Goal: Contribute content: Contribute content

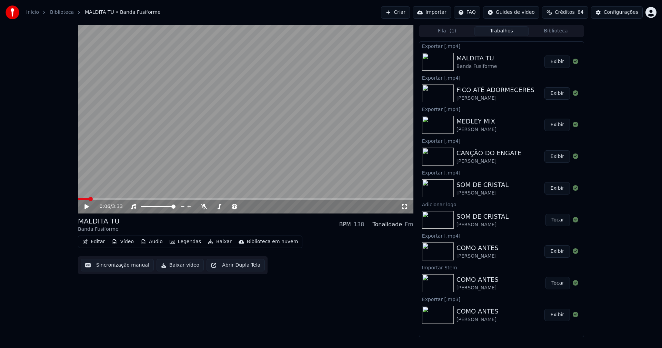
click at [562, 33] on button "Biblioteca" at bounding box center [556, 31] width 55 height 10
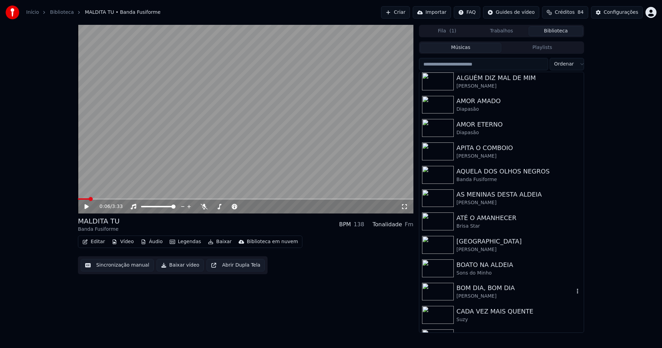
scroll to position [310, 0]
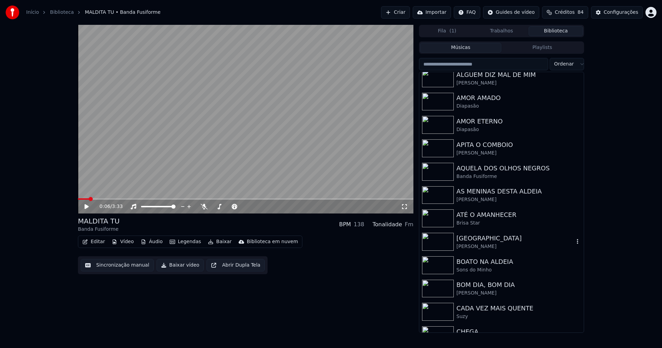
click at [477, 241] on div "[GEOGRAPHIC_DATA]" at bounding box center [516, 239] width 118 height 10
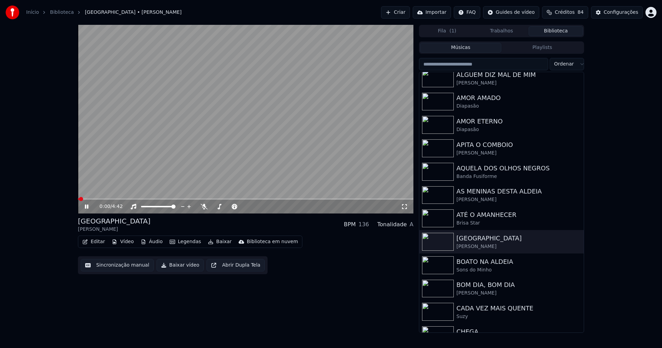
click at [88, 207] on icon at bounding box center [86, 207] width 3 height 4
click at [95, 243] on button "Editar" at bounding box center [94, 242] width 28 height 10
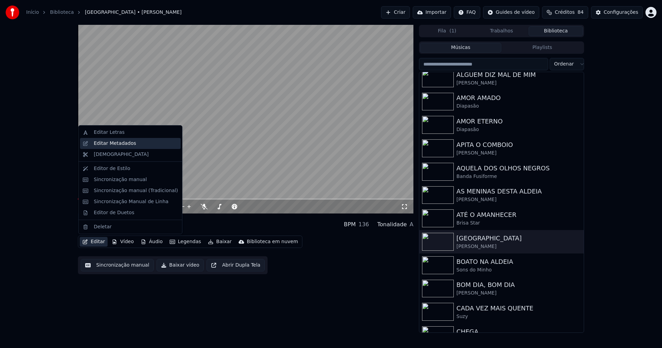
click at [113, 147] on div "Editar Metadados" at bounding box center [115, 143] width 42 height 7
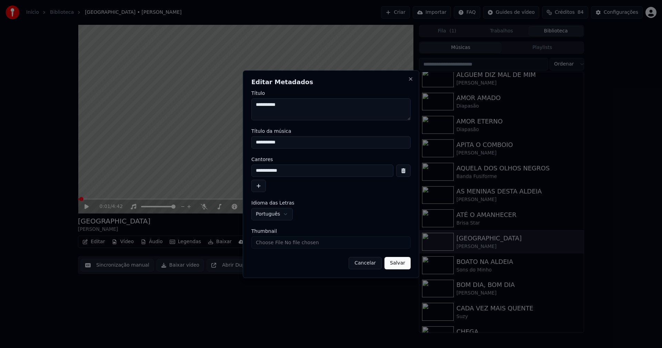
click at [274, 244] on input "Thumbnail" at bounding box center [330, 242] width 159 height 12
type input "**********"
click at [394, 266] on button "Salvar" at bounding box center [398, 263] width 26 height 12
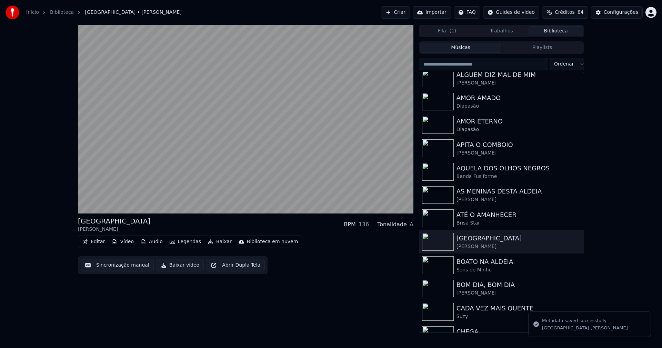
click at [99, 243] on button "Editar" at bounding box center [94, 242] width 28 height 10
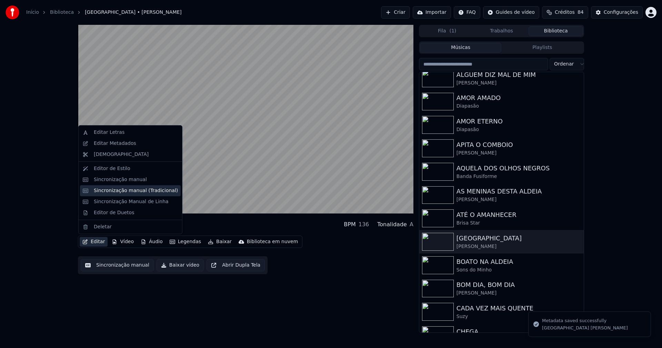
click at [122, 190] on div "Sincronização manual (Tradicional)" at bounding box center [136, 190] width 84 height 7
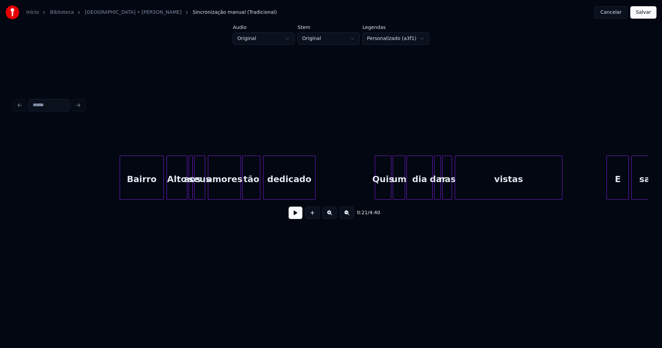
scroll to position [0, 1384]
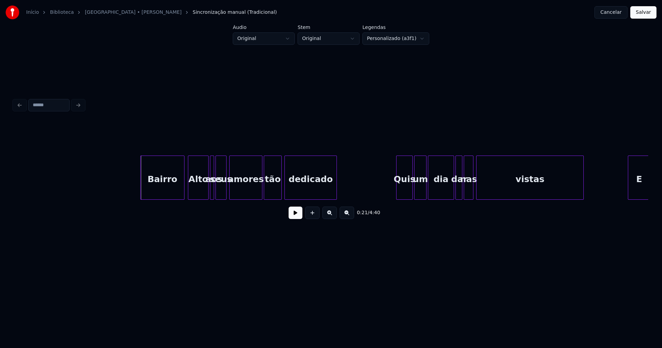
click at [164, 186] on div "Bairro" at bounding box center [162, 179] width 43 height 47
click at [299, 217] on button at bounding box center [296, 213] width 14 height 12
click at [182, 192] on div at bounding box center [181, 177] width 2 height 43
click at [191, 193] on div "Alto" at bounding box center [193, 179] width 20 height 47
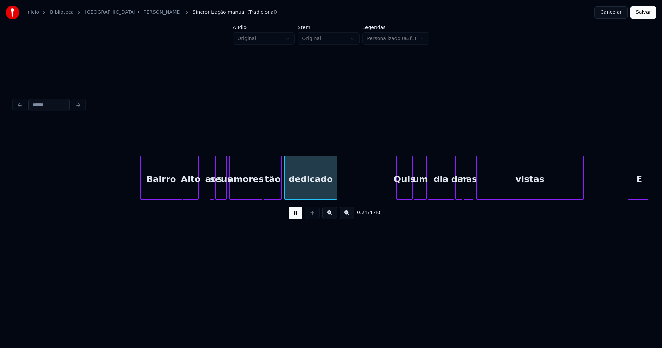
click at [197, 192] on div at bounding box center [197, 177] width 2 height 43
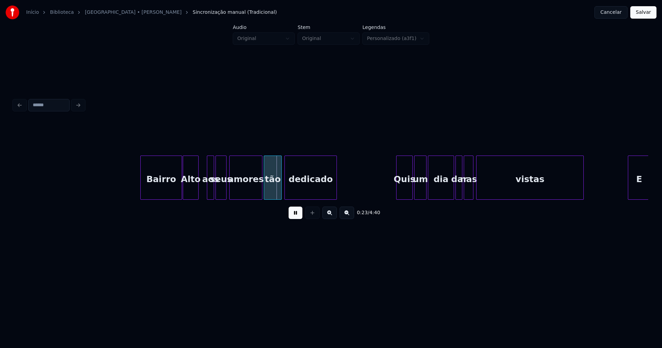
click at [207, 190] on div at bounding box center [208, 177] width 2 height 43
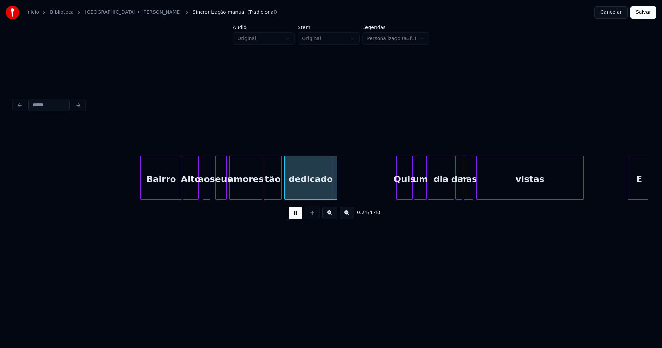
click at [208, 195] on div "aos" at bounding box center [206, 179] width 7 height 47
click at [213, 192] on div at bounding box center [214, 177] width 2 height 43
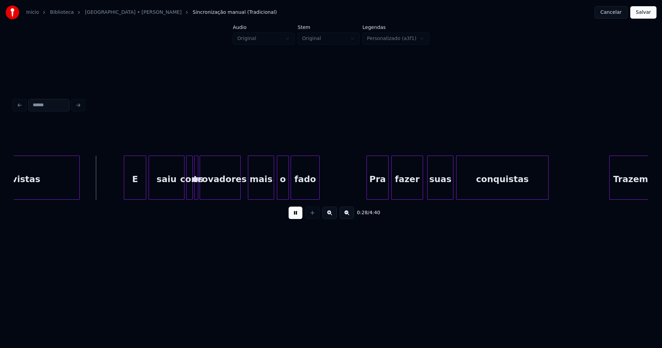
scroll to position [0, 1898]
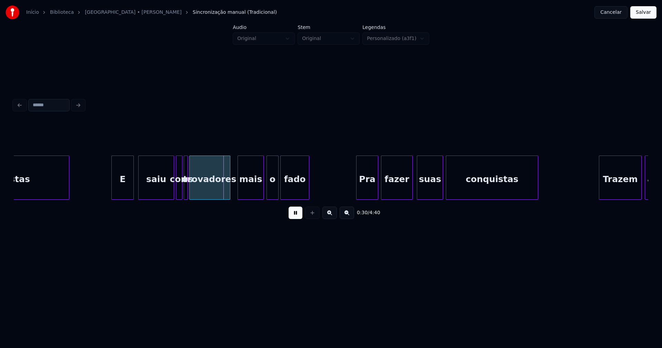
click at [122, 189] on div "E" at bounding box center [123, 179] width 22 height 47
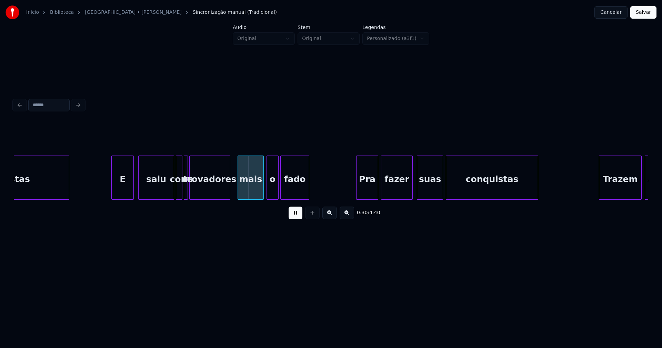
click at [244, 195] on div "mais" at bounding box center [249, 179] width 26 height 47
click at [267, 193] on div "o" at bounding box center [268, 179] width 11 height 47
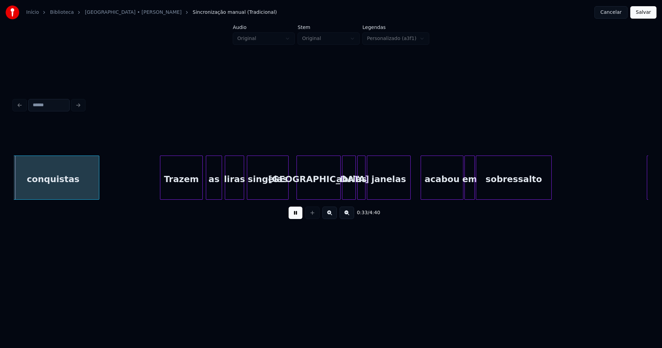
scroll to position [0, 2352]
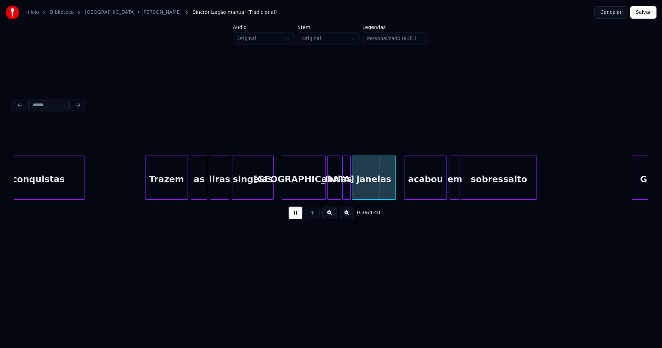
click at [431, 195] on div "acabou" at bounding box center [426, 179] width 42 height 47
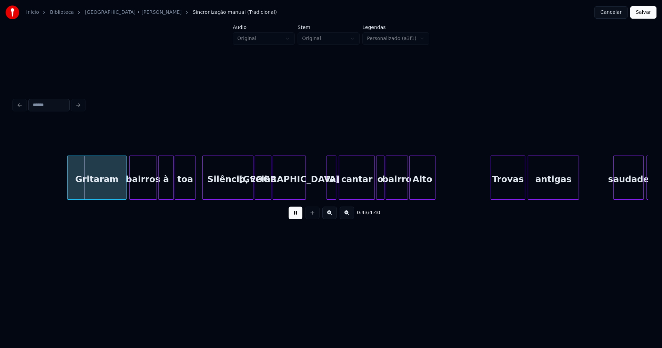
scroll to position [0, 2928]
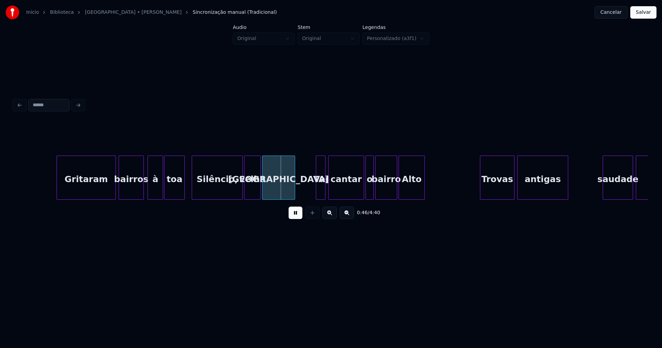
click at [142, 191] on div at bounding box center [142, 177] width 2 height 43
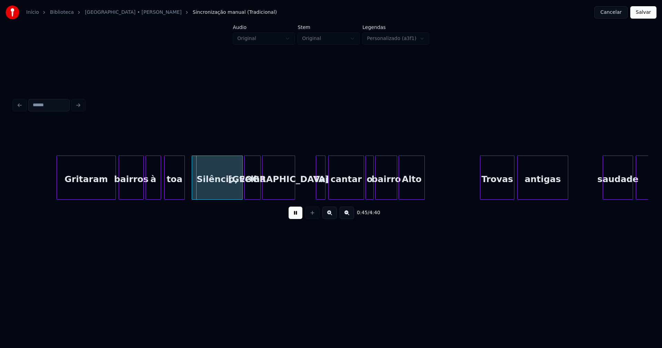
click at [156, 188] on div "à" at bounding box center [153, 179] width 15 height 47
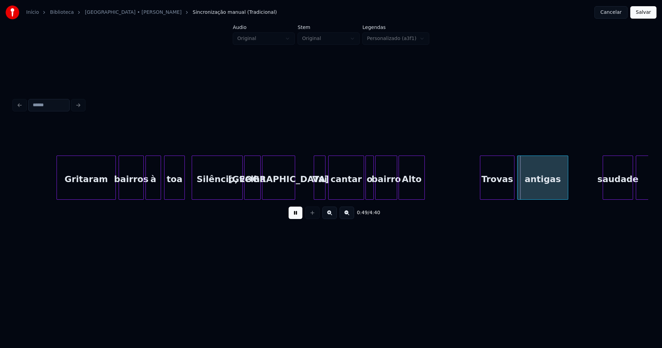
click at [316, 195] on div at bounding box center [315, 177] width 2 height 43
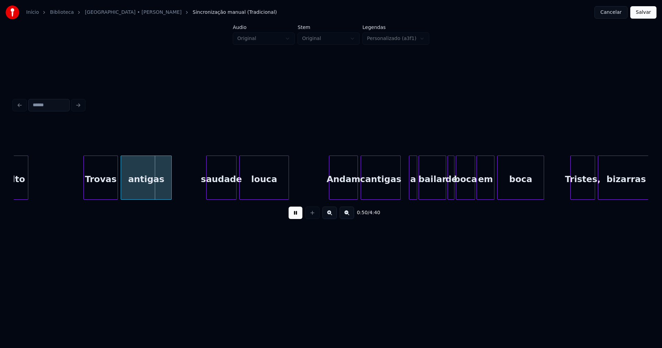
scroll to position [0, 3336]
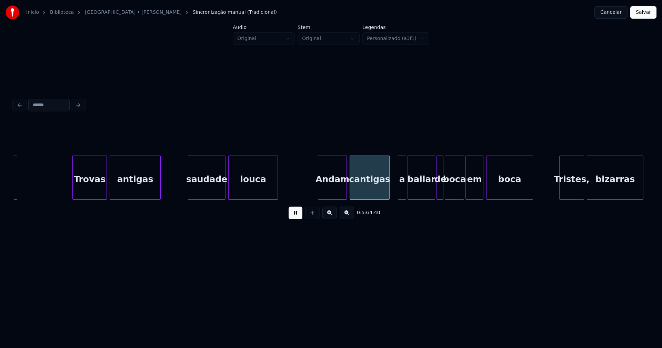
click at [190, 195] on div at bounding box center [189, 177] width 2 height 43
click at [73, 184] on div at bounding box center [72, 177] width 2 height 43
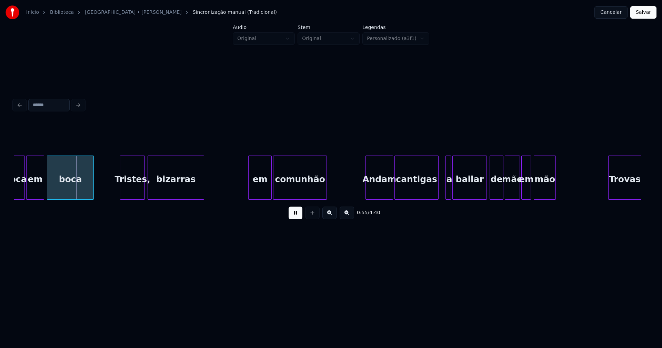
scroll to position [0, 3797]
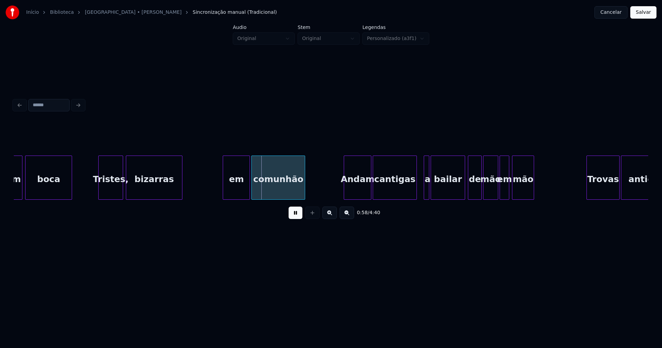
click at [223, 193] on div at bounding box center [224, 177] width 2 height 43
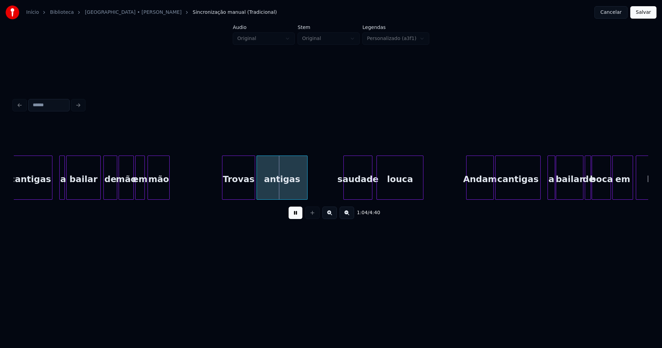
scroll to position [0, 4184]
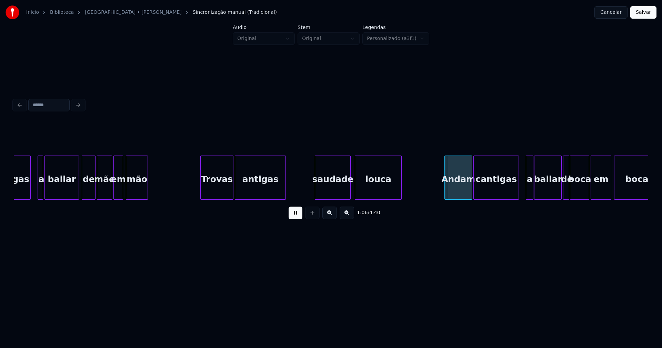
click at [316, 194] on div at bounding box center [316, 177] width 2 height 43
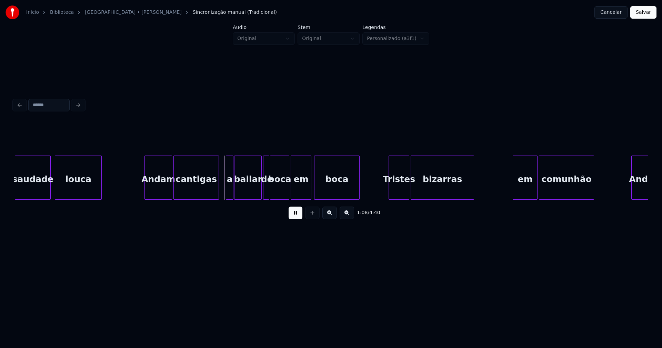
scroll to position [0, 4494]
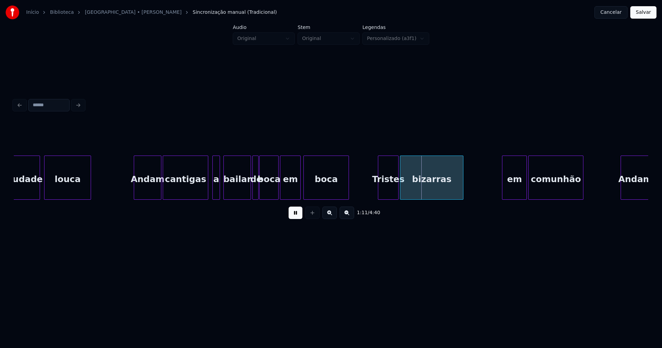
click at [216, 193] on div "a" at bounding box center [216, 179] width 7 height 47
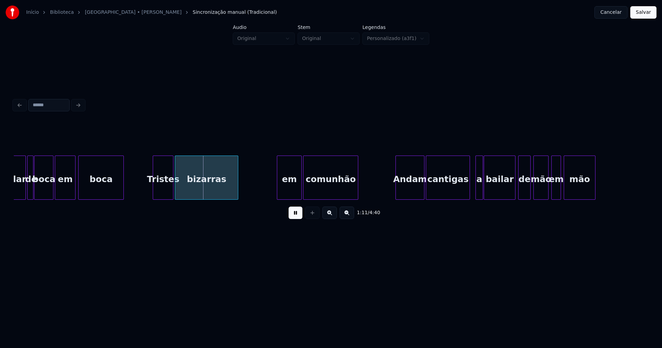
scroll to position [0, 4730]
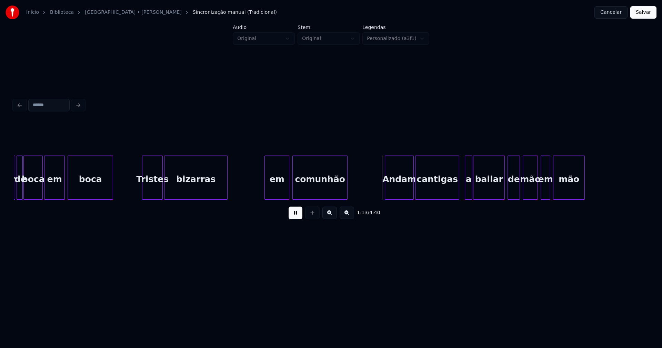
click at [275, 198] on div "bailar de boca em boca Tristes bizarras em comunhão Andam cantigas a bailar de …" at bounding box center [331, 178] width 635 height 44
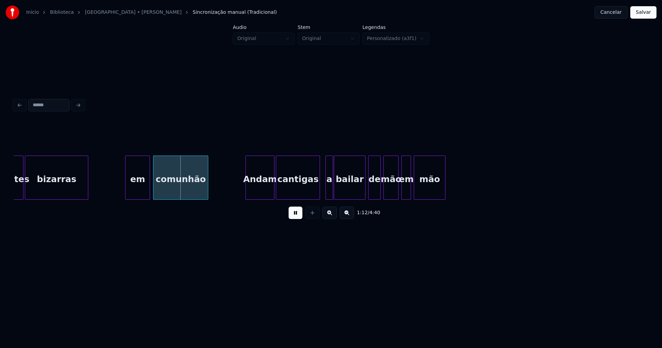
scroll to position [0, 4891]
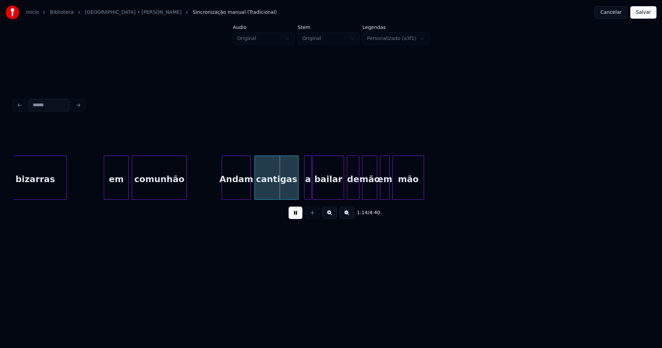
click at [237, 195] on div "Andam" at bounding box center [236, 179] width 28 height 47
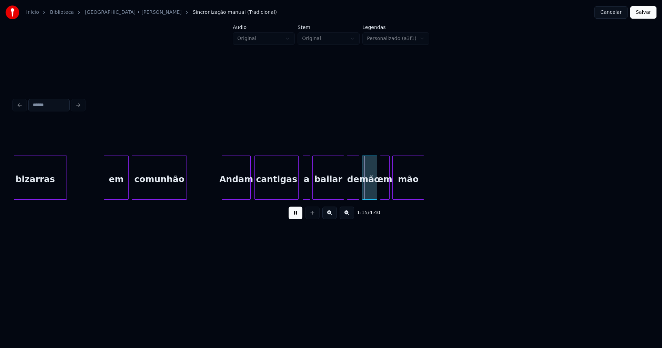
click at [306, 193] on div "a" at bounding box center [306, 179] width 7 height 47
click at [298, 217] on button at bounding box center [296, 213] width 14 height 12
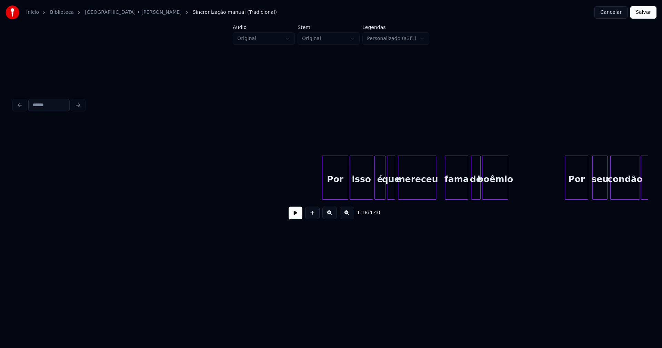
scroll to position [0, 6136]
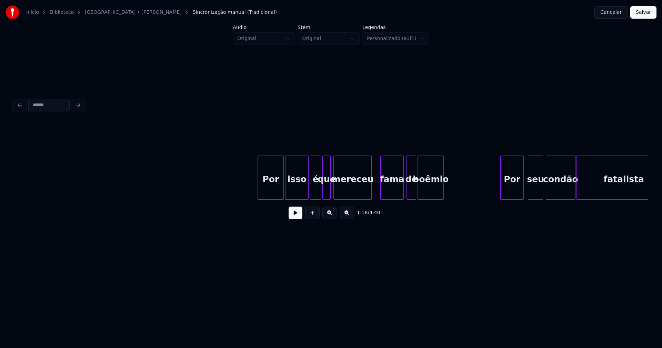
click at [299, 218] on button at bounding box center [296, 213] width 14 height 12
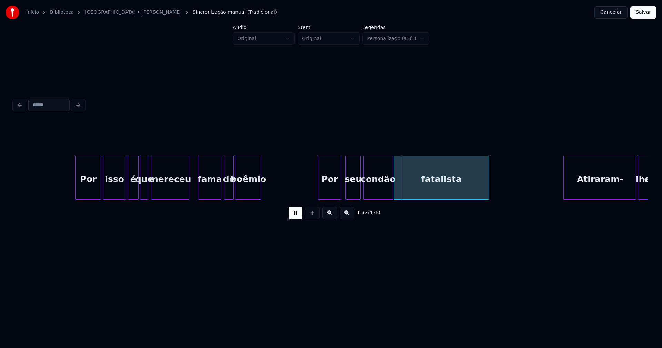
scroll to position [0, 6361]
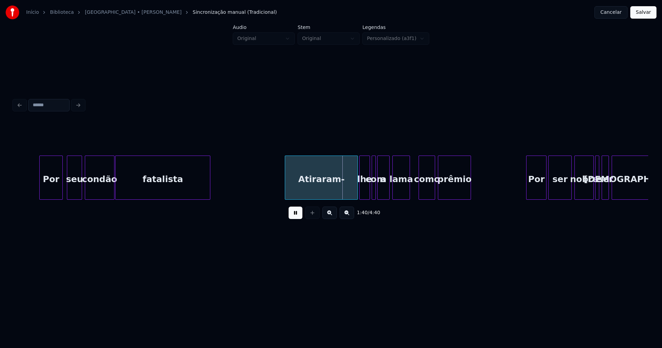
scroll to position [0, 6725]
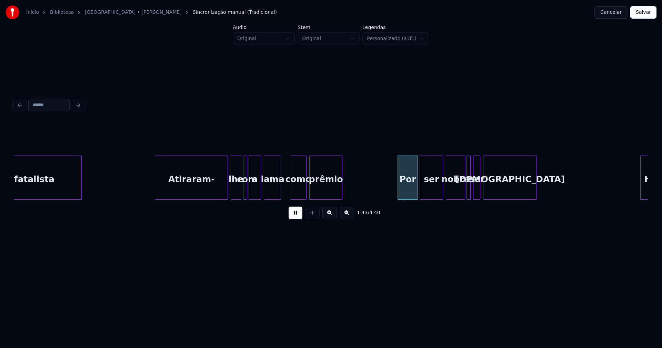
click at [202, 191] on div "Atiraram-" at bounding box center [191, 179] width 72 height 47
click at [234, 189] on div "lhe" at bounding box center [234, 179] width 10 height 47
click at [242, 192] on div at bounding box center [242, 177] width 2 height 43
click at [226, 190] on div at bounding box center [227, 177] width 2 height 43
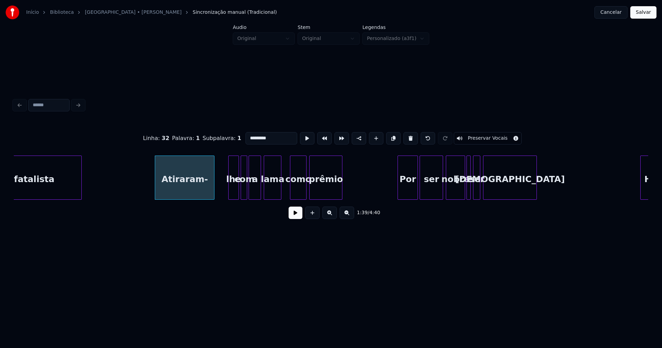
click at [214, 195] on div at bounding box center [213, 177] width 2 height 43
click at [223, 195] on div "lhe" at bounding box center [224, 179] width 10 height 47
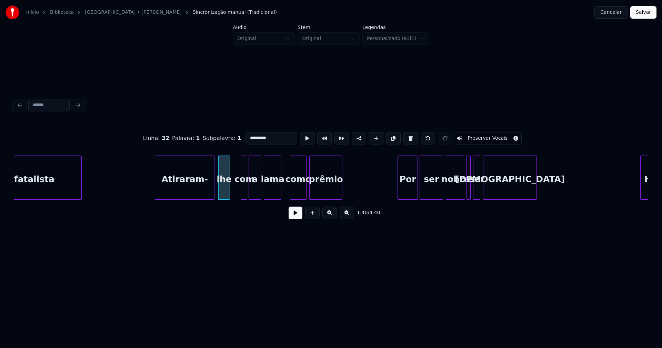
click at [229, 189] on div at bounding box center [229, 177] width 2 height 43
click at [236, 190] on div "com" at bounding box center [236, 179] width 7 height 47
click at [249, 189] on div "a" at bounding box center [250, 179] width 12 height 47
click at [242, 189] on div at bounding box center [242, 177] width 2 height 43
drag, startPoint x: 148, startPoint y: 188, endPoint x: 282, endPoint y: 206, distance: 135.1
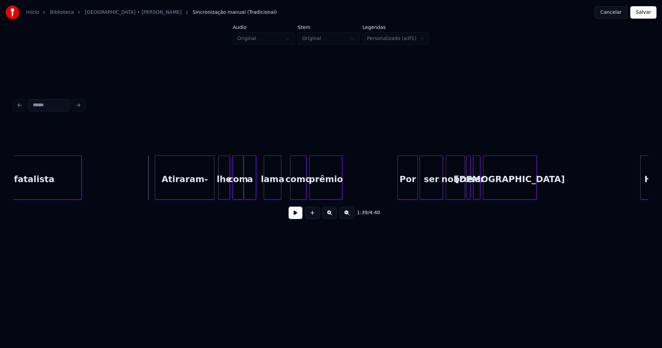
click at [296, 219] on button at bounding box center [296, 213] width 14 height 12
click at [285, 190] on div at bounding box center [285, 177] width 2 height 43
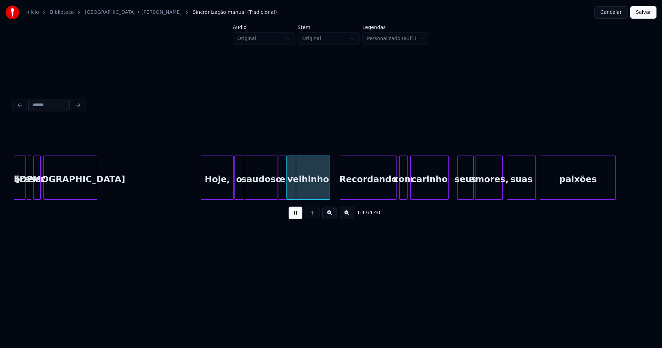
scroll to position [0, 7176]
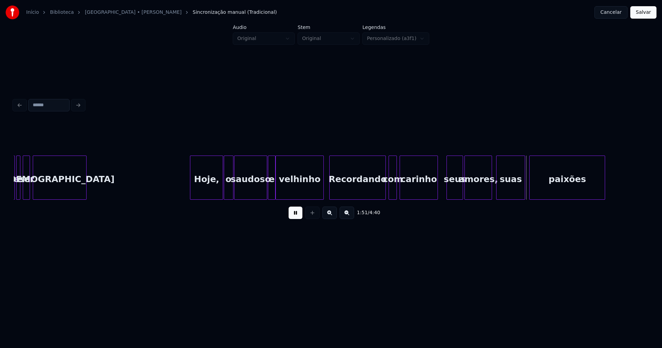
click at [323, 189] on div at bounding box center [323, 177] width 2 height 43
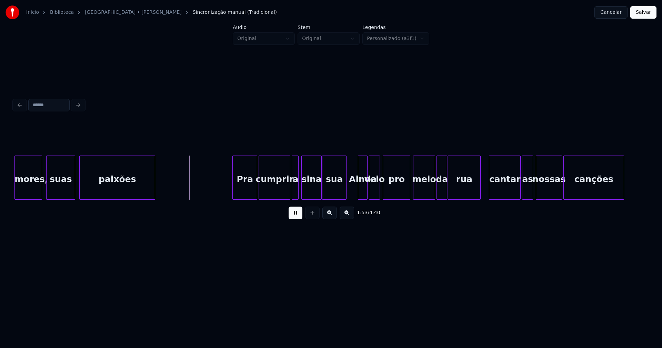
scroll to position [0, 7638]
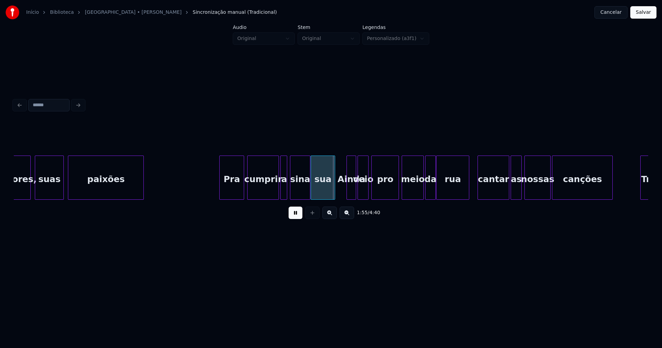
click at [237, 193] on div "Pra" at bounding box center [232, 179] width 24 height 47
click at [274, 198] on div "amores, suas paixões Pra cumprir a sina sua Ainda veio pro meio da rua cantar a…" at bounding box center [331, 178] width 635 height 44
click at [281, 196] on div "a" at bounding box center [281, 179] width 7 height 47
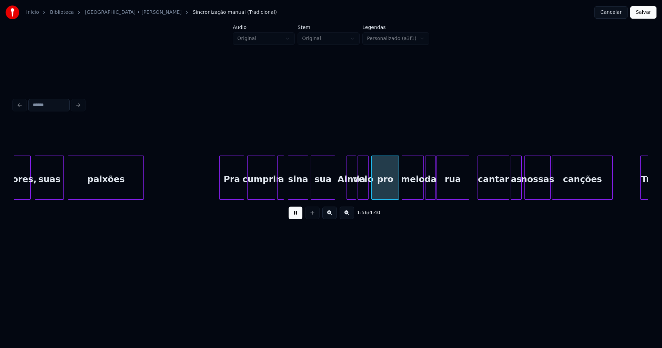
click at [297, 192] on div "sina" at bounding box center [298, 179] width 20 height 47
click at [295, 216] on button at bounding box center [296, 213] width 14 height 12
click at [351, 190] on div "Ainda" at bounding box center [351, 179] width 9 height 47
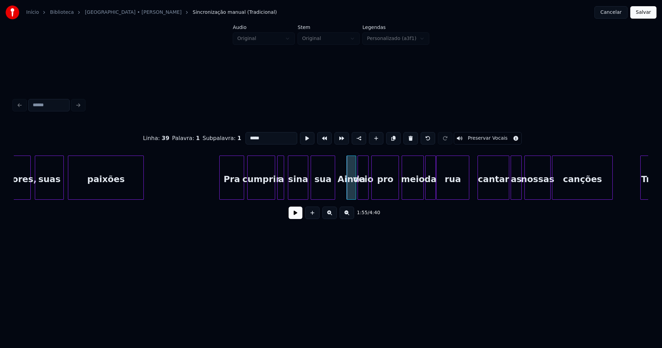
drag, startPoint x: 262, startPoint y: 137, endPoint x: 228, endPoint y: 136, distance: 34.5
click at [228, 136] on div "Linha : 39 [GEOGRAPHIC_DATA] : 1 Subpalavra : 1 ***** Preservar Vocais" at bounding box center [331, 138] width 635 height 34
click at [365, 188] on div "veio" at bounding box center [363, 179] width 10 height 47
click at [407, 137] on button at bounding box center [411, 138] width 14 height 12
type input "***"
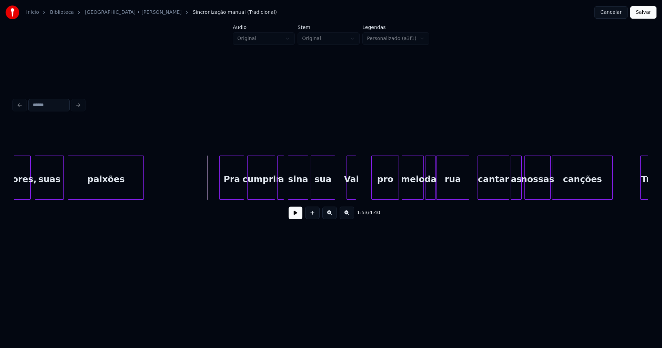
drag, startPoint x: 288, startPoint y: 217, endPoint x: 293, endPoint y: 216, distance: 5.0
click at [290, 217] on div "1:53 / 4:40" at bounding box center [331, 212] width 624 height 15
click at [300, 216] on button at bounding box center [296, 213] width 14 height 12
click at [294, 216] on button at bounding box center [296, 213] width 14 height 12
click at [359, 190] on div "Vai" at bounding box center [360, 179] width 9 height 47
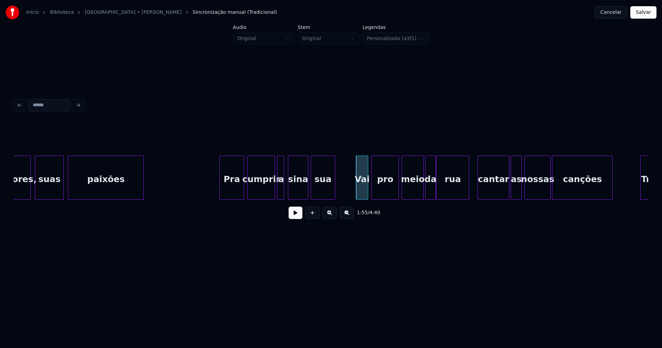
click at [367, 190] on div at bounding box center [367, 177] width 2 height 43
click at [350, 186] on div at bounding box center [350, 177] width 2 height 43
click at [293, 218] on button at bounding box center [296, 213] width 14 height 12
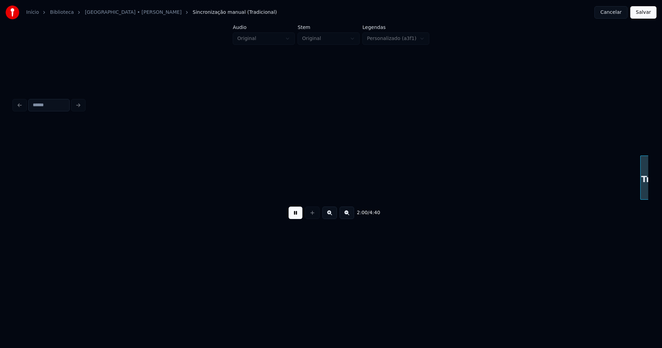
scroll to position [0, 8273]
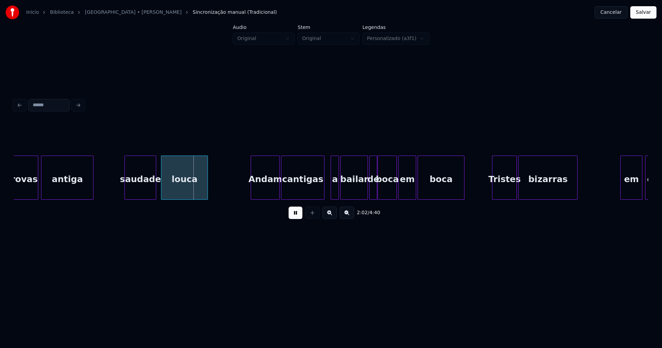
click at [146, 192] on div "saudade" at bounding box center [140, 179] width 31 height 47
click at [122, 191] on div at bounding box center [121, 177] width 2 height 43
click at [264, 186] on div "Andam" at bounding box center [263, 179] width 28 height 47
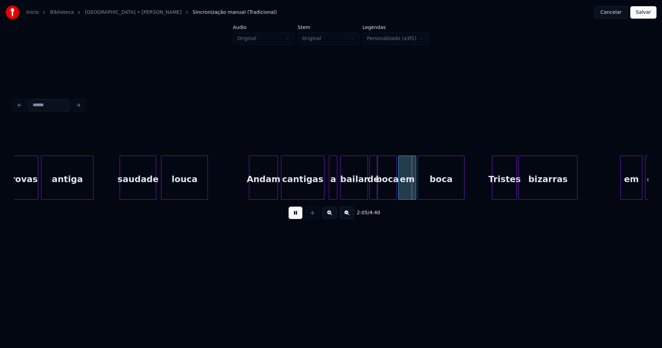
click at [333, 191] on div "a" at bounding box center [333, 179] width 8 height 47
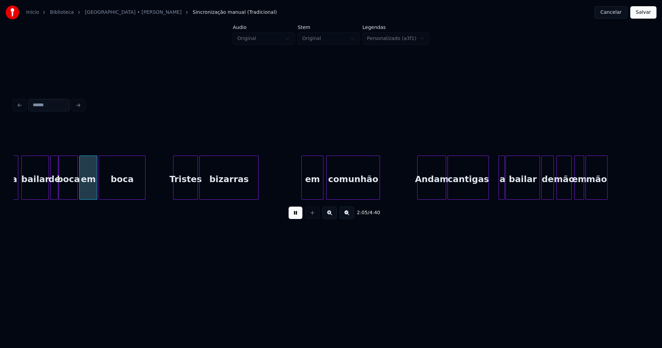
scroll to position [0, 8603]
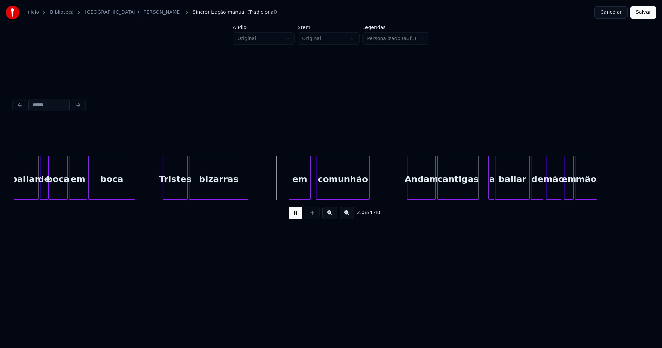
click at [299, 190] on div "em" at bounding box center [299, 179] width 21 height 47
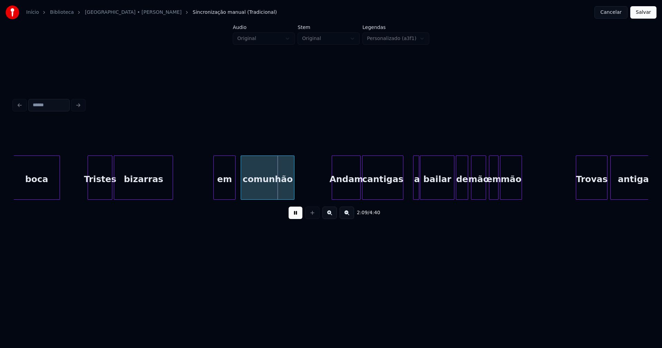
scroll to position [0, 8721]
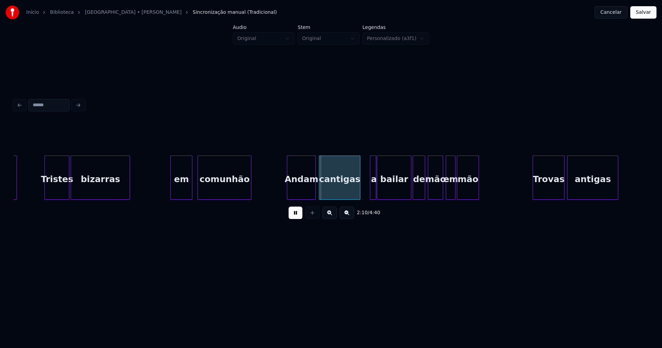
click at [310, 194] on div "Andam" at bounding box center [301, 179] width 28 height 47
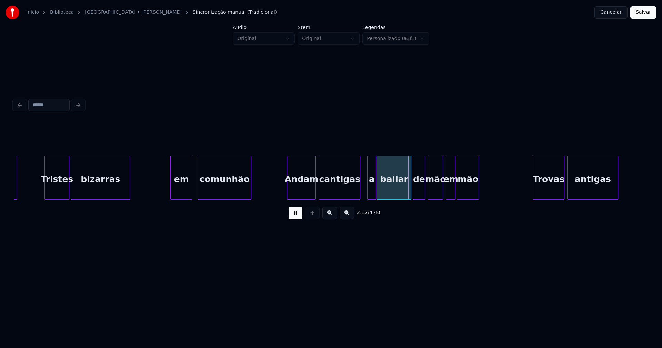
click at [368, 189] on div at bounding box center [369, 177] width 2 height 43
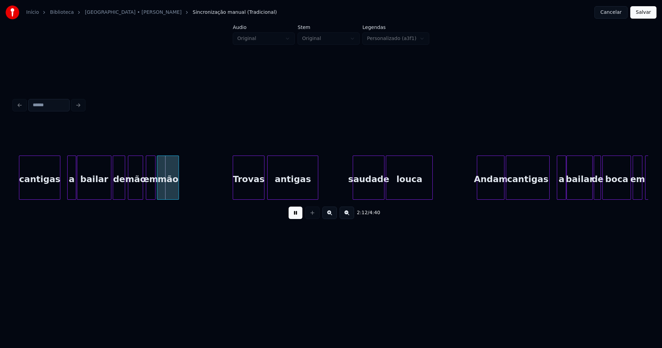
scroll to position [0, 9032]
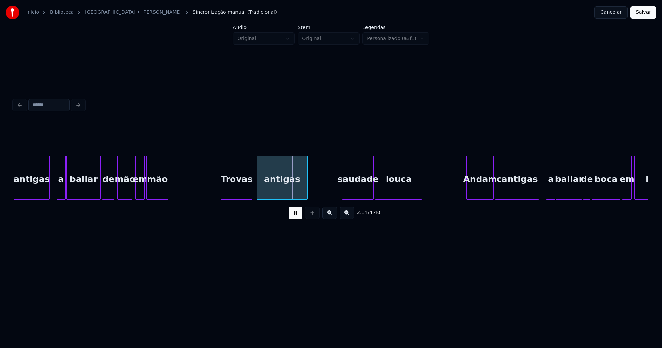
click at [238, 193] on div "Trovas" at bounding box center [236, 179] width 31 height 47
click at [352, 191] on div "saudade" at bounding box center [356, 179] width 31 height 47
click at [338, 194] on div at bounding box center [338, 177] width 2 height 43
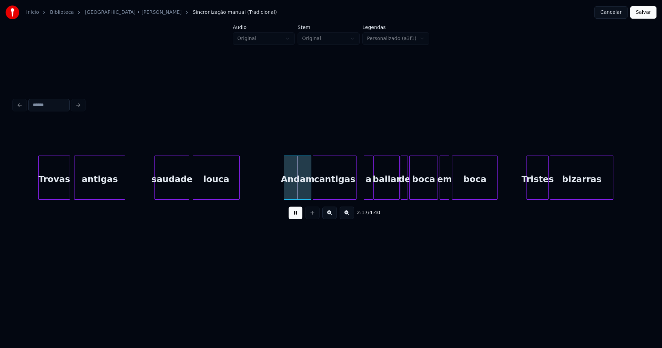
scroll to position [0, 9225]
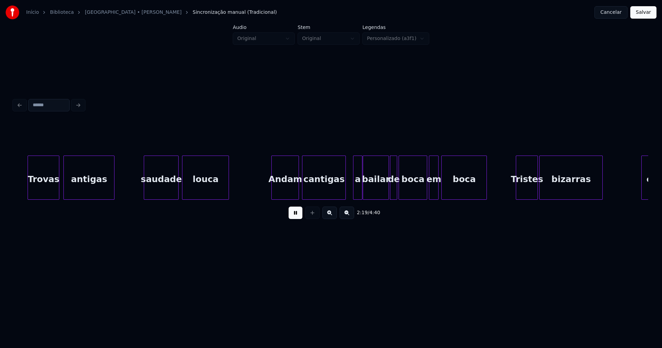
click at [285, 191] on div "Andam" at bounding box center [285, 179] width 27 height 47
click at [356, 192] on div "a" at bounding box center [355, 179] width 9 height 47
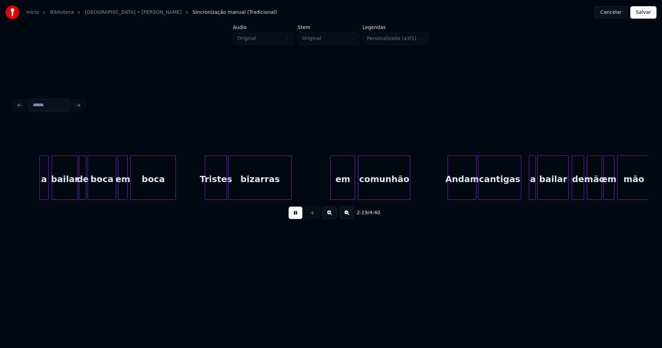
scroll to position [0, 9568]
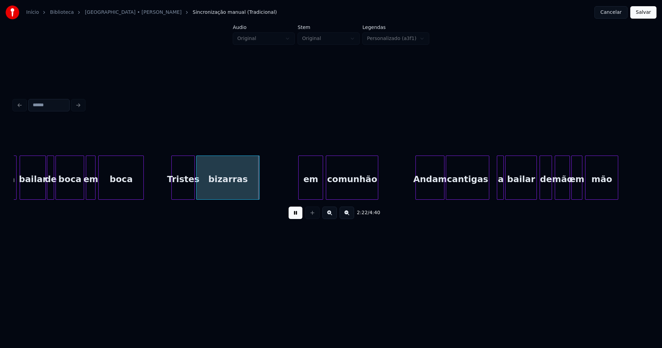
click at [174, 191] on div at bounding box center [173, 177] width 2 height 43
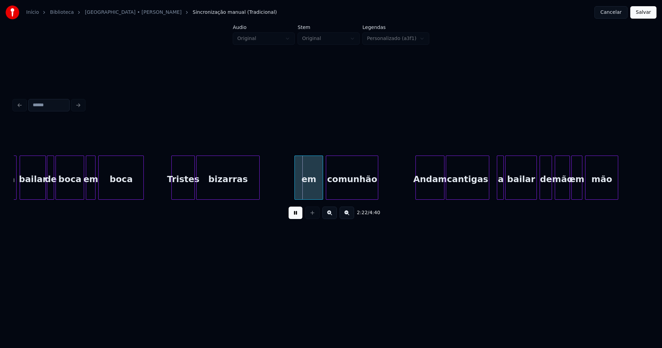
click at [295, 189] on div at bounding box center [296, 177] width 2 height 43
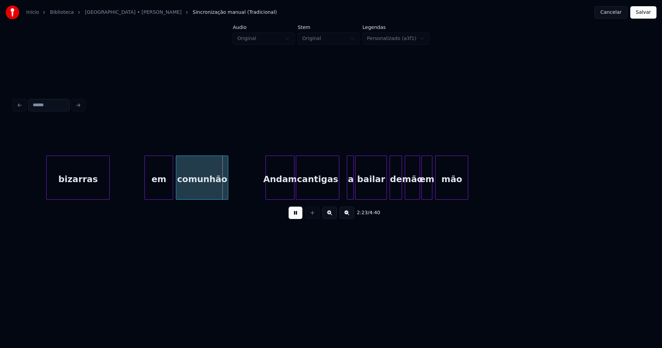
scroll to position [0, 9750]
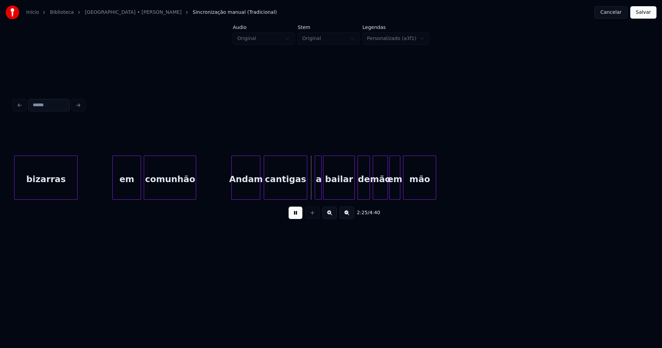
click at [247, 195] on div "Andam" at bounding box center [246, 179] width 28 height 47
click at [316, 194] on div "a" at bounding box center [317, 179] width 7 height 47
click at [297, 216] on button at bounding box center [296, 213] width 14 height 12
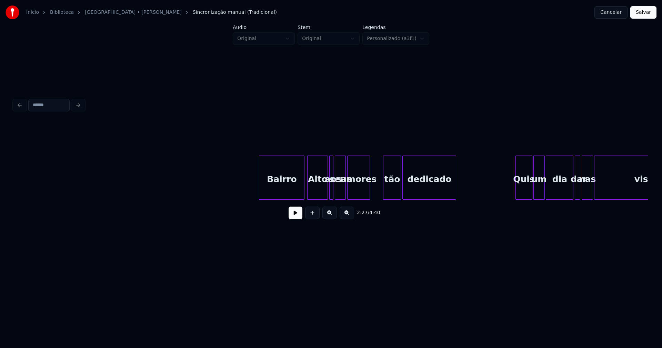
scroll to position [0, 11027]
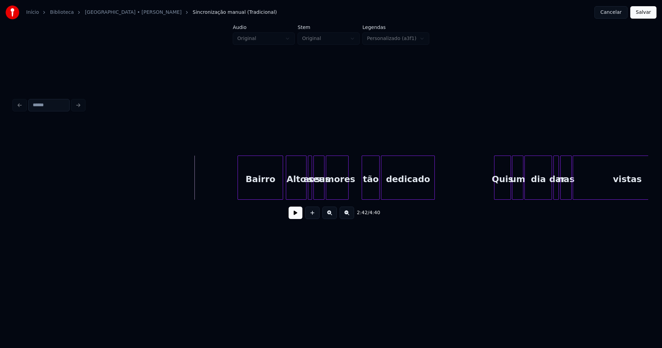
click at [297, 217] on button at bounding box center [296, 213] width 14 height 12
click at [354, 186] on div at bounding box center [355, 177] width 2 height 43
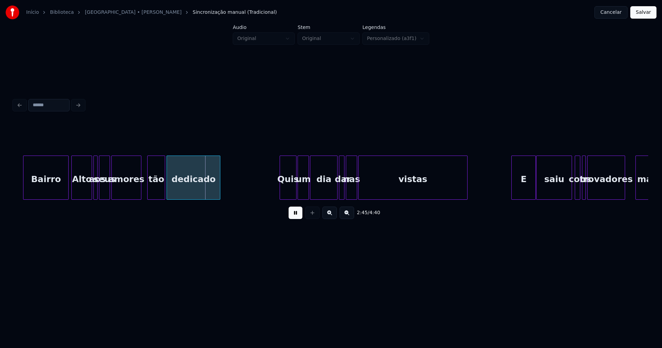
scroll to position [0, 11274]
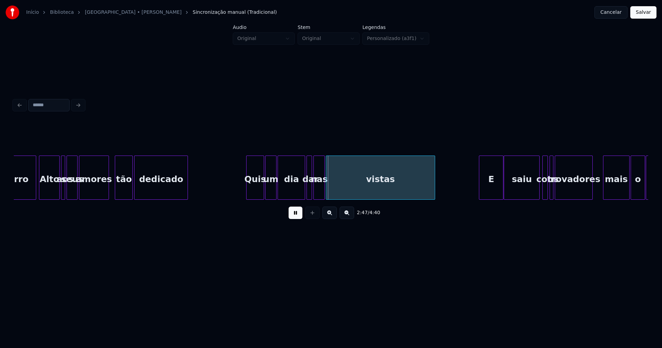
click at [248, 194] on div at bounding box center [248, 177] width 2 height 43
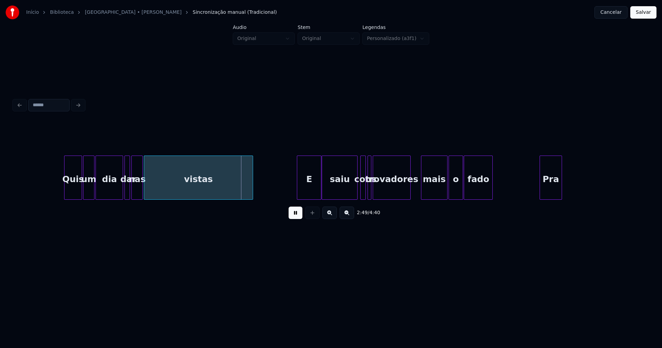
scroll to position [0, 11499]
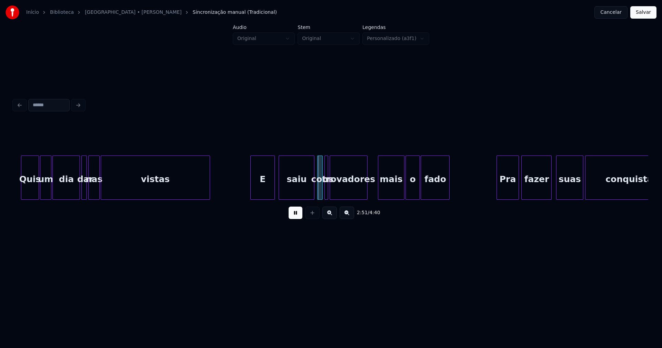
click at [263, 196] on div "E" at bounding box center [263, 179] width 24 height 47
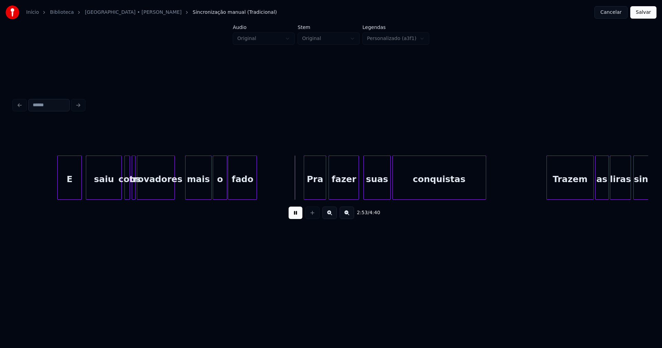
scroll to position [0, 11788]
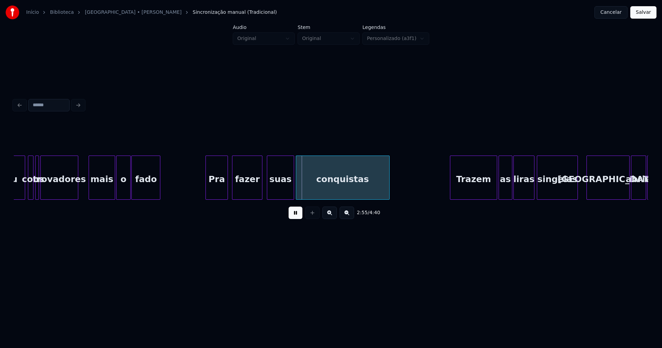
click at [214, 188] on div "Pra" at bounding box center [216, 179] width 21 height 47
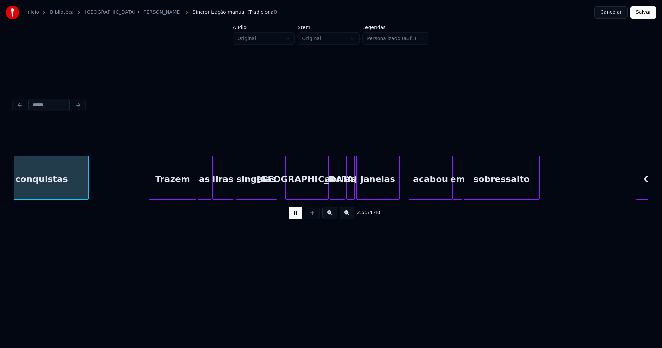
scroll to position [0, 12091]
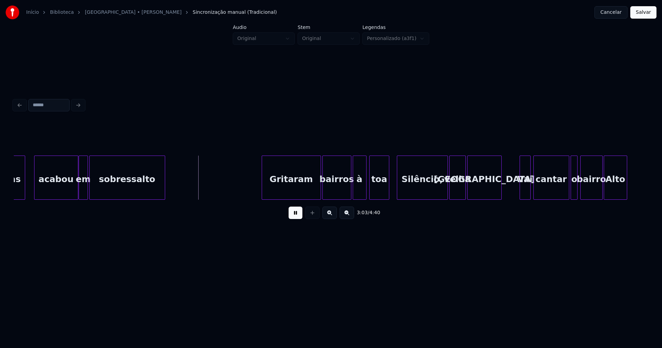
scroll to position [0, 12475]
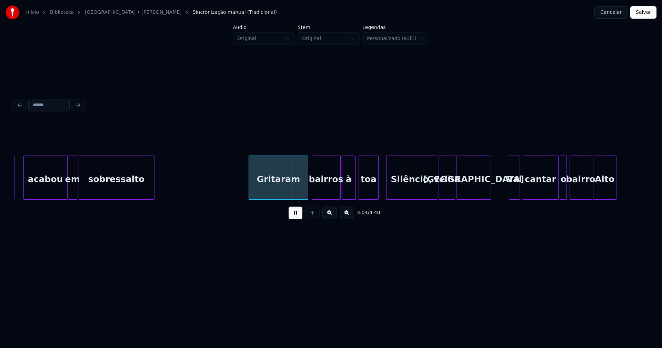
click at [290, 188] on div "Gritaram" at bounding box center [278, 179] width 59 height 47
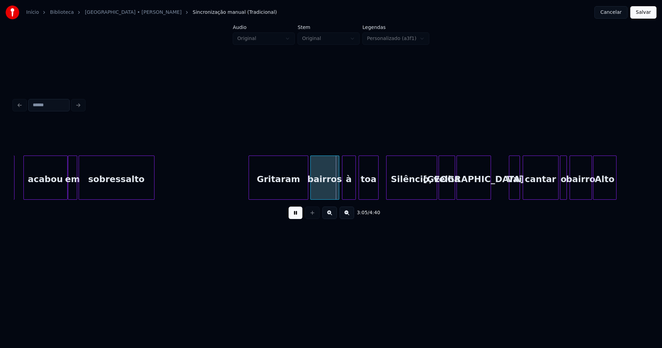
click at [323, 188] on div "bairros" at bounding box center [325, 179] width 28 height 47
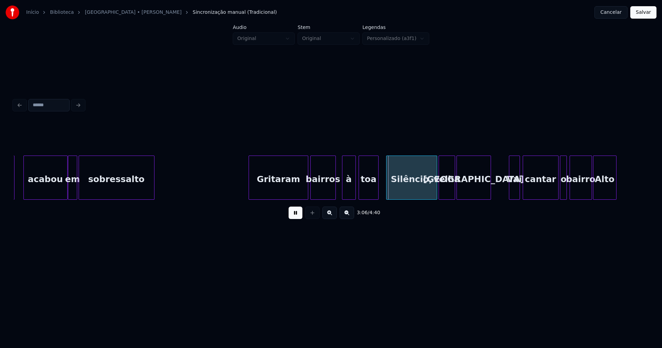
click at [335, 188] on div at bounding box center [335, 177] width 2 height 43
click at [342, 189] on div "à" at bounding box center [344, 179] width 13 height 47
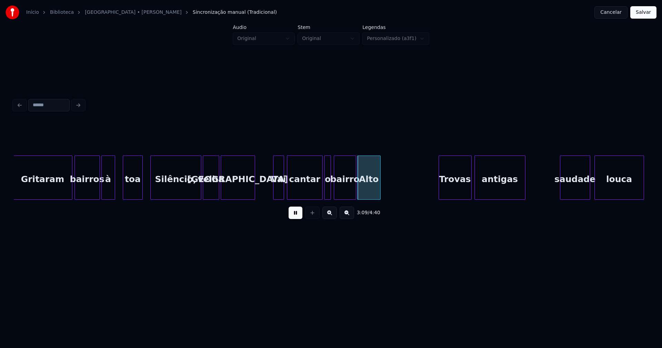
scroll to position [0, 12722]
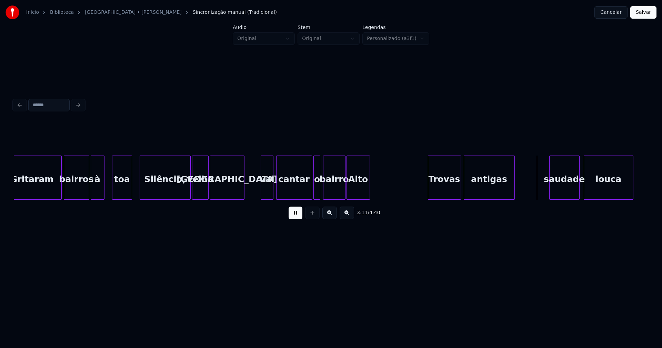
click at [262, 191] on div at bounding box center [262, 177] width 2 height 43
click at [446, 195] on div "Trovas" at bounding box center [442, 179] width 32 height 47
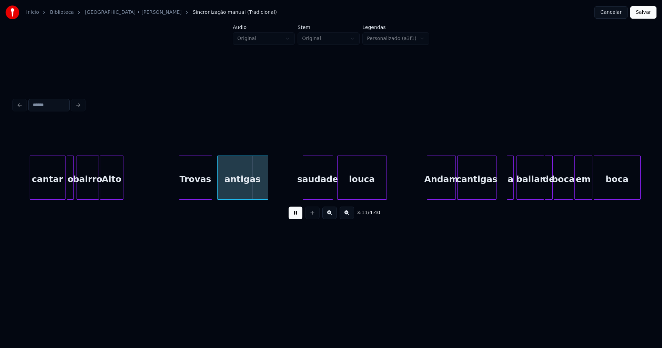
scroll to position [0, 12990]
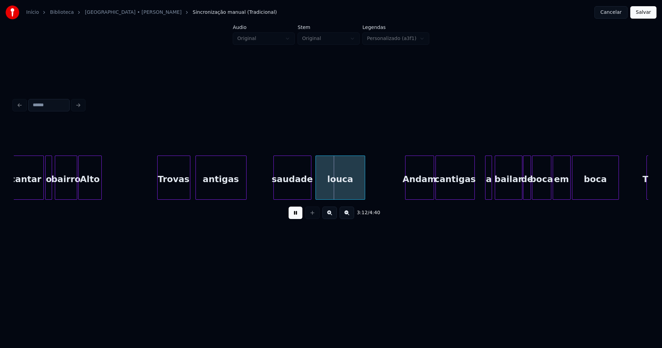
click at [275, 191] on div at bounding box center [275, 177] width 2 height 43
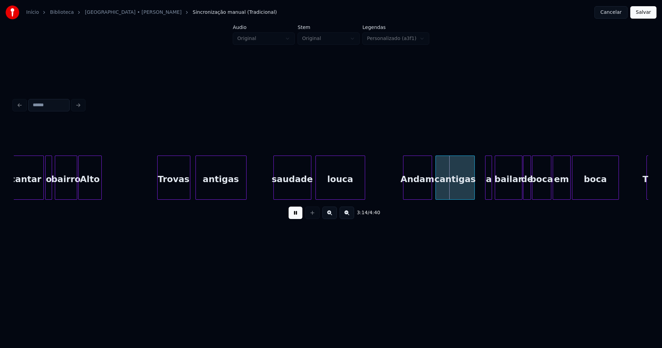
click at [419, 194] on div "Andam" at bounding box center [418, 179] width 28 height 47
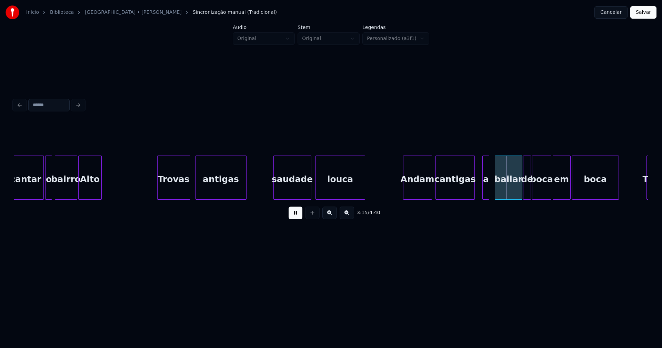
click at [486, 194] on div "a" at bounding box center [486, 179] width 7 height 47
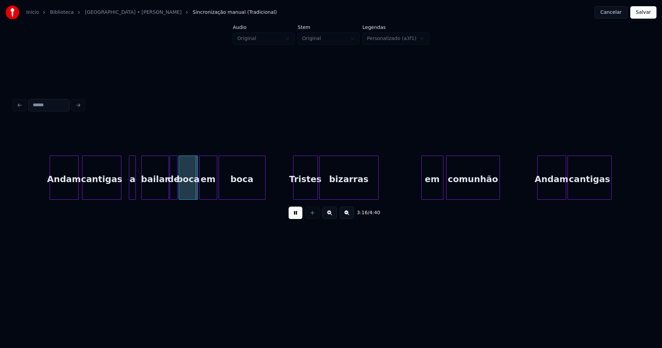
scroll to position [0, 13365]
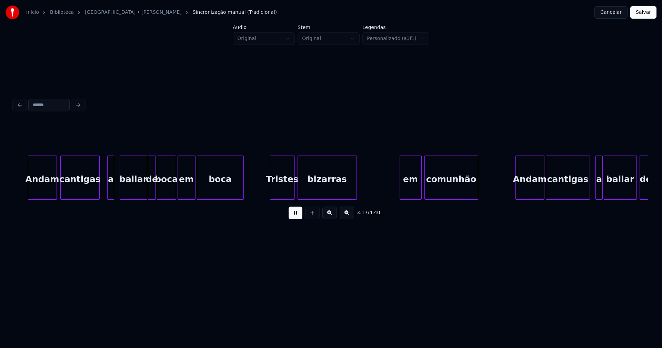
click at [283, 189] on div "Tristes" at bounding box center [282, 179] width 24 height 47
click at [407, 188] on div "em" at bounding box center [408, 179] width 21 height 47
click at [397, 193] on div at bounding box center [397, 177] width 2 height 43
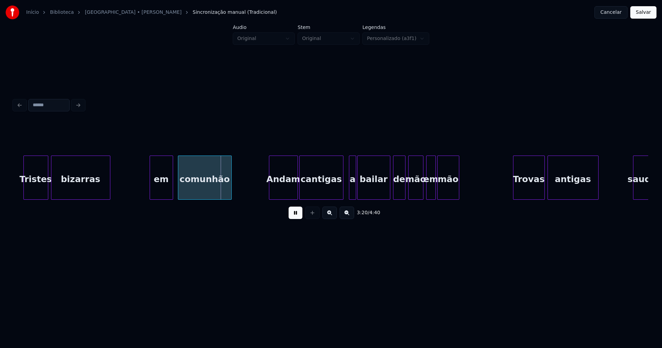
scroll to position [0, 13515]
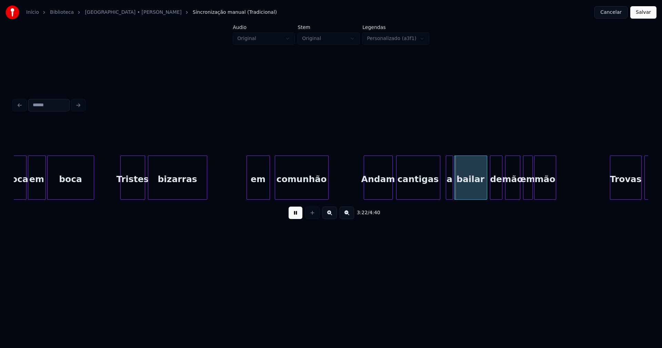
click at [384, 193] on div "Andam" at bounding box center [378, 179] width 28 height 47
click at [449, 194] on div "a" at bounding box center [449, 179] width 7 height 47
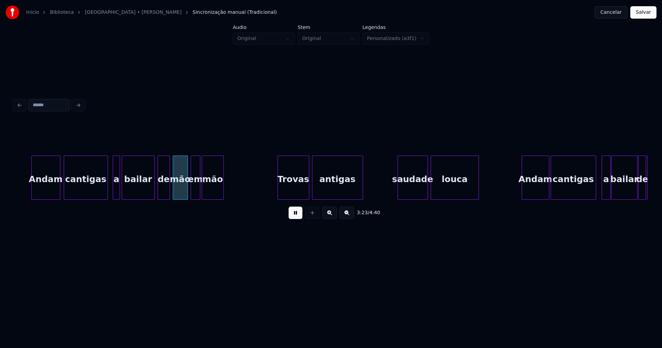
scroll to position [0, 13869]
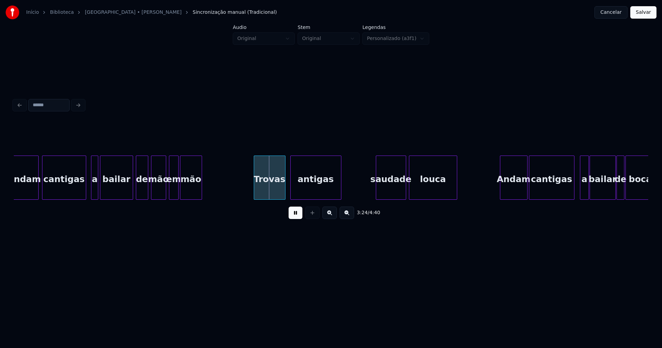
click at [273, 192] on div "Trovas" at bounding box center [269, 179] width 31 height 47
click at [302, 190] on div "antigas" at bounding box center [314, 179] width 50 height 47
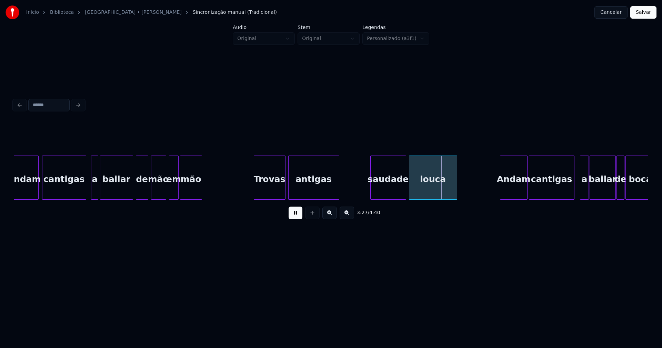
click at [371, 195] on div at bounding box center [372, 177] width 2 height 43
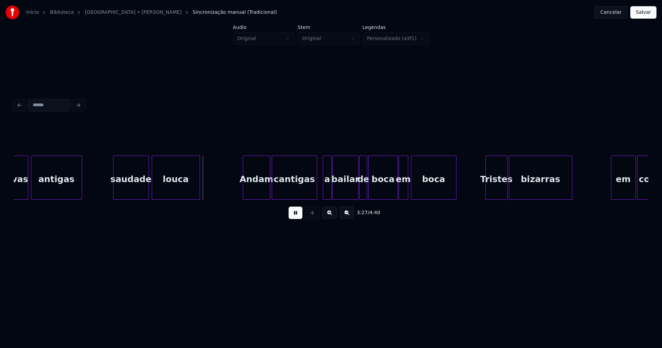
scroll to position [0, 14137]
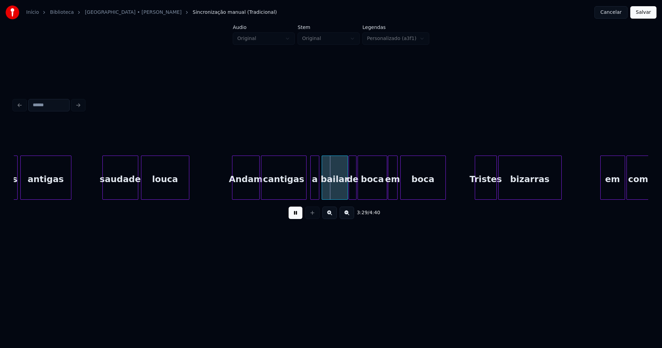
click at [315, 193] on div "a" at bounding box center [315, 179] width 9 height 47
click at [306, 194] on div "cantigas" at bounding box center [283, 178] width 46 height 44
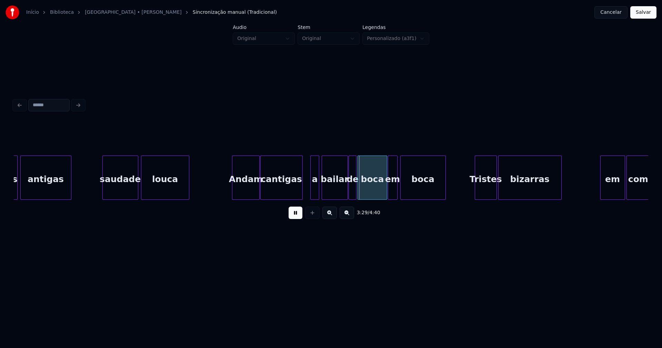
click at [302, 197] on div "Trovas antigas saudade louca Andam cantigas a bailar de boca em boca Tristes bi…" at bounding box center [331, 178] width 635 height 44
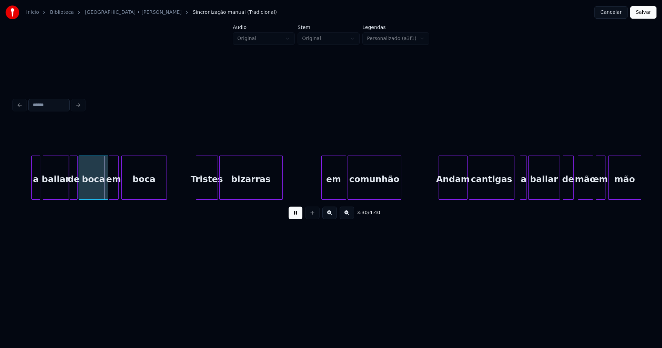
scroll to position [0, 14438]
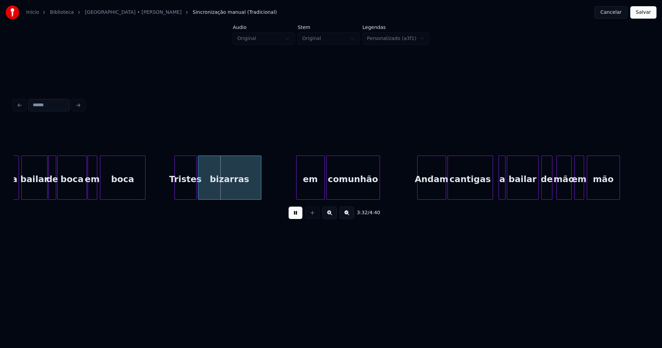
click at [298, 192] on div at bounding box center [298, 177] width 2 height 43
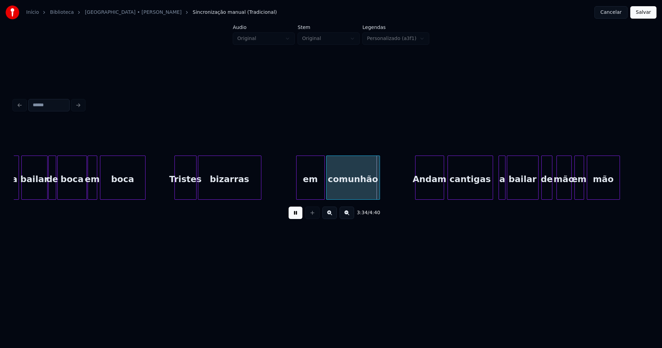
click at [431, 196] on div "Andam" at bounding box center [430, 179] width 28 height 47
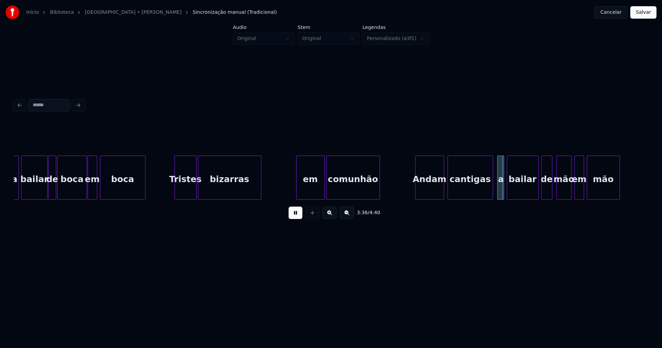
click at [501, 195] on div "a" at bounding box center [501, 179] width 7 height 47
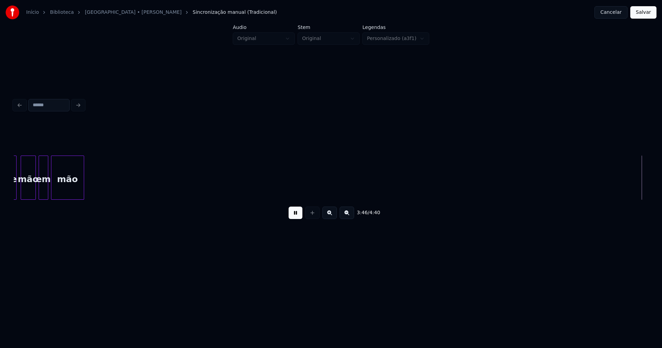
scroll to position [0, 15609]
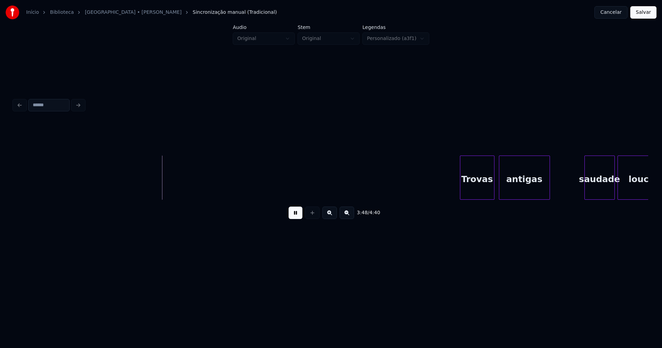
click at [482, 192] on div "Trovas" at bounding box center [478, 179] width 34 height 47
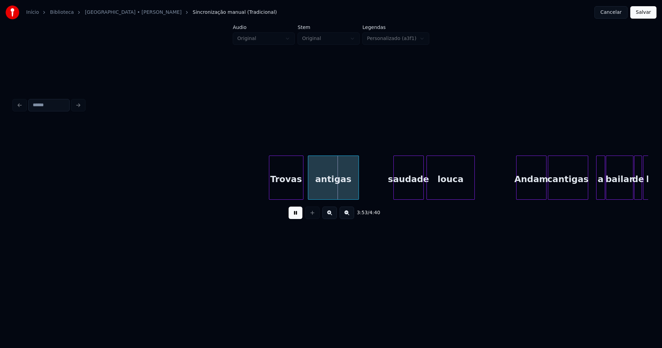
scroll to position [0, 15822]
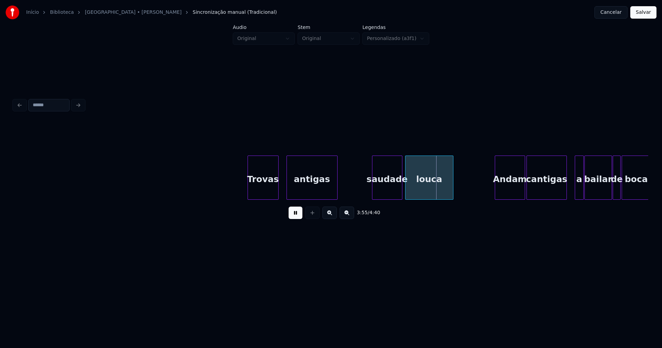
click at [278, 193] on div at bounding box center [277, 177] width 2 height 43
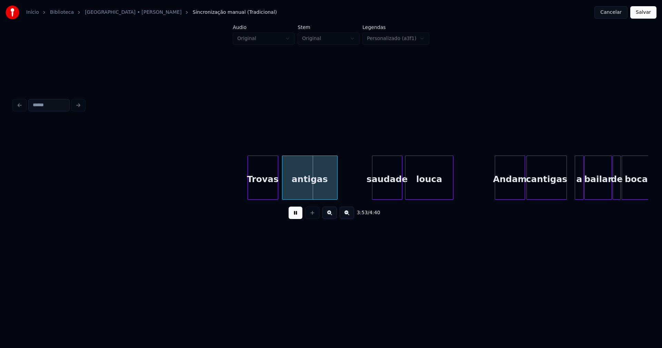
click at [284, 190] on div at bounding box center [284, 177] width 2 height 43
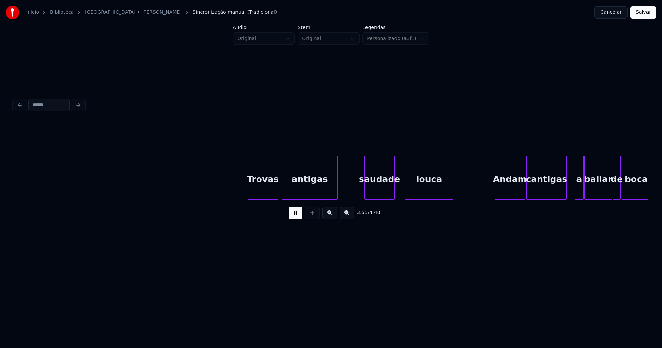
click at [375, 198] on div "Trovas antigas saudade louca Andam cantigas a bailar de boca" at bounding box center [331, 178] width 635 height 44
click at [399, 187] on div at bounding box center [400, 177] width 2 height 43
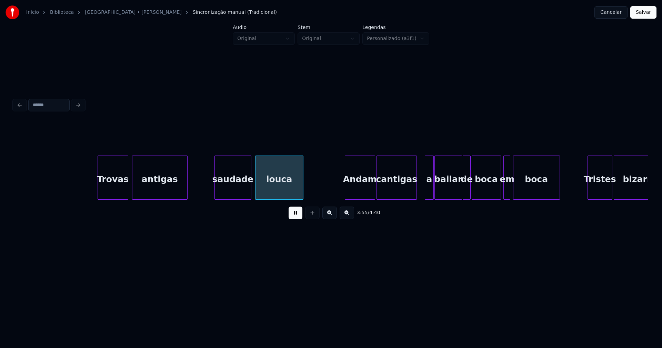
scroll to position [0, 15950]
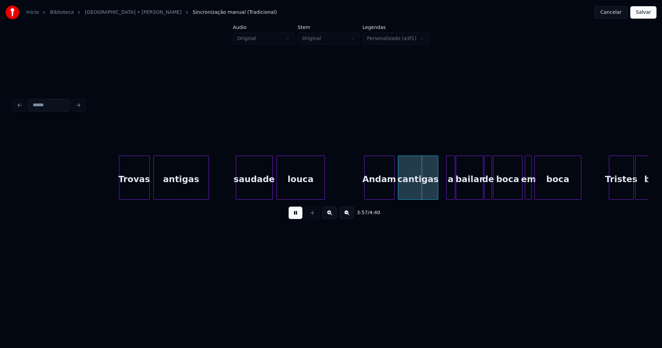
click at [380, 193] on div "Andam" at bounding box center [380, 179] width 30 height 47
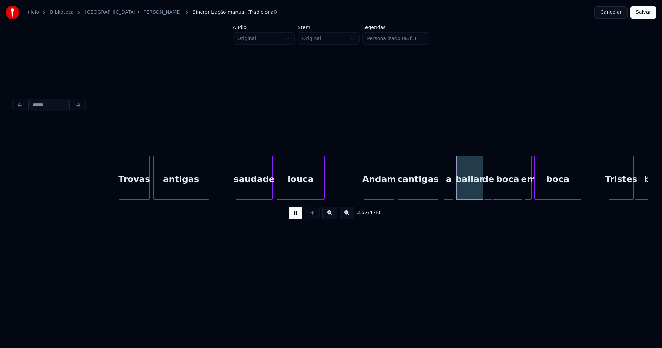
click at [448, 194] on div "a" at bounding box center [449, 179] width 9 height 47
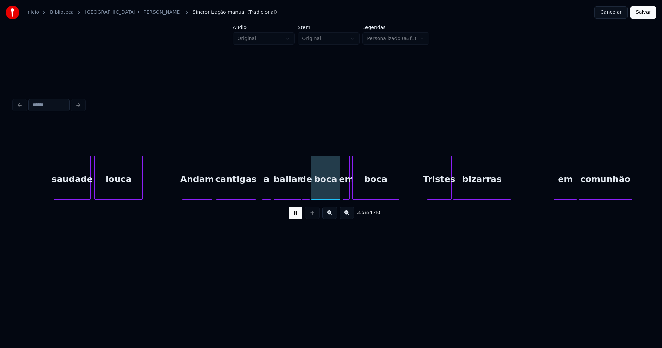
scroll to position [0, 16262]
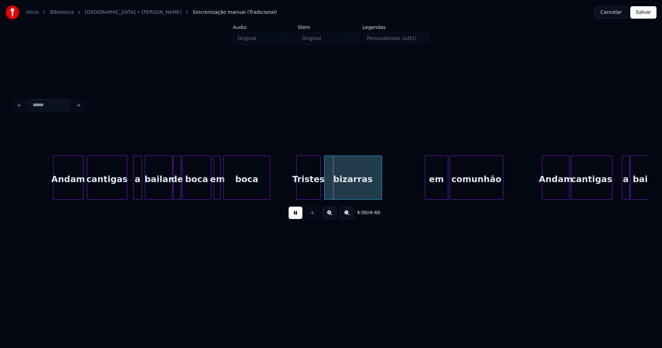
click at [313, 199] on div "Andam cantigas a bailar de boca em boca Tristes bizarras em comunhão Andam cant…" at bounding box center [331, 178] width 635 height 44
click at [440, 191] on div "em" at bounding box center [433, 179] width 23 height 47
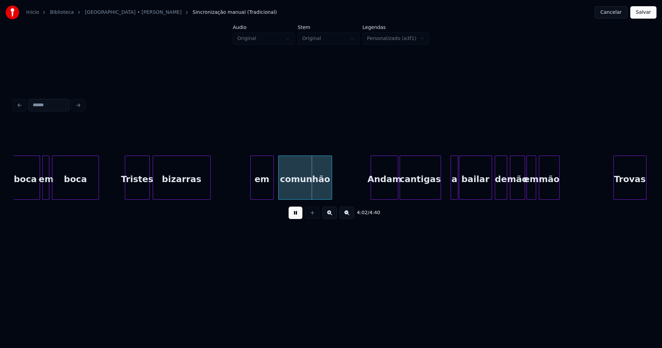
scroll to position [0, 16530]
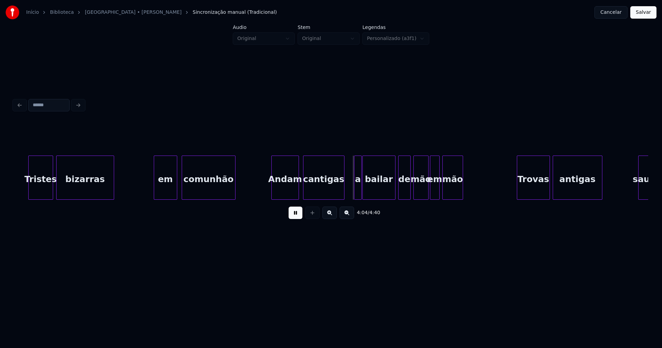
click at [285, 195] on div "Andam" at bounding box center [285, 179] width 27 height 47
click at [355, 191] on div "a" at bounding box center [355, 179] width 7 height 47
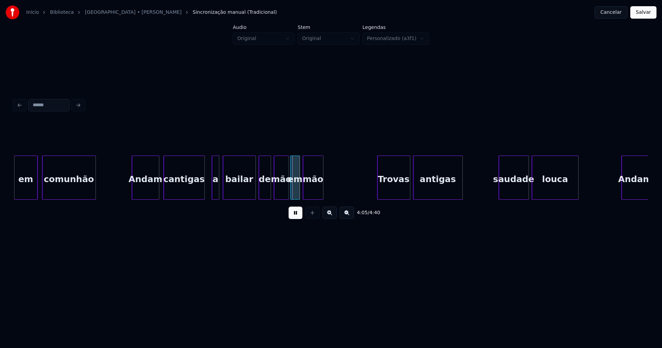
scroll to position [0, 16690]
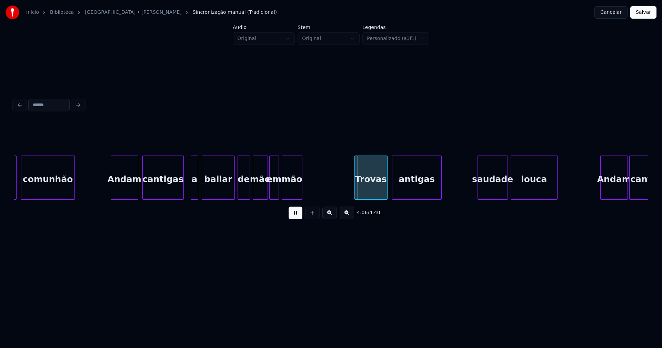
click at [374, 192] on div "Trovas" at bounding box center [371, 179] width 32 height 47
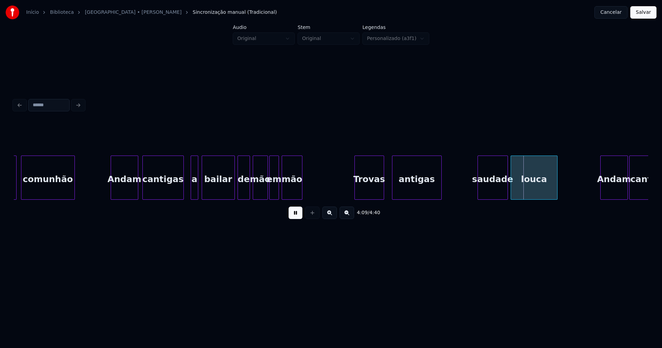
click at [384, 191] on div at bounding box center [383, 177] width 2 height 43
click at [390, 192] on div at bounding box center [391, 177] width 2 height 43
click at [472, 197] on div "em comunhão Andam cantigas a bailar de mão em mão Trovas antigas saudade louca …" at bounding box center [331, 178] width 635 height 44
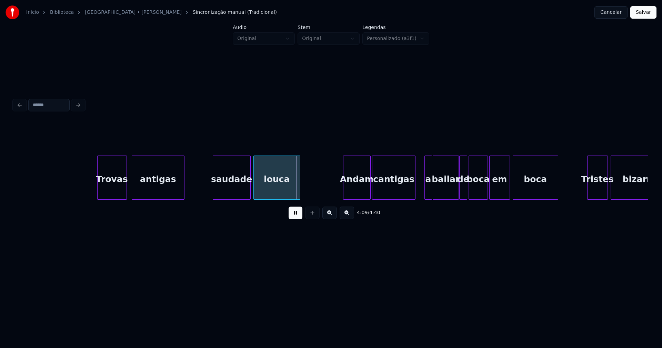
scroll to position [0, 17044]
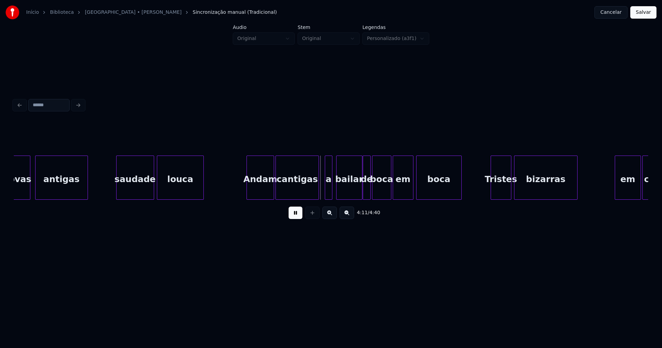
click at [329, 194] on div "a" at bounding box center [328, 179] width 7 height 47
click at [489, 193] on div at bounding box center [489, 177] width 2 height 43
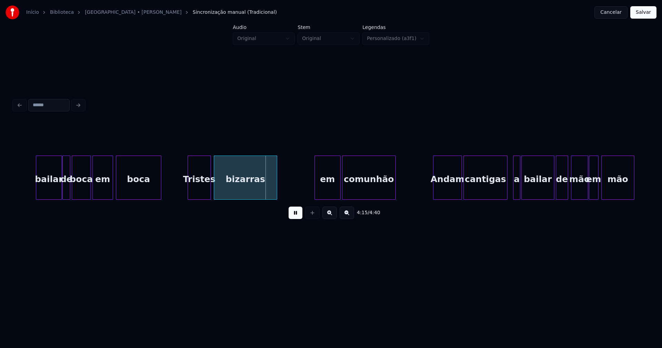
scroll to position [0, 17399]
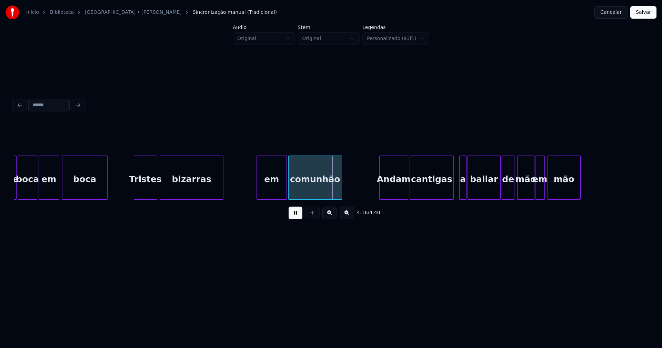
click at [258, 193] on div at bounding box center [258, 177] width 2 height 43
click at [390, 195] on div "Andam" at bounding box center [392, 179] width 28 height 47
click at [462, 193] on div "a" at bounding box center [461, 179] width 7 height 47
click at [643, 17] on button "Salvar" at bounding box center [644, 12] width 26 height 12
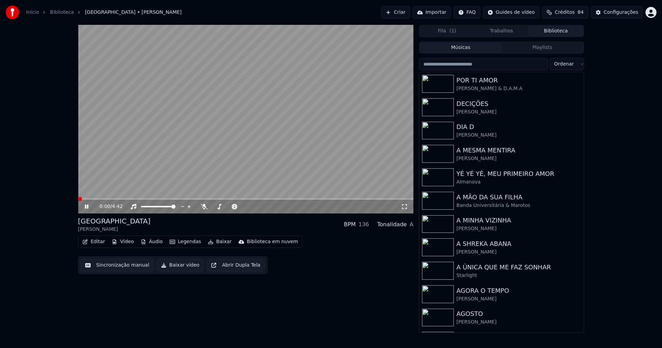
click at [404, 208] on icon at bounding box center [404, 207] width 7 height 6
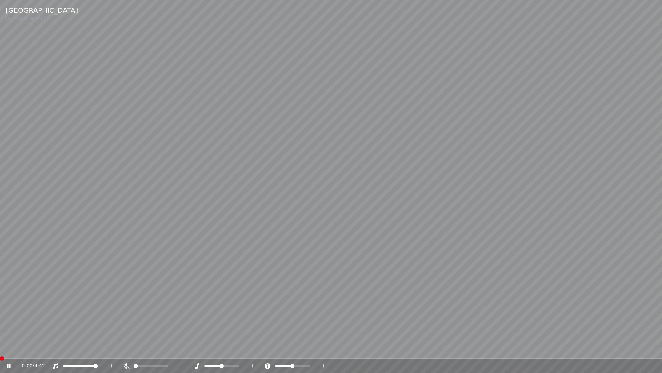
click at [654, 348] on div "0:00 / 4:42" at bounding box center [331, 365] width 657 height 7
click at [654, 348] on icon at bounding box center [653, 366] width 7 height 6
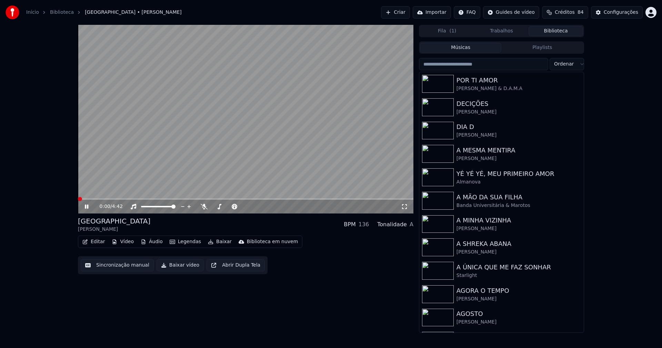
click at [87, 207] on icon at bounding box center [91, 207] width 16 height 6
click at [170, 265] on button "Baixar vídeo" at bounding box center [180, 265] width 47 height 12
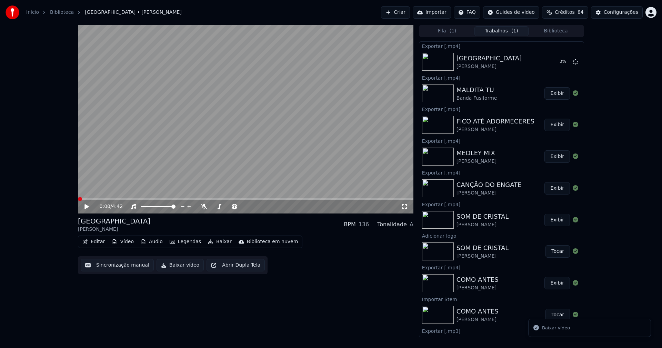
click at [558, 31] on button "Biblioteca" at bounding box center [556, 31] width 55 height 10
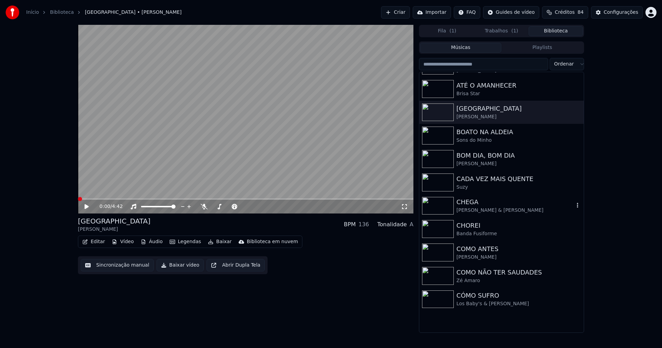
scroll to position [448, 0]
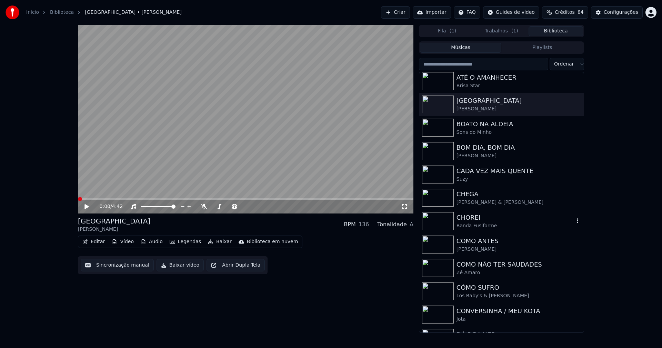
click at [477, 223] on div "Banda Fusiforme" at bounding box center [516, 226] width 118 height 7
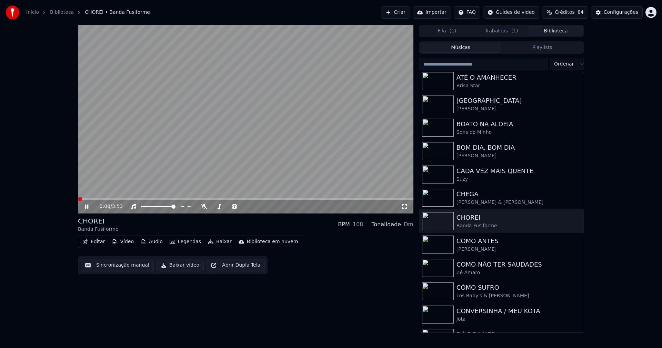
click at [87, 206] on icon at bounding box center [91, 207] width 16 height 6
click at [96, 242] on button "Editar" at bounding box center [94, 242] width 28 height 10
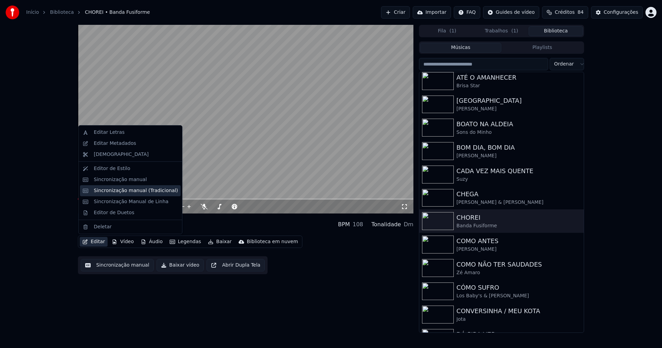
click at [139, 193] on div "Sincronização manual (Tradicional)" at bounding box center [136, 190] width 84 height 7
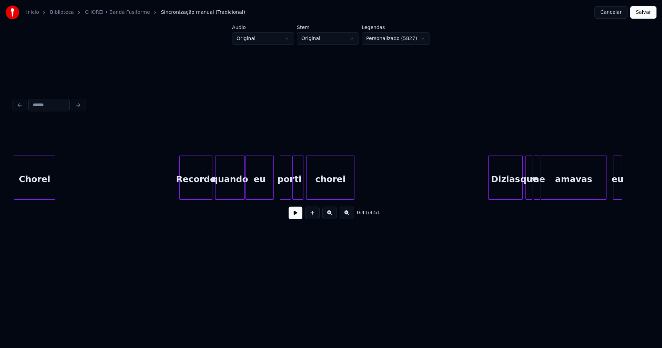
scroll to position [0, 2755]
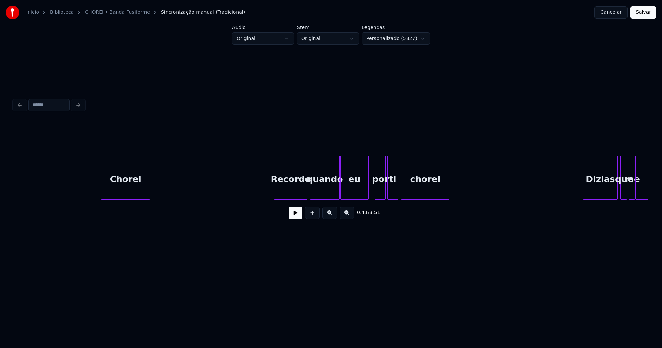
click at [102, 191] on div at bounding box center [102, 177] width 2 height 43
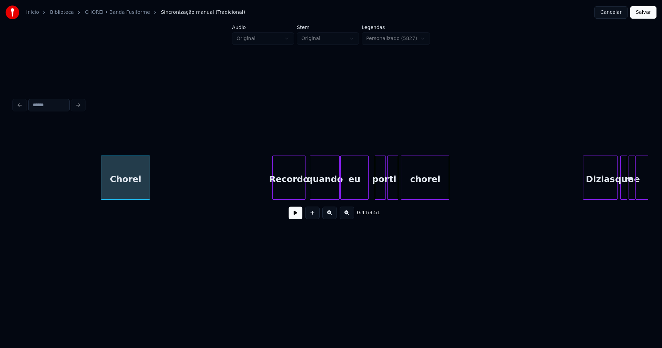
click at [285, 194] on div "Recordo" at bounding box center [289, 179] width 32 height 47
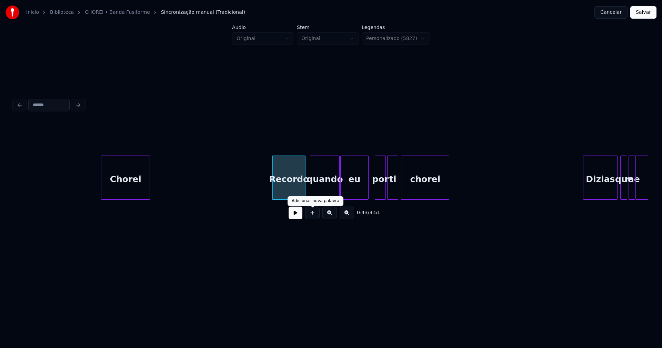
click at [298, 216] on button at bounding box center [296, 213] width 14 height 12
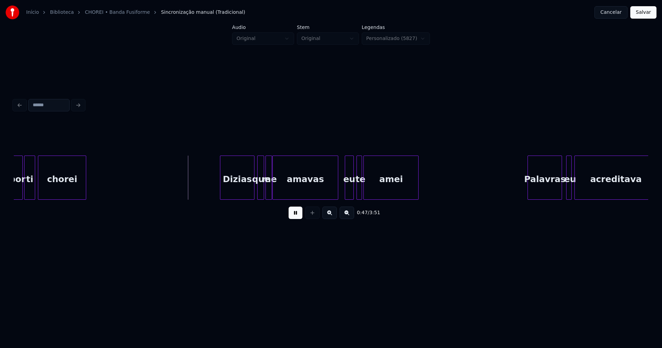
scroll to position [0, 3127]
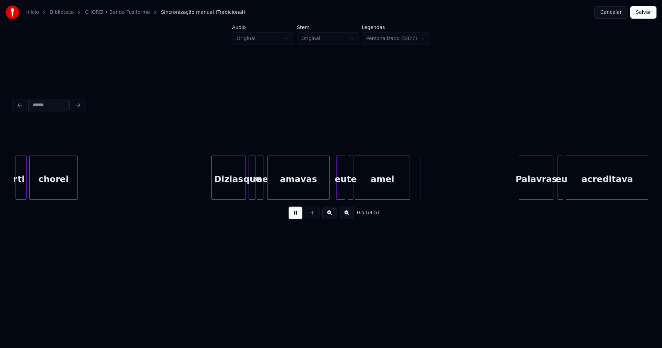
click at [268, 192] on div at bounding box center [269, 177] width 2 height 43
click at [276, 187] on div at bounding box center [276, 177] width 2 height 43
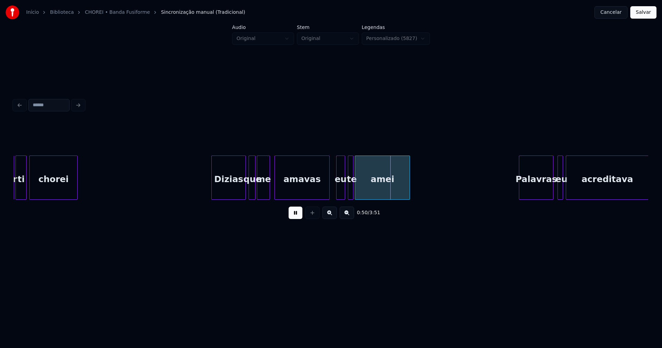
click at [269, 187] on div at bounding box center [269, 177] width 2 height 43
click at [340, 191] on div "eu" at bounding box center [340, 179] width 9 height 47
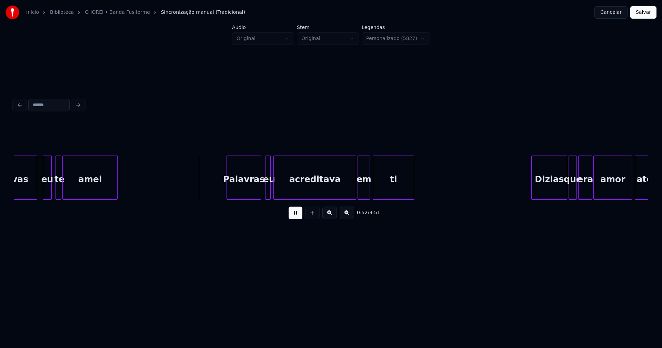
scroll to position [0, 3437]
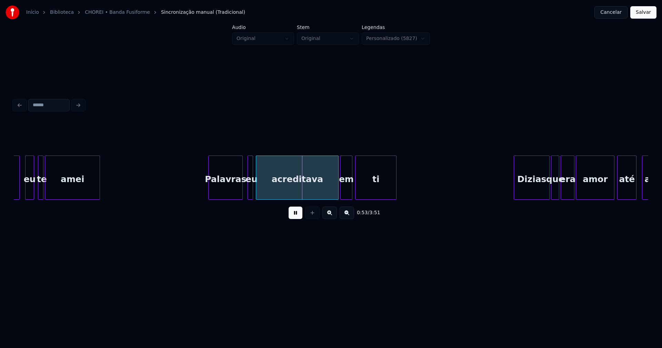
click at [225, 187] on div "Palavras" at bounding box center [226, 179] width 34 height 47
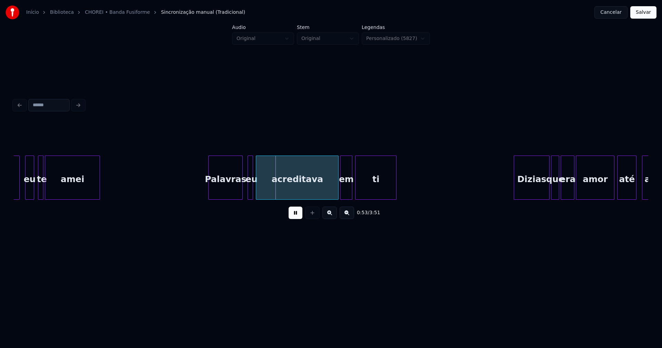
click at [295, 216] on button at bounding box center [296, 213] width 14 height 12
click at [235, 193] on div at bounding box center [234, 177] width 2 height 43
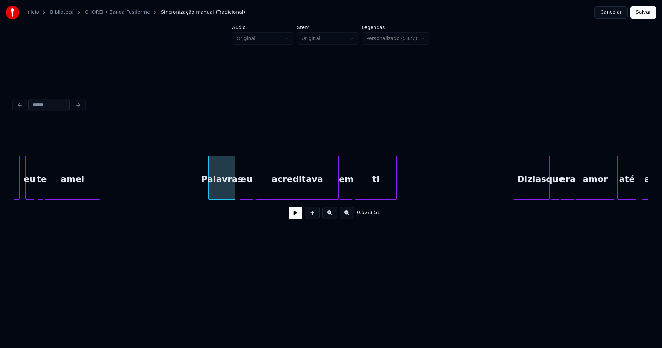
click at [240, 192] on div at bounding box center [241, 177] width 2 height 43
click at [267, 185] on div at bounding box center [267, 177] width 2 height 43
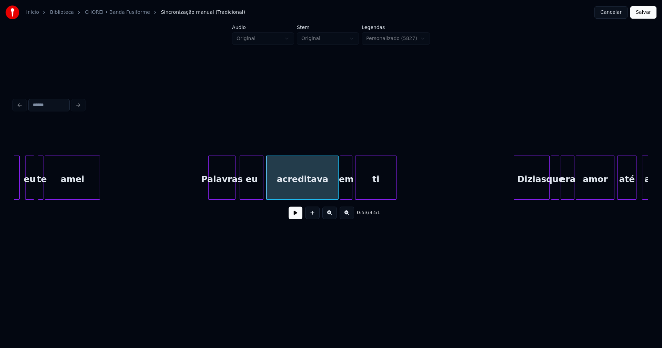
click at [263, 185] on div at bounding box center [262, 177] width 2 height 43
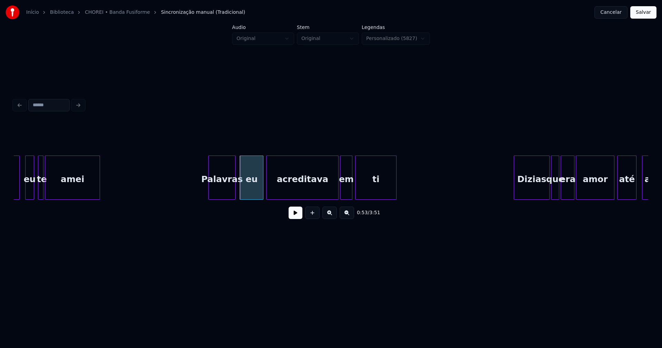
click at [253, 189] on div "eu" at bounding box center [251, 179] width 23 height 47
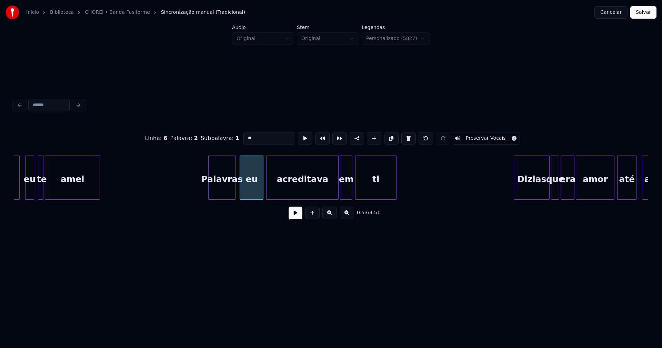
click at [244, 136] on input "**" at bounding box center [270, 138] width 52 height 12
type input "****"
click at [299, 213] on button at bounding box center [296, 213] width 14 height 12
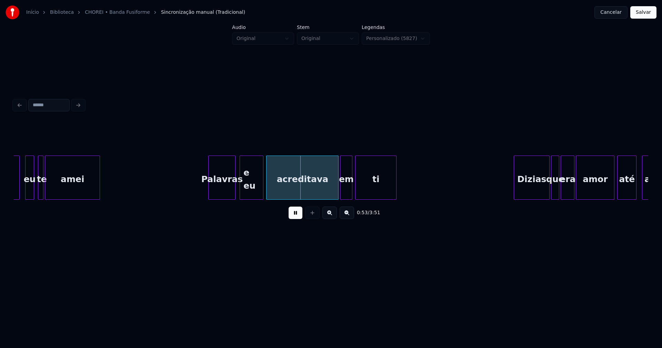
drag, startPoint x: 193, startPoint y: 185, endPoint x: 190, endPoint y: 184, distance: 3.5
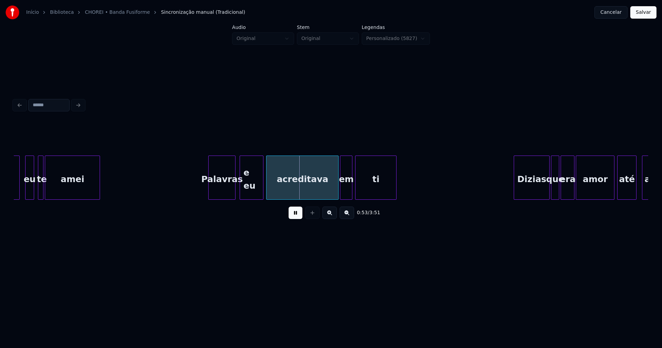
click at [297, 217] on button at bounding box center [296, 213] width 14 height 12
click at [213, 188] on div "Palavras" at bounding box center [222, 179] width 27 height 47
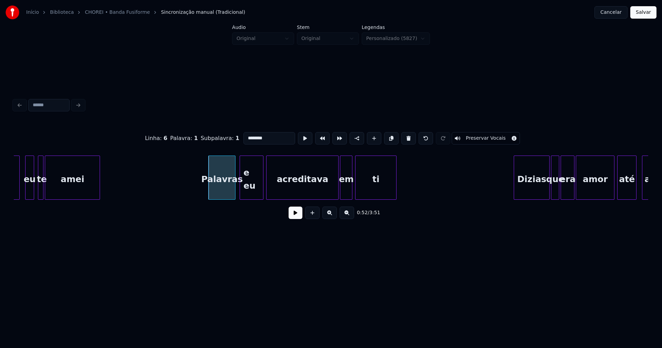
click at [246, 133] on input "********" at bounding box center [270, 138] width 52 height 12
click at [256, 134] on input "********" at bounding box center [270, 138] width 52 height 12
type input "*******"
click at [294, 217] on button at bounding box center [296, 213] width 14 height 12
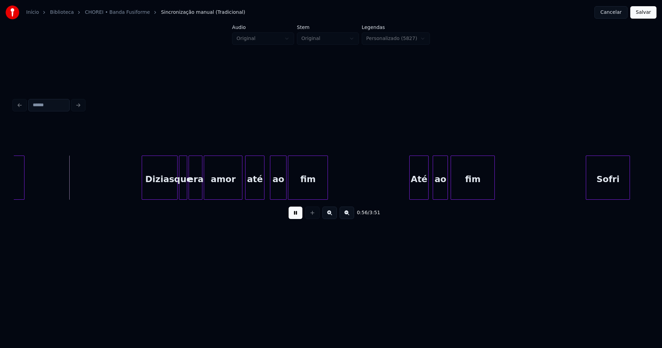
scroll to position [0, 3818]
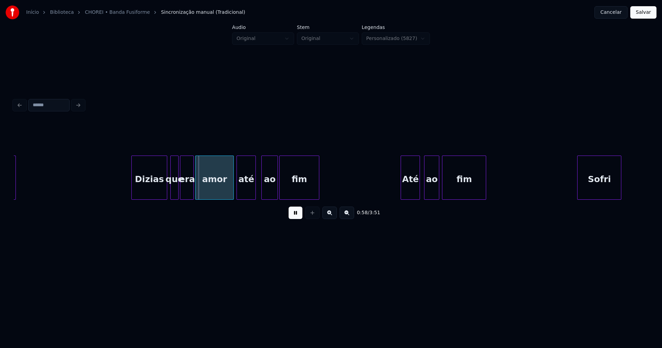
click at [155, 191] on div "Dizias" at bounding box center [149, 179] width 35 height 47
click at [171, 190] on div "que" at bounding box center [173, 179] width 8 height 47
click at [230, 192] on div at bounding box center [229, 177] width 2 height 43
click at [234, 191] on div at bounding box center [235, 177] width 2 height 43
click at [227, 192] on div at bounding box center [227, 177] width 2 height 43
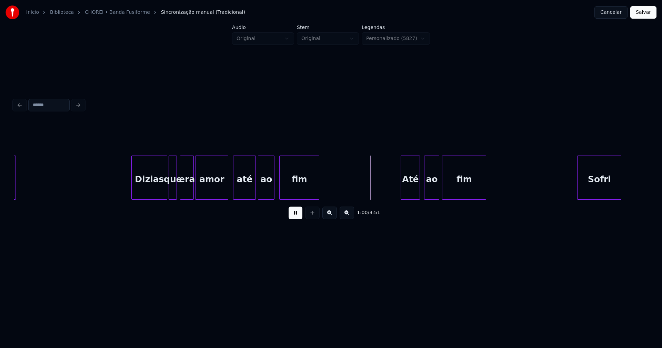
click at [265, 192] on div "ao" at bounding box center [266, 179] width 16 height 47
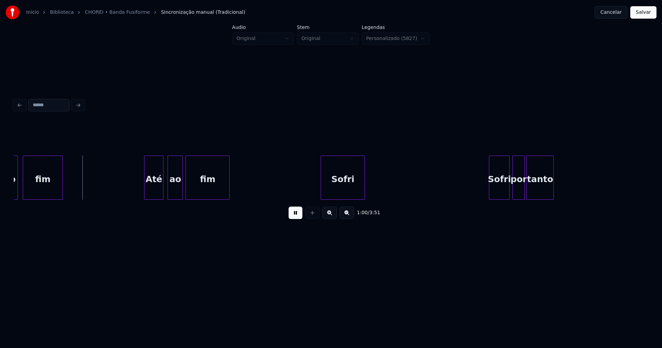
scroll to position [0, 4075]
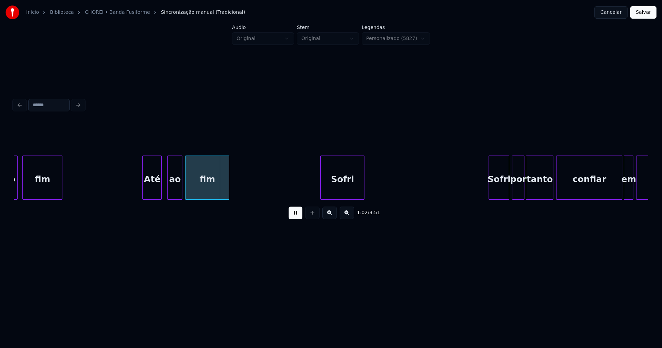
click at [153, 193] on div "Até" at bounding box center [152, 179] width 19 height 47
click at [171, 195] on div "ao" at bounding box center [171, 179] width 14 height 47
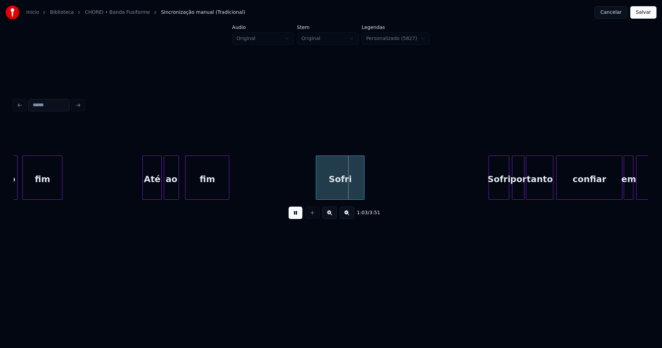
click at [317, 196] on div at bounding box center [317, 177] width 2 height 43
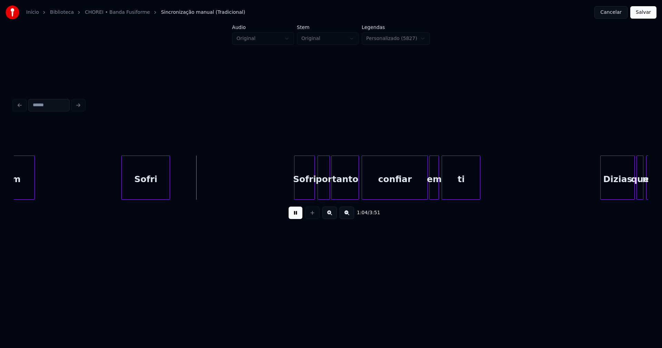
scroll to position [0, 4279]
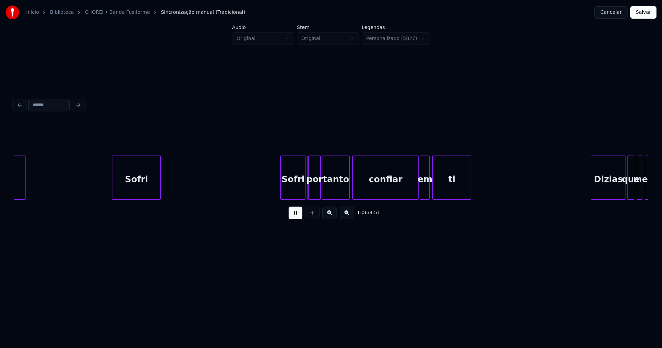
click at [282, 194] on div at bounding box center [282, 177] width 2 height 43
click at [411, 199] on div "fim Sofri Sofri por tanto confiar em ti Dizias que me amavas" at bounding box center [331, 178] width 635 height 44
click at [416, 199] on div "fim Sofri Sofri por tanto confiar em ti Dizias que me amavas" at bounding box center [331, 178] width 635 height 44
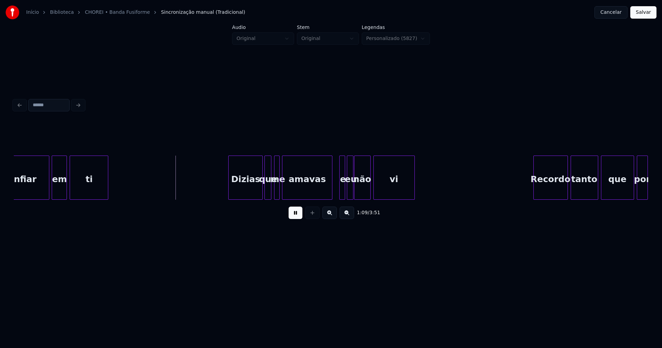
scroll to position [0, 4695]
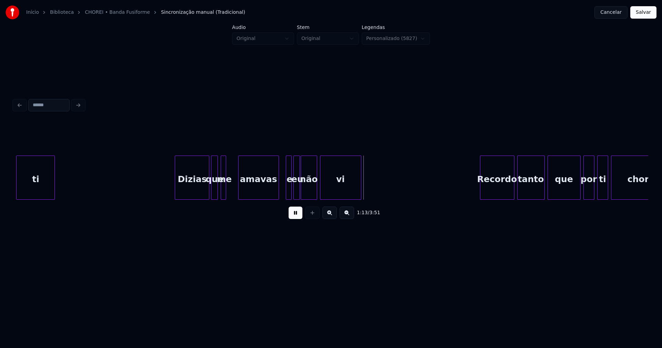
click at [239, 191] on div at bounding box center [240, 177] width 2 height 43
click at [228, 191] on div "me" at bounding box center [226, 179] width 7 height 47
click at [234, 190] on div at bounding box center [234, 177] width 2 height 43
click at [227, 193] on div "me" at bounding box center [227, 179] width 12 height 47
click at [205, 196] on div at bounding box center [206, 177] width 2 height 43
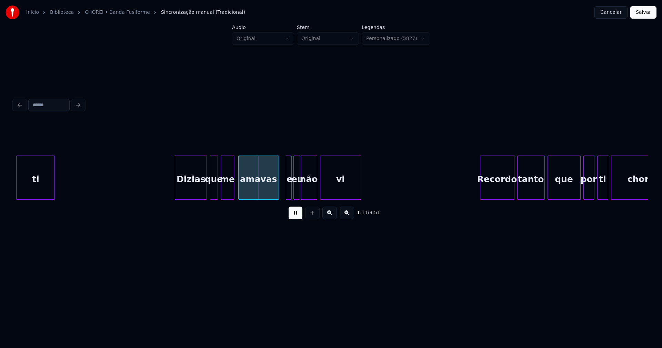
click at [210, 193] on div at bounding box center [211, 177] width 2 height 43
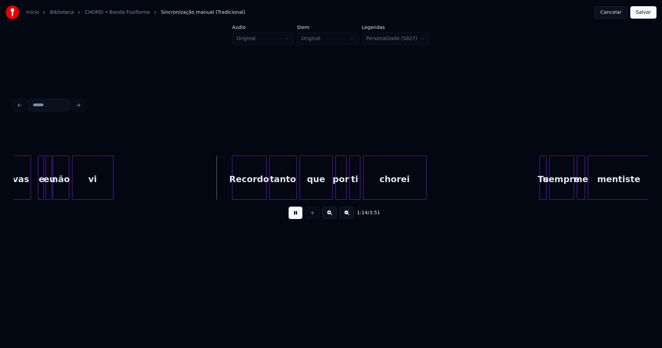
scroll to position [0, 4951]
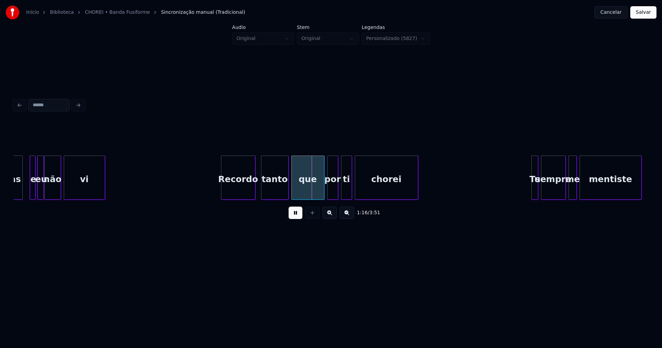
click at [241, 192] on div "Recordo" at bounding box center [238, 179] width 34 height 47
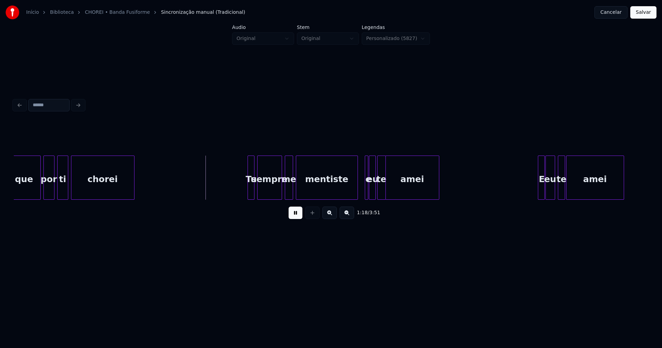
scroll to position [0, 5244]
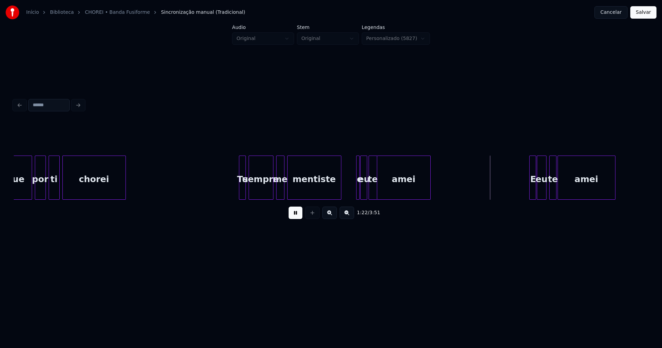
click at [340, 193] on div at bounding box center [340, 177] width 2 height 43
click at [348, 194] on div at bounding box center [349, 177] width 2 height 43
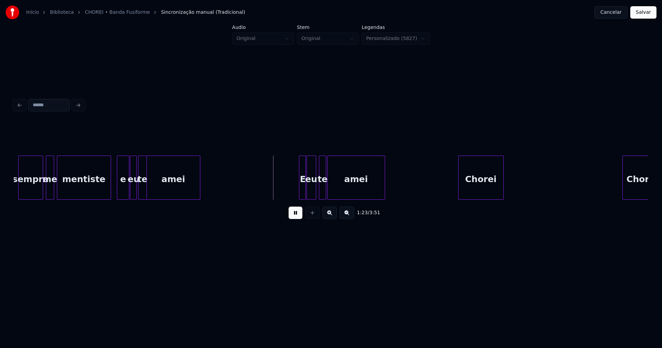
scroll to position [0, 5483]
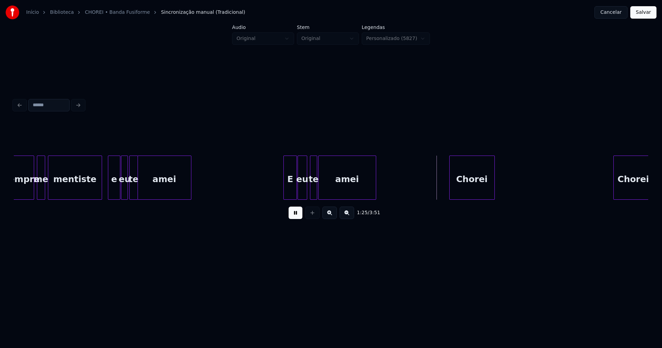
click at [285, 193] on div at bounding box center [285, 177] width 2 height 43
click at [330, 189] on div at bounding box center [329, 177] width 2 height 43
click at [326, 188] on div at bounding box center [325, 177] width 2 height 43
click at [442, 195] on div at bounding box center [443, 177] width 2 height 43
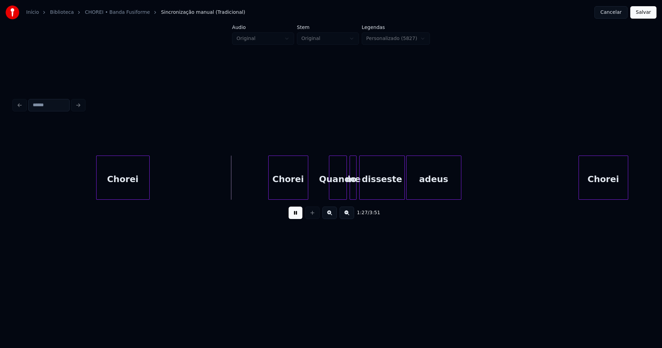
scroll to position [0, 5855]
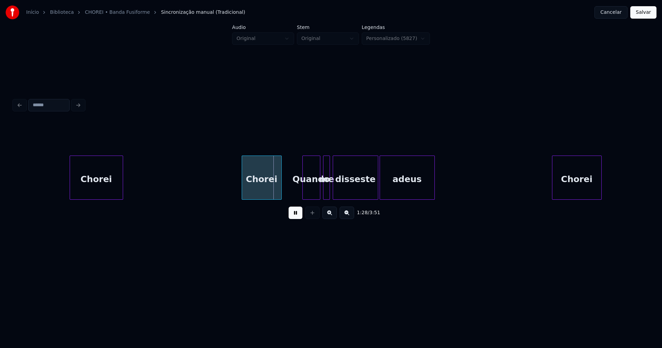
click at [263, 185] on div "Chorei" at bounding box center [261, 179] width 39 height 47
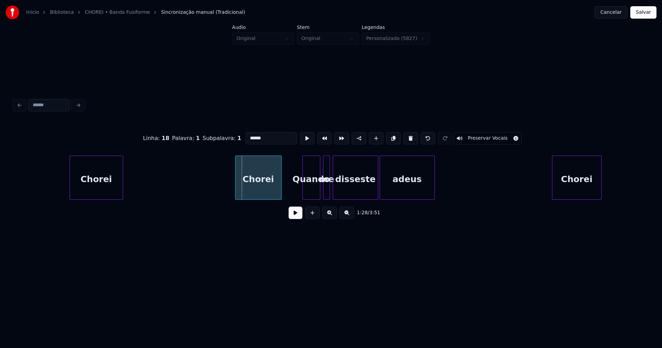
click at [236, 191] on div at bounding box center [237, 177] width 2 height 43
click at [302, 190] on div at bounding box center [301, 177] width 2 height 43
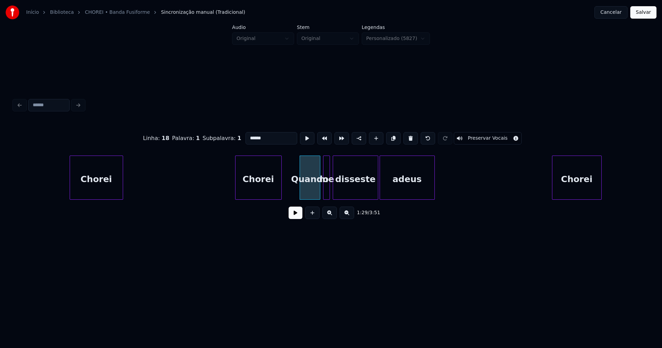
click at [293, 215] on button at bounding box center [296, 213] width 14 height 12
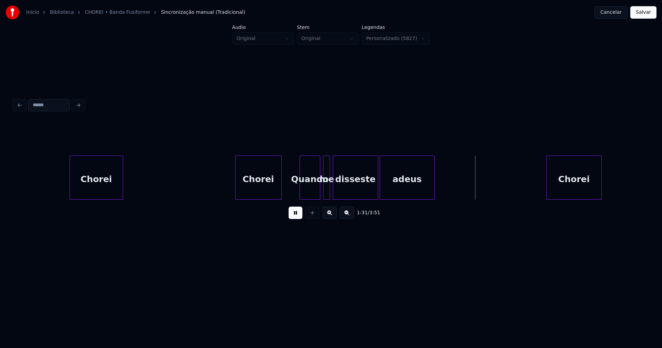
click at [548, 193] on div at bounding box center [548, 177] width 2 height 43
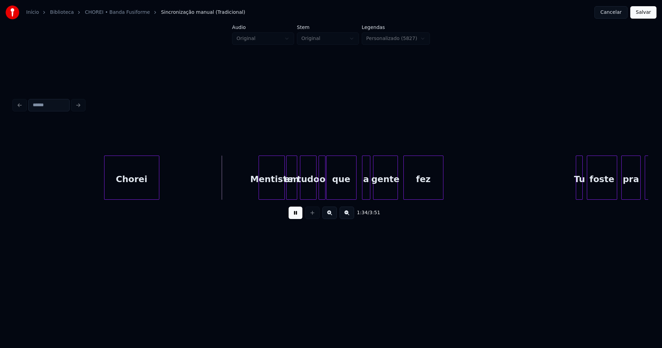
scroll to position [0, 6298]
click at [256, 193] on div at bounding box center [256, 177] width 2 height 43
click at [276, 193] on div at bounding box center [276, 177] width 2 height 43
click at [285, 191] on div "em" at bounding box center [285, 179] width 10 height 47
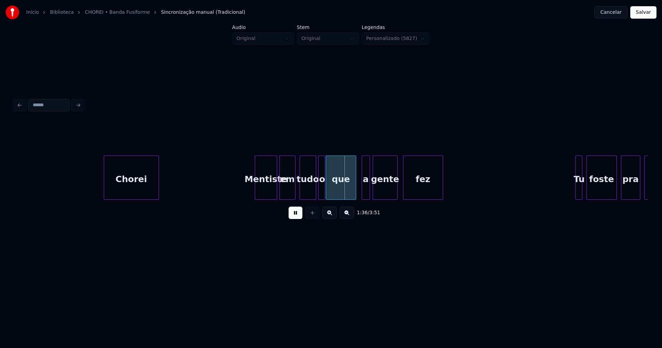
click at [293, 188] on div at bounding box center [294, 177] width 2 height 43
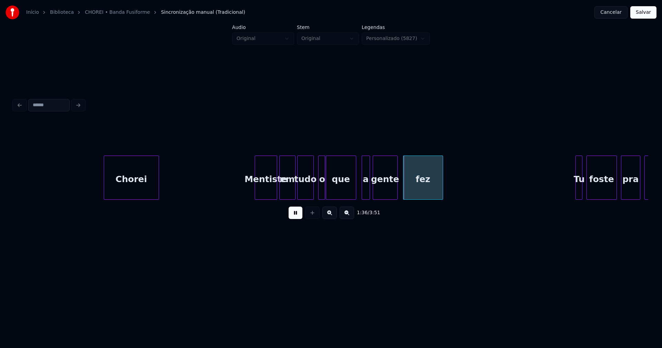
click at [306, 190] on div "tudo" at bounding box center [306, 179] width 16 height 47
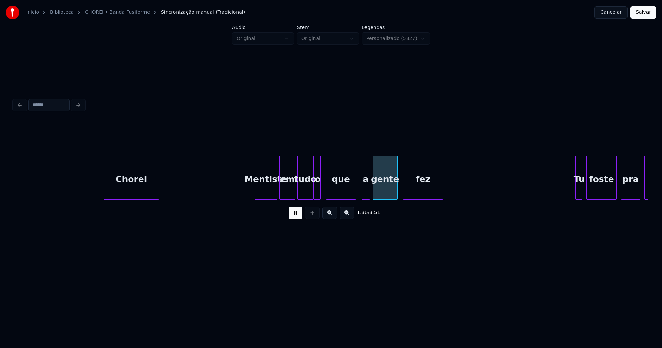
click at [317, 193] on div "o" at bounding box center [317, 179] width 7 height 47
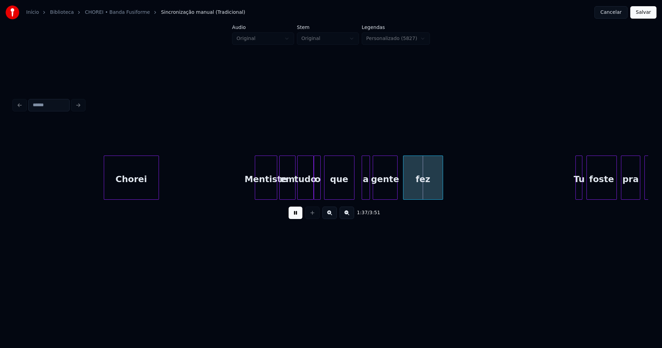
click at [342, 189] on div "que" at bounding box center [340, 179] width 30 height 47
click at [357, 190] on div at bounding box center [358, 177] width 2 height 43
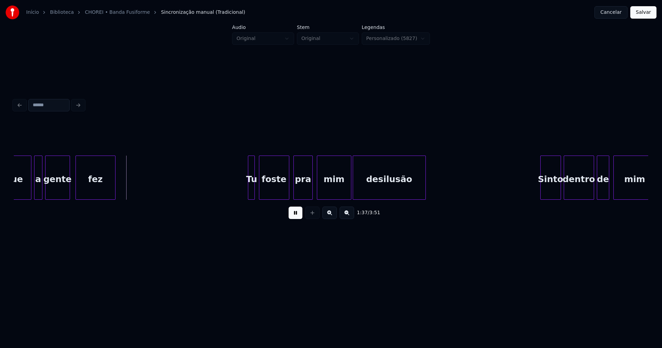
scroll to position [0, 6634]
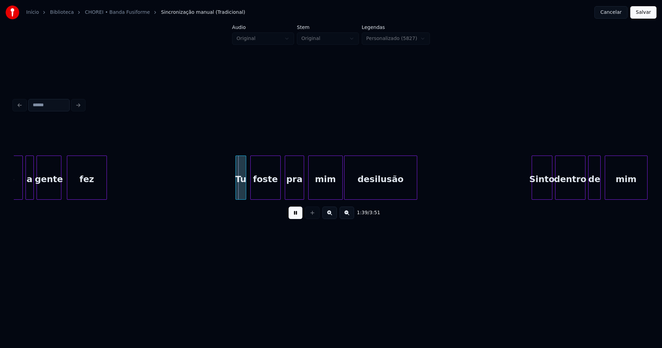
click at [237, 192] on div at bounding box center [237, 177] width 2 height 43
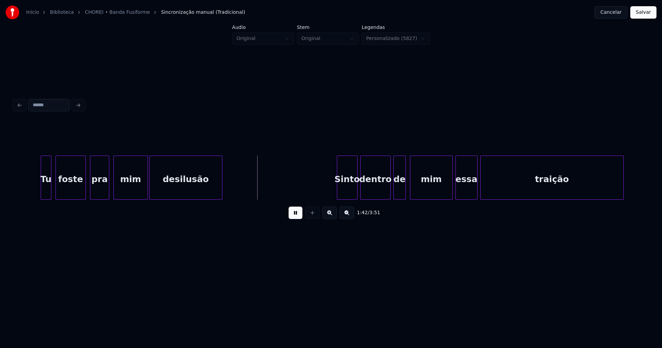
scroll to position [0, 6962]
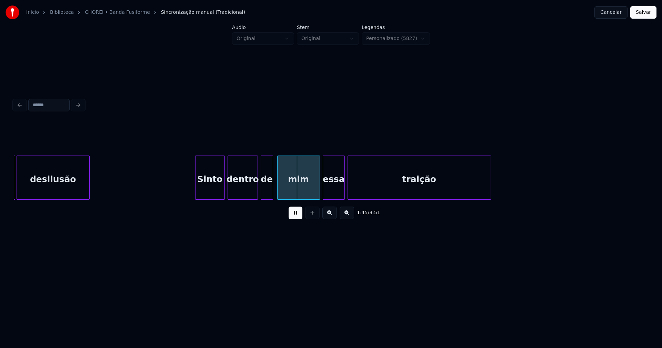
click at [196, 193] on div at bounding box center [197, 177] width 2 height 43
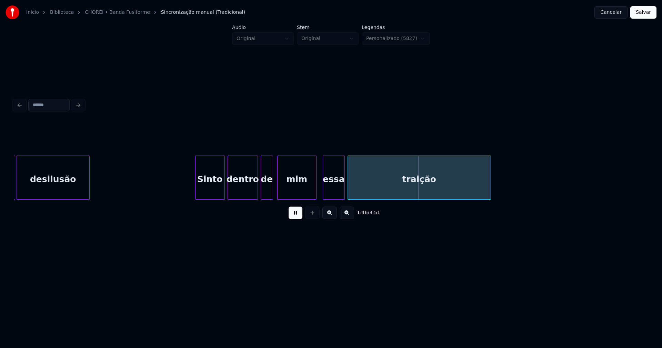
click at [315, 196] on div at bounding box center [315, 177] width 2 height 43
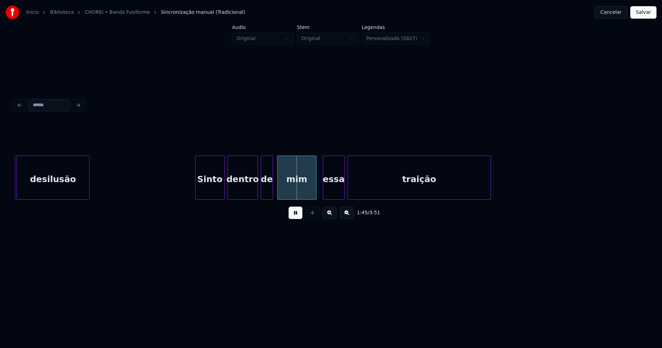
click at [315, 196] on div at bounding box center [315, 177] width 2 height 43
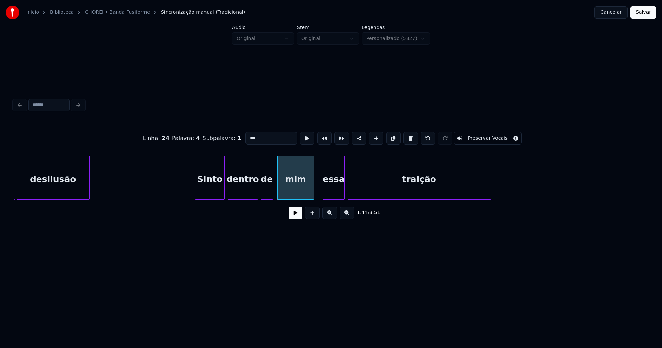
click at [313, 194] on div at bounding box center [313, 177] width 2 height 43
click at [297, 214] on button at bounding box center [296, 213] width 14 height 12
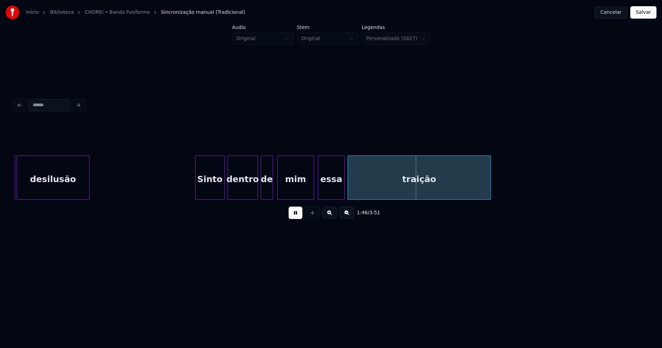
click at [318, 196] on div at bounding box center [319, 177] width 2 height 43
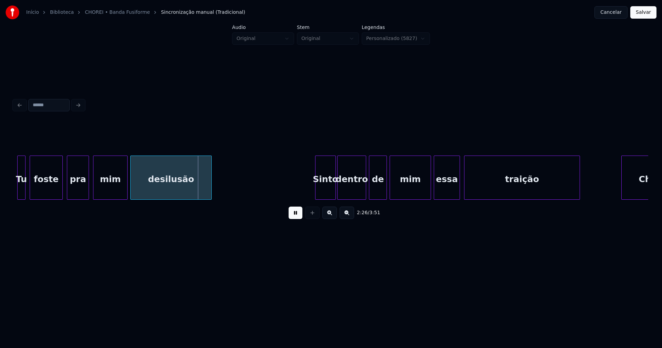
scroll to position [0, 9841]
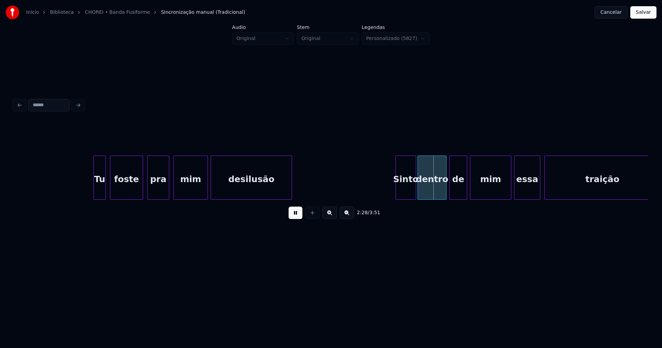
click at [94, 193] on div at bounding box center [95, 177] width 2 height 43
click at [123, 191] on div "foste" at bounding box center [125, 179] width 32 height 47
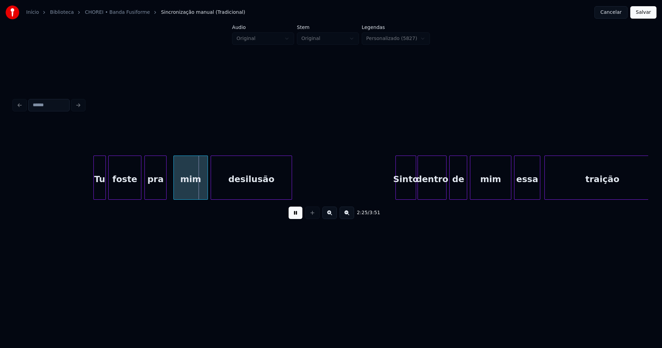
click at [152, 192] on div "pra" at bounding box center [155, 179] width 21 height 47
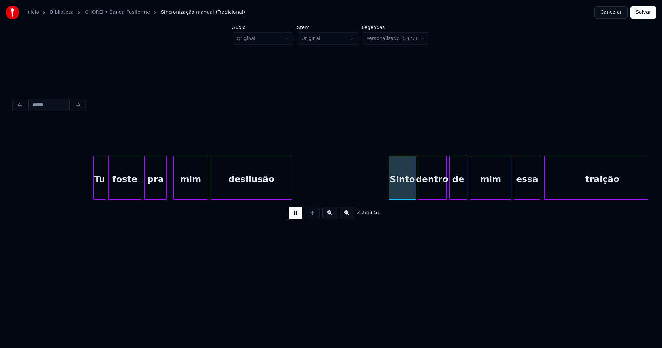
click at [391, 197] on div "Sinto" at bounding box center [403, 178] width 28 height 44
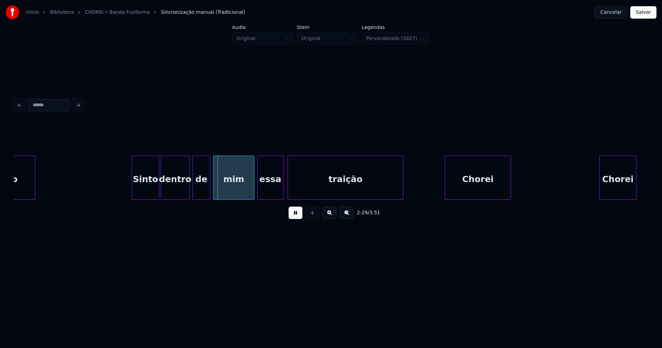
scroll to position [0, 10125]
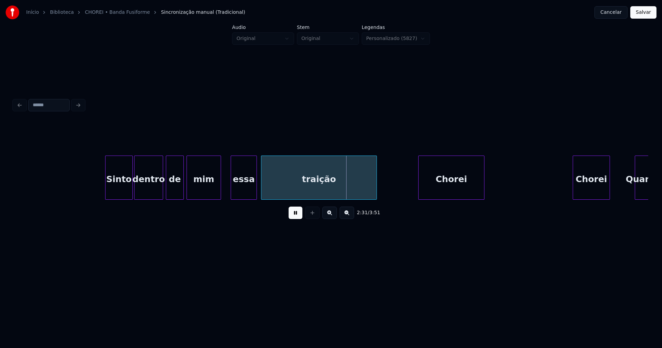
click at [220, 190] on div at bounding box center [220, 177] width 2 height 43
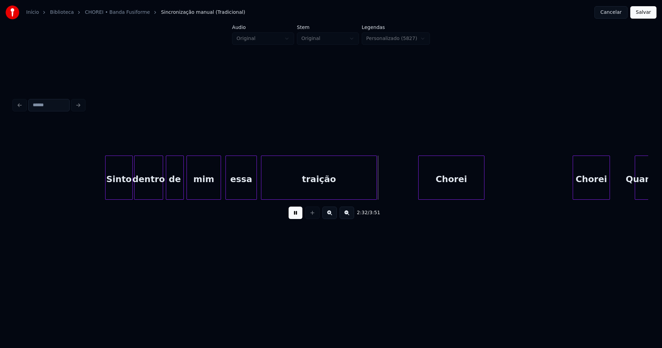
click at [226, 190] on div at bounding box center [227, 177] width 2 height 43
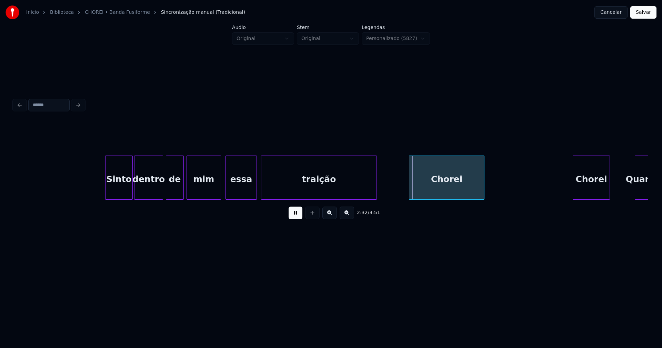
click at [411, 195] on div at bounding box center [410, 177] width 2 height 43
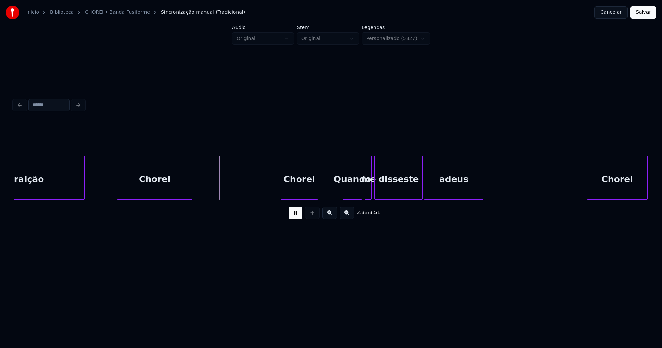
scroll to position [0, 10443]
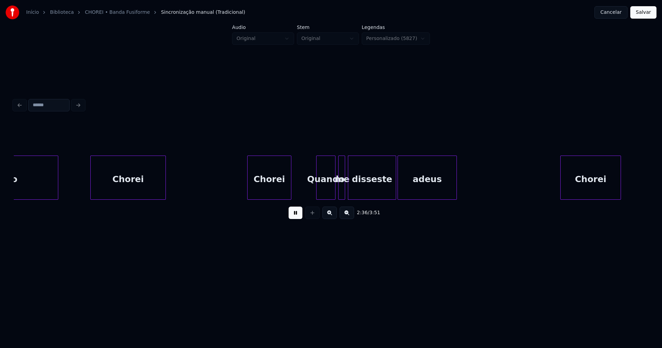
click at [249, 188] on div at bounding box center [249, 177] width 2 height 43
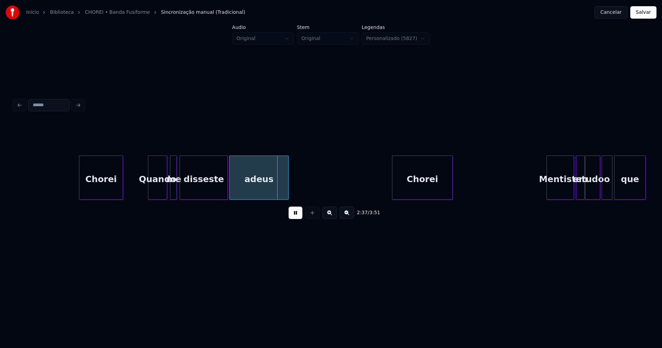
scroll to position [0, 10621]
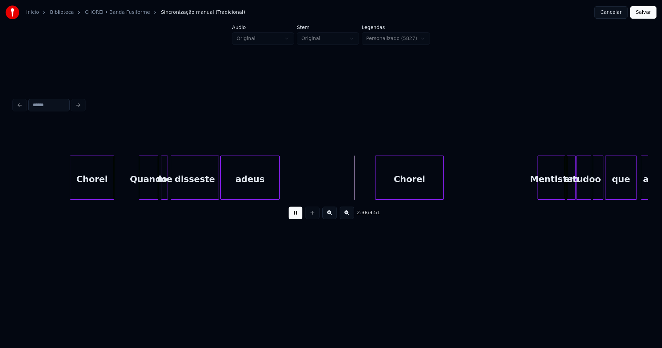
click at [376, 187] on div at bounding box center [377, 177] width 2 height 43
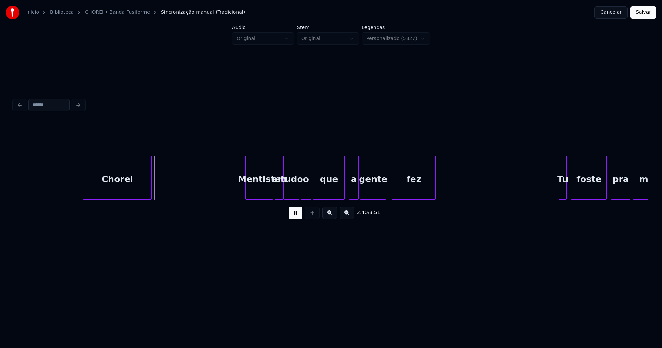
scroll to position [0, 10966]
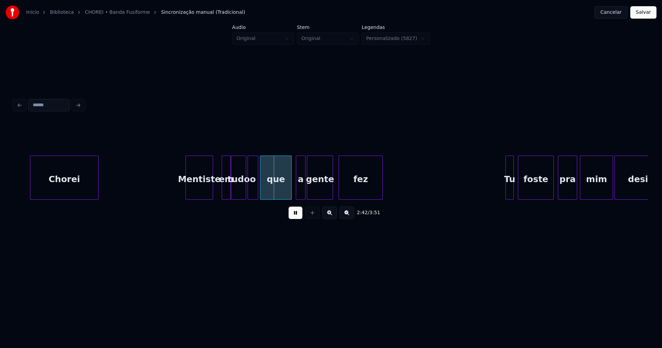
click at [186, 193] on div "Mentiste" at bounding box center [200, 178] width 28 height 44
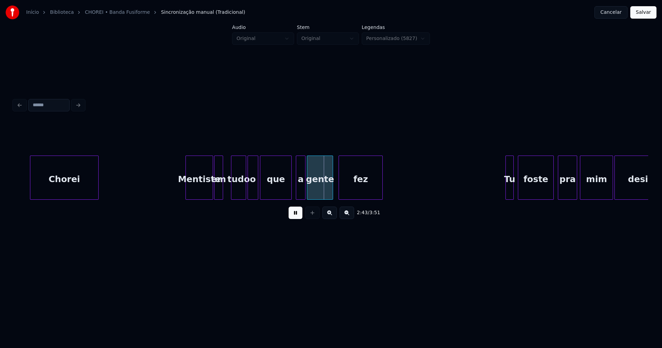
click at [218, 195] on div "em" at bounding box center [219, 179] width 8 height 47
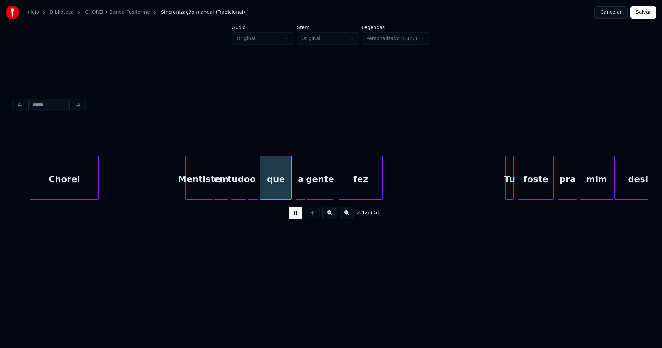
click at [227, 189] on div at bounding box center [227, 177] width 2 height 43
click at [284, 197] on div "Chorei Mentiste em tudo o que a gente fez Tu foste pra mim desilusão" at bounding box center [331, 178] width 635 height 44
click at [292, 197] on div "Chorei Mentiste em tudo o que a gente fez Tu foste pra mim desilusão" at bounding box center [331, 178] width 635 height 44
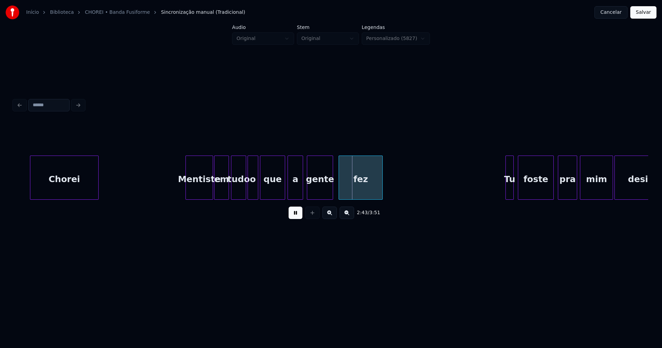
click at [303, 190] on div at bounding box center [302, 177] width 2 height 43
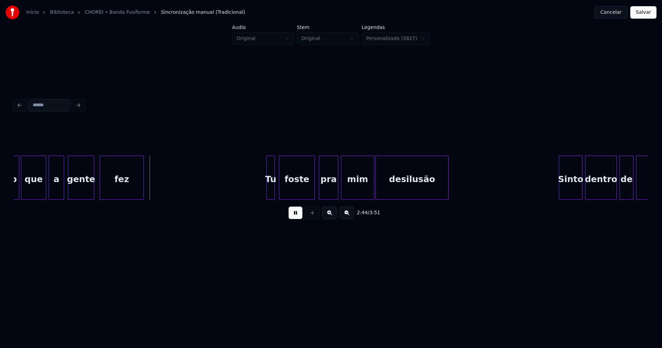
scroll to position [0, 11214]
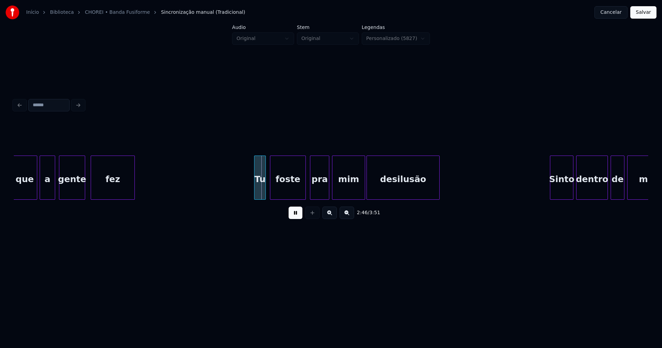
click at [255, 192] on div at bounding box center [256, 177] width 2 height 43
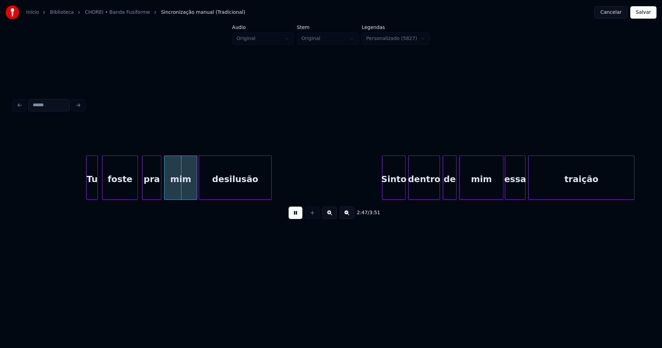
scroll to position [0, 11400]
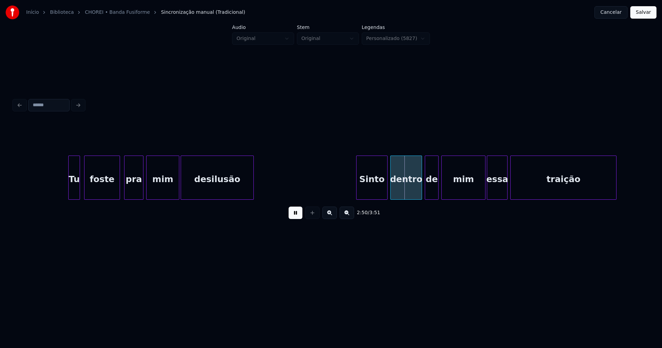
click at [359, 195] on div at bounding box center [358, 177] width 2 height 43
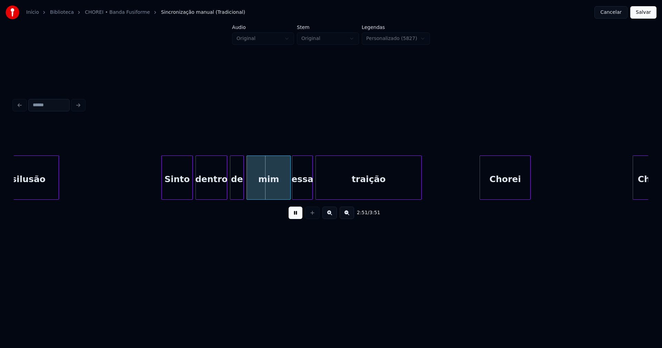
scroll to position [0, 11586]
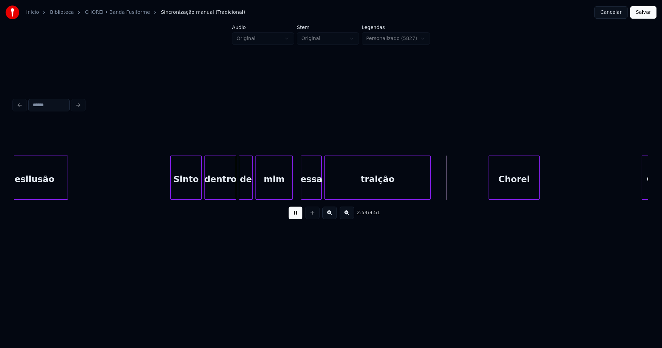
click at [292, 197] on div "desilusão Sinto dentro de mim essa traição Chorei Chorei" at bounding box center [331, 178] width 635 height 44
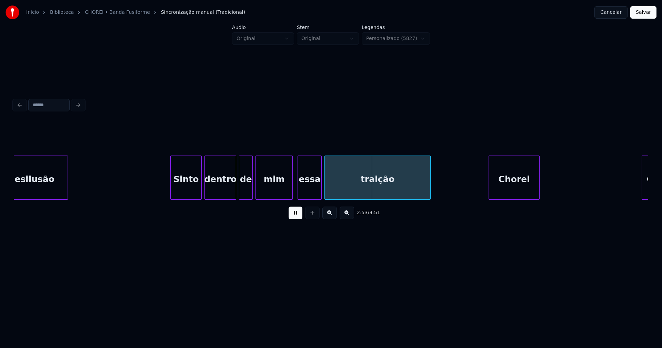
click at [298, 193] on div at bounding box center [299, 177] width 2 height 43
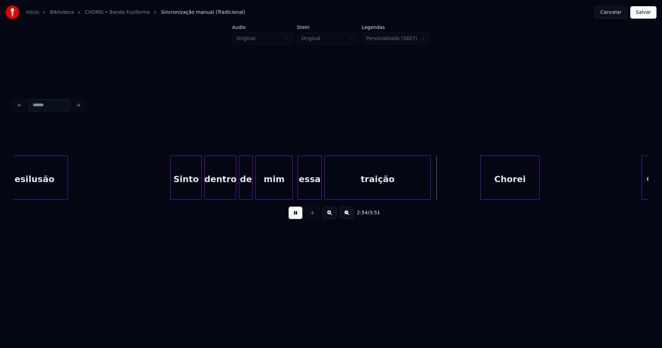
click at [482, 191] on div at bounding box center [482, 177] width 2 height 43
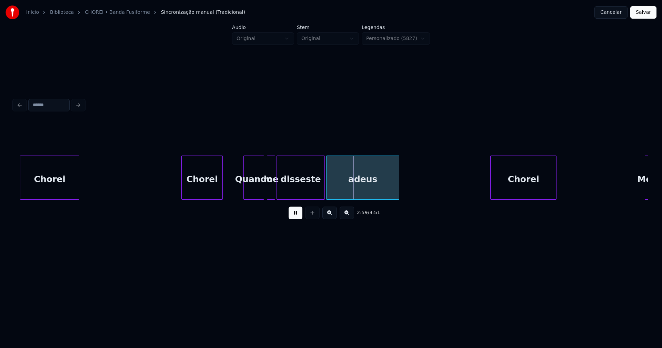
scroll to position [0, 12020]
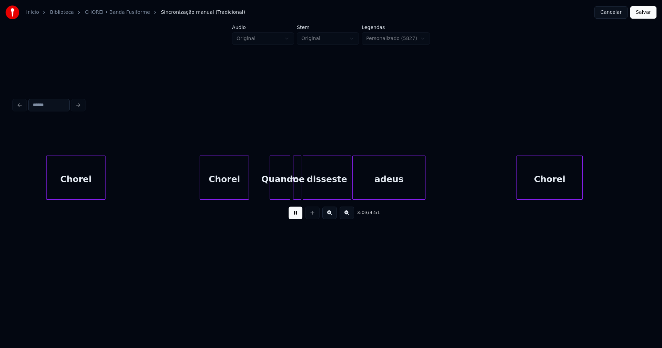
click at [202, 187] on div at bounding box center [201, 177] width 2 height 43
click at [511, 191] on div at bounding box center [511, 177] width 2 height 43
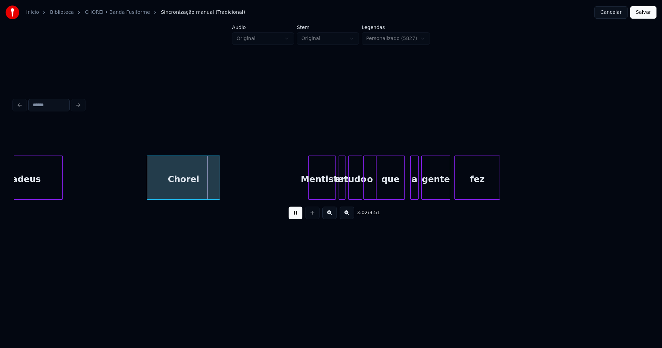
scroll to position [0, 12410]
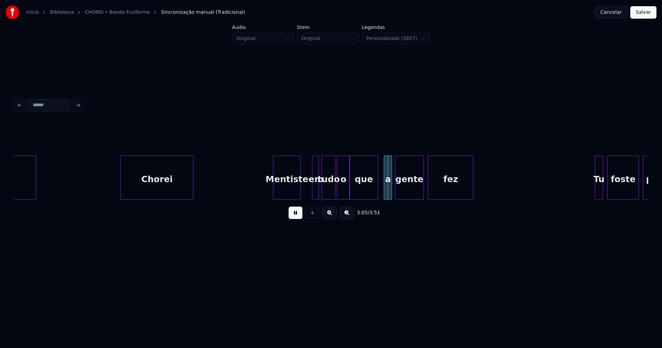
click at [291, 195] on div "Mentiste" at bounding box center [287, 179] width 27 height 47
click at [304, 194] on div at bounding box center [304, 177] width 2 height 43
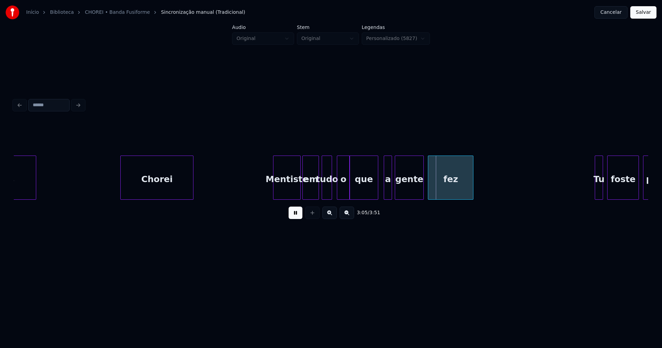
click at [330, 195] on div at bounding box center [331, 177] width 2 height 43
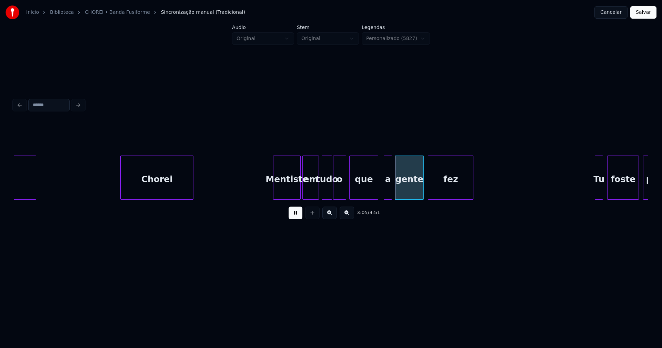
click at [339, 193] on div "o" at bounding box center [340, 179] width 12 height 47
click at [357, 191] on div "que" at bounding box center [362, 179] width 28 height 47
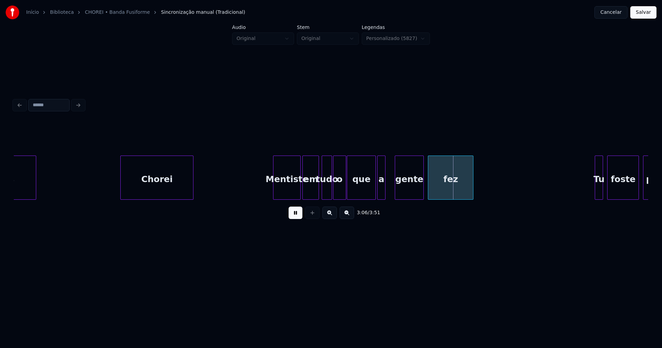
click at [382, 195] on div "a" at bounding box center [382, 179] width 8 height 47
click at [389, 190] on div at bounding box center [389, 177] width 2 height 43
click at [414, 194] on div "gente" at bounding box center [407, 179] width 28 height 47
click at [441, 194] on div "fez" at bounding box center [447, 179] width 45 height 47
click at [480, 185] on div at bounding box center [480, 177] width 2 height 43
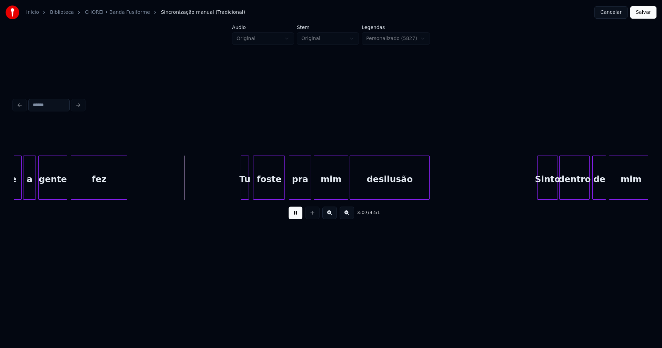
scroll to position [0, 12782]
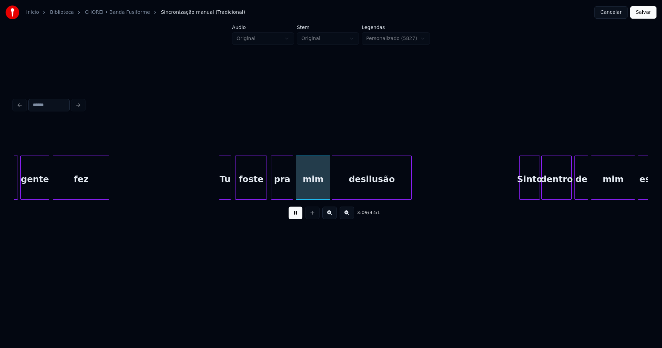
click at [220, 195] on div at bounding box center [220, 177] width 2 height 43
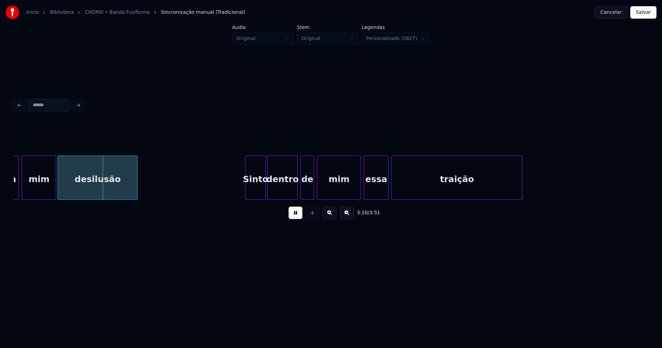
scroll to position [0, 13012]
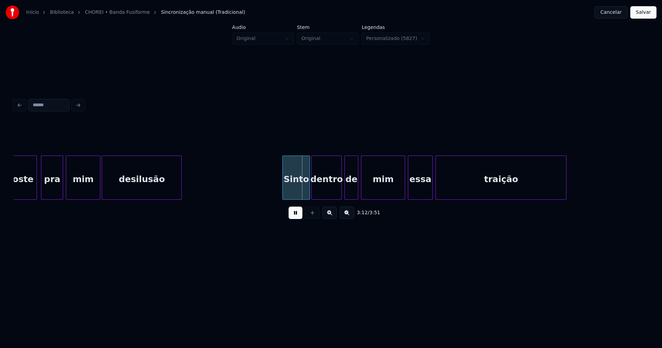
click at [283, 190] on div at bounding box center [284, 177] width 2 height 43
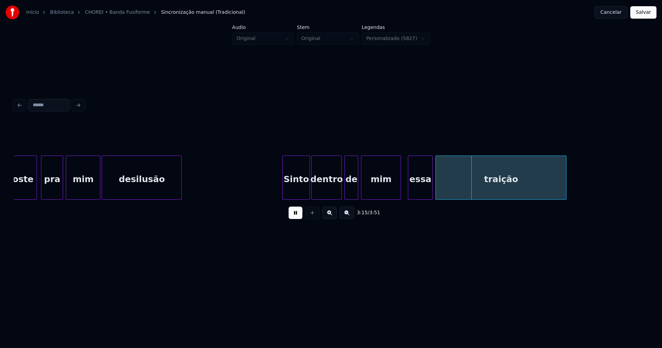
click at [400, 189] on div at bounding box center [400, 177] width 2 height 43
click at [411, 188] on div at bounding box center [409, 177] width 2 height 43
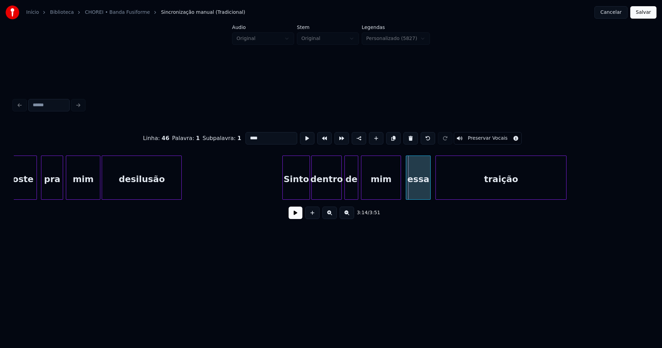
click at [419, 187] on div "essa" at bounding box center [418, 179] width 24 height 47
click at [297, 217] on button at bounding box center [296, 213] width 14 height 12
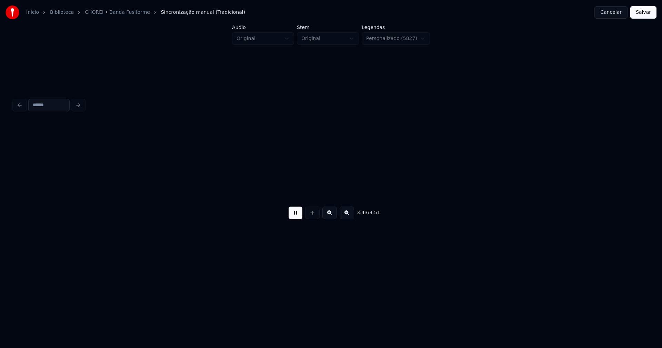
scroll to position [0, 15359]
click at [647, 12] on button "Salvar" at bounding box center [644, 12] width 26 height 12
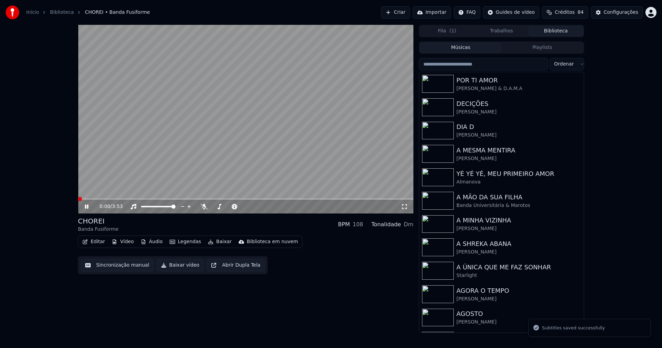
click at [97, 243] on button "Editar" at bounding box center [94, 242] width 28 height 10
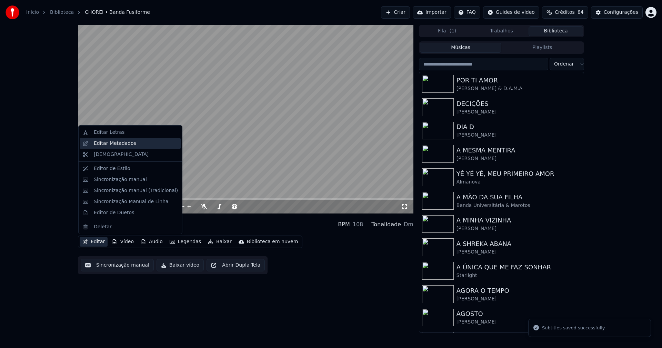
click at [117, 146] on div "Editar Metadados" at bounding box center [115, 143] width 42 height 7
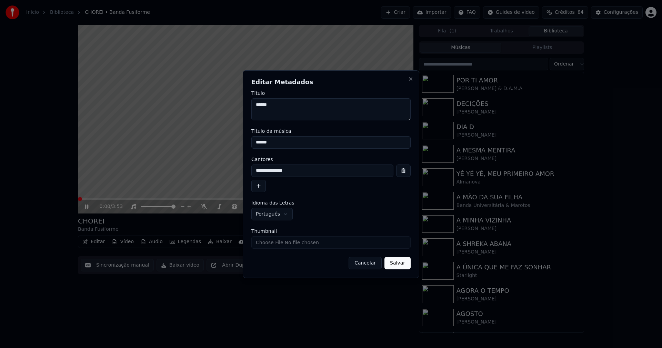
click at [274, 244] on input "Thumbnail" at bounding box center [330, 242] width 159 height 12
type input "**********"
click at [402, 266] on button "Salvar" at bounding box center [398, 263] width 26 height 12
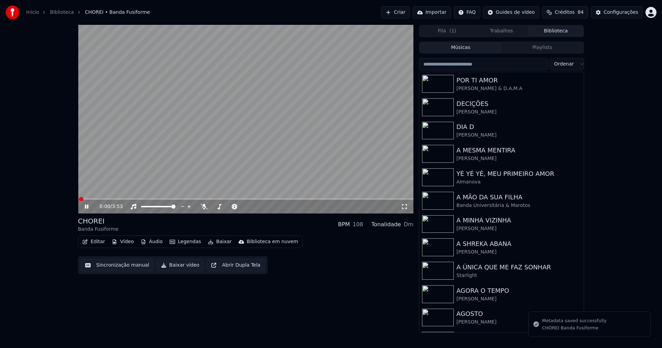
click at [184, 268] on button "Baixar vídeo" at bounding box center [180, 265] width 47 height 12
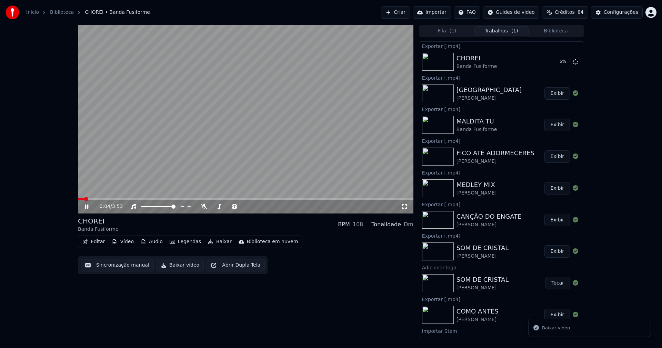
click at [88, 207] on icon at bounding box center [86, 207] width 3 height 4
click at [558, 29] on button "Biblioteca" at bounding box center [556, 31] width 55 height 10
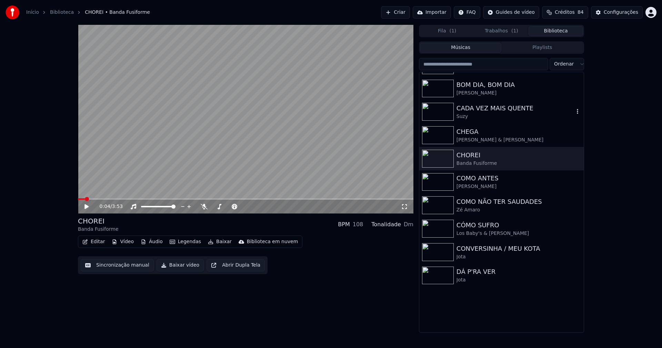
scroll to position [517, 0]
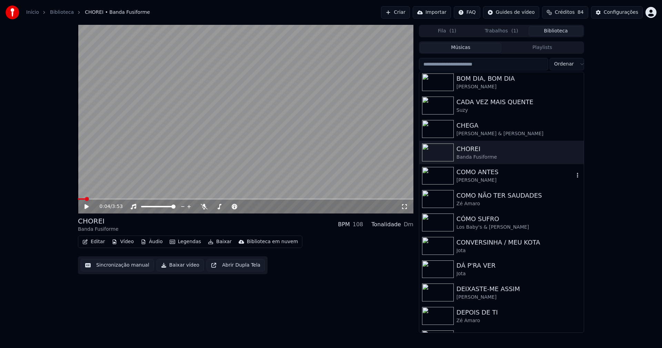
drag, startPoint x: 491, startPoint y: 174, endPoint x: 499, endPoint y: 175, distance: 8.3
click at [492, 174] on div "COMO ANTES" at bounding box center [516, 172] width 118 height 10
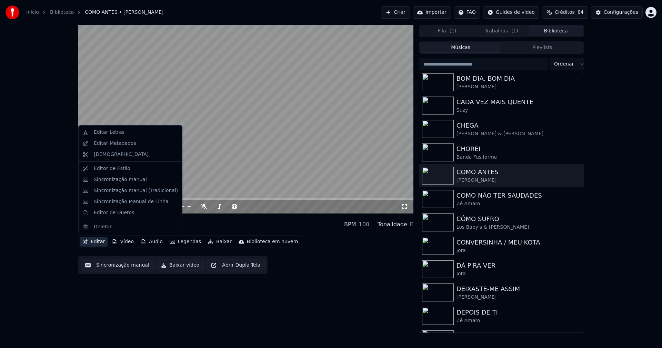
click at [96, 245] on button "Editar" at bounding box center [94, 242] width 28 height 10
click at [108, 146] on div "Editar Metadados" at bounding box center [115, 143] width 42 height 7
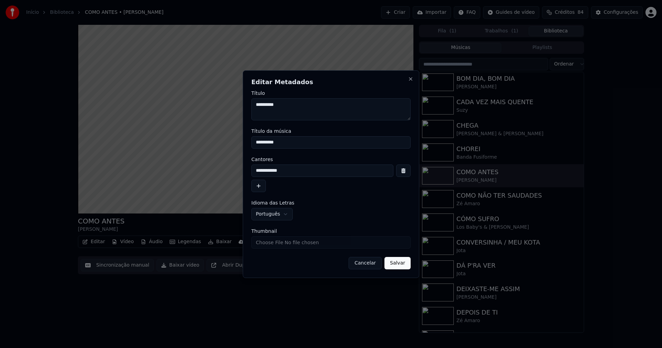
click at [275, 243] on input "Thumbnail" at bounding box center [330, 242] width 159 height 12
type input "**********"
click at [405, 265] on button "Salvar" at bounding box center [398, 263] width 26 height 12
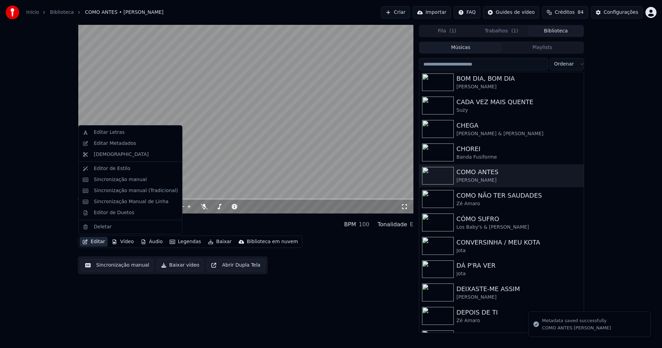
click at [97, 243] on button "Editar" at bounding box center [94, 242] width 28 height 10
click at [120, 192] on div "Sincronização manual (Tradicional)" at bounding box center [136, 190] width 84 height 7
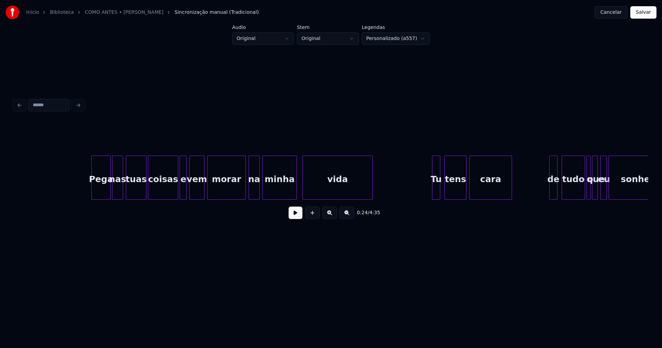
scroll to position [0, 1589]
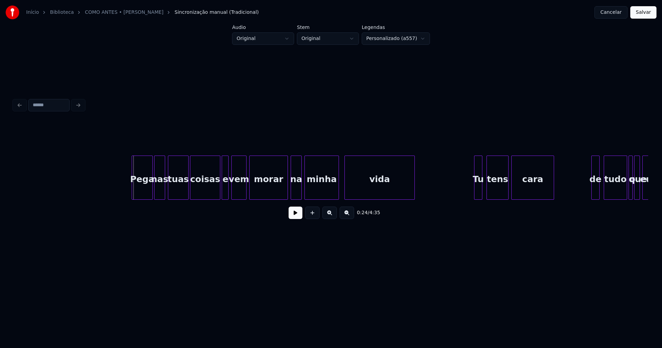
click at [134, 194] on div at bounding box center [133, 177] width 2 height 43
click at [299, 215] on button at bounding box center [296, 213] width 14 height 12
click at [215, 199] on div "Pega nas tuas coisas e vem morar na minha vida Tu tens cara de tudo o que eu" at bounding box center [331, 178] width 635 height 44
click at [284, 189] on div at bounding box center [284, 177] width 2 height 43
click at [475, 189] on div at bounding box center [474, 177] width 2 height 43
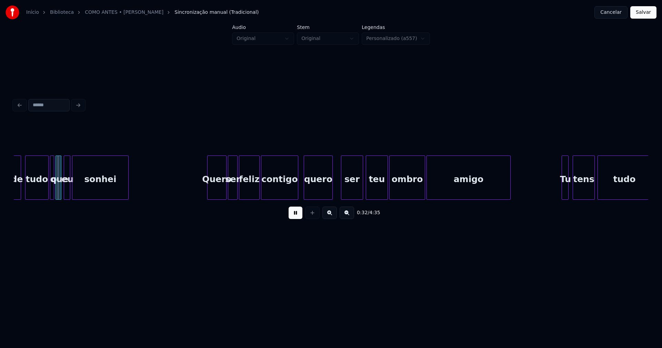
scroll to position [0, 2083]
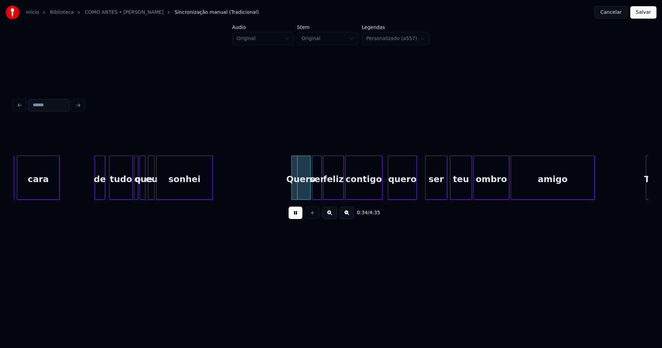
click at [95, 192] on div at bounding box center [96, 177] width 2 height 43
click at [160, 190] on div at bounding box center [161, 177] width 2 height 43
click at [157, 188] on div at bounding box center [158, 177] width 2 height 43
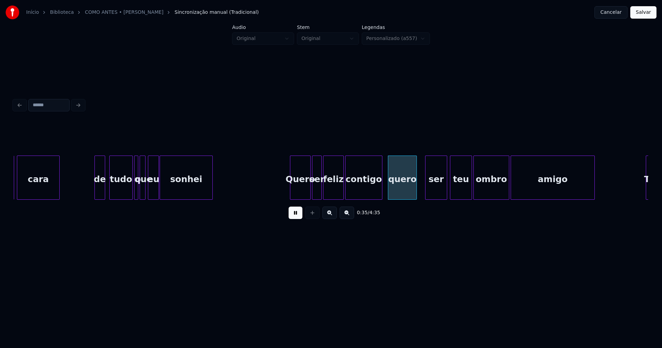
click at [291, 190] on div at bounding box center [291, 177] width 2 height 43
click at [378, 193] on div at bounding box center [378, 177] width 2 height 43
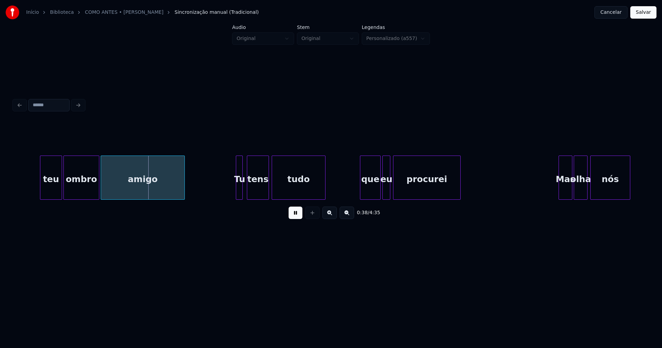
scroll to position [0, 2525]
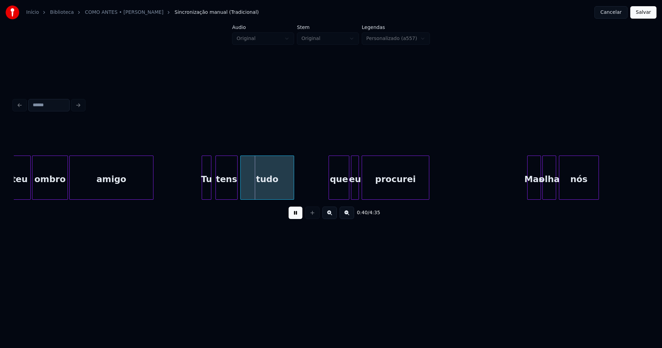
click at [204, 187] on div at bounding box center [203, 177] width 2 height 43
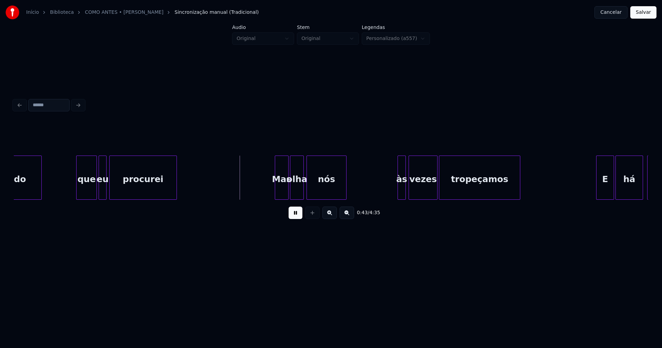
scroll to position [0, 2788]
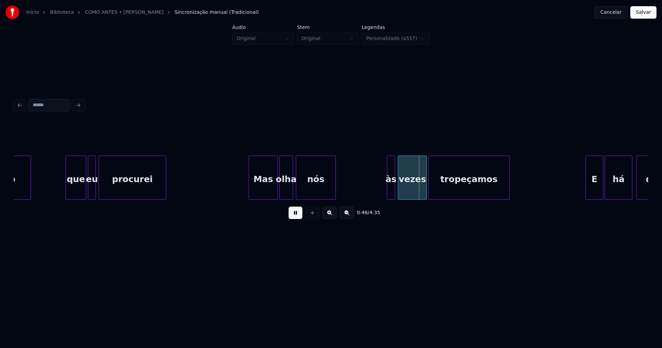
click at [250, 199] on div "tudo que eu procurei Mas olha nós às vezes tropeçamos E há dias" at bounding box center [331, 178] width 635 height 44
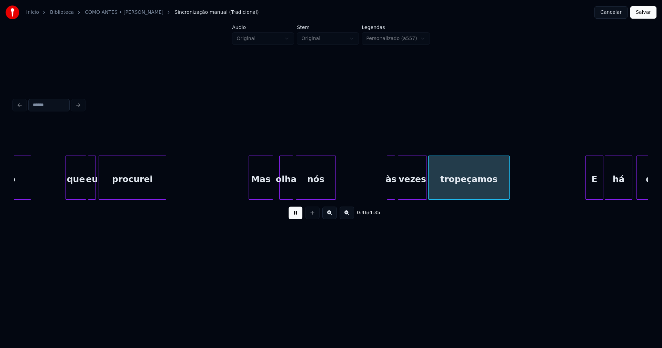
click at [273, 192] on div at bounding box center [272, 177] width 2 height 43
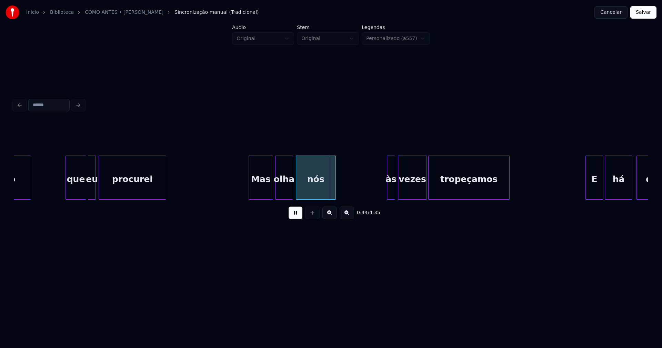
click at [276, 192] on div at bounding box center [277, 177] width 2 height 43
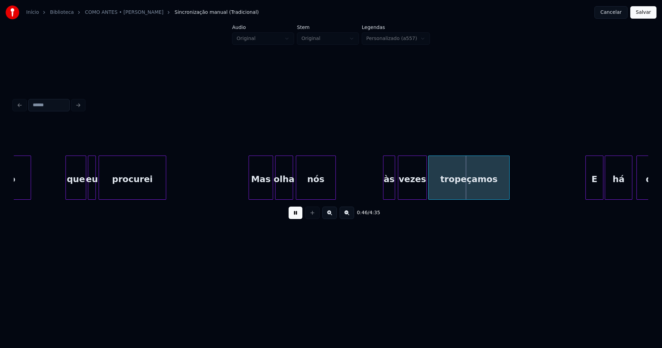
click at [384, 192] on div at bounding box center [385, 177] width 2 height 43
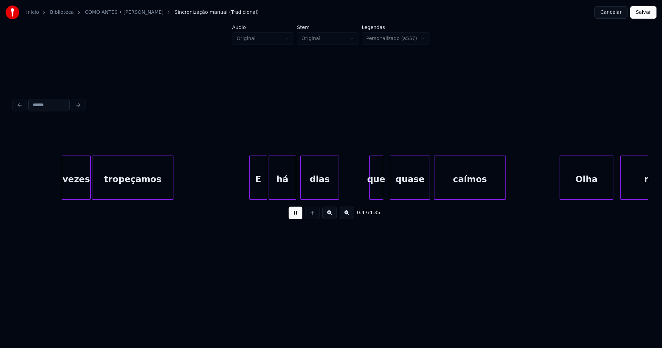
scroll to position [0, 3188]
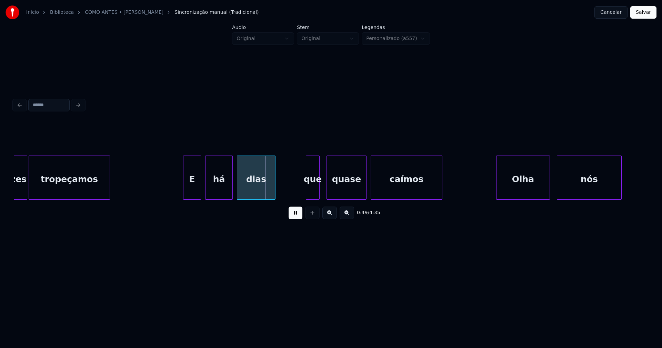
click at [193, 191] on div "E" at bounding box center [192, 179] width 17 height 47
click at [216, 192] on div "há" at bounding box center [217, 179] width 27 height 47
click at [313, 193] on div "que" at bounding box center [312, 179] width 13 height 47
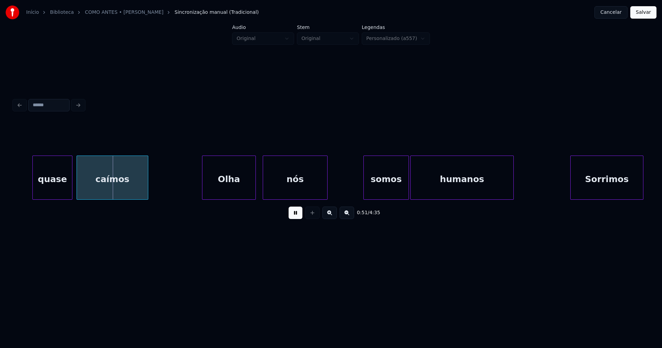
scroll to position [0, 3514]
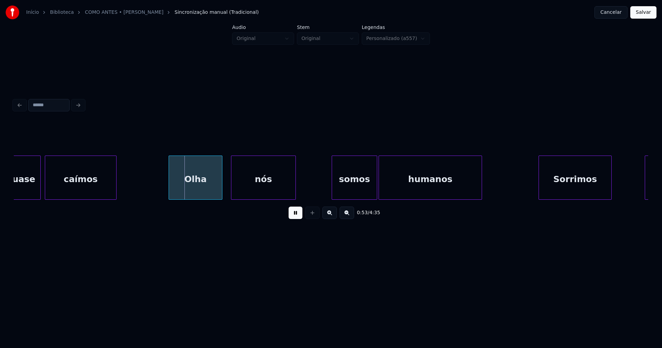
click at [197, 191] on div "Olha" at bounding box center [195, 179] width 53 height 47
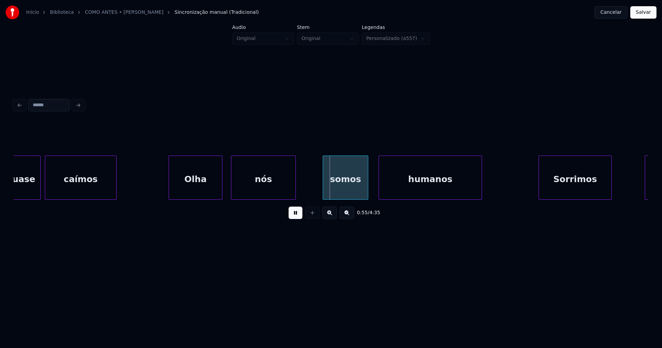
click at [349, 193] on div "somos" at bounding box center [345, 179] width 45 height 47
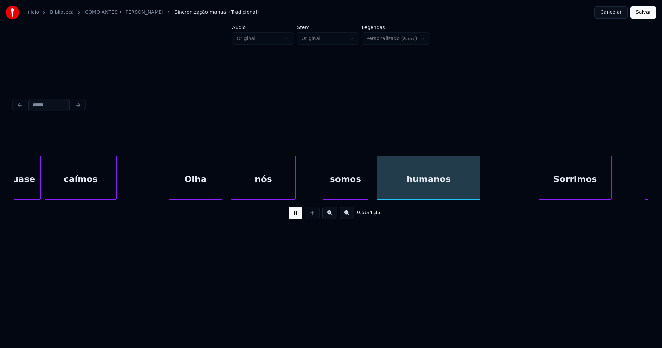
click at [394, 189] on div "humanos" at bounding box center [428, 179] width 103 height 47
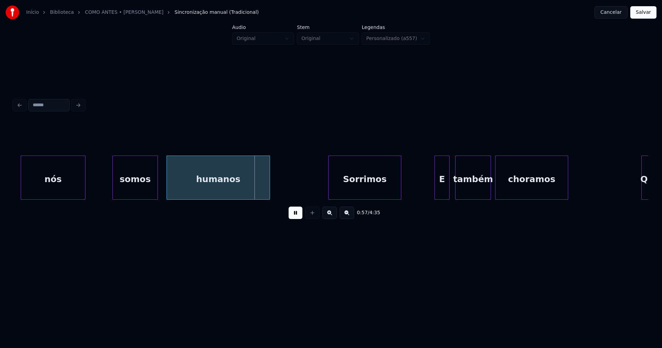
scroll to position [0, 3956]
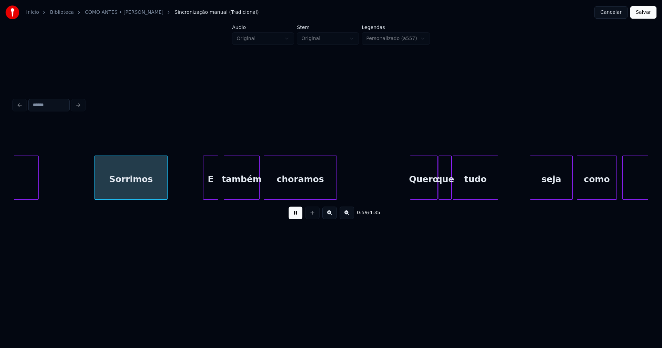
click at [145, 193] on div "Sorrimos" at bounding box center [131, 179] width 72 height 47
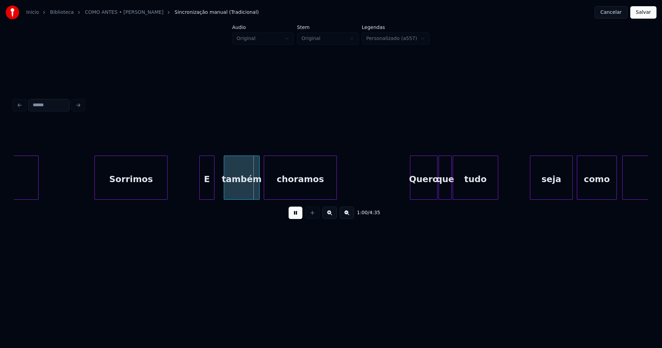
click at [209, 193] on div "E" at bounding box center [207, 179] width 14 height 47
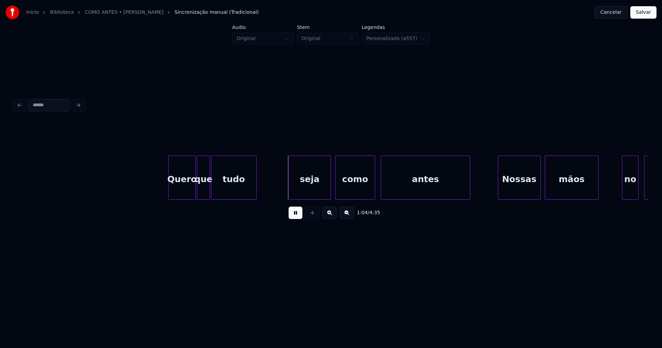
scroll to position [0, 4303]
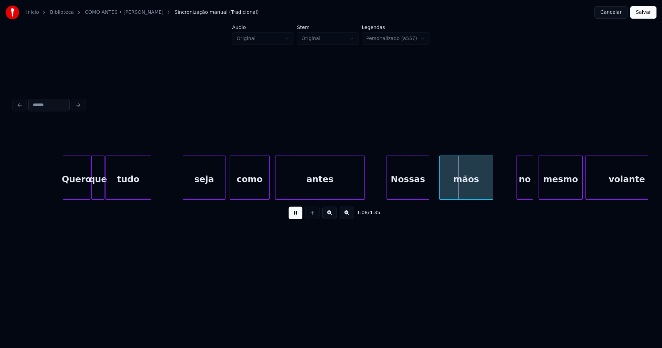
click at [406, 197] on div "Quero que tudo seja como antes Nossas mãos no mesmo volante" at bounding box center [331, 178] width 635 height 44
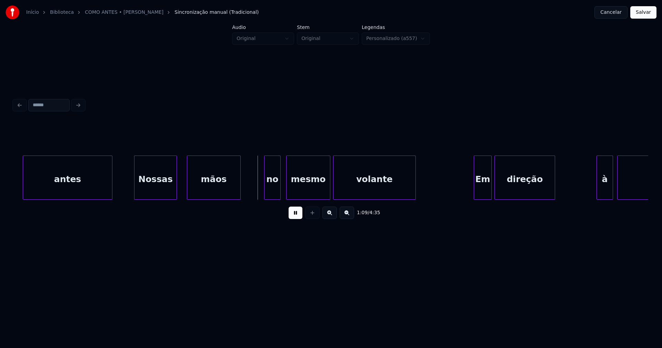
scroll to position [0, 4608]
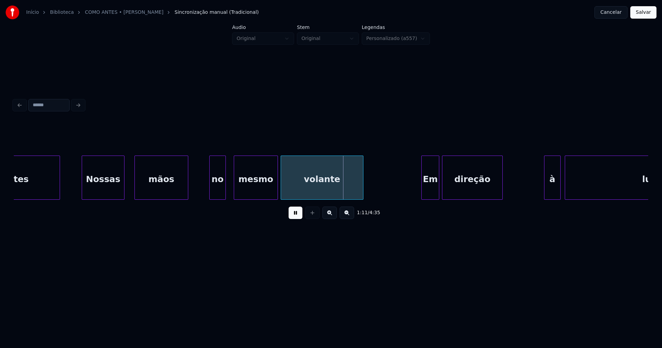
click at [218, 191] on div "no" at bounding box center [218, 179] width 16 height 47
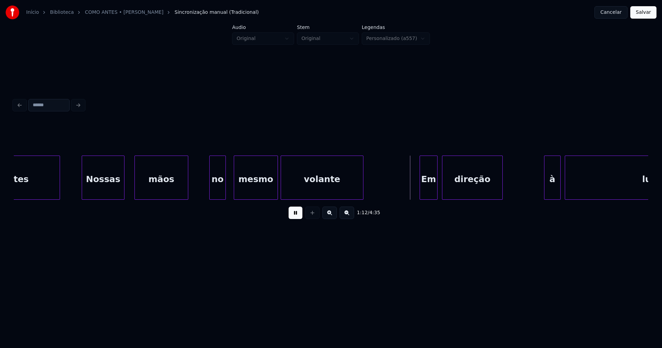
click at [432, 192] on div "Em" at bounding box center [428, 179] width 17 height 47
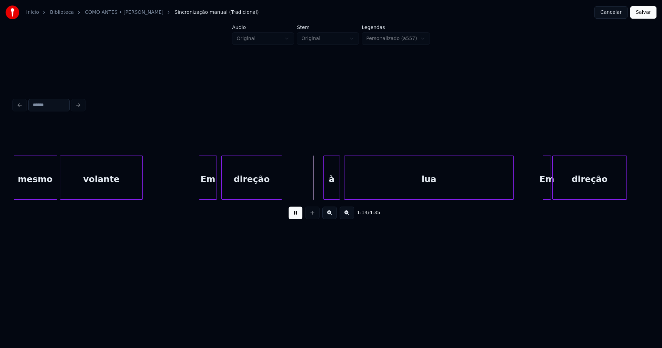
scroll to position [0, 4850]
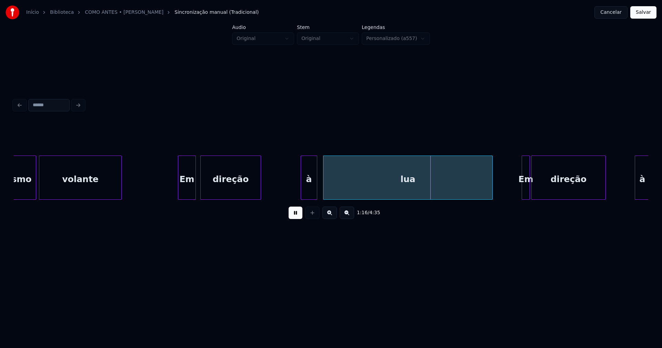
click at [312, 193] on div "à" at bounding box center [309, 179] width 16 height 47
click at [318, 190] on div at bounding box center [319, 177] width 2 height 43
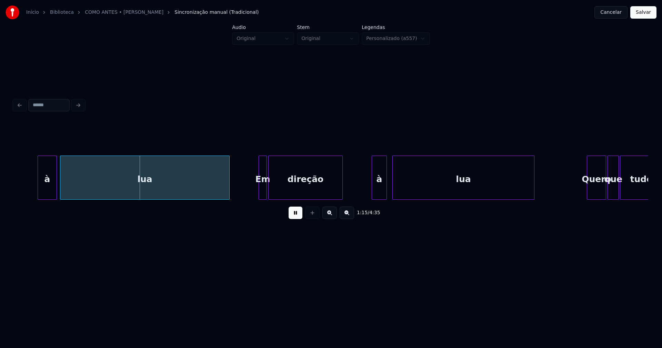
scroll to position [0, 5229]
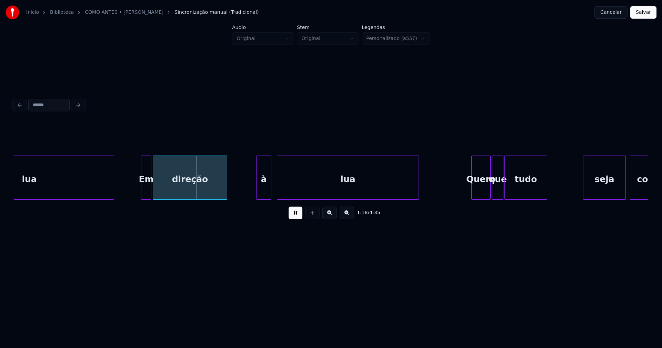
click at [143, 195] on div at bounding box center [142, 177] width 2 height 43
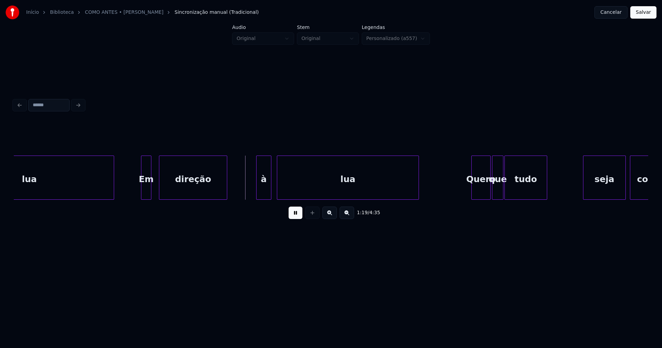
click at [160, 189] on div at bounding box center [160, 177] width 2 height 43
click at [156, 189] on div at bounding box center [156, 177] width 2 height 43
click at [260, 195] on div "à" at bounding box center [261, 179] width 14 height 47
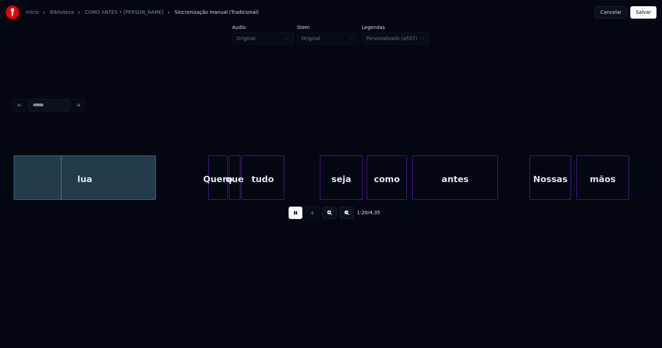
scroll to position [0, 5503]
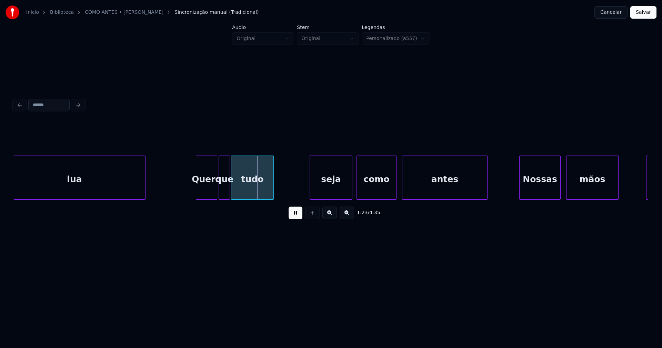
click at [198, 193] on div at bounding box center [197, 177] width 2 height 43
click at [324, 192] on div "seja" at bounding box center [328, 179] width 42 height 47
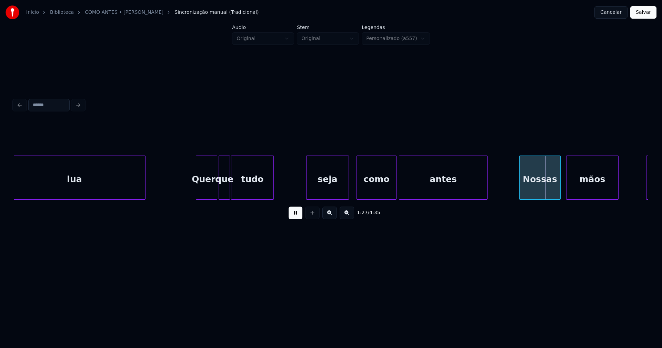
click at [399, 190] on div at bounding box center [400, 177] width 2 height 43
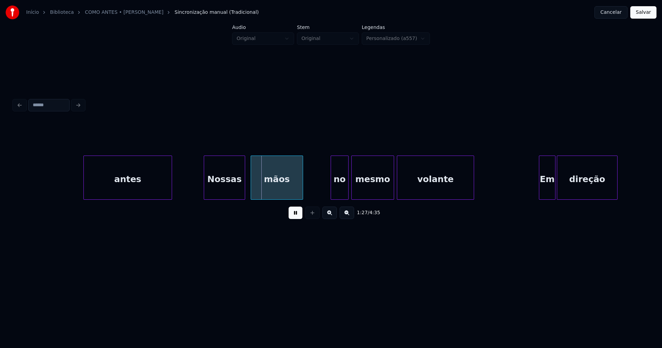
scroll to position [0, 5892]
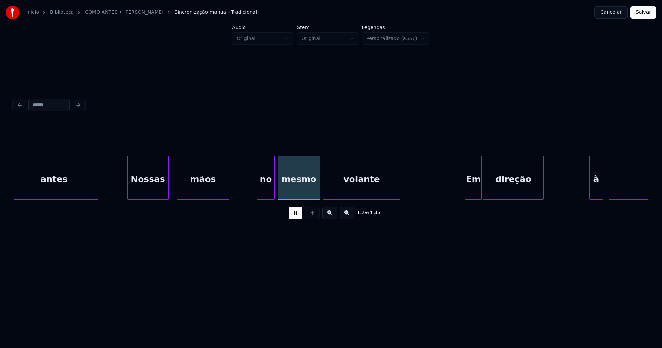
click at [155, 191] on div "Nossas" at bounding box center [148, 179] width 41 height 47
click at [195, 189] on div "mãos" at bounding box center [200, 179] width 52 height 47
click at [265, 193] on div "no" at bounding box center [264, 179] width 17 height 47
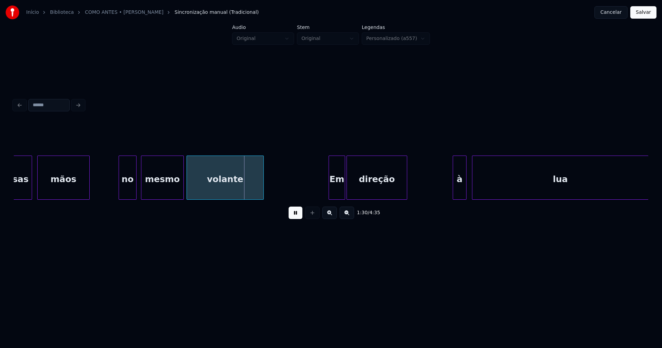
scroll to position [0, 6134]
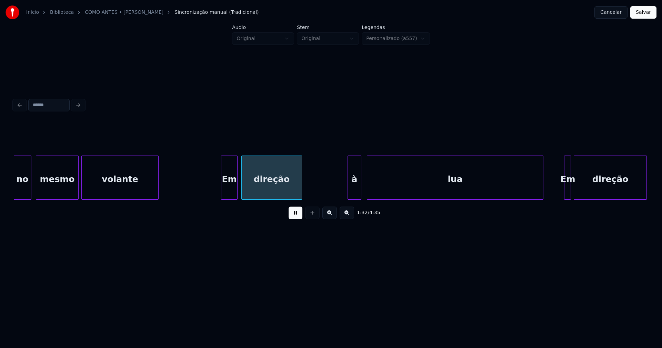
click at [232, 192] on div "Em" at bounding box center [229, 179] width 16 height 47
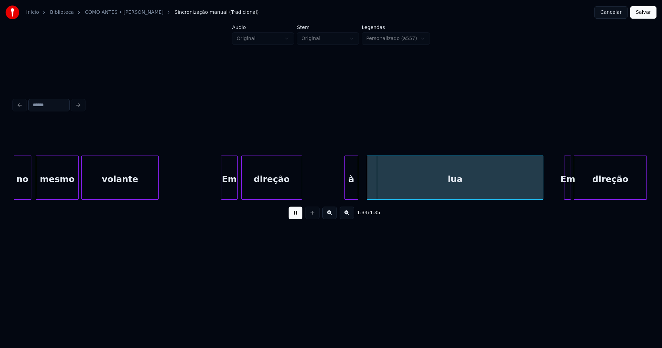
click at [350, 194] on div "à" at bounding box center [351, 179] width 13 height 47
click at [363, 188] on div at bounding box center [362, 177] width 2 height 43
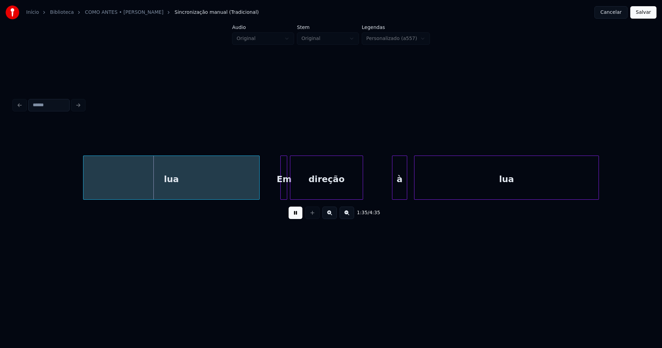
scroll to position [0, 6502]
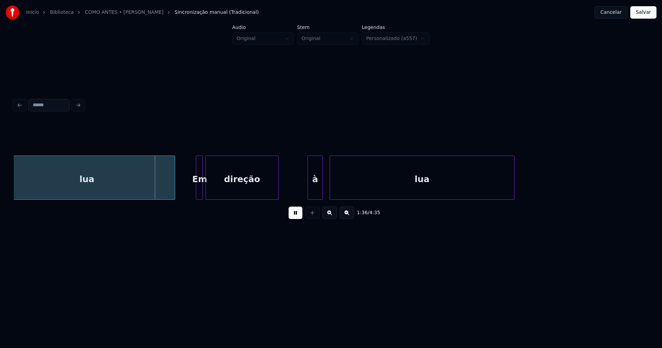
click at [198, 191] on div "Em" at bounding box center [199, 179] width 7 height 47
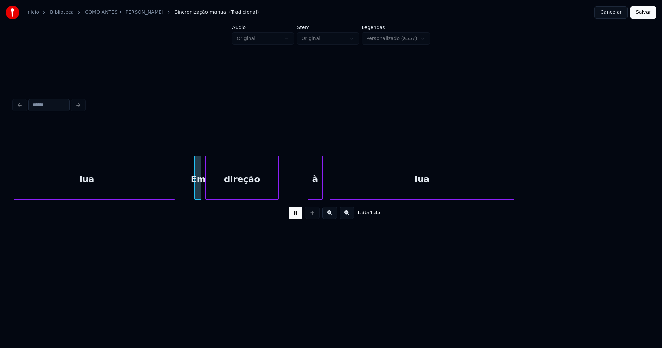
click at [198, 191] on div "Em" at bounding box center [198, 179] width 7 height 47
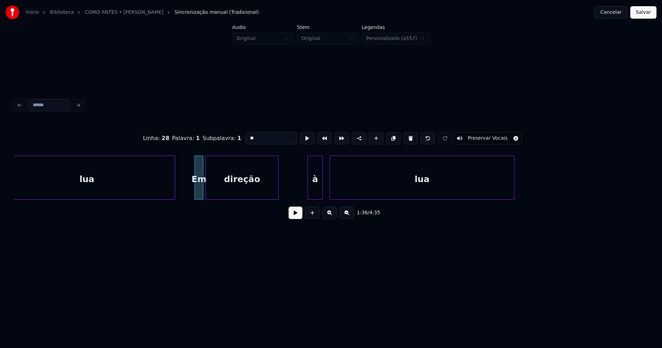
click at [203, 190] on div at bounding box center [202, 177] width 2 height 43
drag, startPoint x: 296, startPoint y: 218, endPoint x: 274, endPoint y: 235, distance: 27.8
click at [297, 215] on button at bounding box center [296, 213] width 14 height 12
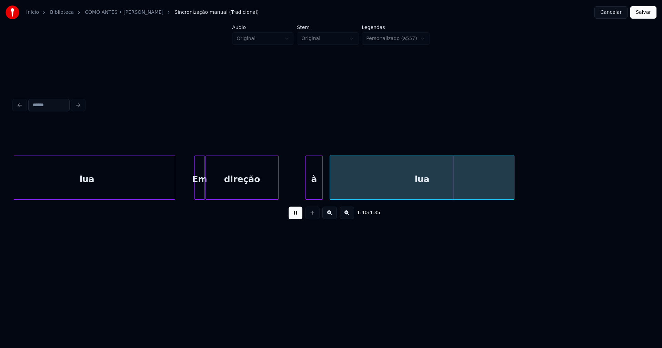
click at [307, 191] on div at bounding box center [307, 177] width 2 height 43
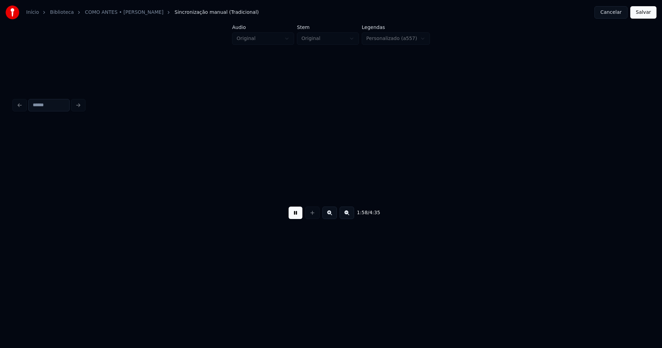
scroll to position [0, 8172]
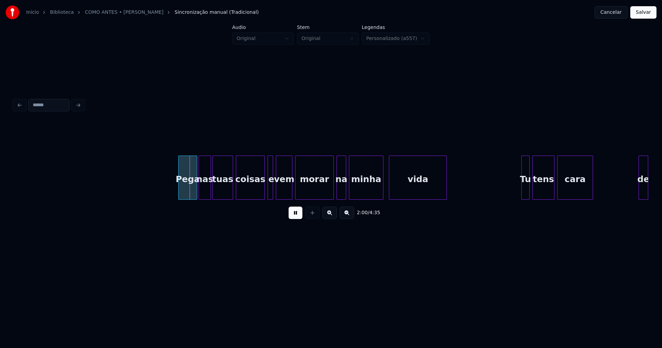
click at [180, 195] on div at bounding box center [180, 177] width 2 height 43
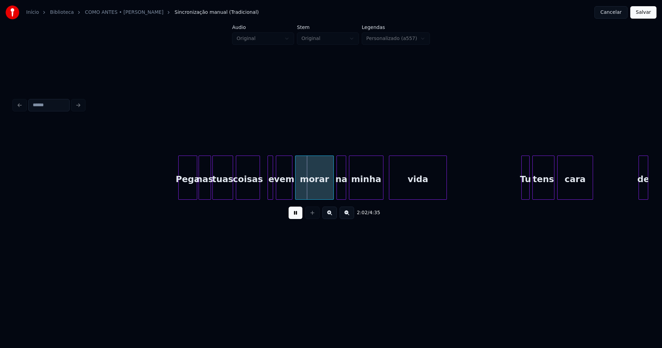
click at [259, 195] on div at bounding box center [259, 177] width 2 height 43
click at [267, 191] on div at bounding box center [268, 177] width 2 height 43
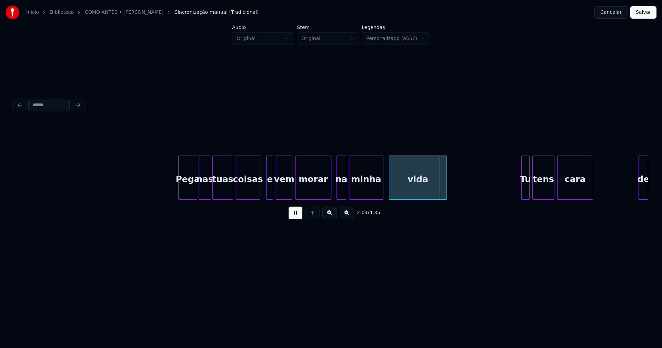
click at [331, 187] on div at bounding box center [330, 177] width 2 height 43
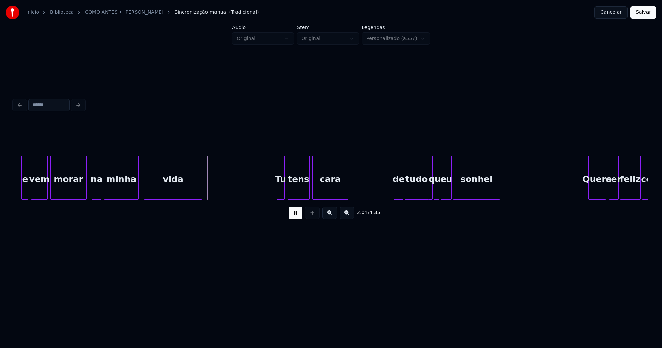
scroll to position [0, 8480]
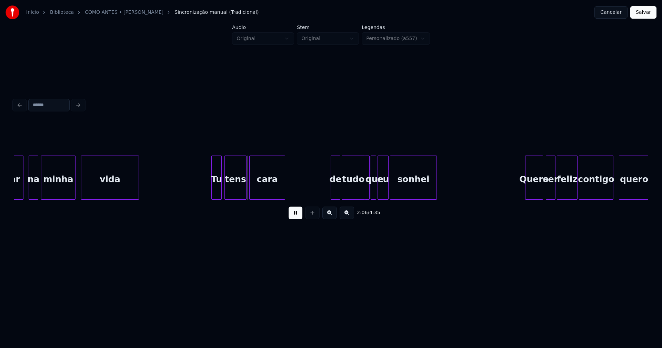
click at [214, 192] on div at bounding box center [213, 177] width 2 height 43
click at [331, 189] on div "de" at bounding box center [333, 179] width 9 height 47
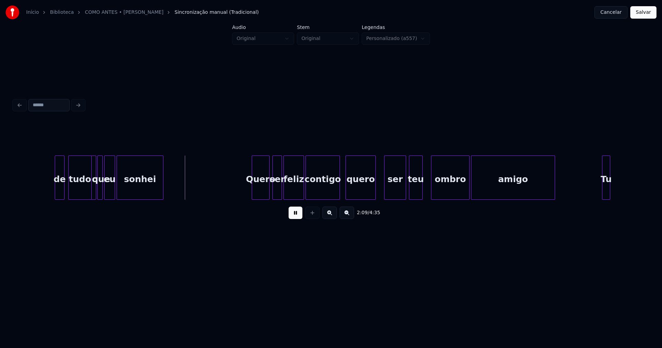
scroll to position [0, 8838]
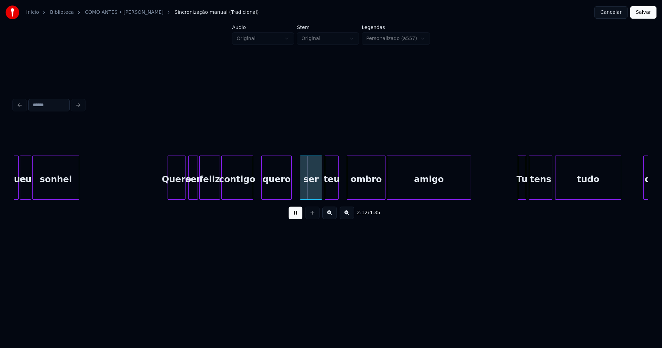
click at [253, 197] on div "contigo" at bounding box center [237, 178] width 32 height 44
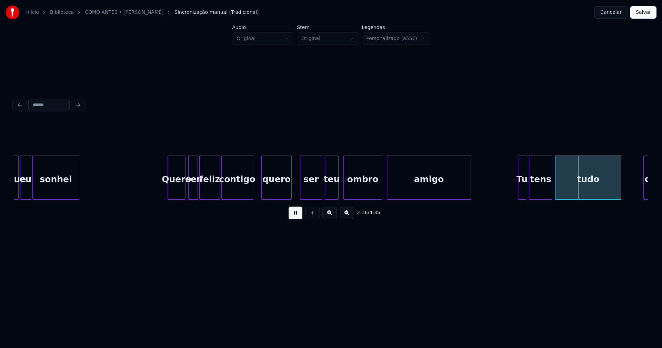
click at [355, 190] on div "ombro" at bounding box center [363, 179] width 38 height 47
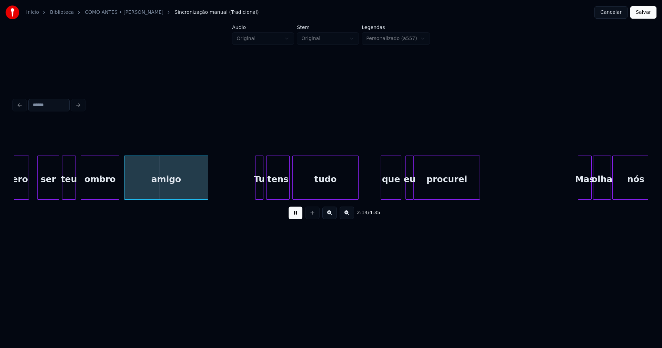
scroll to position [0, 9111]
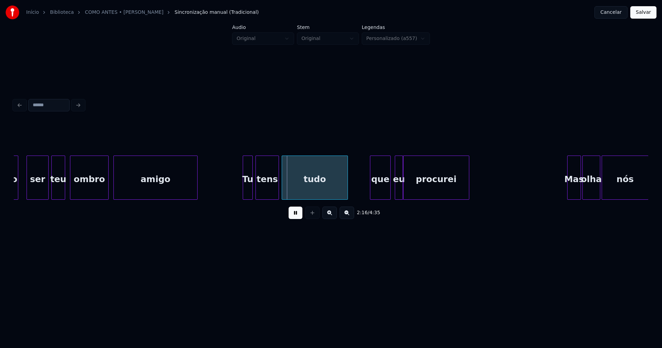
click at [243, 194] on div at bounding box center [244, 177] width 2 height 43
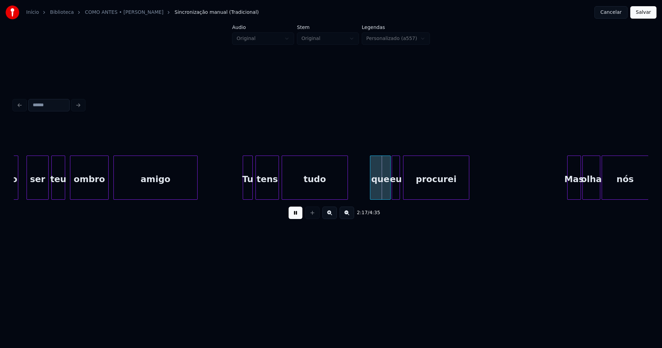
click at [397, 194] on div "eu" at bounding box center [396, 179] width 8 height 47
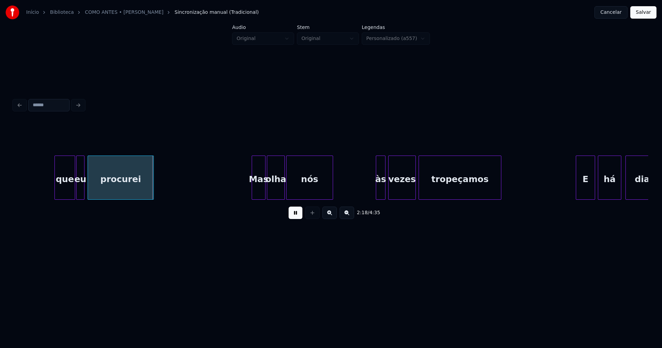
scroll to position [0, 9469]
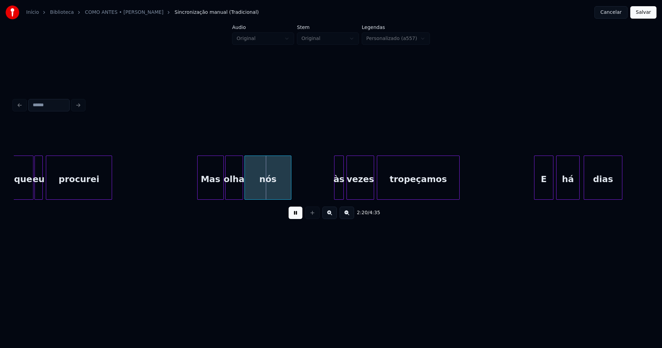
click at [199, 193] on div at bounding box center [199, 177] width 2 height 43
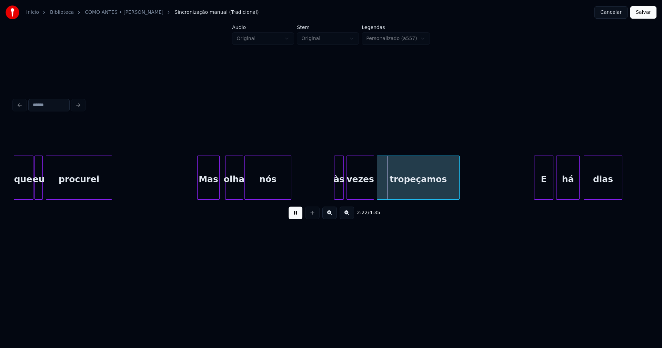
click at [219, 193] on div at bounding box center [218, 177] width 2 height 43
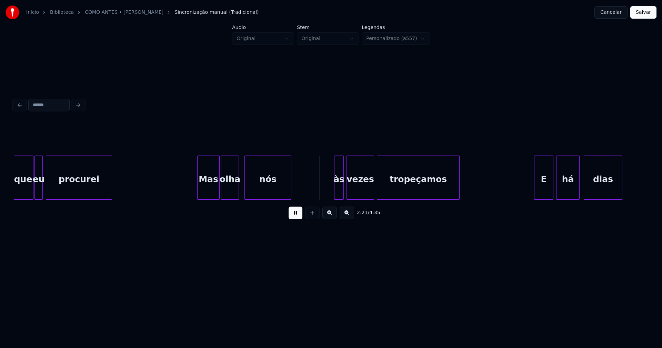
click at [227, 191] on div "olha" at bounding box center [229, 179] width 17 height 47
click at [332, 193] on div at bounding box center [332, 177] width 2 height 43
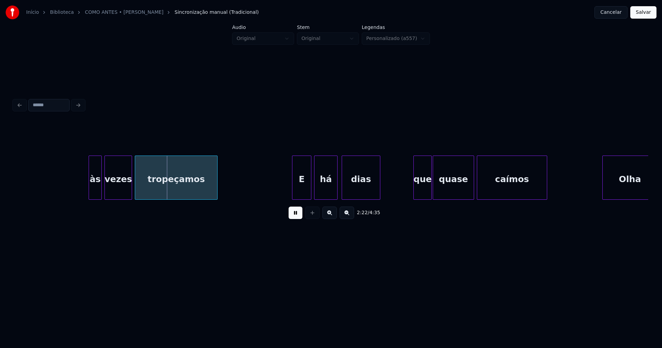
scroll to position [0, 9774]
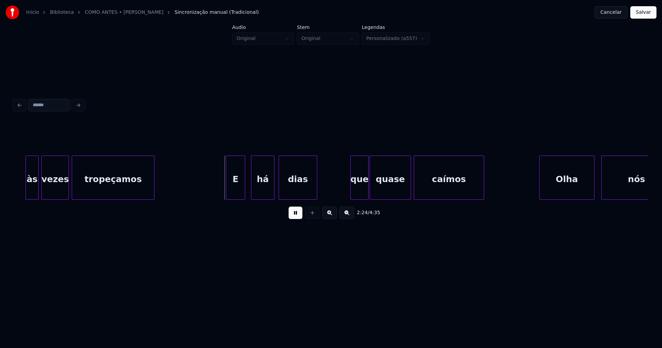
click at [236, 193] on div "E" at bounding box center [235, 179] width 19 height 47
click at [260, 190] on div "há" at bounding box center [261, 179] width 23 height 47
click at [357, 193] on div "que" at bounding box center [358, 179] width 18 height 47
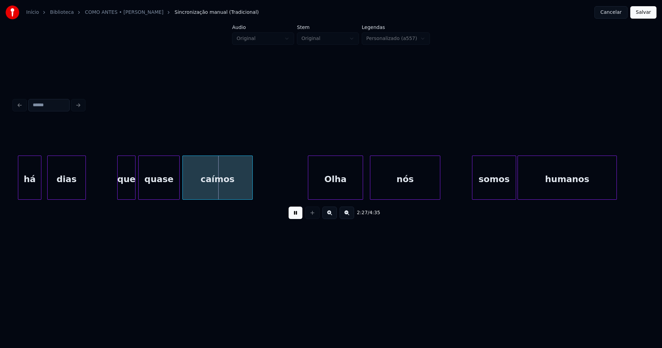
scroll to position [0, 10069]
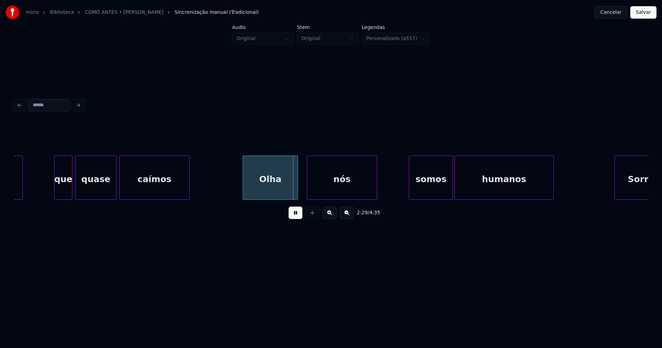
click at [271, 195] on div "Olha" at bounding box center [270, 179] width 55 height 47
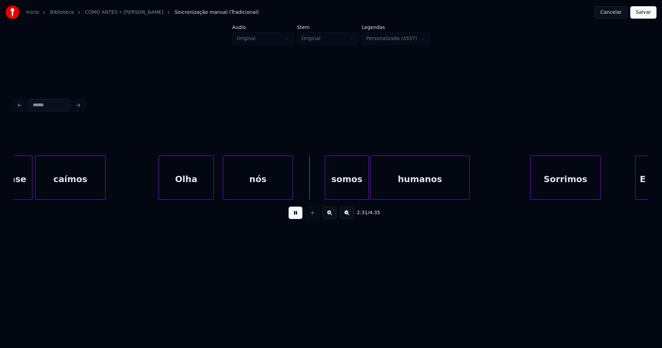
scroll to position [0, 10195]
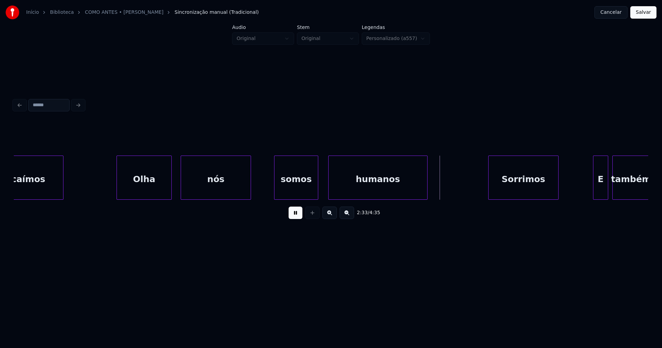
click at [293, 198] on div "caímos Olha nós somos humanos Sorrimos E também" at bounding box center [331, 178] width 635 height 44
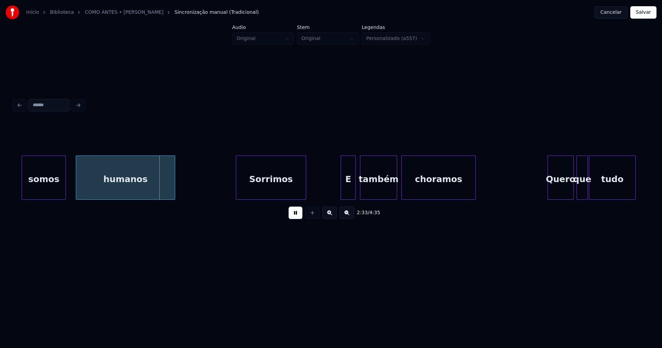
scroll to position [0, 10469]
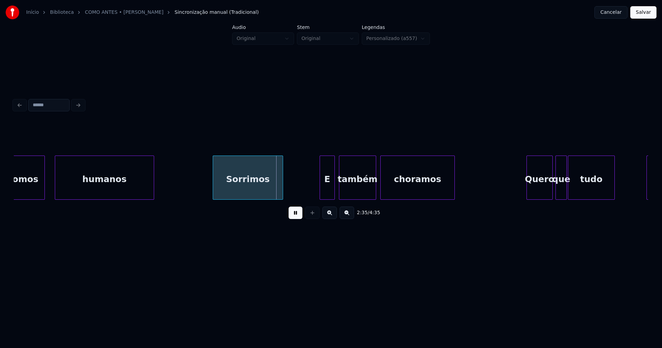
click at [245, 190] on div "Sorrimos" at bounding box center [248, 179] width 70 height 47
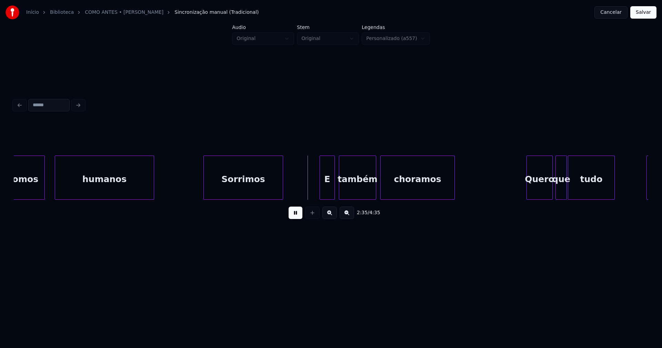
click at [205, 195] on div at bounding box center [205, 177] width 2 height 43
click at [324, 192] on div "E" at bounding box center [325, 179] width 14 height 47
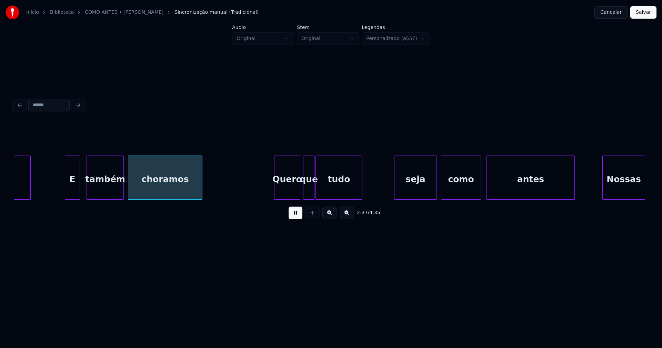
scroll to position [0, 10731]
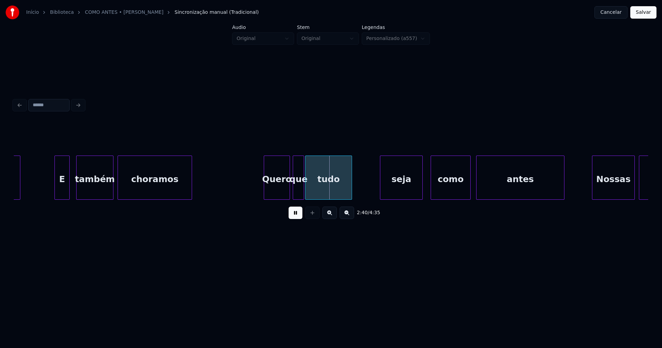
click at [397, 194] on div "seja" at bounding box center [402, 179] width 42 height 47
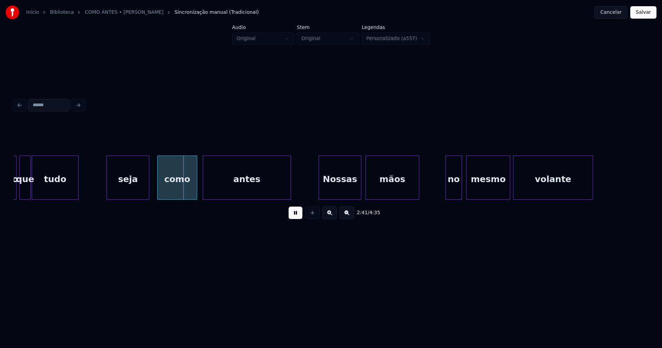
scroll to position [0, 11047]
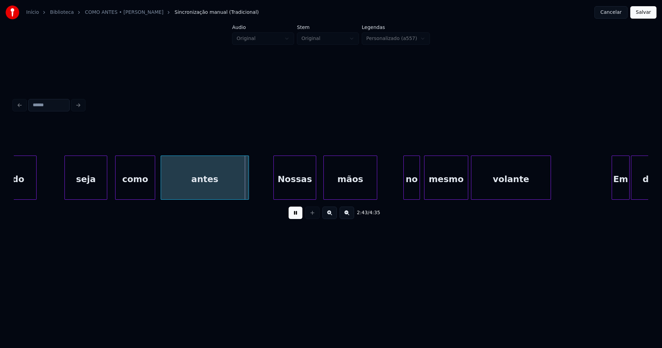
click at [295, 193] on div "Nossas" at bounding box center [295, 179] width 42 height 47
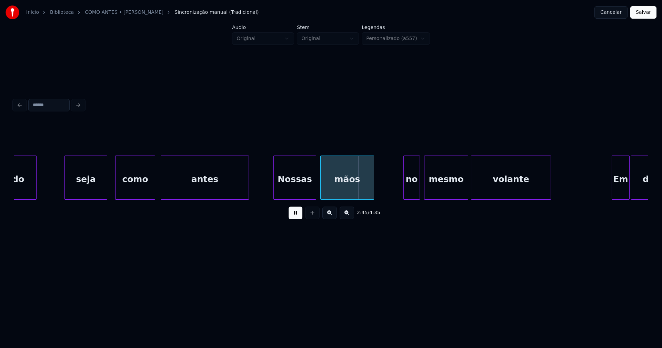
click at [341, 191] on div "mãos" at bounding box center [347, 179] width 53 height 47
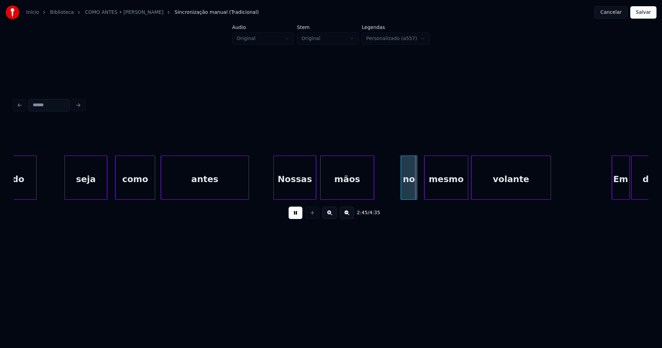
click at [405, 192] on div "no" at bounding box center [409, 179] width 16 height 47
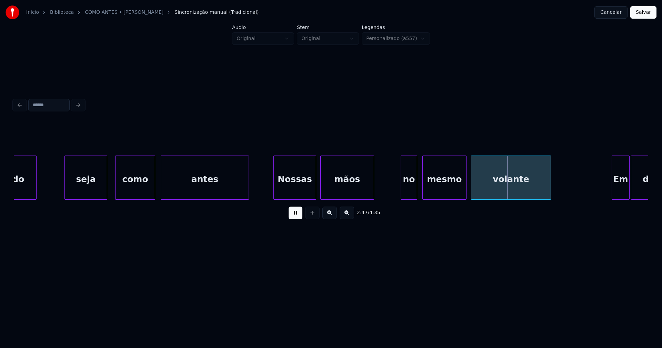
click at [442, 191] on div "mesmo" at bounding box center [444, 179] width 43 height 47
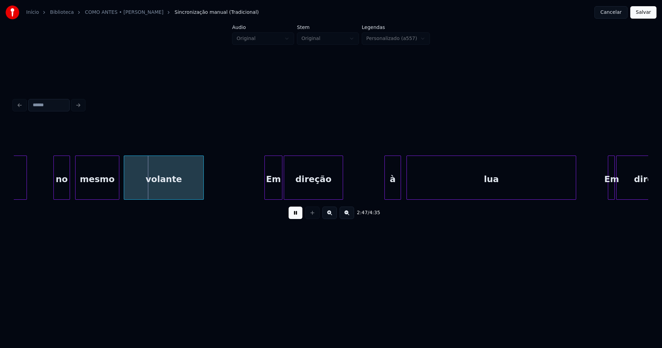
scroll to position [0, 11415]
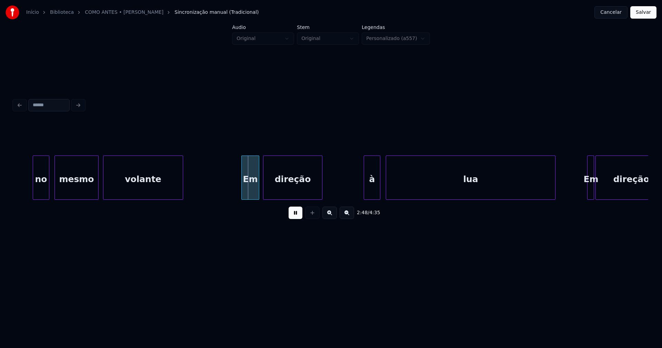
click at [248, 191] on div "Em" at bounding box center [250, 179] width 17 height 47
click at [373, 195] on div "à" at bounding box center [371, 179] width 16 height 47
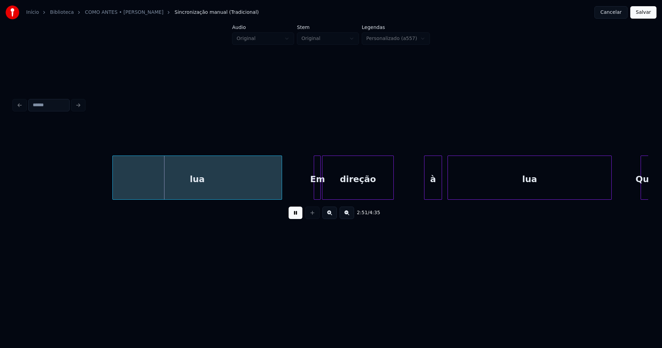
scroll to position [0, 11805]
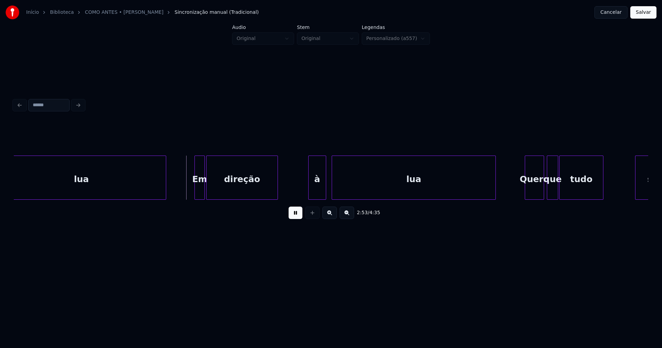
click at [196, 195] on div at bounding box center [196, 177] width 2 height 43
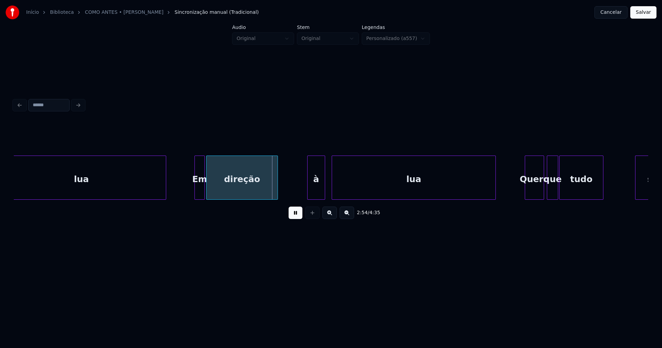
click at [316, 191] on div "à" at bounding box center [316, 179] width 17 height 47
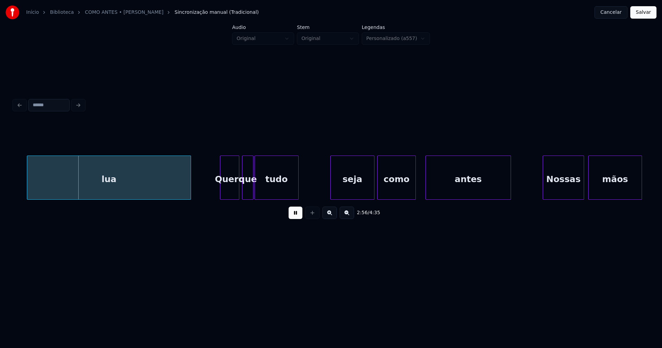
scroll to position [0, 12131]
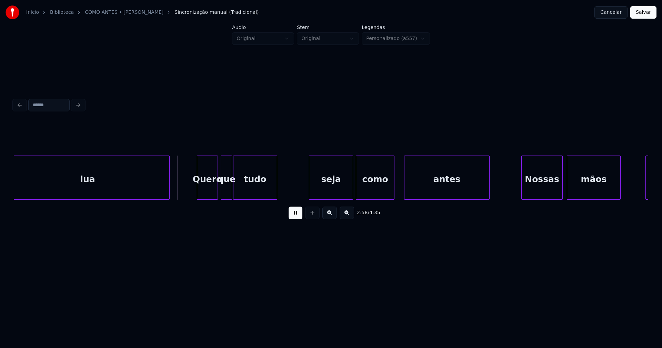
click at [197, 192] on div at bounding box center [198, 177] width 2 height 43
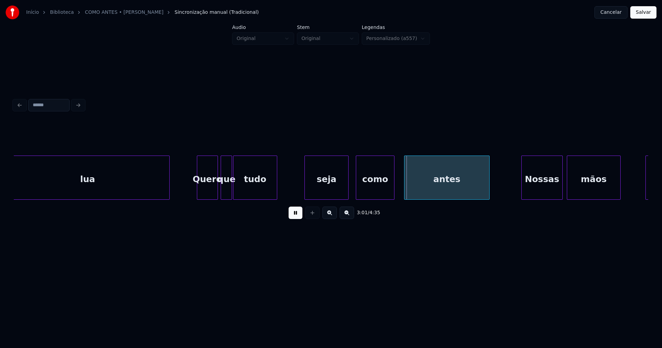
click at [320, 191] on div "seja" at bounding box center [326, 179] width 43 height 47
click at [421, 193] on div "antes" at bounding box center [443, 179] width 85 height 47
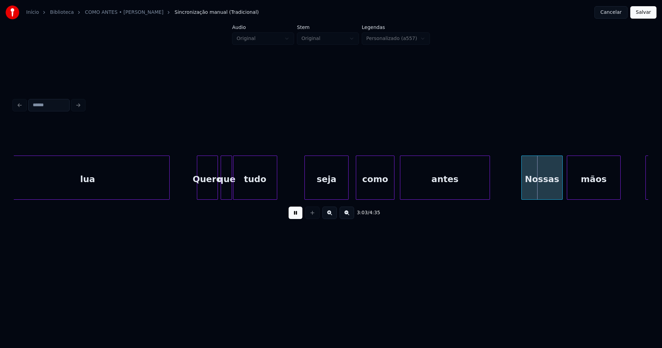
click at [488, 188] on div at bounding box center [489, 177] width 2 height 43
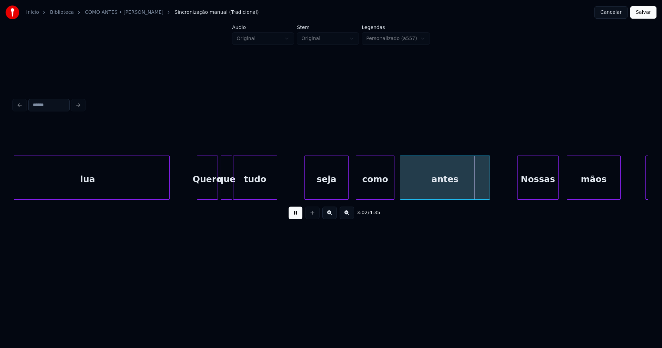
click at [541, 193] on div "Nossas" at bounding box center [538, 179] width 41 height 47
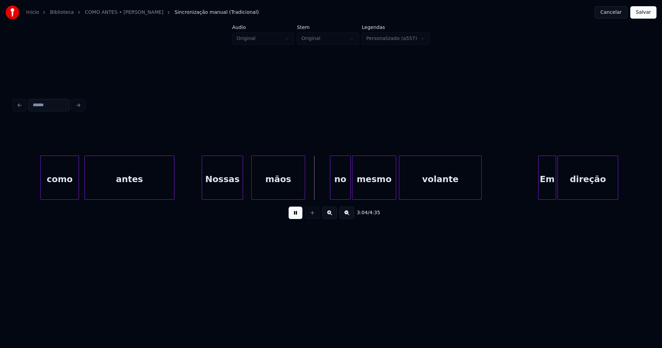
scroll to position [0, 12488]
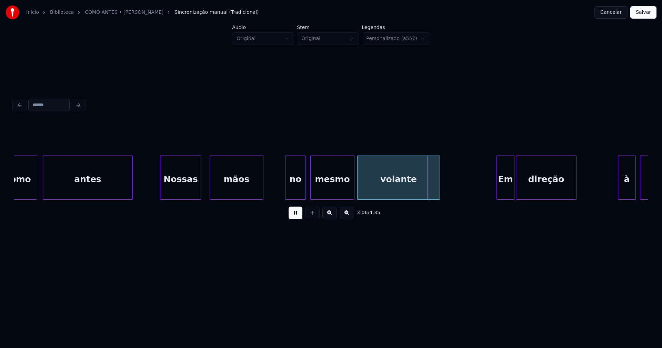
click at [292, 188] on div "no" at bounding box center [296, 179] width 20 height 47
click at [500, 194] on div "Em" at bounding box center [501, 179] width 17 height 47
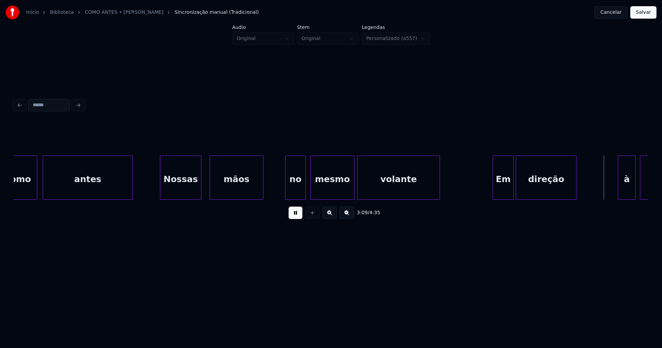
click at [512, 188] on div at bounding box center [513, 177] width 2 height 43
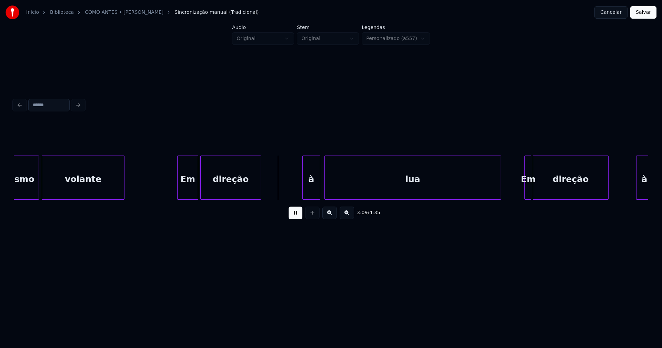
scroll to position [0, 12815]
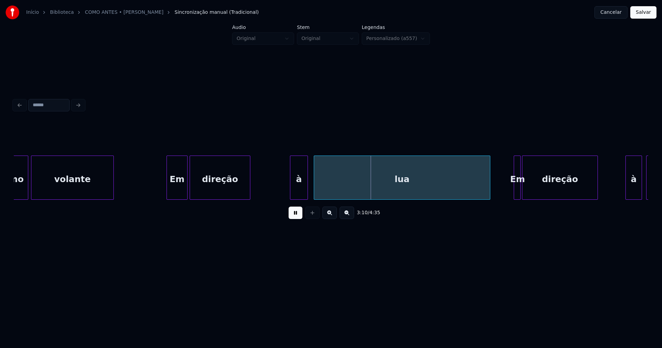
click at [300, 194] on div "à" at bounding box center [298, 179] width 17 height 47
click at [514, 194] on div at bounding box center [513, 177] width 2 height 43
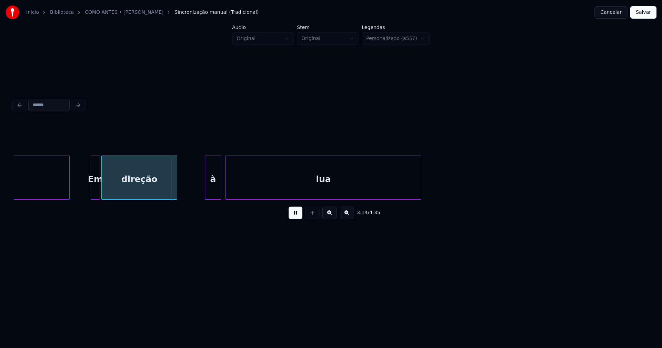
scroll to position [0, 13257]
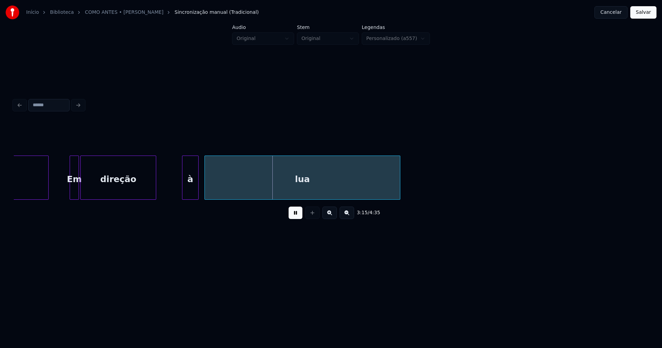
click at [194, 193] on div "à" at bounding box center [190, 179] width 16 height 47
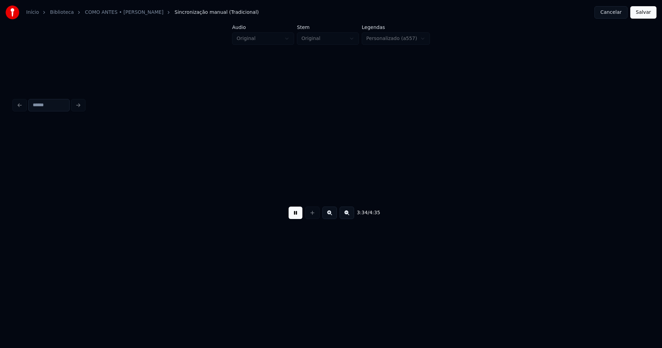
scroll to position [0, 14798]
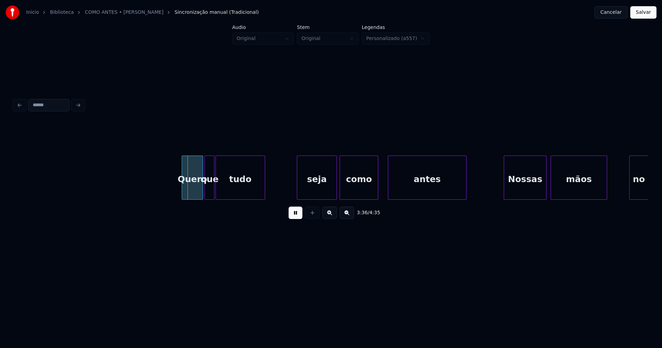
click at [183, 194] on div at bounding box center [183, 177] width 2 height 43
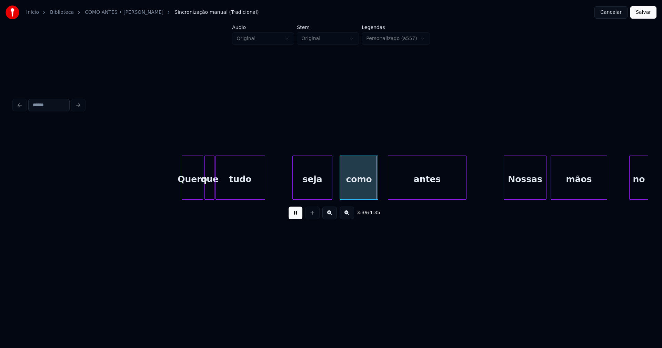
click at [316, 193] on div "seja" at bounding box center [312, 179] width 39 height 47
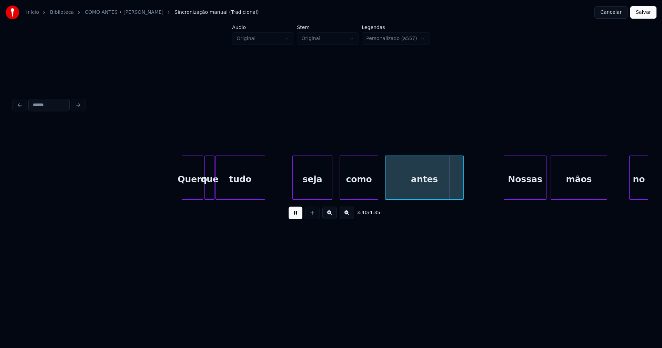
click at [413, 193] on div "antes" at bounding box center [425, 179] width 78 height 47
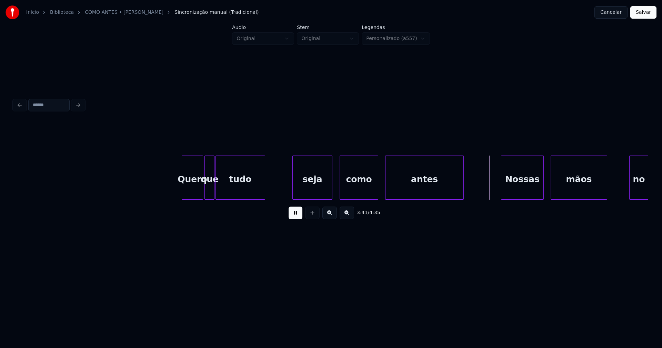
click at [518, 189] on div "Nossas" at bounding box center [523, 179] width 42 height 47
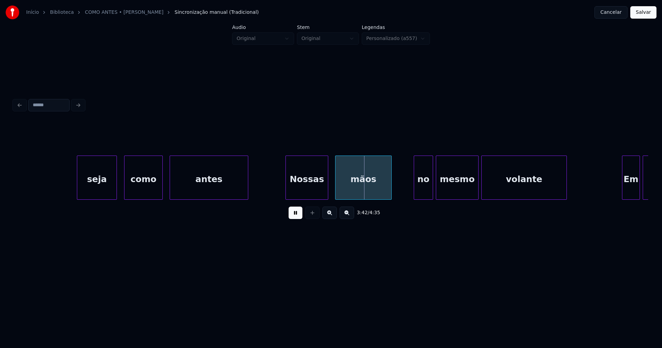
scroll to position [0, 15161]
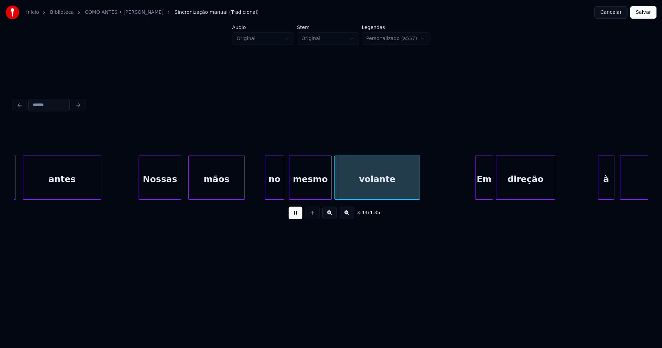
click at [277, 191] on div "no" at bounding box center [274, 179] width 19 height 47
click at [482, 193] on div "Em" at bounding box center [482, 179] width 17 height 47
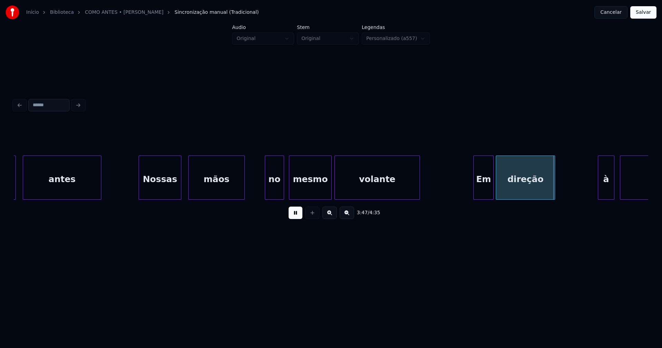
click at [492, 190] on div at bounding box center [493, 177] width 2 height 43
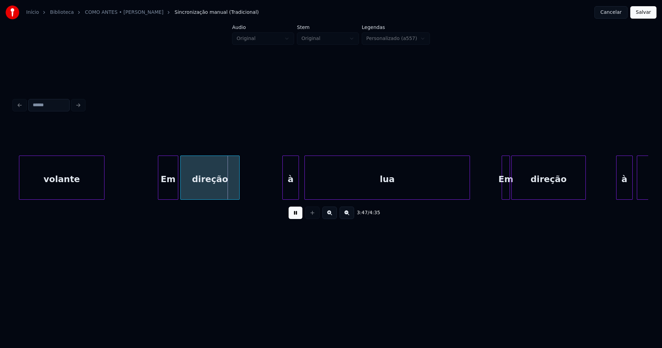
scroll to position [0, 15529]
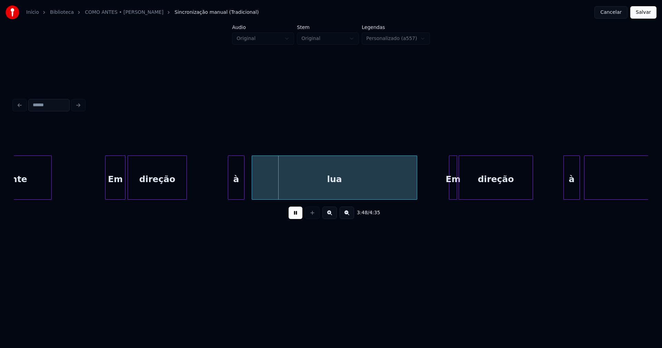
click at [238, 192] on div "à" at bounding box center [236, 179] width 16 height 47
click at [448, 196] on div at bounding box center [448, 177] width 2 height 43
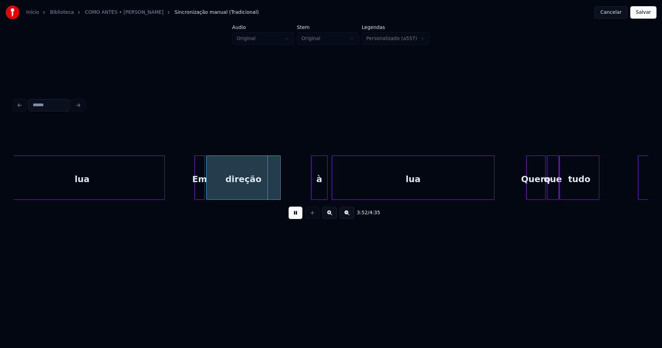
scroll to position [0, 15792]
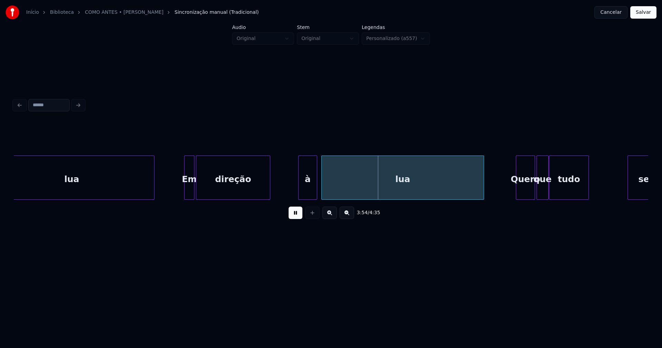
click at [300, 188] on div at bounding box center [300, 177] width 2 height 43
click at [528, 190] on div "Quero" at bounding box center [523, 179] width 19 height 47
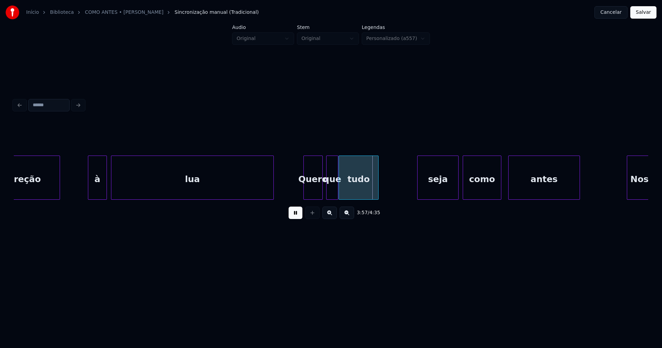
scroll to position [0, 16129]
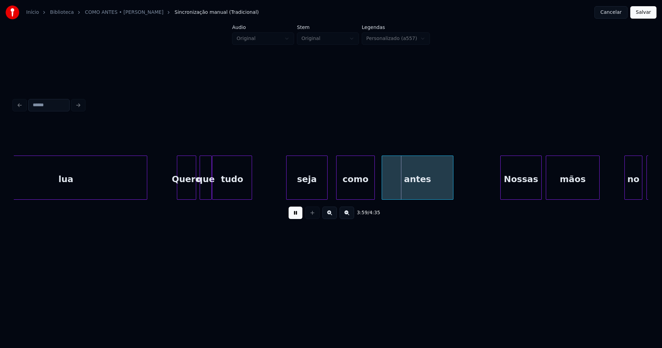
click at [310, 194] on div "seja" at bounding box center [307, 179] width 41 height 47
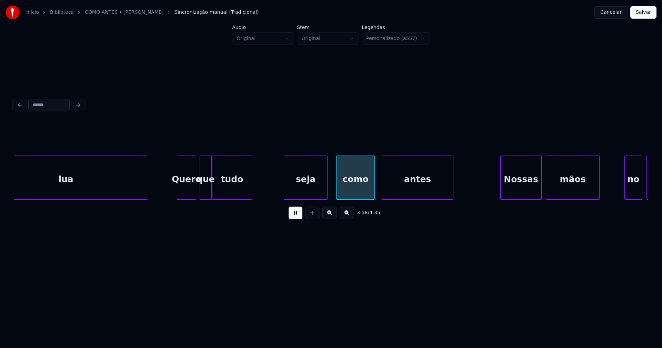
click at [285, 193] on div at bounding box center [285, 177] width 2 height 43
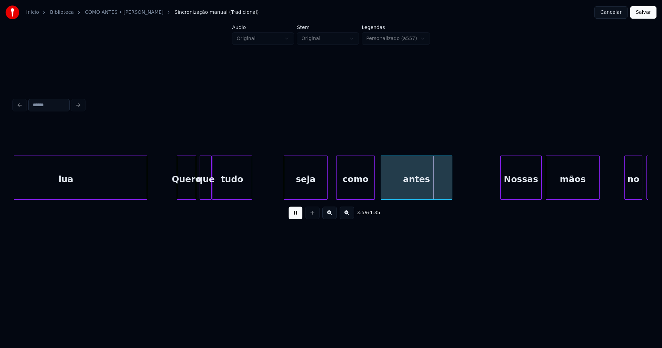
click at [400, 184] on div "antes" at bounding box center [416, 179] width 71 height 47
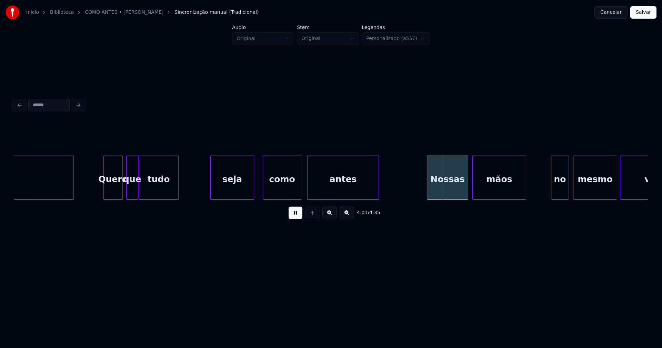
scroll to position [0, 16224]
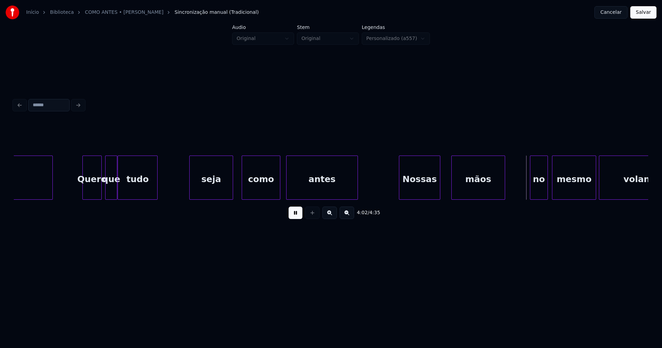
click at [424, 194] on div "Nossas" at bounding box center [419, 179] width 41 height 47
click at [448, 193] on div at bounding box center [448, 177] width 2 height 43
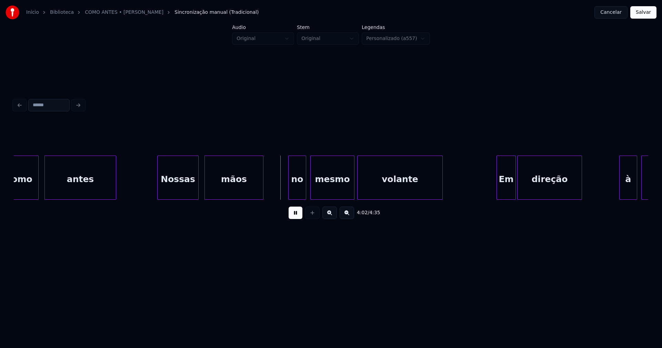
scroll to position [0, 16497]
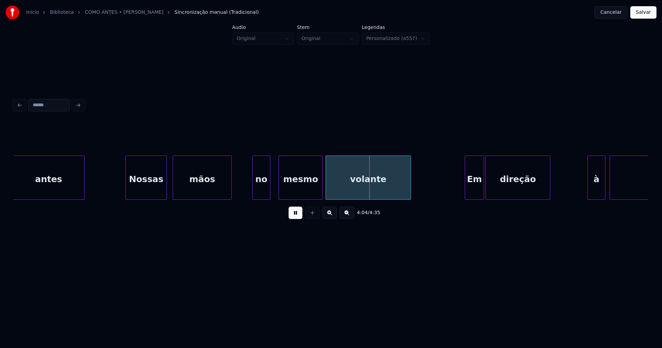
click at [263, 193] on div "no" at bounding box center [261, 179] width 17 height 47
click at [275, 186] on div at bounding box center [274, 177] width 2 height 43
click at [472, 188] on div "Em" at bounding box center [472, 179] width 19 height 47
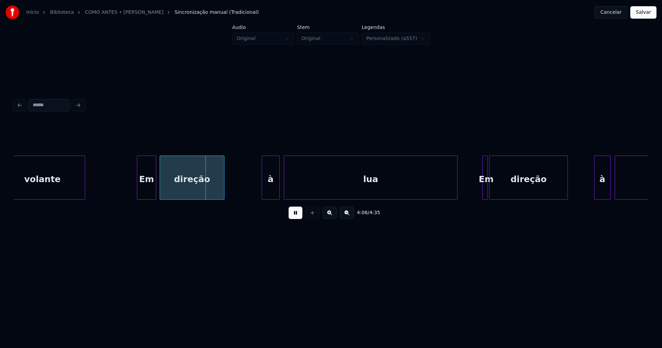
scroll to position [0, 16834]
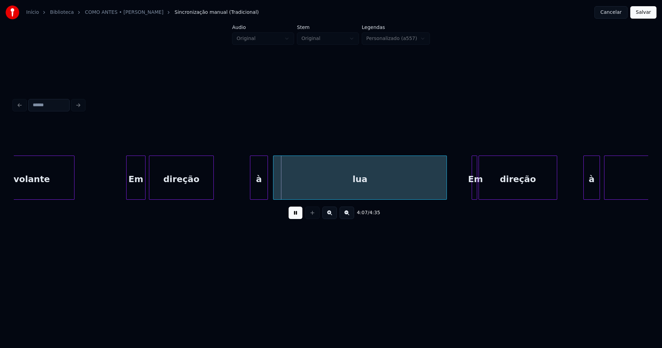
click at [262, 188] on div "à" at bounding box center [258, 179] width 17 height 47
click at [489, 186] on div "direção" at bounding box center [525, 179] width 78 height 47
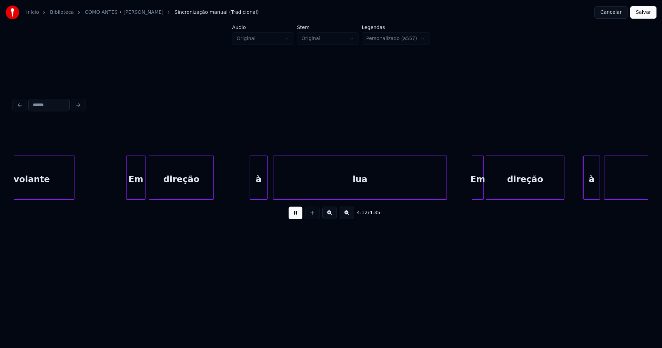
click at [483, 188] on div at bounding box center [483, 177] width 2 height 43
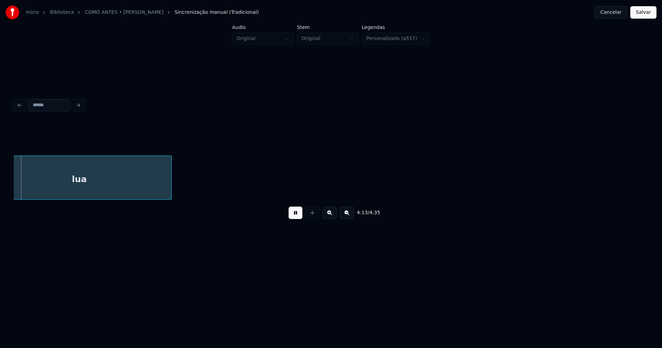
scroll to position [0, 17451]
click at [646, 13] on button "Salvar" at bounding box center [644, 12] width 26 height 12
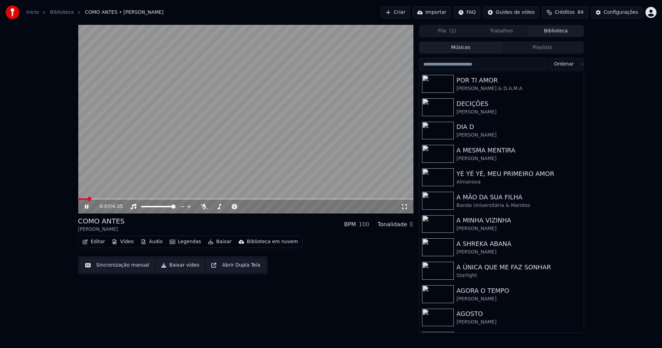
click at [183, 268] on button "Baixar vídeo" at bounding box center [180, 265] width 47 height 12
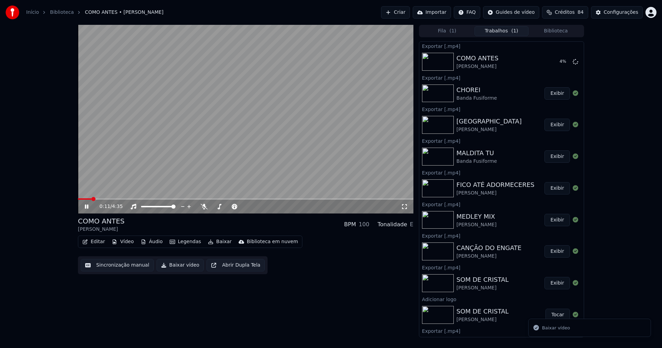
click at [87, 207] on icon at bounding box center [91, 207] width 16 height 6
click at [557, 32] on button "Biblioteca" at bounding box center [556, 31] width 55 height 10
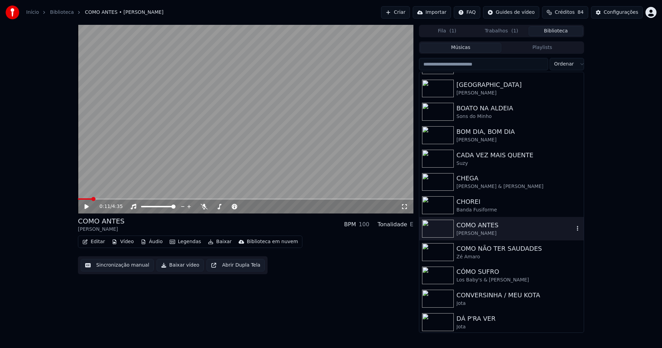
scroll to position [483, 0]
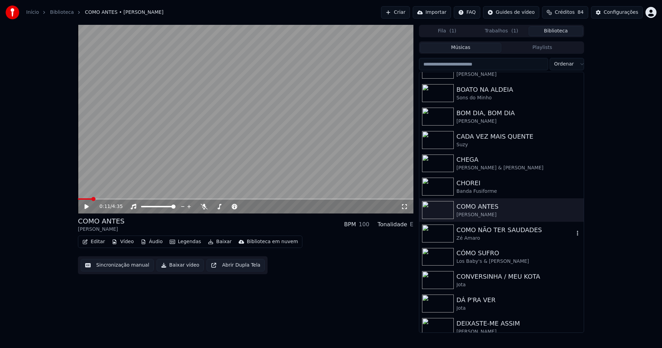
click at [512, 235] on div "Zé Amaro" at bounding box center [516, 238] width 118 height 7
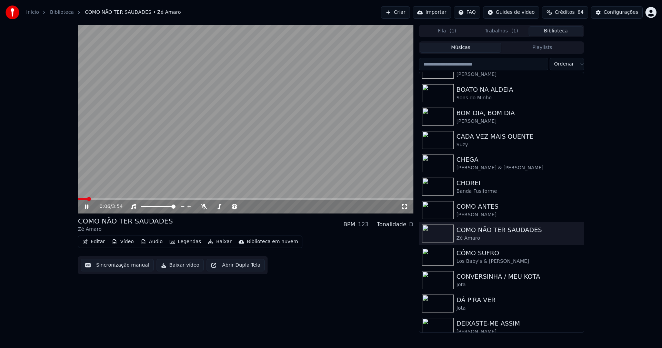
click at [85, 208] on icon at bounding box center [91, 207] width 16 height 6
click at [102, 241] on button "Editar" at bounding box center [94, 242] width 28 height 10
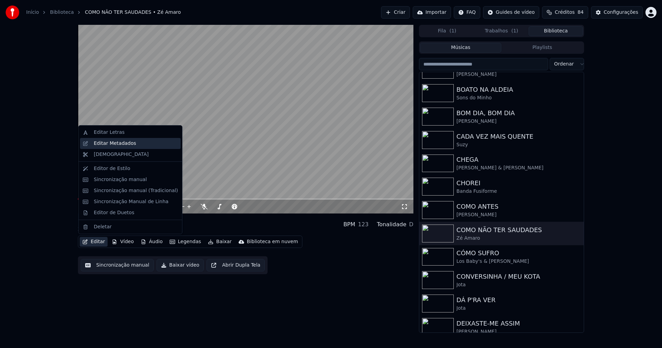
click at [103, 144] on div "Editar Metadados" at bounding box center [115, 143] width 42 height 7
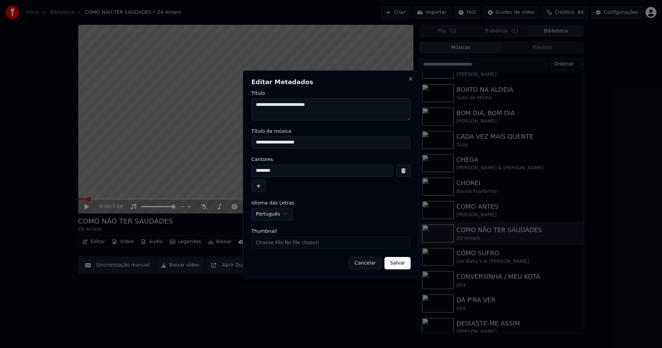
click at [274, 242] on input "Thumbnail" at bounding box center [330, 242] width 159 height 12
type input "**********"
click at [400, 263] on button "Salvar" at bounding box center [398, 263] width 26 height 12
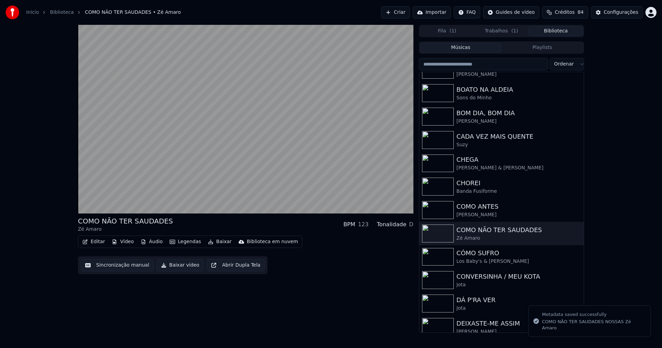
click at [99, 242] on button "Editar" at bounding box center [94, 242] width 28 height 10
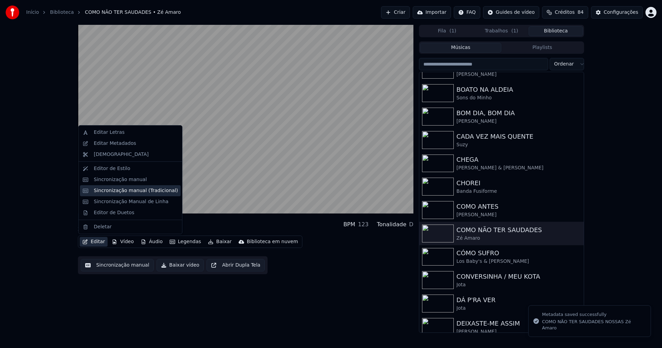
click at [124, 191] on div "Sincronização manual (Tradicional)" at bounding box center [136, 190] width 84 height 7
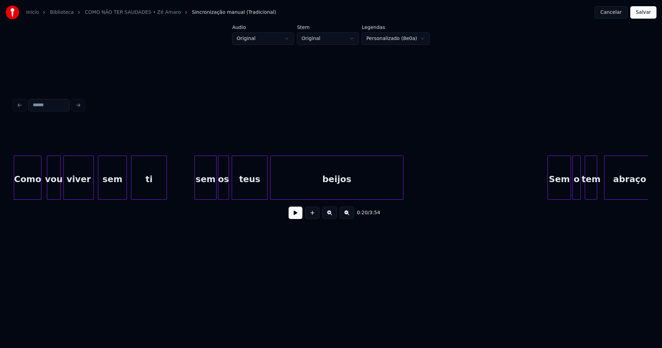
scroll to position [0, 1289]
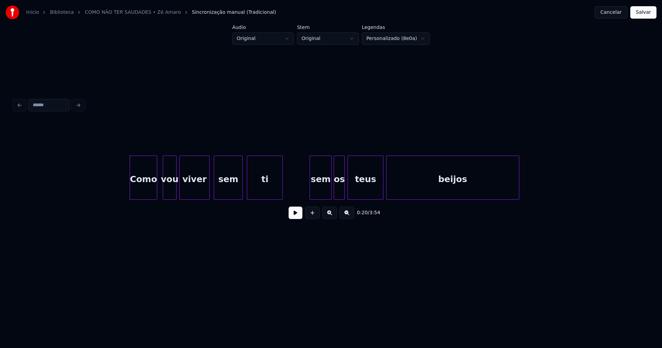
click at [324, 194] on div "sem" at bounding box center [320, 179] width 21 height 47
click at [305, 193] on div at bounding box center [305, 177] width 2 height 43
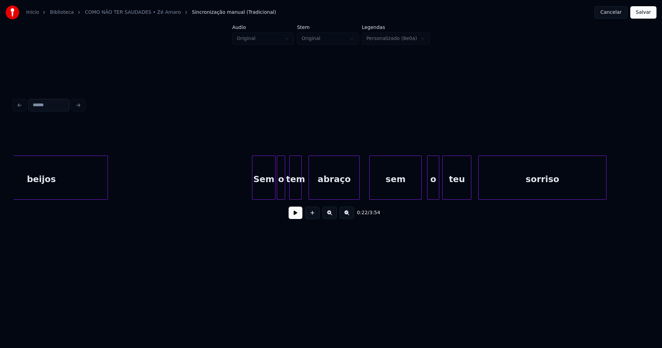
scroll to position [0, 1710]
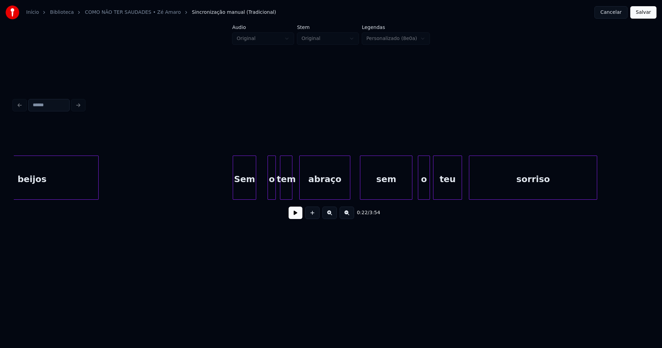
click at [248, 205] on div "0:22 / 3:54" at bounding box center [331, 173] width 635 height 105
click at [265, 195] on div at bounding box center [264, 177] width 2 height 43
click at [266, 198] on div "beijos Sem o tem abraço sem o teu sorriso" at bounding box center [331, 178] width 635 height 44
click at [297, 215] on button at bounding box center [296, 213] width 14 height 12
click at [299, 191] on div "abraço" at bounding box center [324, 178] width 51 height 44
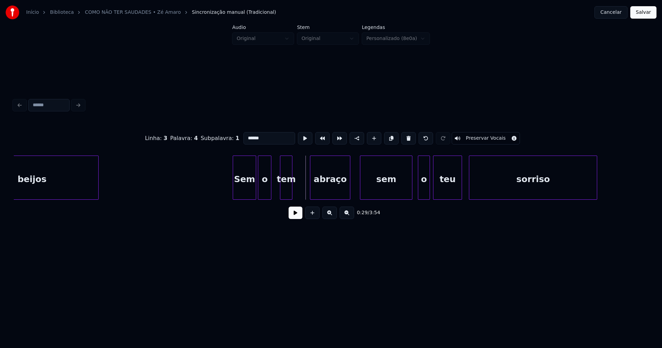
click at [311, 187] on div at bounding box center [311, 177] width 2 height 43
click at [304, 186] on div at bounding box center [303, 177] width 2 height 43
click at [406, 196] on div at bounding box center [406, 177] width 2 height 43
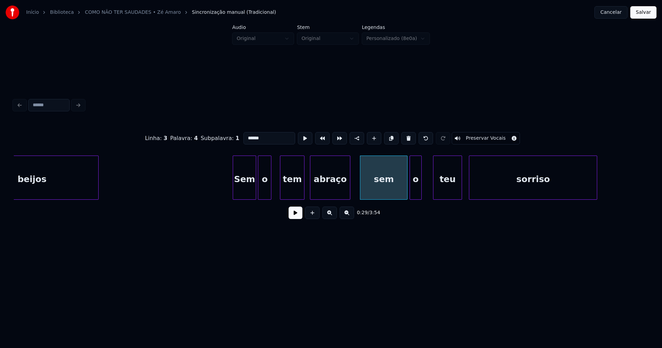
click at [416, 195] on div "o" at bounding box center [415, 179] width 11 height 47
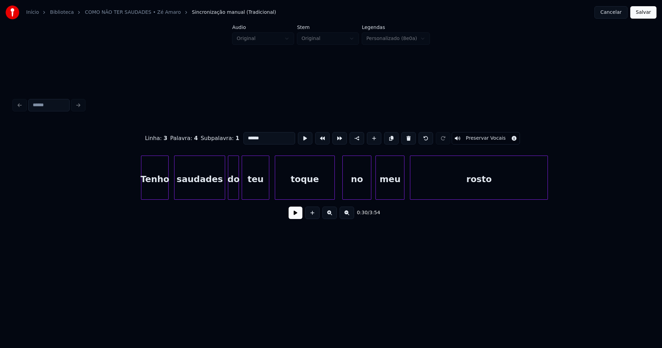
scroll to position [0, 2345]
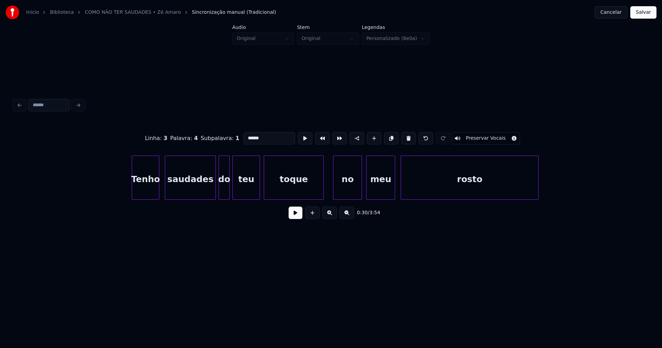
click at [321, 193] on div "toque" at bounding box center [293, 179] width 59 height 47
click at [315, 196] on div at bounding box center [315, 177] width 2 height 43
click at [323, 193] on div at bounding box center [323, 177] width 2 height 43
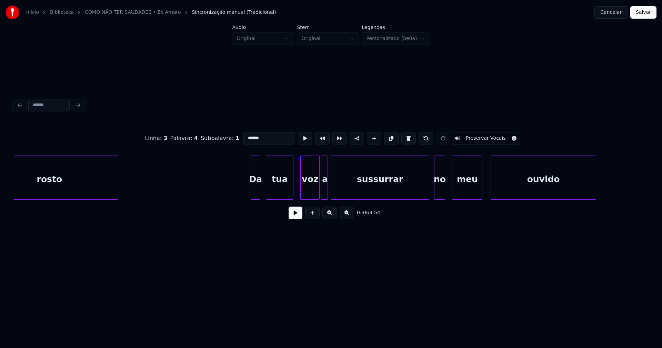
scroll to position [0, 2784]
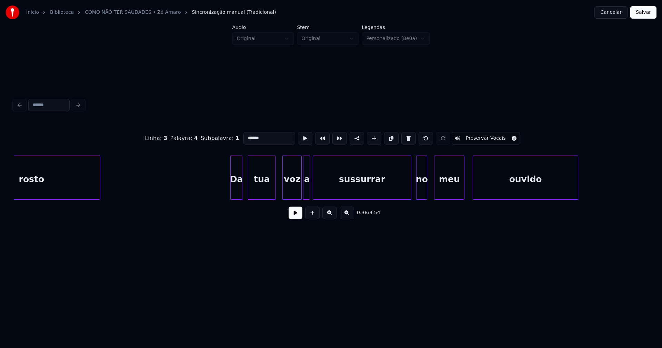
click at [232, 192] on div at bounding box center [232, 177] width 2 height 43
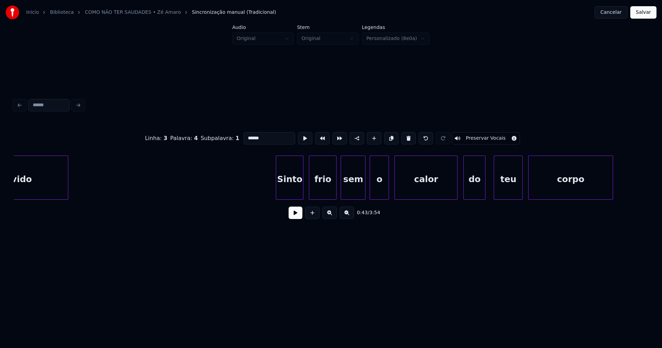
scroll to position [0, 3312]
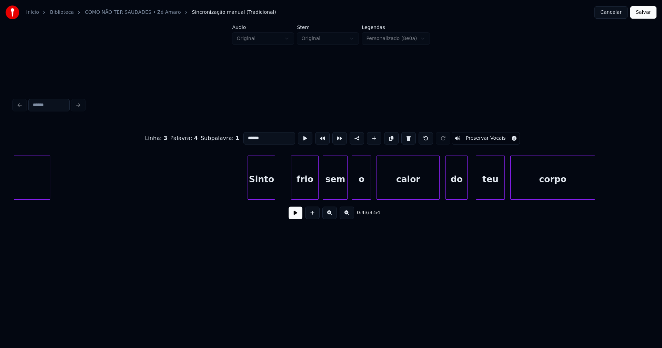
click at [260, 191] on div "Sinto" at bounding box center [261, 179] width 27 height 47
click at [307, 191] on div "frio" at bounding box center [305, 179] width 27 height 47
type input "****"
drag, startPoint x: 230, startPoint y: 182, endPoint x: 290, endPoint y: 240, distance: 82.7
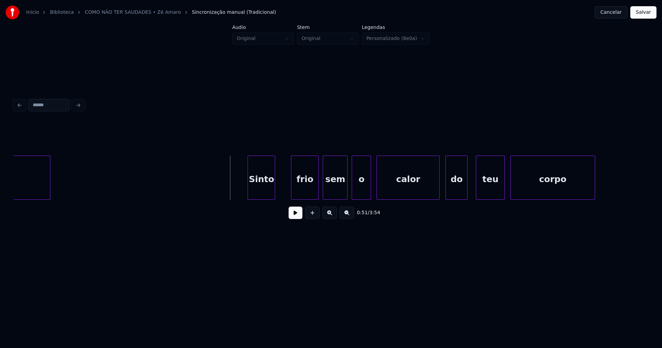
click at [294, 219] on button at bounding box center [296, 213] width 14 height 12
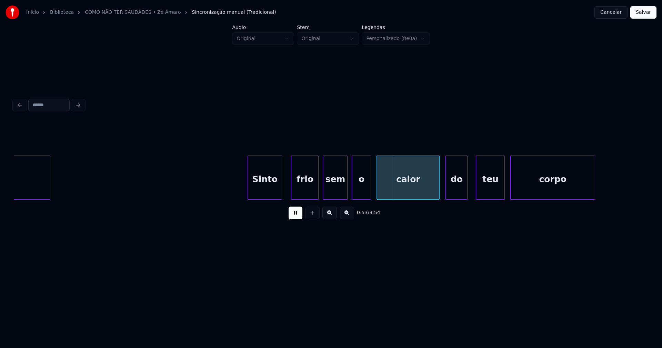
click at [282, 186] on div at bounding box center [281, 177] width 2 height 43
click at [359, 194] on div "o" at bounding box center [358, 179] width 19 height 47
click at [343, 196] on div at bounding box center [343, 177] width 2 height 43
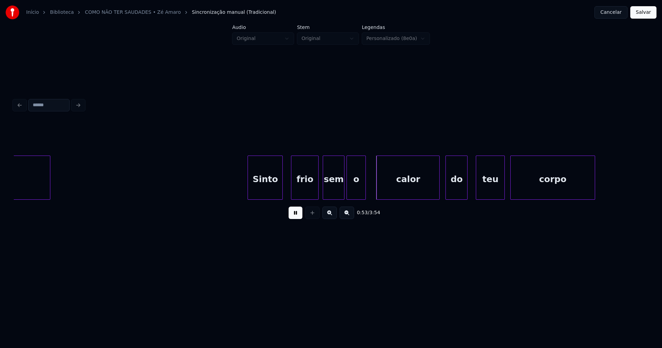
click at [357, 190] on div "o" at bounding box center [356, 179] width 19 height 47
drag, startPoint x: 294, startPoint y: 217, endPoint x: 340, endPoint y: 204, distance: 47.5
click at [294, 217] on button at bounding box center [296, 213] width 14 height 12
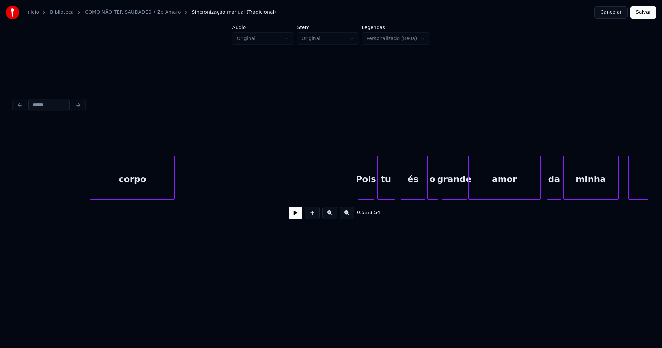
scroll to position [0, 3804]
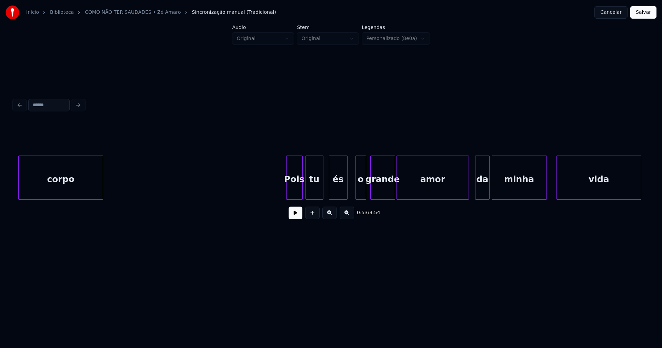
click at [346, 197] on div "és" at bounding box center [338, 178] width 19 height 44
click at [359, 193] on div "o" at bounding box center [359, 179] width 10 height 47
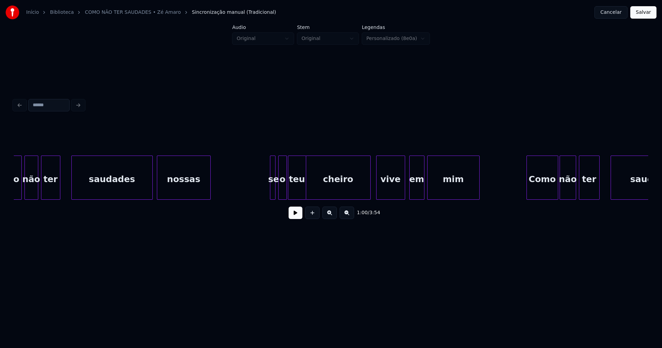
scroll to position [0, 4619]
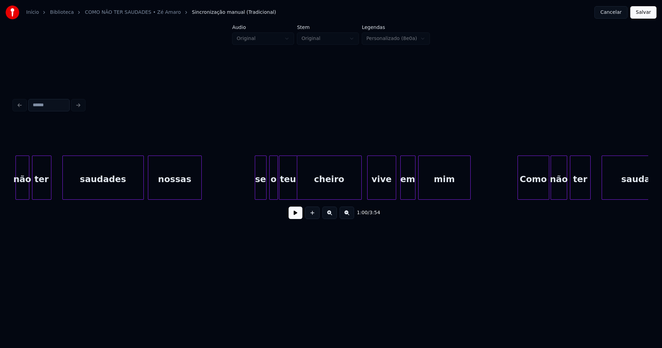
click at [256, 193] on div at bounding box center [256, 177] width 2 height 43
click at [260, 194] on div "se" at bounding box center [259, 179] width 11 height 47
click at [272, 191] on div "o" at bounding box center [271, 179] width 8 height 47
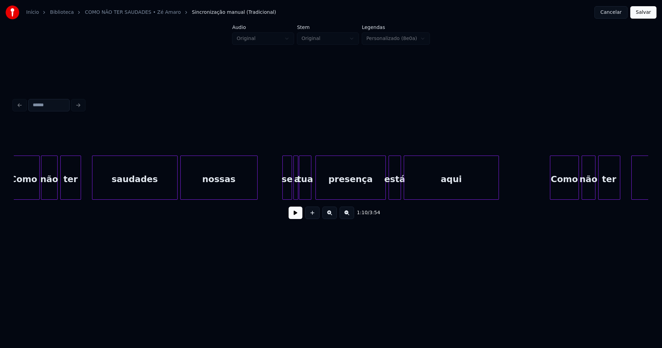
scroll to position [0, 5147]
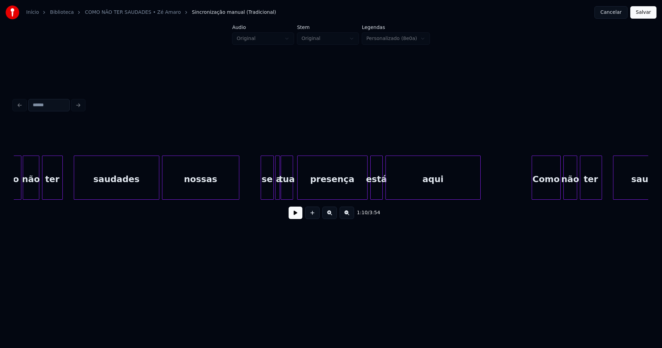
click at [262, 191] on div at bounding box center [262, 177] width 2 height 43
click at [303, 218] on div "1:18 / 3:54" at bounding box center [331, 212] width 624 height 15
click at [296, 216] on button at bounding box center [296, 213] width 14 height 12
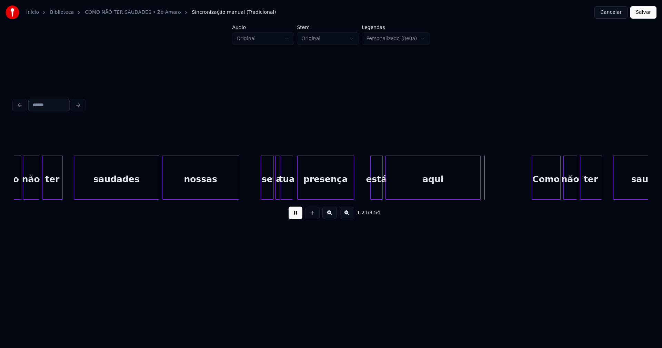
click at [354, 196] on div at bounding box center [353, 177] width 2 height 43
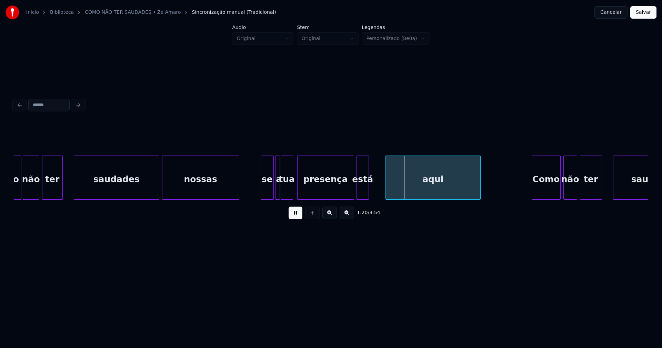
click at [363, 197] on div "Como não ter saudades nossas se a tua presença está aqui Como não ter saudades" at bounding box center [331, 178] width 635 height 44
click at [374, 187] on div at bounding box center [374, 177] width 2 height 43
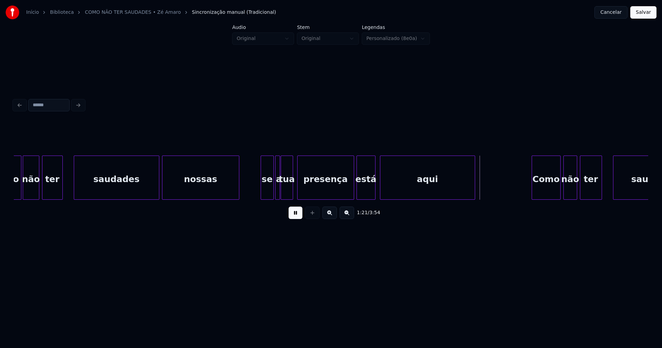
click at [395, 189] on div "aqui" at bounding box center [428, 179] width 95 height 47
click at [448, 191] on div at bounding box center [448, 177] width 2 height 43
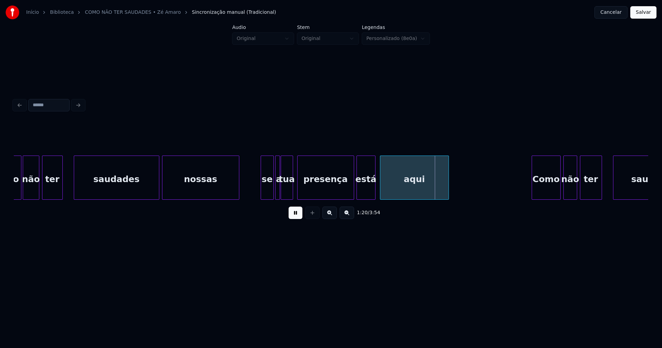
drag, startPoint x: 291, startPoint y: 217, endPoint x: 289, endPoint y: 212, distance: 4.9
click at [292, 217] on button at bounding box center [296, 213] width 14 height 12
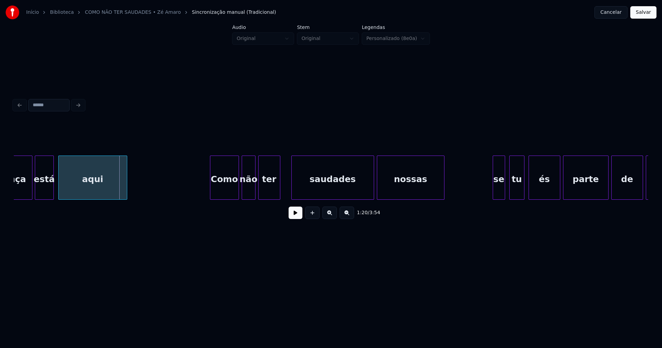
scroll to position [0, 5478]
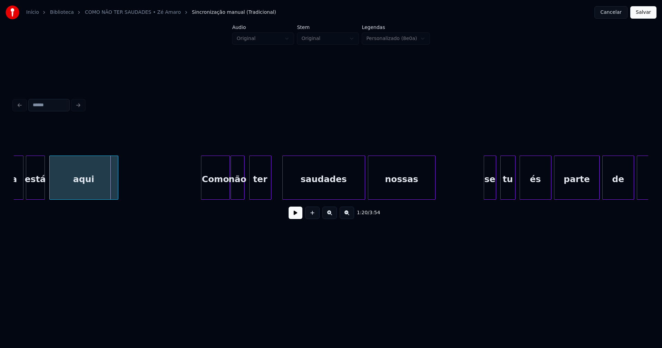
click at [240, 190] on div "não" at bounding box center [237, 179] width 13 height 47
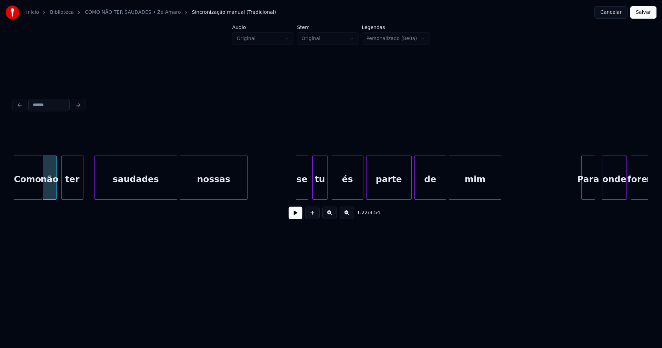
scroll to position [0, 5684]
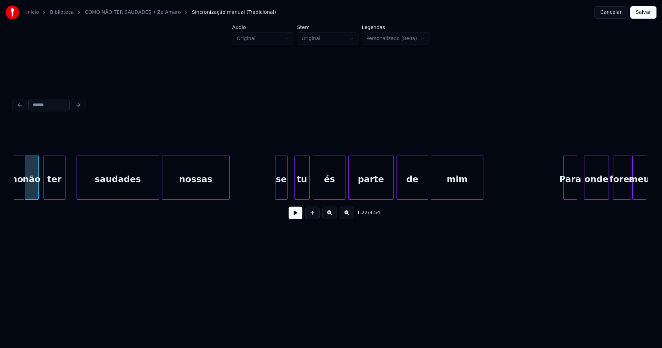
click at [284, 190] on div "se" at bounding box center [282, 179] width 12 height 47
click at [271, 193] on div at bounding box center [271, 177] width 2 height 43
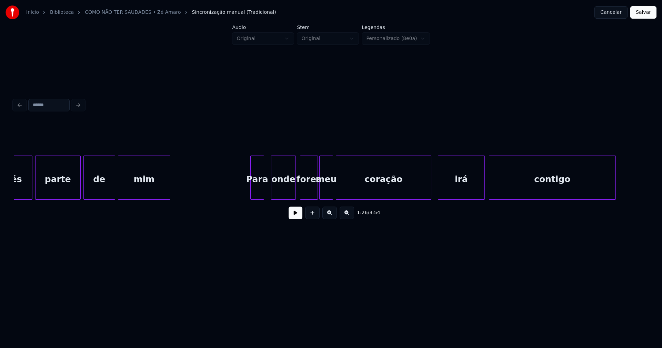
scroll to position [0, 6006]
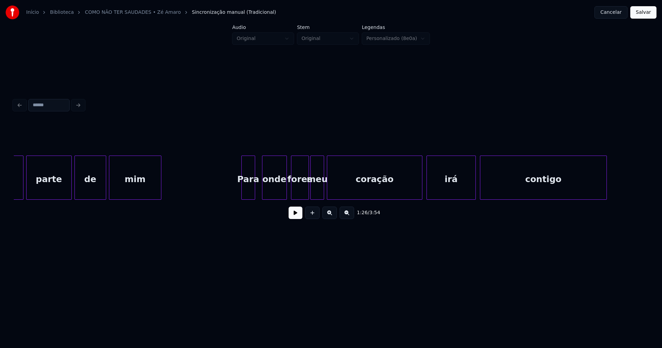
click at [428, 192] on div at bounding box center [428, 177] width 2 height 43
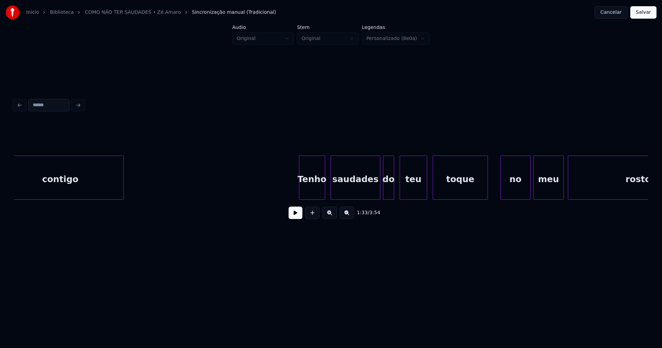
scroll to position [0, 6507]
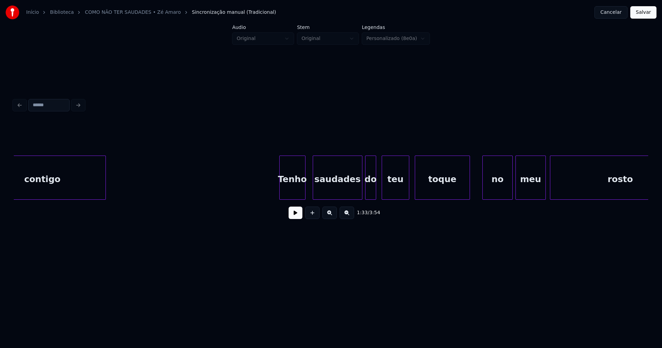
click at [294, 190] on div "Tenho" at bounding box center [293, 179] width 26 height 47
click at [459, 197] on div "contigo Tenho saudades do teu toque no meu rosto" at bounding box center [331, 178] width 635 height 44
click at [468, 193] on div at bounding box center [469, 177] width 2 height 43
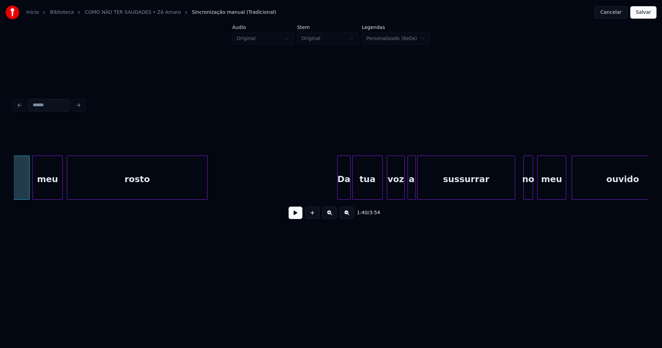
scroll to position [0, 7026]
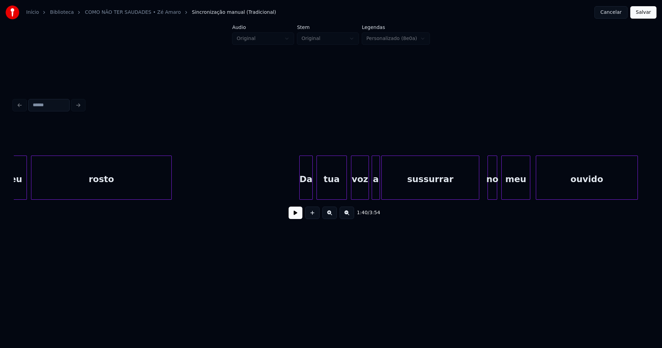
click at [307, 195] on div "Da" at bounding box center [306, 179] width 13 height 47
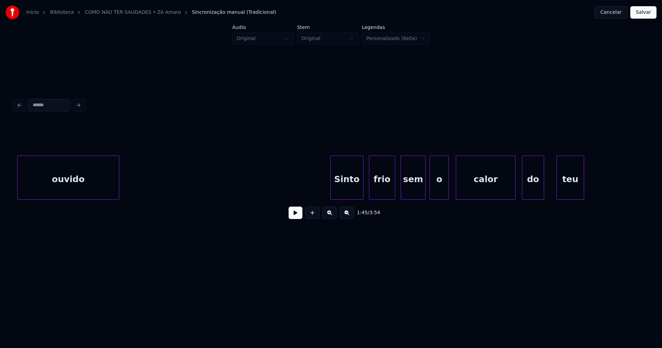
scroll to position [0, 7563]
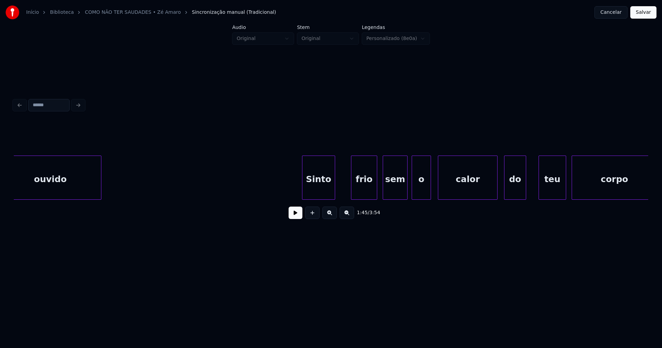
click at [313, 197] on div "ouvido Sinto frio sem o calor do teu corpo" at bounding box center [331, 178] width 635 height 44
click at [341, 188] on div at bounding box center [342, 177] width 2 height 43
click at [418, 194] on div "o" at bounding box center [418, 179] width 19 height 47
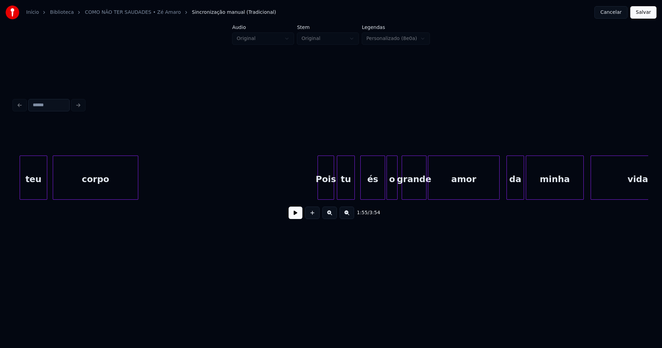
scroll to position [0, 8091]
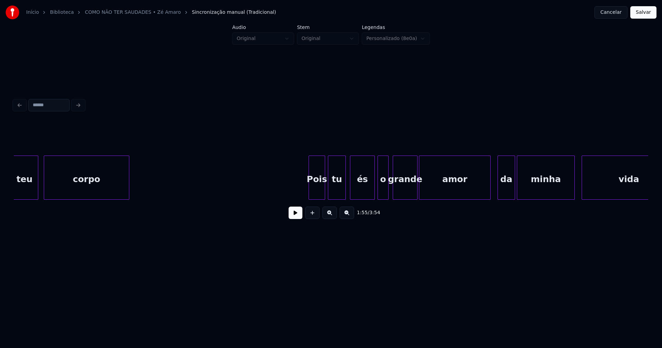
click at [364, 192] on div "és" at bounding box center [363, 179] width 24 height 47
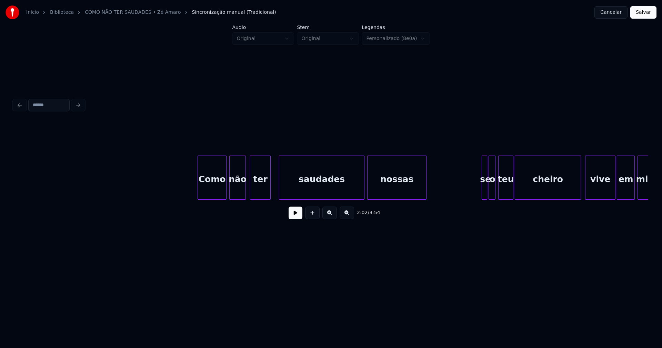
scroll to position [0, 8816]
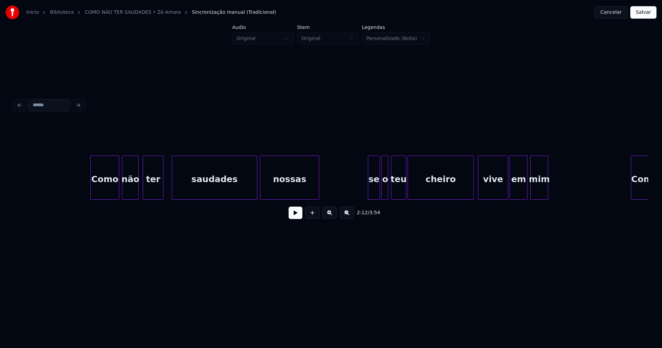
click at [369, 191] on div at bounding box center [369, 177] width 2 height 43
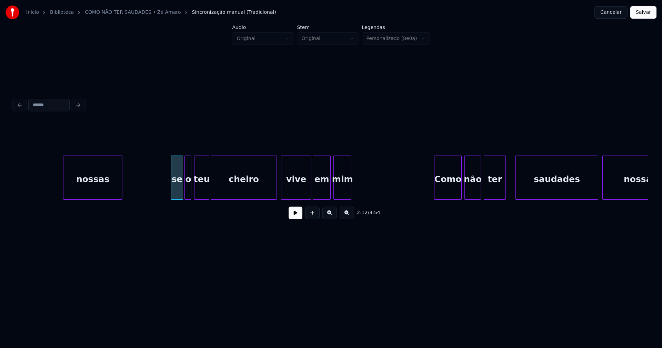
scroll to position [0, 9121]
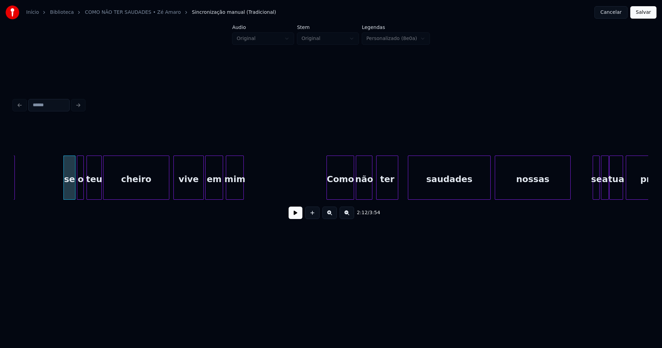
click at [367, 193] on div "não" at bounding box center [364, 179] width 16 height 47
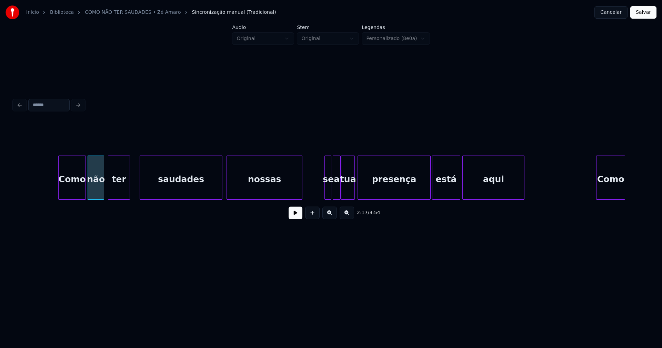
scroll to position [0, 9434]
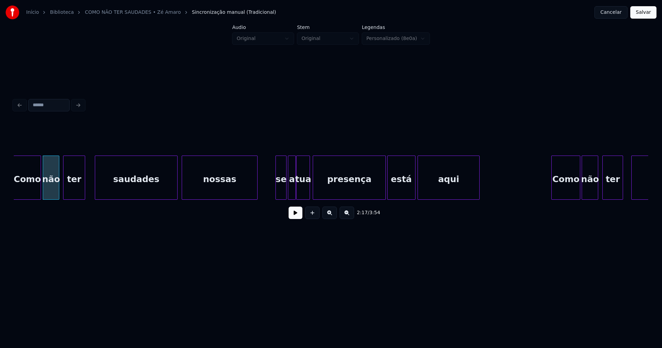
click at [278, 193] on div at bounding box center [277, 177] width 2 height 43
click at [372, 199] on div "Como não ter saudades nossas se a tua presença está aqui Como não ter saudades" at bounding box center [331, 178] width 635 height 44
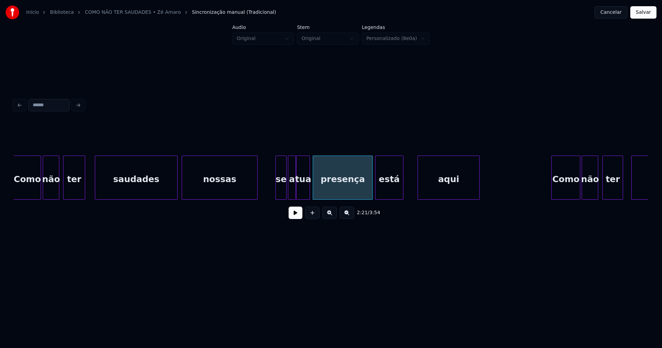
click at [384, 200] on div "Como não ter saudades nossas se a tua presença está aqui Como não ter saudades" at bounding box center [331, 178] width 635 height 44
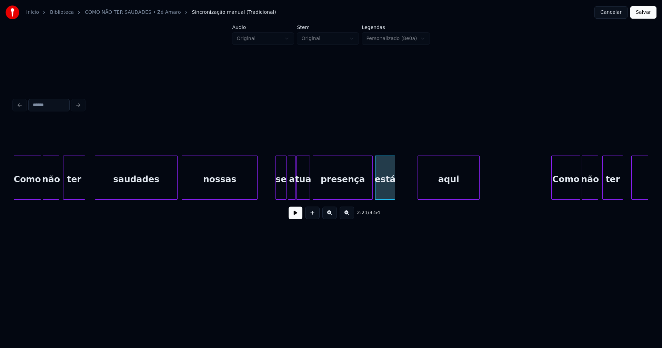
click at [394, 193] on div at bounding box center [394, 177] width 2 height 43
click at [401, 193] on div at bounding box center [400, 177] width 2 height 43
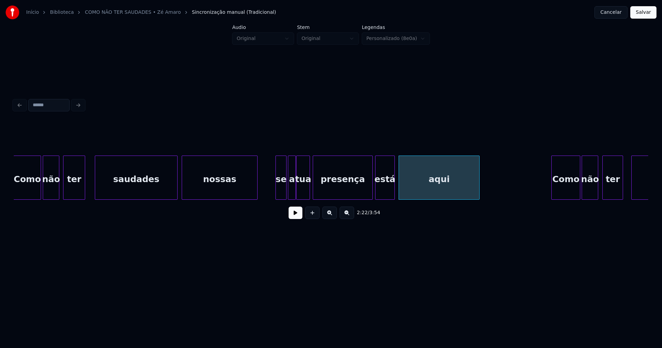
click at [296, 217] on button at bounding box center [296, 213] width 14 height 12
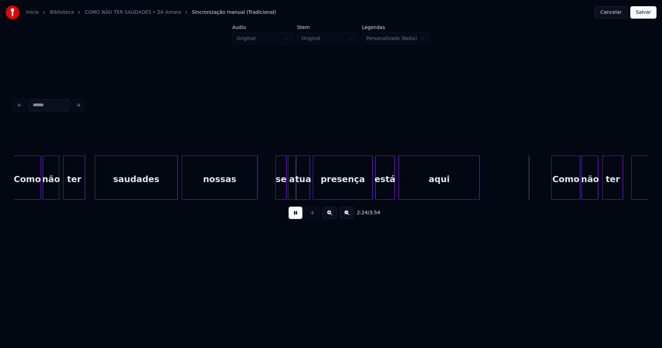
click at [425, 188] on div at bounding box center [424, 177] width 2 height 43
click at [431, 184] on div at bounding box center [431, 177] width 2 height 43
click at [409, 194] on div "está" at bounding box center [408, 179] width 19 height 47
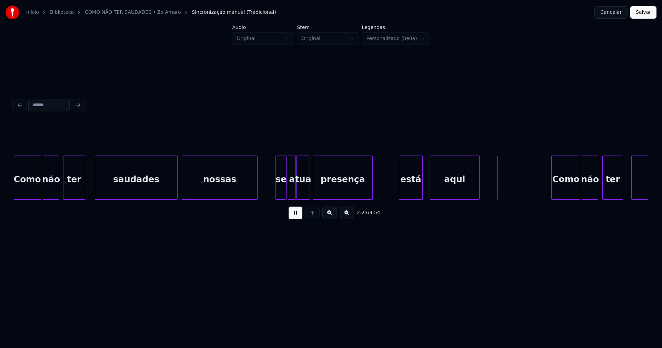
click at [421, 188] on div at bounding box center [422, 177] width 2 height 43
click at [395, 186] on div at bounding box center [395, 177] width 2 height 43
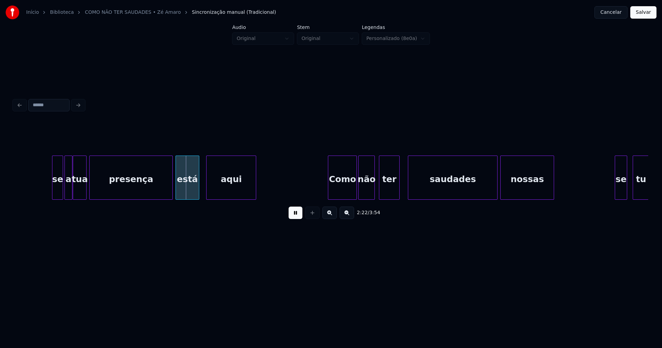
scroll to position [0, 9702]
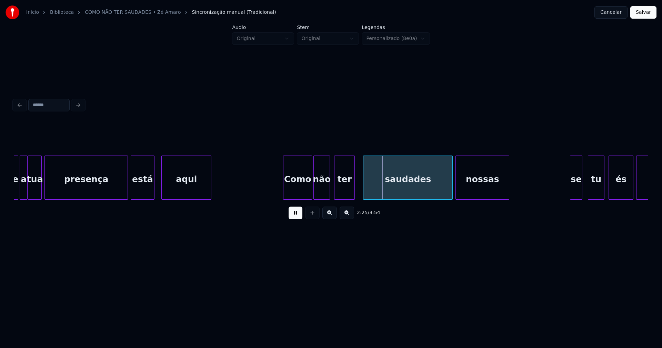
click at [290, 218] on button at bounding box center [296, 213] width 14 height 12
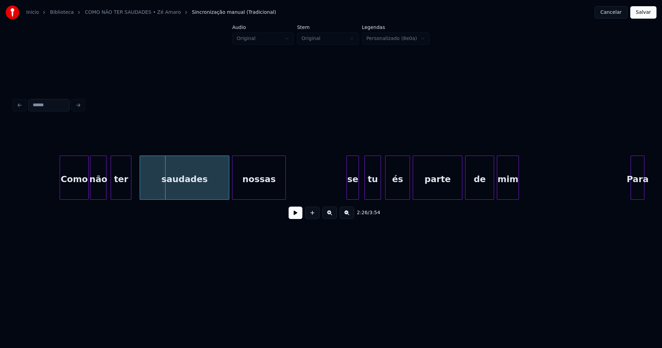
scroll to position [0, 9935]
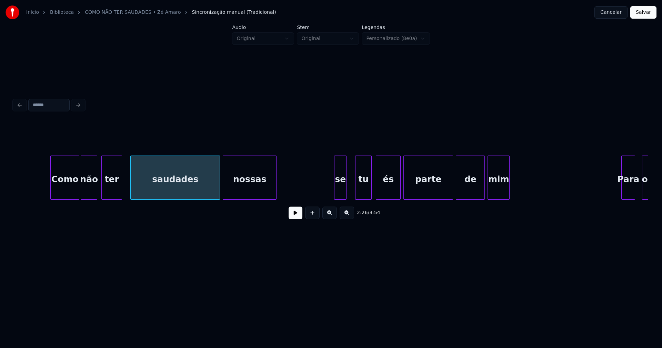
click at [339, 190] on div "se" at bounding box center [341, 179] width 12 height 47
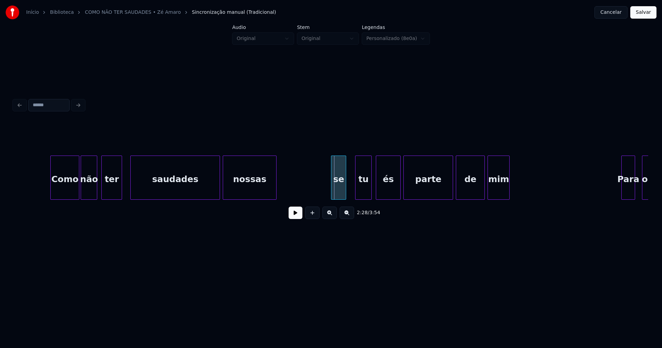
click at [332, 194] on div at bounding box center [333, 177] width 2 height 43
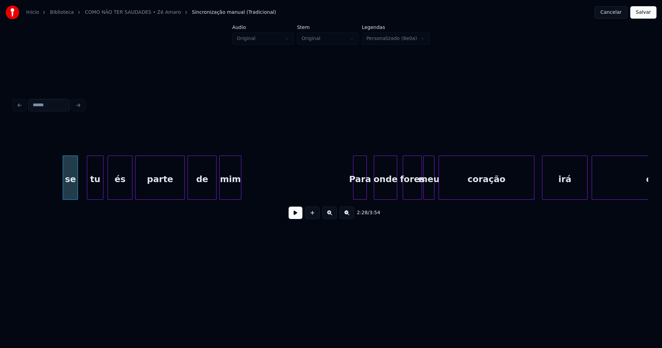
scroll to position [0, 10213]
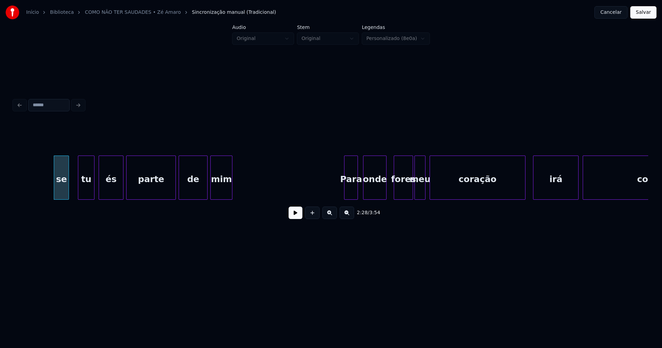
click at [378, 193] on div "onde" at bounding box center [375, 179] width 23 height 47
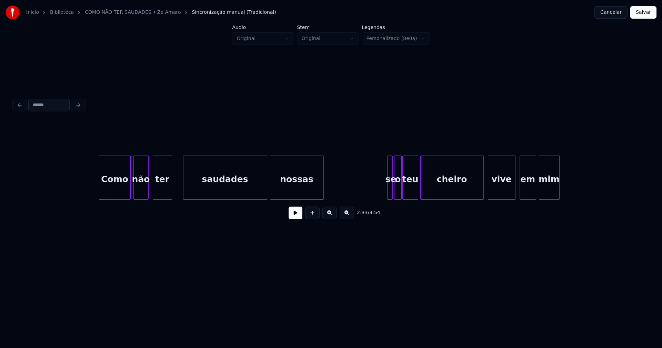
scroll to position [0, 12039]
click at [380, 193] on div at bounding box center [380, 177] width 2 height 43
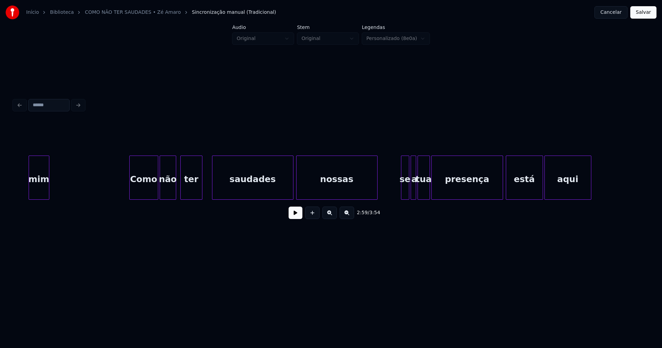
scroll to position [0, 12567]
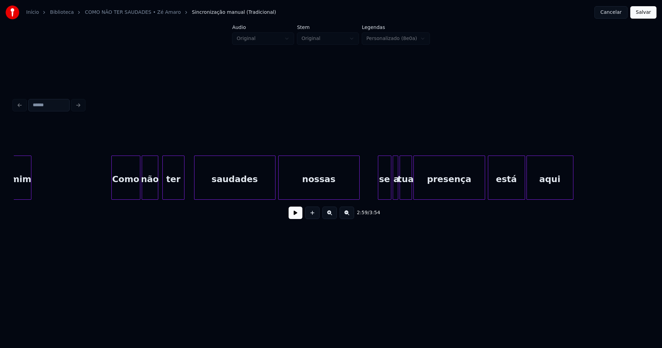
click at [379, 190] on div at bounding box center [379, 177] width 2 height 43
drag, startPoint x: 513, startPoint y: 203, endPoint x: 526, endPoint y: 201, distance: 13.6
click at [526, 200] on div "mim Como não ter saudades nossas se a tua presença está aqui" at bounding box center [331, 178] width 635 height 44
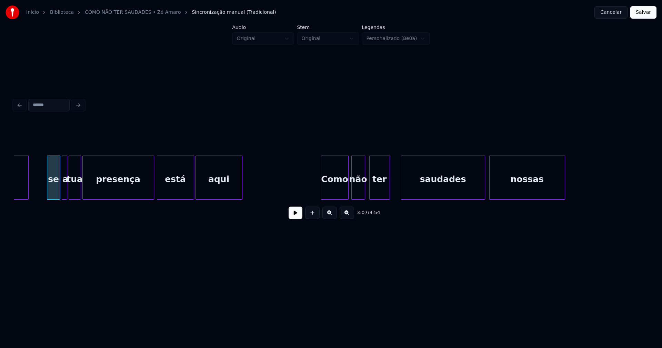
scroll to position [0, 12933]
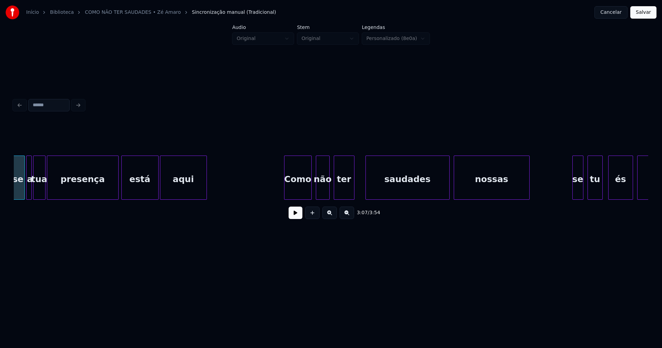
click at [300, 191] on div "Como" at bounding box center [298, 179] width 27 height 47
click at [358, 187] on div at bounding box center [359, 177] width 2 height 43
click at [563, 190] on div at bounding box center [564, 177] width 2 height 43
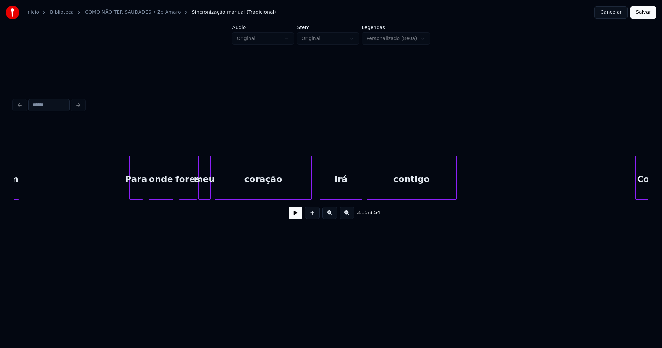
scroll to position [0, 13668]
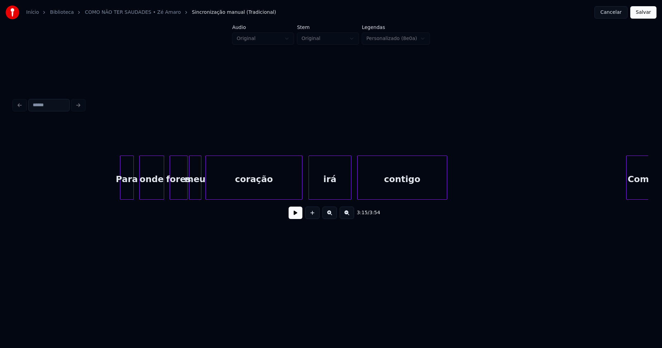
click at [334, 187] on div "irá" at bounding box center [330, 179] width 42 height 47
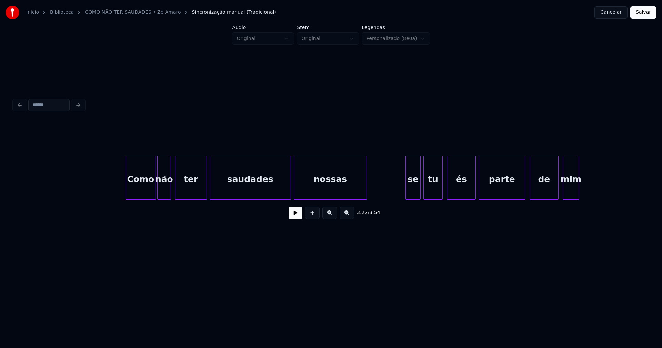
scroll to position [0, 14178]
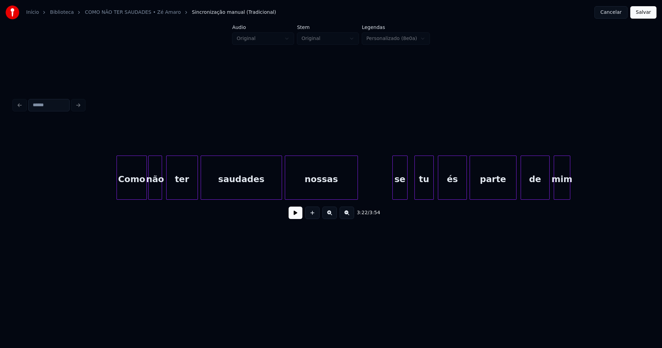
click at [398, 196] on div "se" at bounding box center [400, 179] width 14 height 47
click at [409, 196] on div at bounding box center [409, 177] width 2 height 43
click at [391, 194] on div at bounding box center [390, 177] width 2 height 43
click at [596, 184] on div at bounding box center [596, 177] width 2 height 43
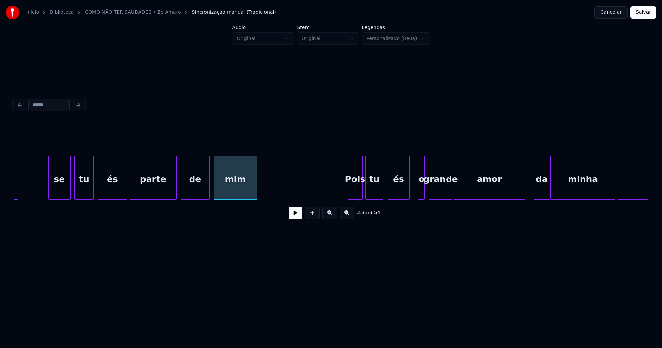
scroll to position [0, 14527]
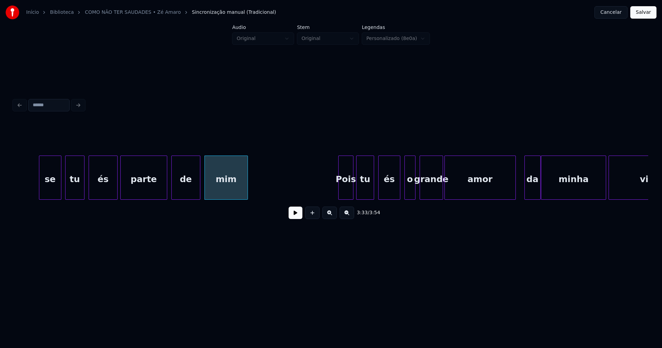
click at [405, 195] on div at bounding box center [406, 177] width 2 height 43
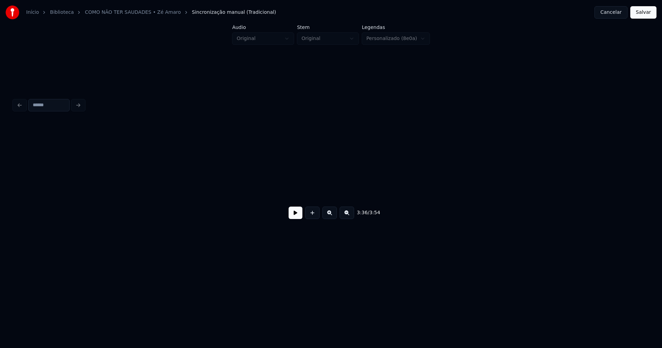
scroll to position [0, 15430]
click at [639, 8] on button "Salvar" at bounding box center [644, 12] width 26 height 12
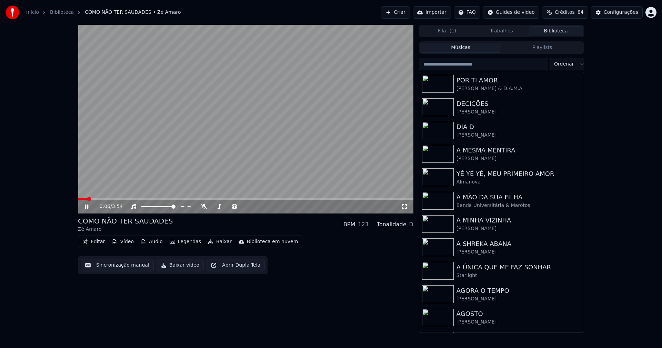
click at [86, 206] on icon at bounding box center [86, 207] width 3 height 4
click at [178, 267] on button "Baixar vídeo" at bounding box center [180, 265] width 47 height 12
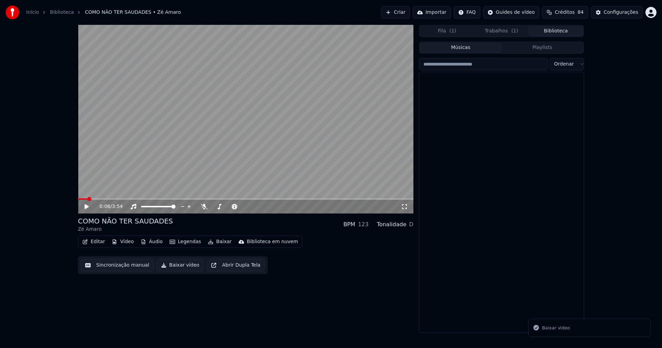
click at [564, 34] on button "Biblioteca" at bounding box center [556, 31] width 55 height 10
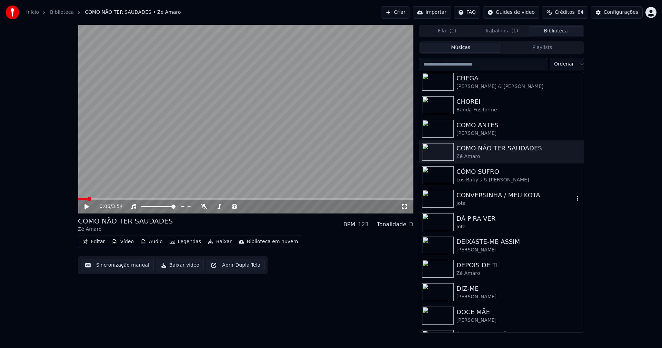
scroll to position [586, 0]
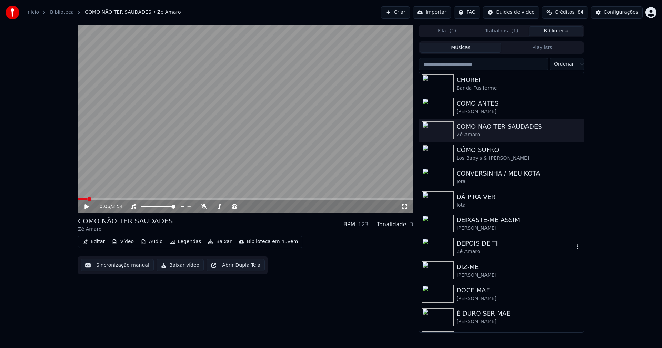
drag, startPoint x: 491, startPoint y: 241, endPoint x: 509, endPoint y: 241, distance: 18.3
click at [491, 241] on div "DEPOIS DE TI" at bounding box center [516, 244] width 118 height 10
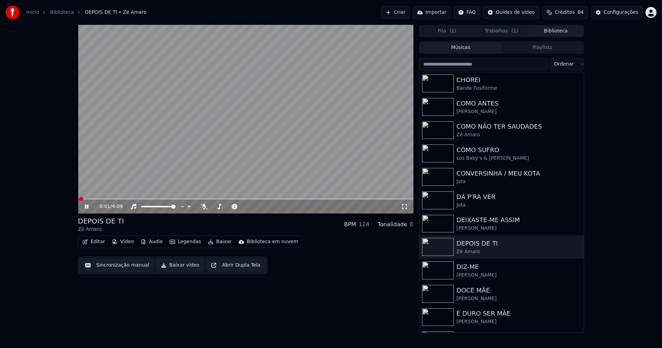
click at [85, 207] on icon at bounding box center [86, 207] width 3 height 4
click at [98, 242] on button "Editar" at bounding box center [94, 242] width 28 height 10
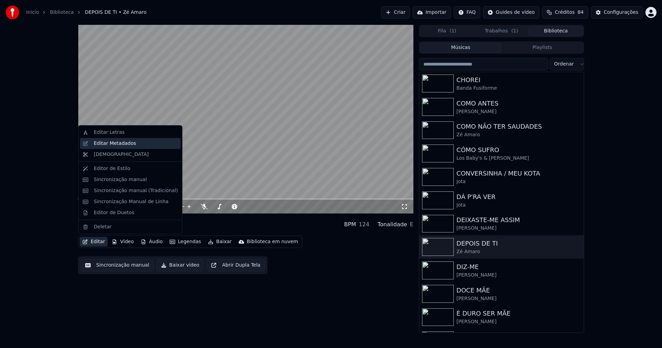
click at [112, 145] on div "Editar Metadados" at bounding box center [115, 143] width 42 height 7
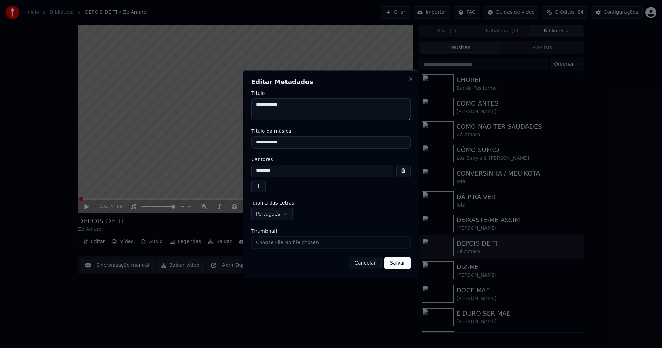
click at [279, 246] on input "Thumbnail" at bounding box center [330, 242] width 159 height 12
type input "**********"
drag, startPoint x: 404, startPoint y: 267, endPoint x: 269, endPoint y: 260, distance: 135.8
click at [404, 266] on button "Salvar" at bounding box center [398, 263] width 26 height 12
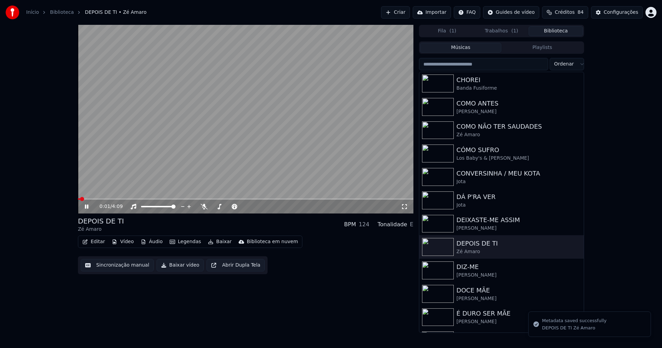
click at [96, 243] on button "Editar" at bounding box center [94, 242] width 28 height 10
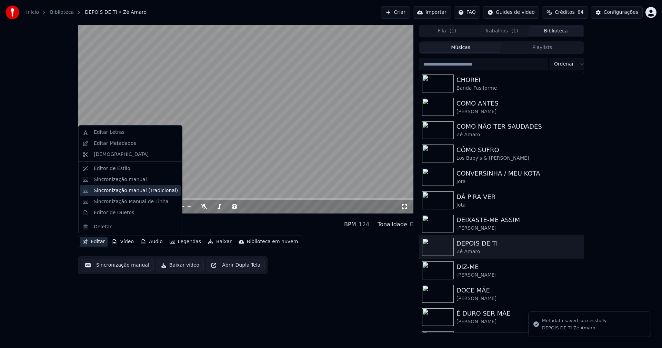
click at [121, 191] on div "Sincronização manual (Tradicional)" at bounding box center [136, 190] width 84 height 7
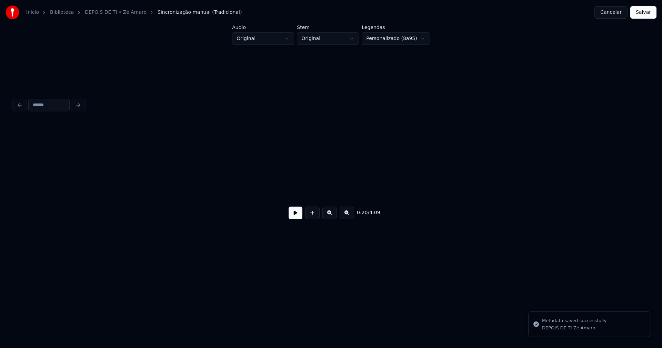
scroll to position [0, 1443]
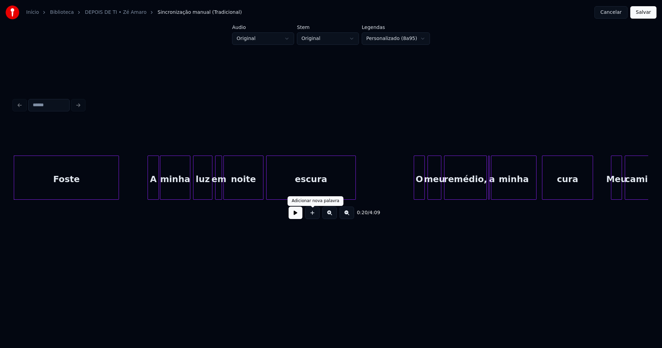
click at [296, 218] on button at bounding box center [296, 213] width 14 height 12
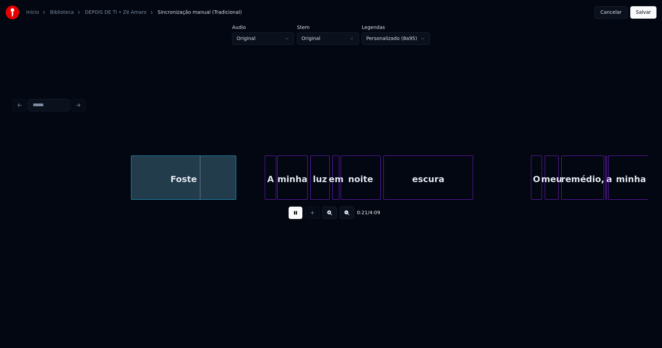
scroll to position [0, 1307]
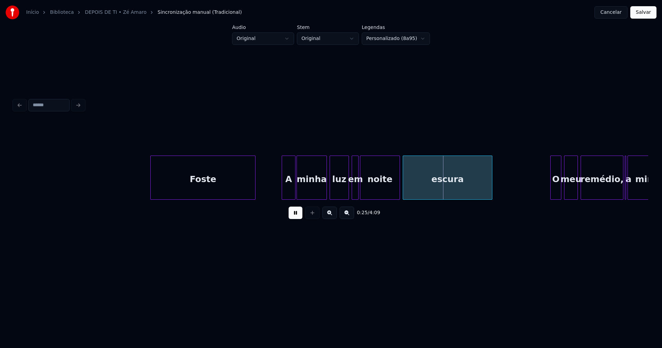
click at [284, 194] on div at bounding box center [283, 177] width 2 height 43
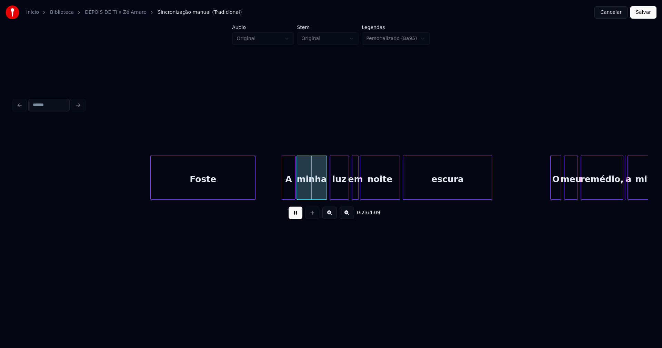
click at [296, 219] on button at bounding box center [296, 213] width 14 height 12
click at [344, 195] on div at bounding box center [345, 177] width 2 height 43
click at [353, 193] on div "em" at bounding box center [353, 179] width 7 height 47
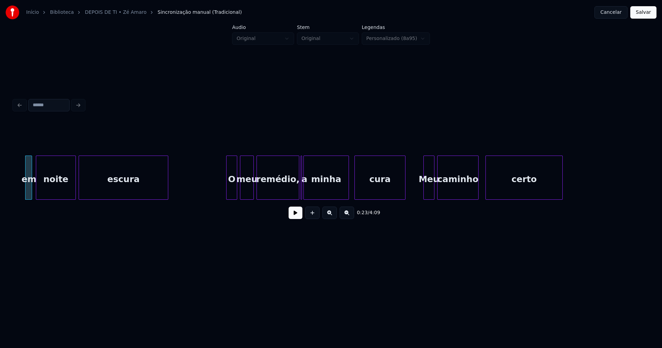
scroll to position [0, 1641]
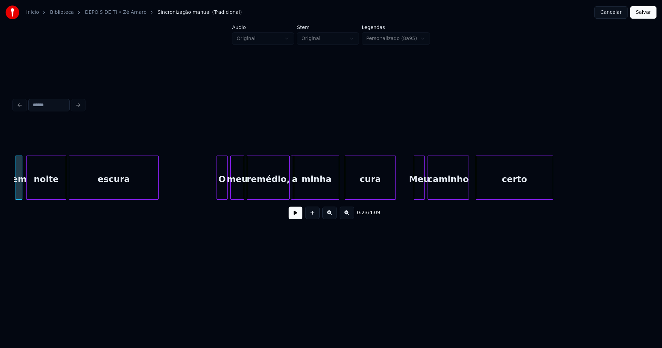
click at [293, 196] on div at bounding box center [293, 177] width 2 height 43
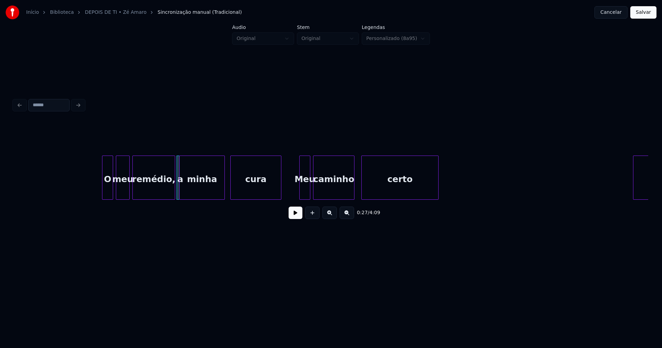
scroll to position [0, 1822]
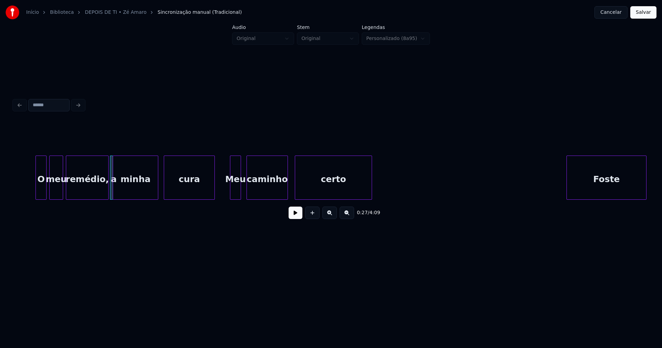
click at [237, 194] on div "Meu" at bounding box center [235, 179] width 10 height 47
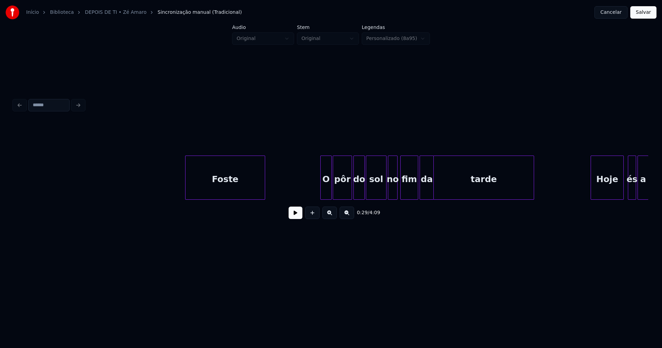
scroll to position [0, 2223]
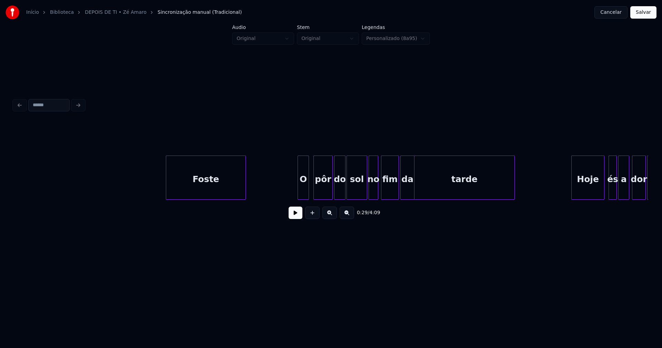
click at [303, 195] on div "O" at bounding box center [303, 179] width 11 height 47
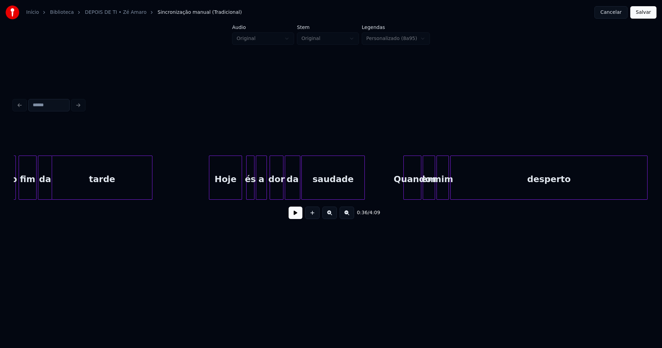
scroll to position [0, 2595]
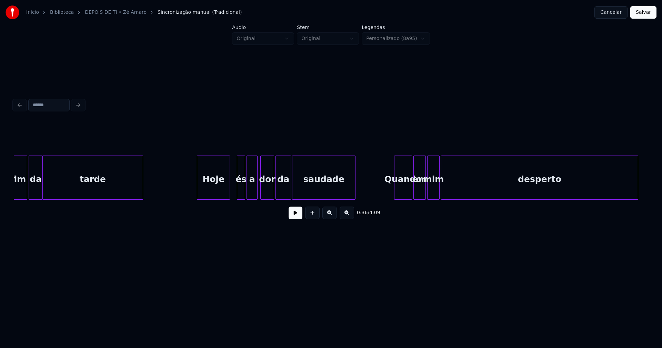
click at [219, 193] on div "Hoje" at bounding box center [213, 179] width 32 height 47
click at [227, 193] on div at bounding box center [227, 177] width 2 height 43
click at [233, 198] on div "fim da tarde Hoje és a dor da saudade Quando em mim desperto" at bounding box center [331, 178] width 635 height 44
click at [243, 192] on div at bounding box center [244, 177] width 2 height 43
click at [394, 193] on div at bounding box center [394, 177] width 2 height 43
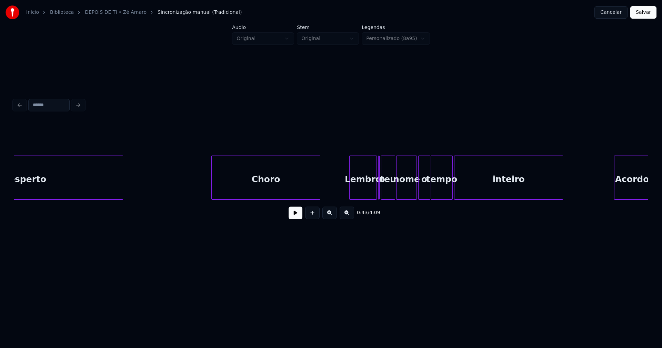
scroll to position [0, 3119]
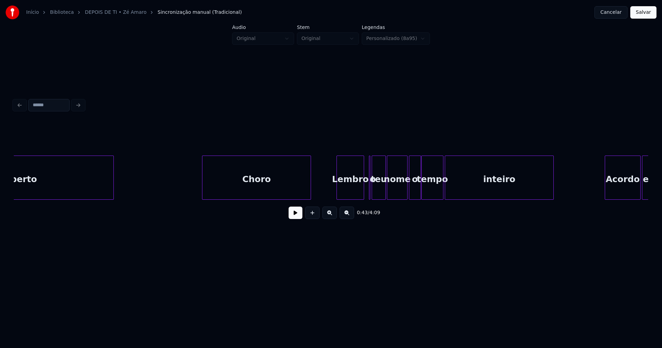
click at [353, 195] on div "Lembro" at bounding box center [350, 179] width 27 height 47
click at [372, 198] on div "desperto Choro Lembro o teu nome o tempo inteiro Acordo e" at bounding box center [331, 178] width 635 height 44
click at [366, 163] on div "o" at bounding box center [368, 178] width 4 height 44
click at [402, 198] on div "desperto Choro Lembro o teu nome o tempo inteiro Acordo e" at bounding box center [331, 178] width 635 height 44
click at [410, 195] on div "o" at bounding box center [411, 179] width 11 height 47
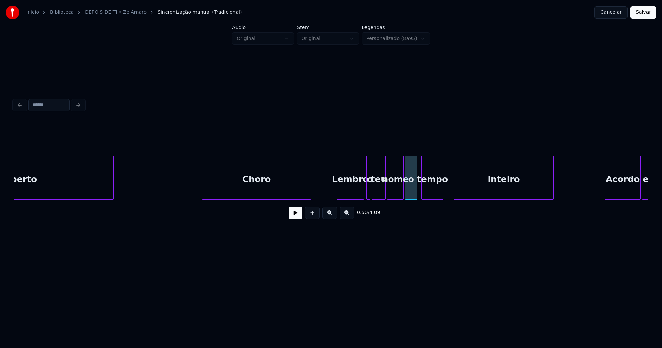
click at [456, 194] on div at bounding box center [455, 177] width 2 height 43
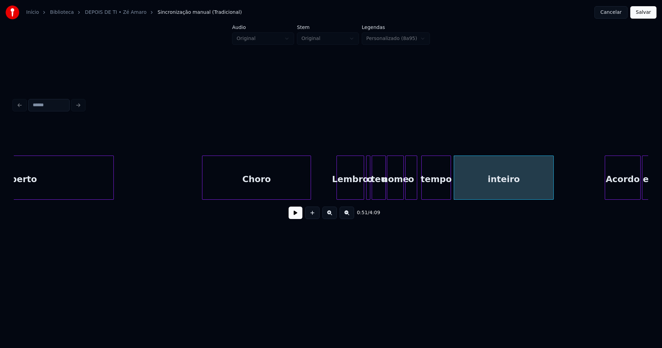
click at [451, 189] on div at bounding box center [450, 177] width 2 height 43
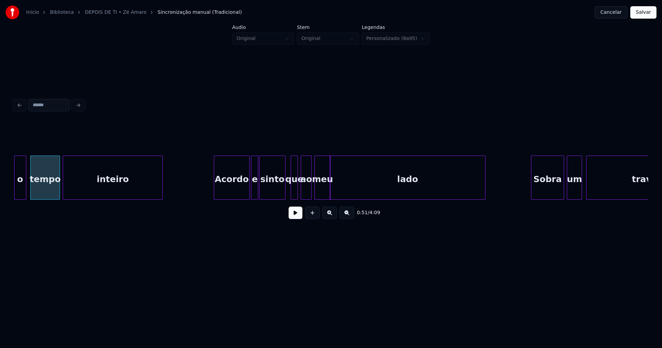
scroll to position [0, 3520]
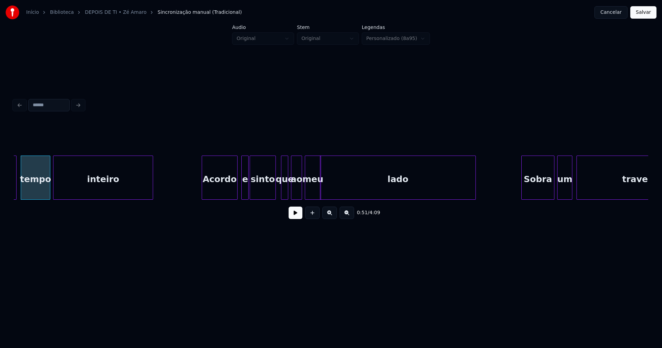
click at [221, 190] on div "Acordo" at bounding box center [219, 179] width 35 height 47
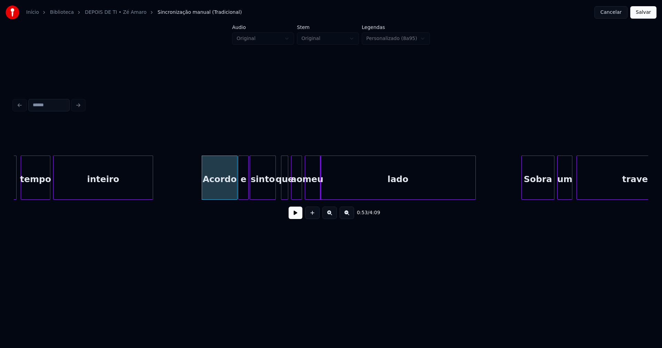
click at [240, 192] on div at bounding box center [240, 177] width 2 height 43
click at [268, 198] on div "o tempo inteiro Acordo e sinto que ao meu lado Sobra um travesseiro" at bounding box center [331, 178] width 635 height 44
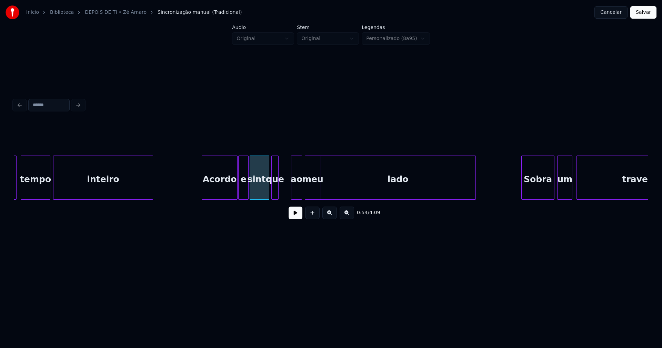
click at [275, 195] on div "que" at bounding box center [275, 179] width 7 height 47
click at [282, 190] on div at bounding box center [282, 177] width 2 height 43
click at [289, 192] on div at bounding box center [289, 177] width 2 height 43
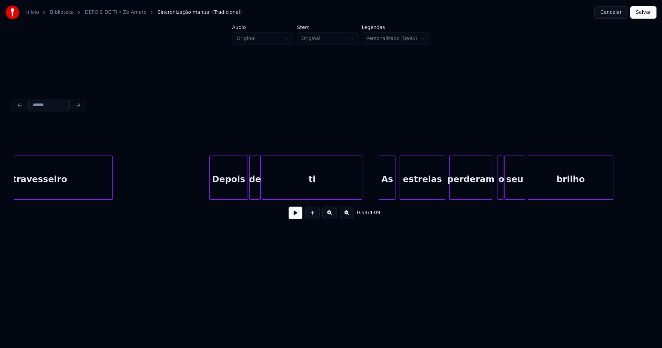
scroll to position [0, 4140]
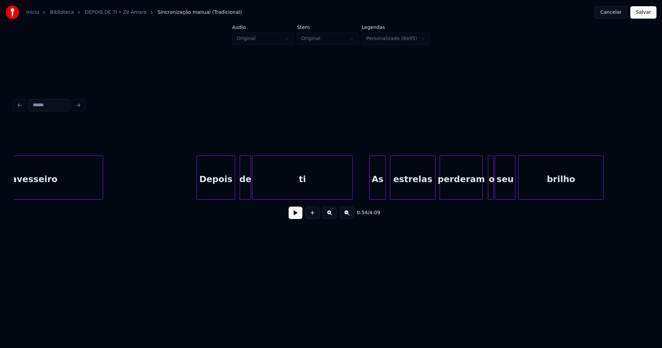
click at [220, 191] on div "Depois" at bounding box center [216, 179] width 38 height 47
click at [242, 192] on div "de" at bounding box center [241, 179] width 11 height 47
click at [372, 199] on div "travesseiro Depois de ti As estrelas perderam o seu brilho" at bounding box center [331, 178] width 635 height 44
click at [397, 195] on div "estrelas" at bounding box center [408, 179] width 45 height 47
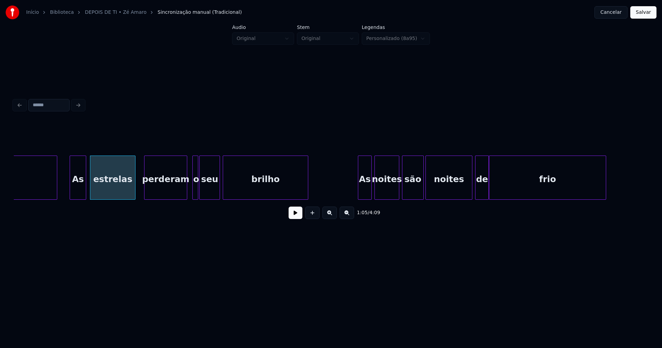
scroll to position [0, 4503]
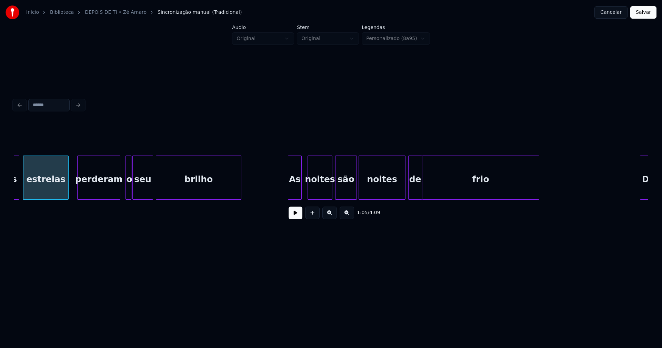
click at [295, 196] on div "As" at bounding box center [294, 179] width 13 height 47
click at [318, 193] on div "noites" at bounding box center [320, 179] width 24 height 47
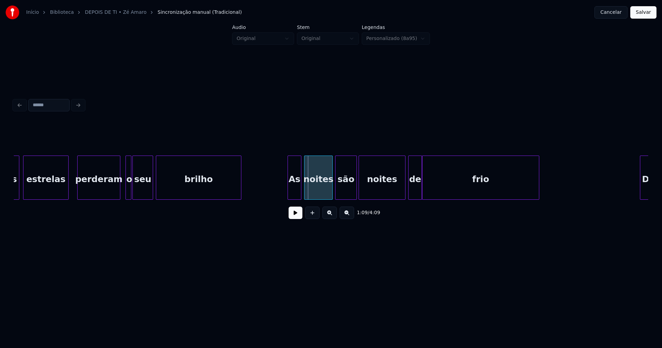
click at [306, 195] on div at bounding box center [306, 177] width 2 height 43
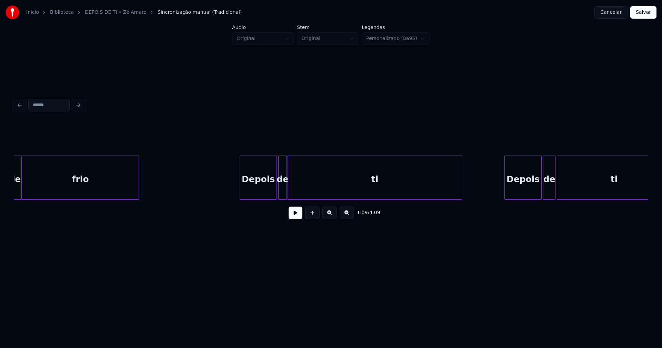
scroll to position [0, 4913]
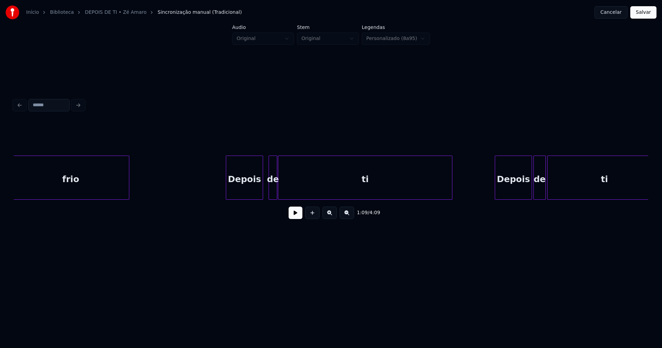
click at [247, 191] on div "Depois" at bounding box center [244, 179] width 37 height 47
click at [271, 194] on div "de" at bounding box center [270, 179] width 8 height 47
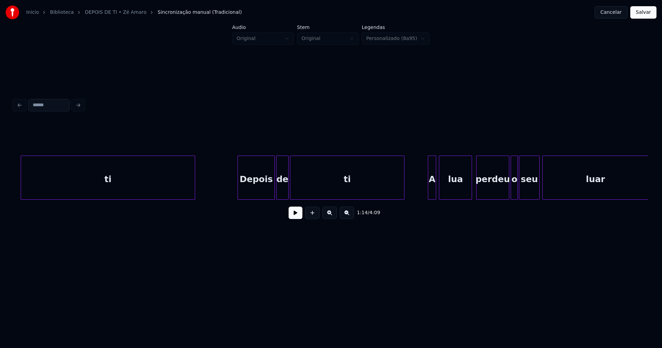
scroll to position [0, 5180]
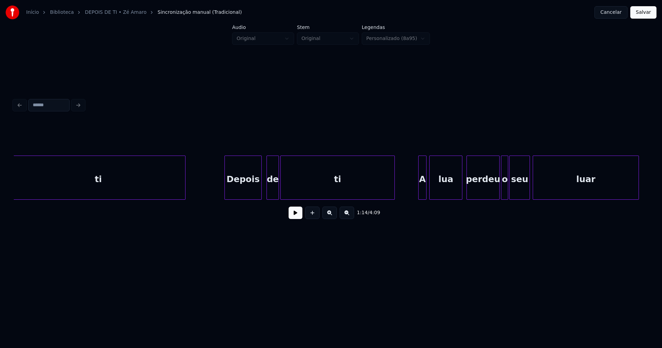
click at [246, 195] on div "Depois" at bounding box center [243, 179] width 37 height 47
click at [271, 195] on div "de" at bounding box center [269, 179] width 12 height 47
click at [415, 196] on div at bounding box center [415, 177] width 2 height 43
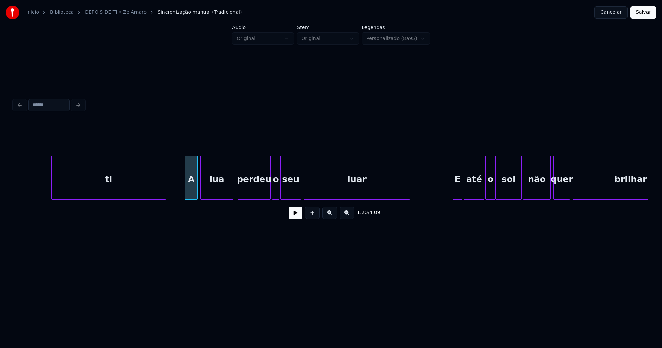
scroll to position [0, 5724]
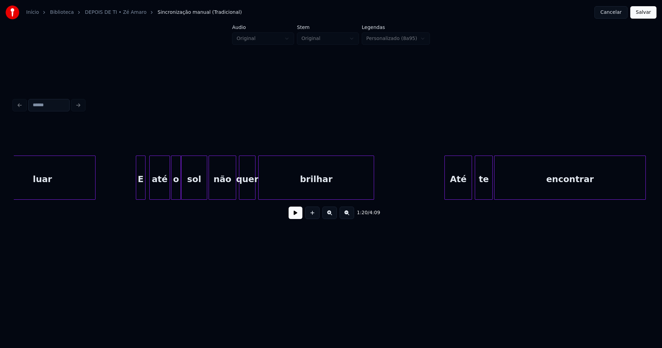
click at [140, 194] on div "E" at bounding box center [140, 179] width 9 height 47
click at [458, 196] on div "Até" at bounding box center [455, 179] width 27 height 47
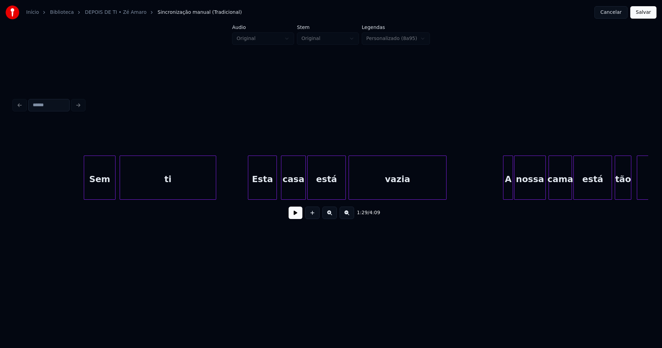
scroll to position [0, 6439]
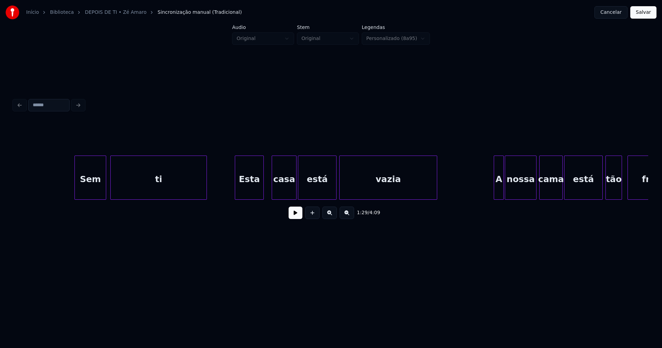
click at [254, 195] on div "Esta" at bounding box center [249, 179] width 28 height 47
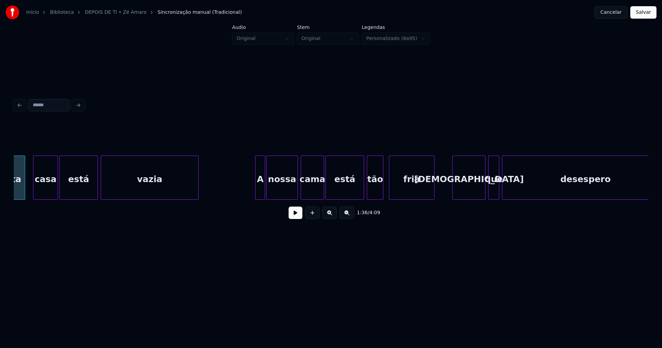
scroll to position [0, 6687]
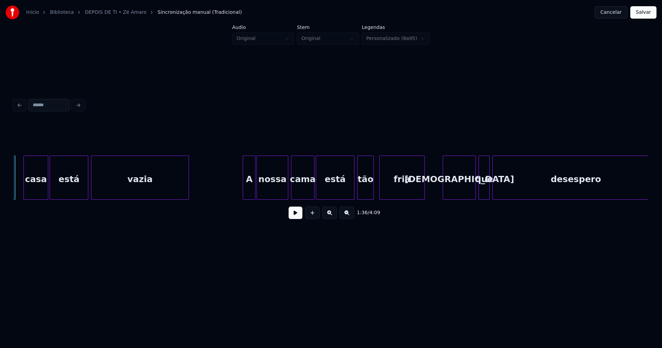
click at [245, 195] on div at bounding box center [244, 177] width 2 height 43
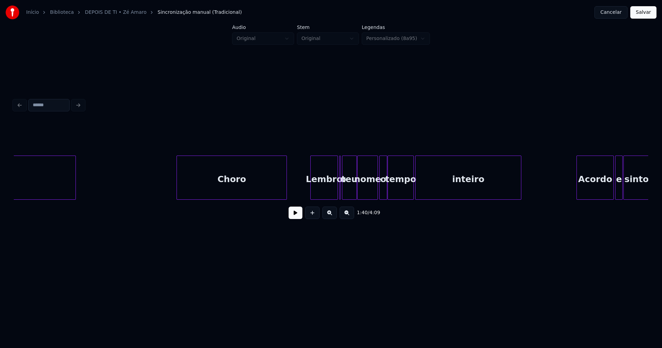
scroll to position [0, 8271]
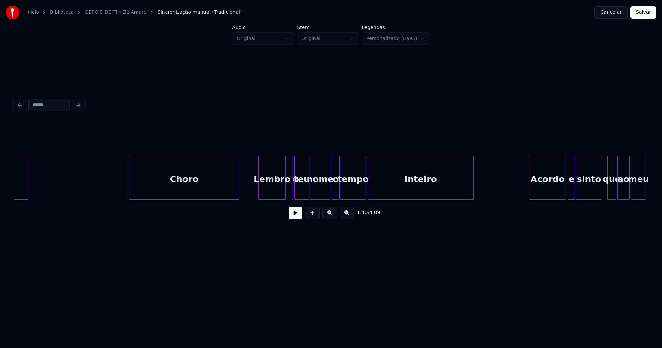
click at [272, 193] on div "Lembro" at bounding box center [272, 179] width 27 height 47
click at [292, 192] on div at bounding box center [293, 177] width 2 height 43
drag, startPoint x: 249, startPoint y: 187, endPoint x: 265, endPoint y: 198, distance: 18.4
click at [249, 188] on div "espero Choro Lembro o teu nome o tempo inteiro Acordo e sinto que ao meu lado" at bounding box center [355, 178] width 17224 height 44
click at [297, 214] on button at bounding box center [296, 213] width 14 height 12
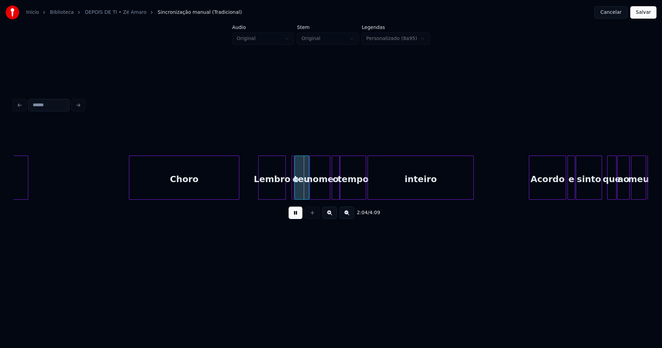
click at [295, 214] on button at bounding box center [296, 213] width 14 height 12
click at [292, 188] on div "o" at bounding box center [293, 178] width 3 height 44
click at [288, 189] on div "espero Choro Lembro o teu nome o tempo inteiro Acordo e sinto que ao meu lado" at bounding box center [355, 178] width 17224 height 44
click at [287, 189] on div "o" at bounding box center [288, 178] width 3 height 44
click at [294, 190] on div at bounding box center [294, 177] width 2 height 43
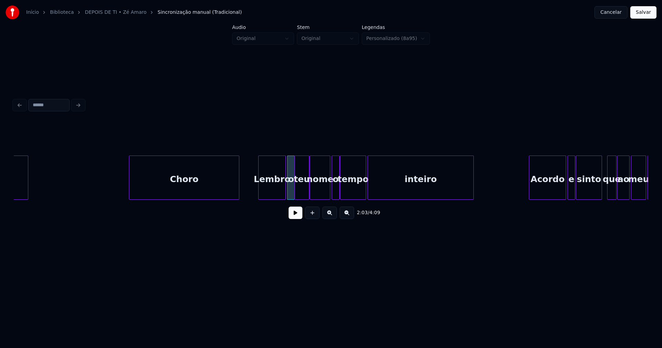
drag, startPoint x: 249, startPoint y: 190, endPoint x: 264, endPoint y: 198, distance: 16.8
click at [251, 190] on div "espero Choro Lembro o teu nome o tempo inteiro Acordo e sinto que ao meu lado" at bounding box center [355, 178] width 17224 height 44
click at [292, 215] on button at bounding box center [296, 213] width 14 height 12
drag, startPoint x: 293, startPoint y: 214, endPoint x: 388, endPoint y: 210, distance: 95.3
click at [295, 214] on button at bounding box center [296, 213] width 14 height 12
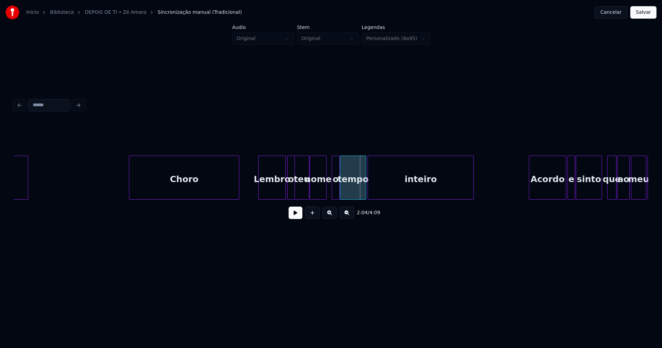
click at [325, 193] on div at bounding box center [325, 177] width 2 height 43
click at [333, 195] on div "o" at bounding box center [332, 179] width 7 height 47
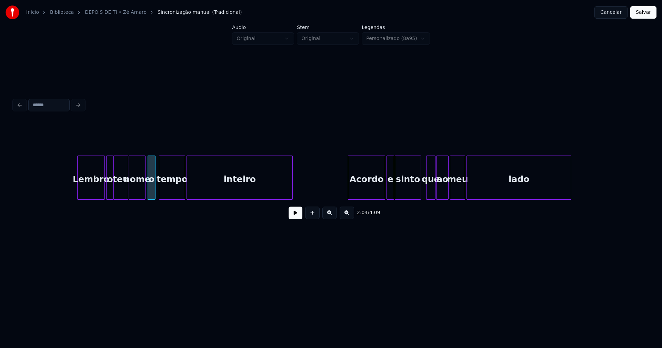
scroll to position [0, 8557]
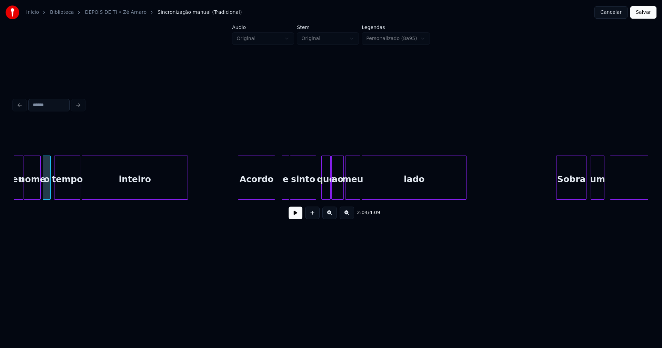
click at [265, 198] on div "teu nome o tempo inteiro Acordo e sinto que ao meu lado Sobra um travesseiro" at bounding box center [331, 178] width 635 height 44
click at [278, 195] on div at bounding box center [278, 177] width 2 height 43
drag, startPoint x: 338, startPoint y: 203, endPoint x: 350, endPoint y: 201, distance: 11.8
click at [350, 200] on div "teu nome o tempo inteiro Acordo e sinto que ao meu lado Sobra um travesseiro" at bounding box center [331, 178] width 635 height 44
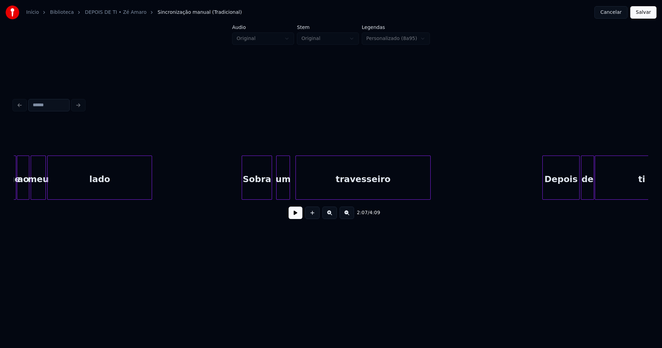
scroll to position [0, 8872]
click at [283, 196] on div "um" at bounding box center [280, 179] width 13 height 47
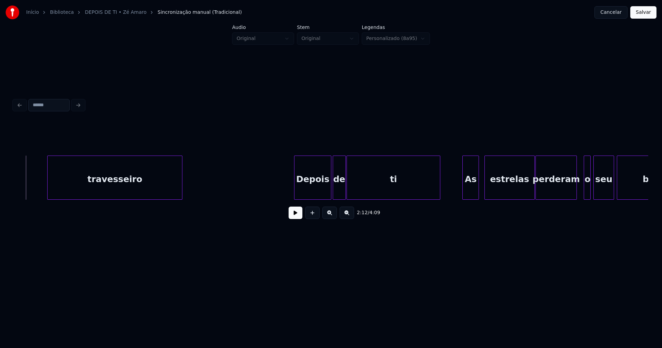
scroll to position [0, 9148]
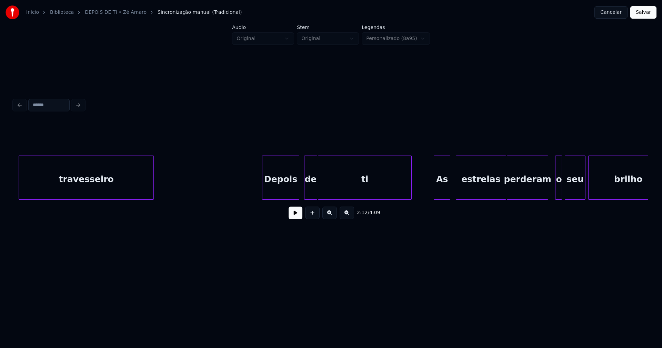
click at [286, 194] on div "Depois" at bounding box center [281, 179] width 37 height 47
click at [306, 193] on div "de" at bounding box center [306, 179] width 12 height 47
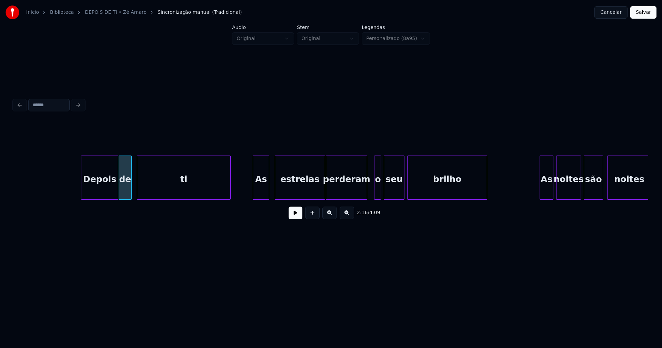
scroll to position [0, 9348]
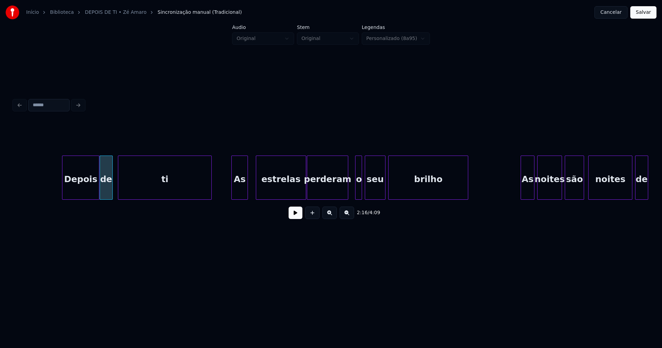
click at [239, 191] on div "As" at bounding box center [240, 179] width 16 height 47
click at [250, 191] on div at bounding box center [250, 177] width 2 height 43
click at [285, 196] on div "estrelas" at bounding box center [276, 179] width 49 height 47
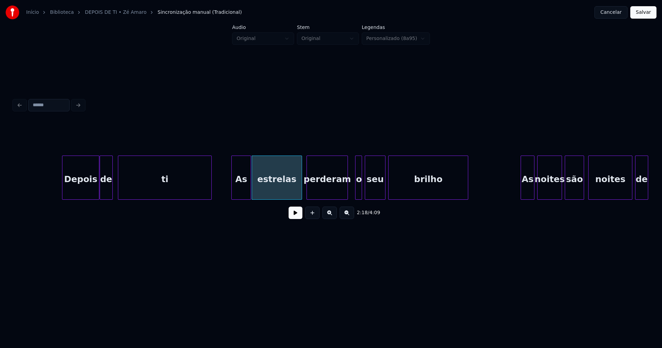
click at [322, 193] on div "perderam" at bounding box center [327, 179] width 41 height 47
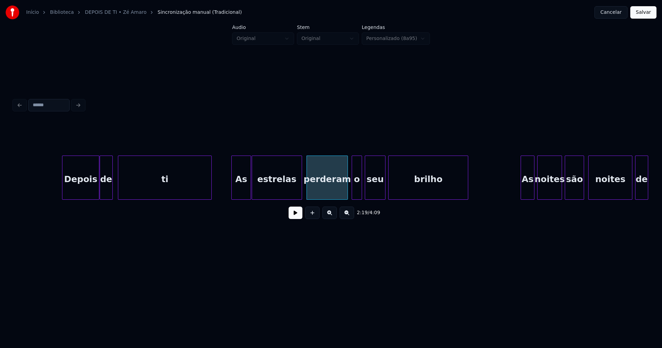
click at [353, 195] on div at bounding box center [353, 177] width 2 height 43
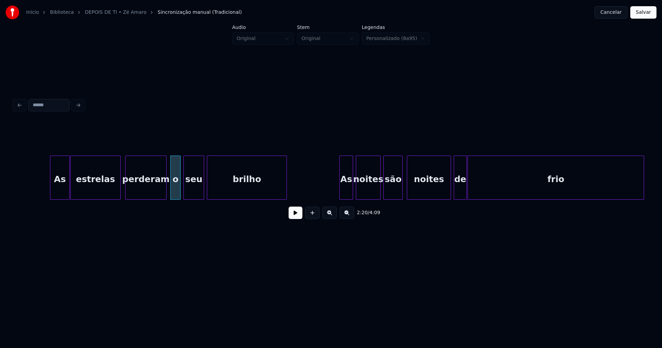
scroll to position [0, 9559]
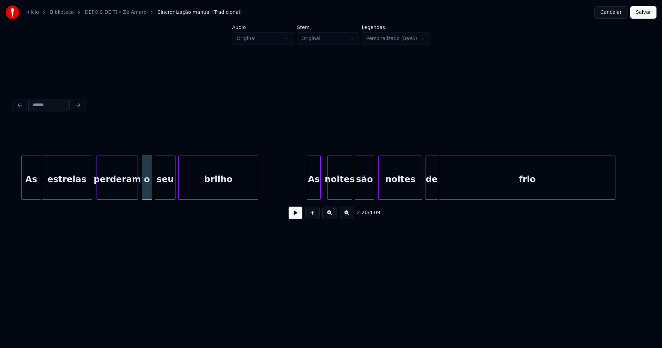
click at [315, 196] on div "As" at bounding box center [313, 179] width 13 height 47
click at [339, 195] on div "noites" at bounding box center [338, 179] width 24 height 47
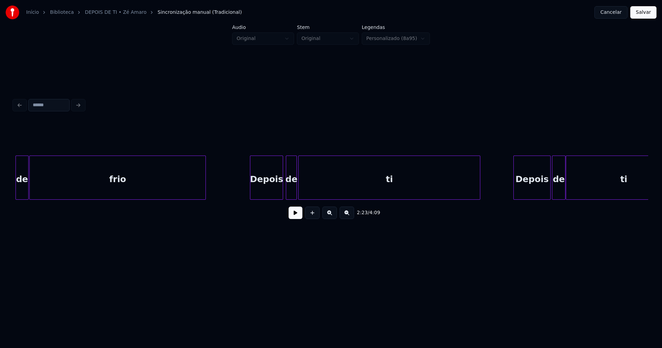
scroll to position [0, 9969]
click at [270, 193] on div "Depois" at bounding box center [264, 179] width 32 height 47
click at [288, 192] on div "de" at bounding box center [287, 179] width 10 height 47
click at [539, 194] on div "Depois" at bounding box center [529, 179] width 37 height 47
click at [557, 194] on div "de" at bounding box center [555, 179] width 13 height 47
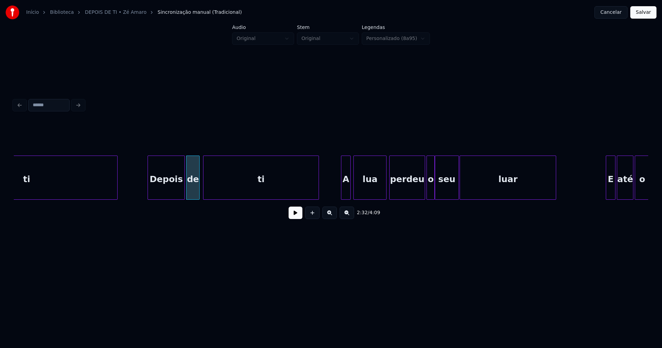
scroll to position [0, 10398]
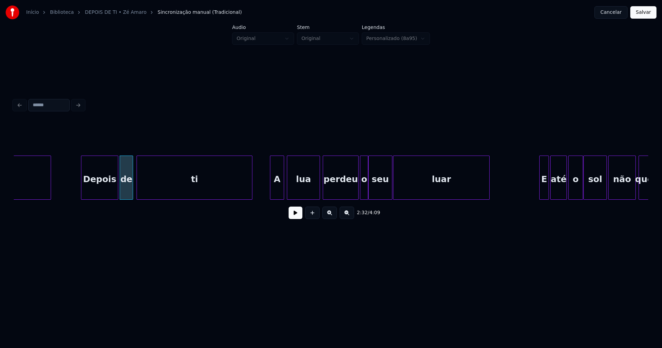
click at [272, 196] on div at bounding box center [271, 177] width 2 height 43
click at [313, 192] on div at bounding box center [313, 177] width 2 height 43
click at [329, 191] on div "perdeu" at bounding box center [336, 179] width 35 height 47
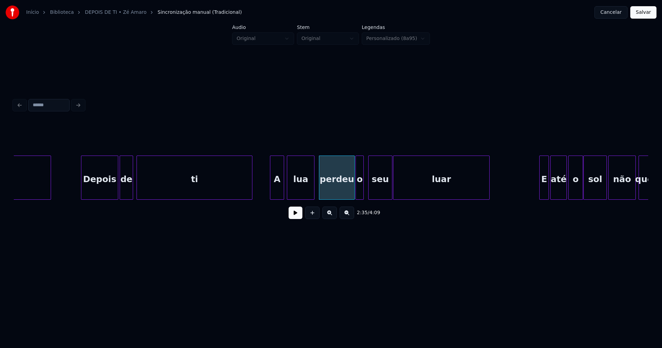
click at [361, 194] on div "o" at bounding box center [360, 179] width 8 height 47
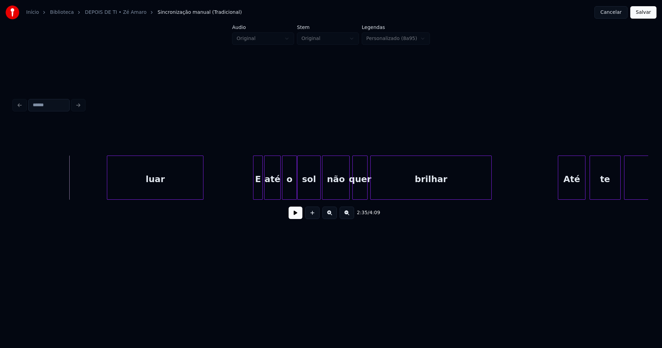
scroll to position [0, 10808]
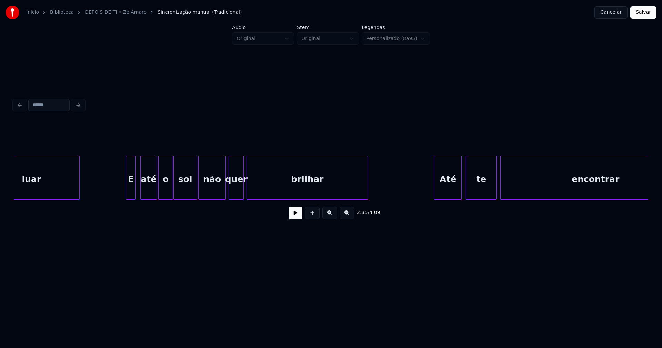
click at [130, 190] on div "E" at bounding box center [130, 179] width 9 height 47
click at [445, 194] on div "Até" at bounding box center [446, 179] width 27 height 47
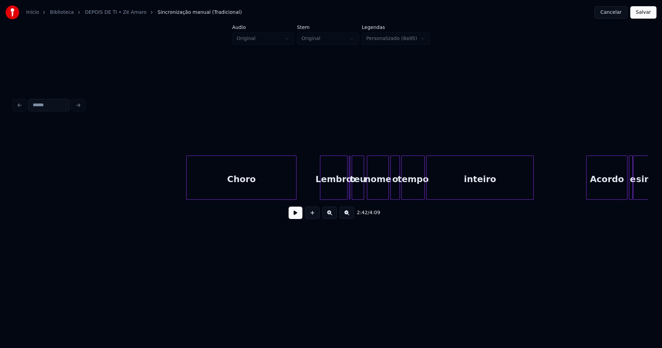
scroll to position [0, 12496]
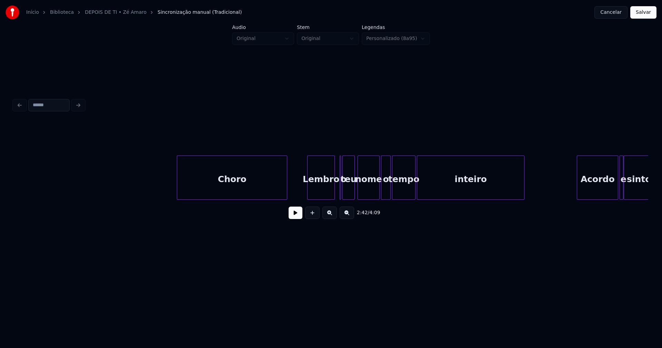
click at [327, 191] on div "Lembro" at bounding box center [321, 179] width 27 height 47
click at [343, 194] on div at bounding box center [342, 177] width 2 height 43
drag, startPoint x: 338, startPoint y: 171, endPoint x: 335, endPoint y: 175, distance: 4.9
click at [341, 170] on div at bounding box center [342, 177] width 2 height 43
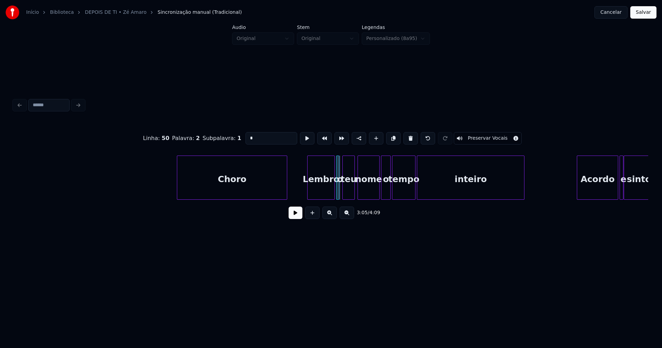
click at [336, 173] on div "o" at bounding box center [337, 178] width 3 height 44
click at [341, 196] on div at bounding box center [340, 177] width 2 height 43
click at [378, 190] on div at bounding box center [378, 177] width 2 height 43
type input "****"
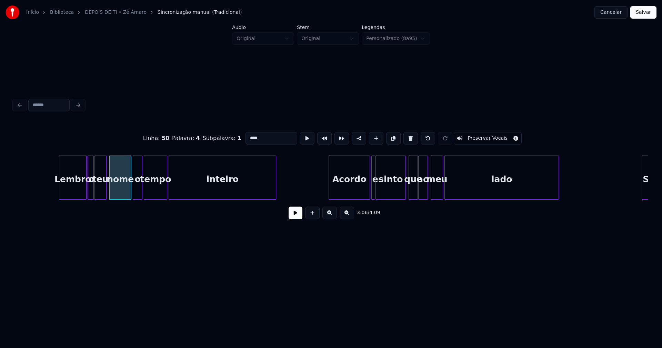
scroll to position [0, 12821]
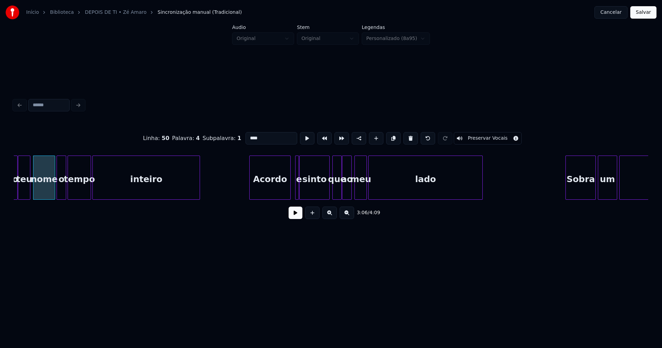
click at [277, 194] on div "Acordo" at bounding box center [270, 179] width 41 height 47
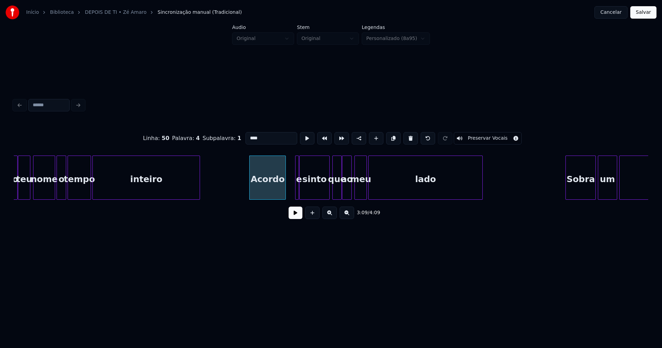
click at [285, 194] on div at bounding box center [285, 177] width 2 height 43
click at [288, 193] on div at bounding box center [289, 177] width 2 height 43
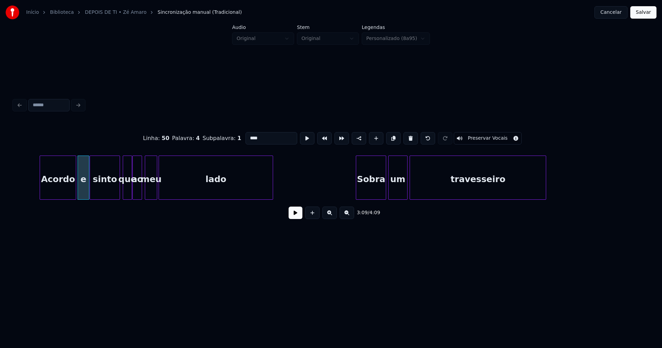
scroll to position [0, 13107]
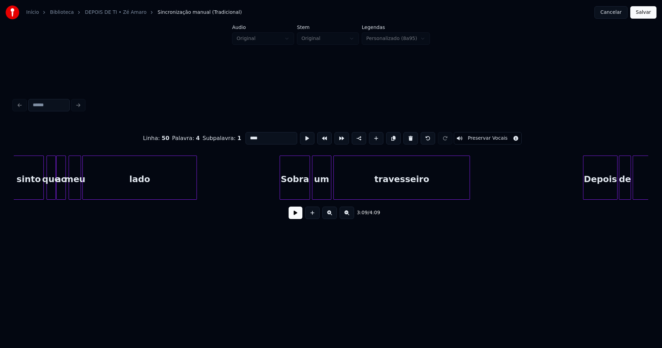
click at [507, 203] on div "3:09 / 4:09" at bounding box center [331, 213] width 635 height 26
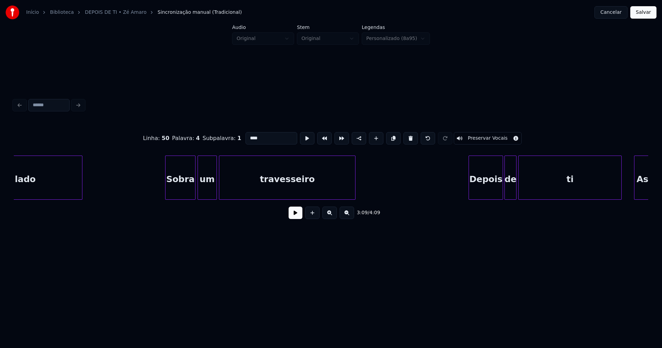
scroll to position [0, 13403]
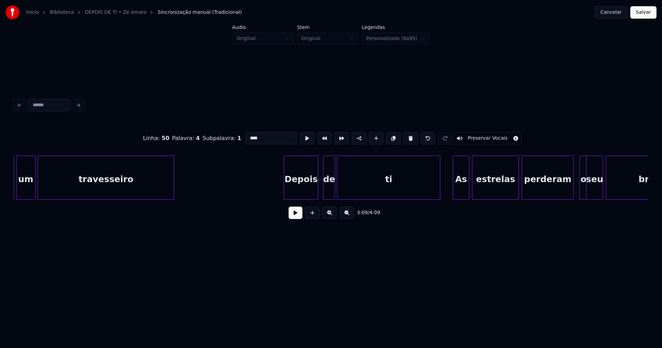
click at [302, 195] on div "Depois" at bounding box center [301, 179] width 34 height 47
click at [326, 196] on div "de" at bounding box center [324, 179] width 11 height 47
click at [459, 194] on div "As" at bounding box center [458, 179] width 16 height 47
click at [487, 196] on div "estrelas" at bounding box center [492, 179] width 46 height 47
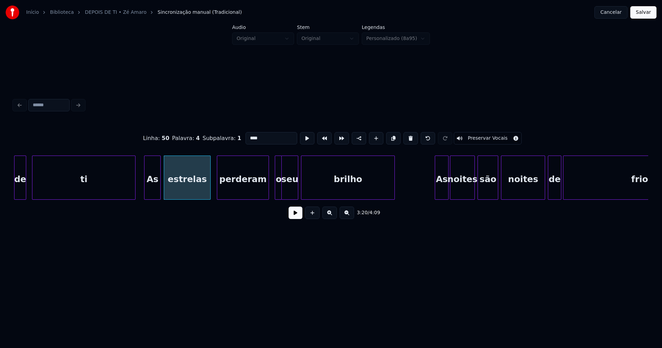
scroll to position [0, 13727]
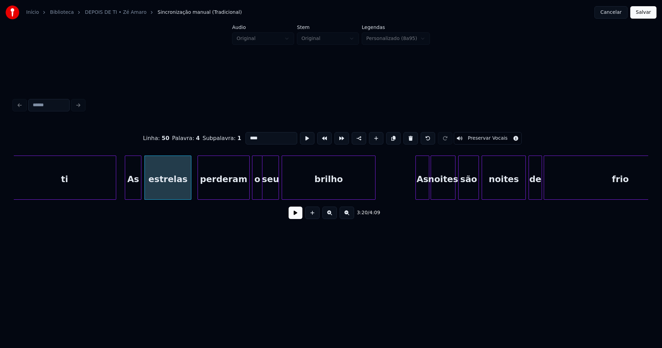
click at [254, 195] on div at bounding box center [254, 177] width 2 height 43
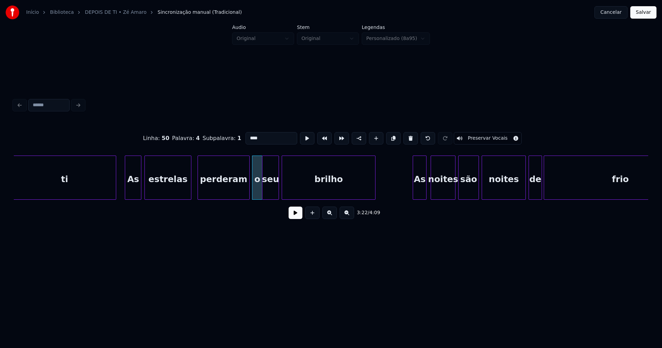
click at [419, 199] on div "ti As estrelas perderam o seu brilho As noites são noites de frio" at bounding box center [331, 178] width 635 height 44
click at [448, 197] on div "noites" at bounding box center [442, 179] width 24 height 47
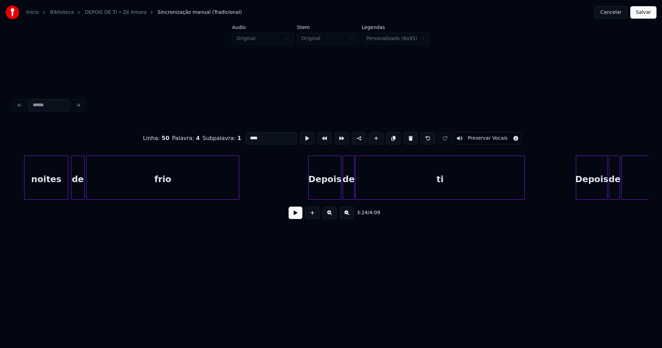
scroll to position [0, 14223]
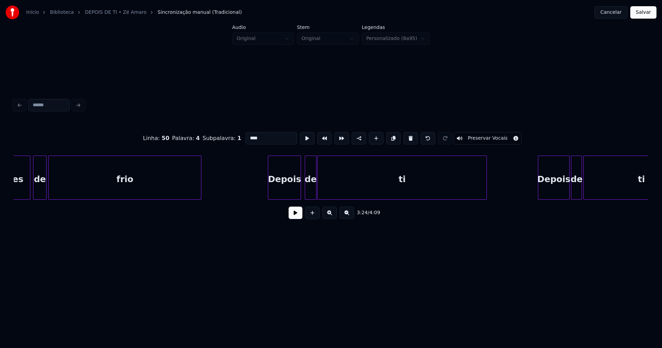
click at [283, 193] on div "Depois" at bounding box center [284, 179] width 32 height 47
click at [265, 193] on div at bounding box center [265, 177] width 2 height 43
click at [308, 196] on div "de" at bounding box center [308, 179] width 11 height 47
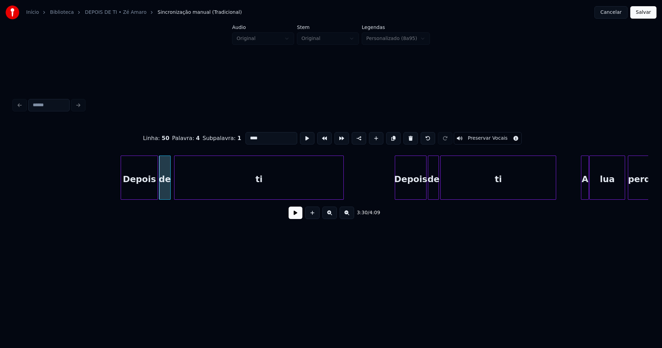
scroll to position [0, 14481]
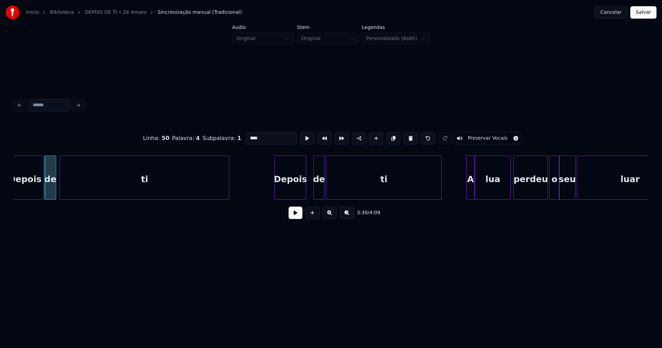
click at [291, 192] on div "Depois" at bounding box center [290, 179] width 31 height 47
click at [314, 194] on div "de" at bounding box center [314, 179] width 10 height 47
click at [463, 192] on div at bounding box center [463, 177] width 2 height 43
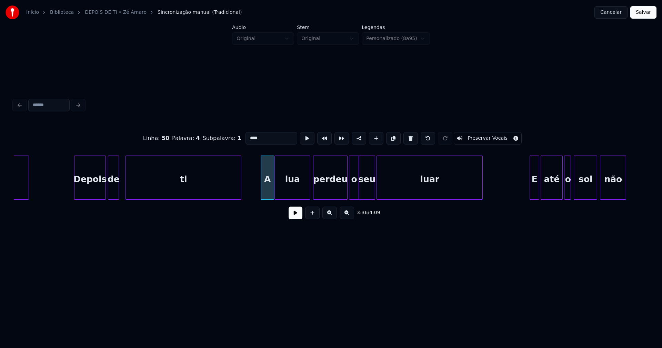
scroll to position [0, 14700]
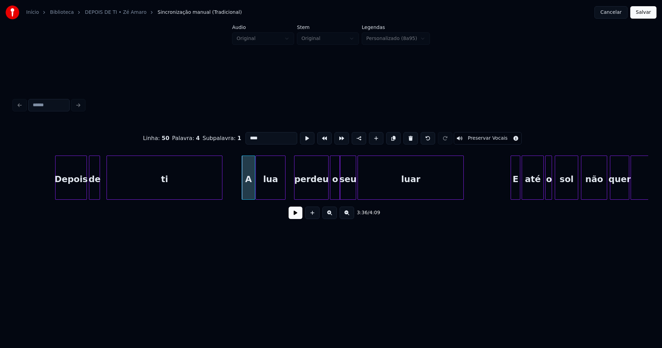
click at [284, 195] on div at bounding box center [284, 177] width 2 height 43
click at [299, 194] on div "perdeu" at bounding box center [305, 179] width 34 height 47
click at [326, 195] on div at bounding box center [326, 177] width 2 height 43
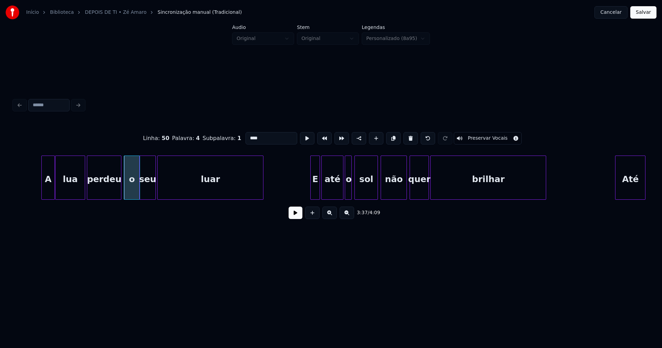
scroll to position [0, 14910]
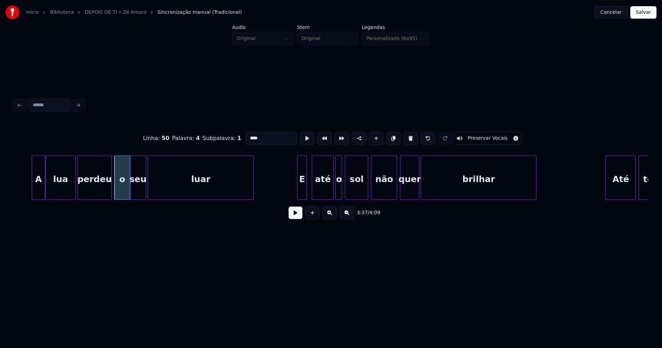
click at [302, 193] on div "E" at bounding box center [302, 179] width 9 height 47
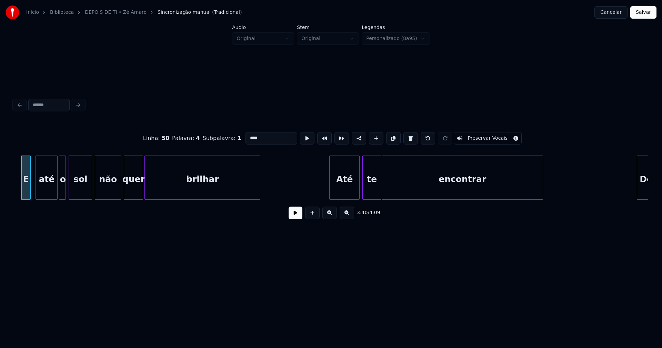
scroll to position [0, 15196]
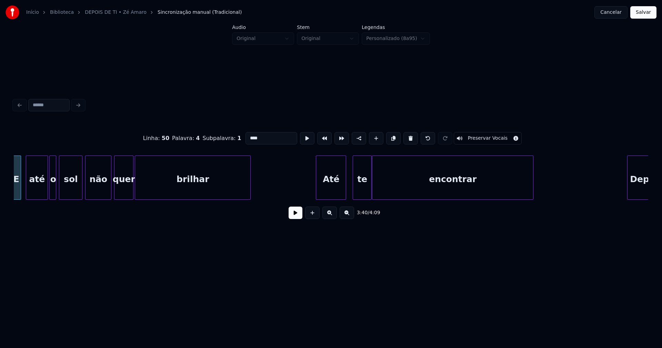
click at [333, 195] on div "Até" at bounding box center [331, 179] width 30 height 47
click at [365, 196] on div "te" at bounding box center [360, 179] width 18 height 47
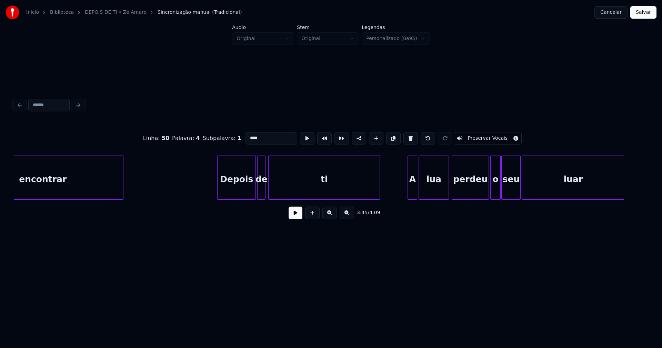
scroll to position [0, 15616]
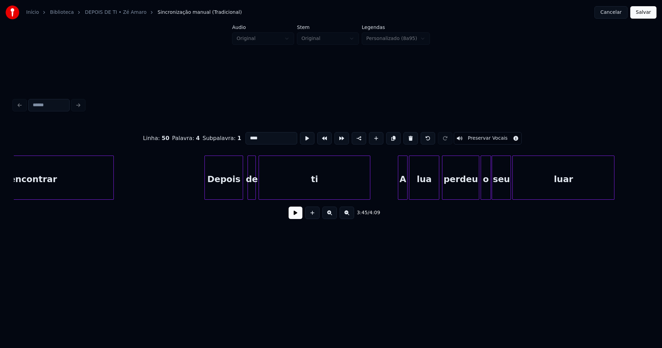
click at [234, 194] on div "Depois" at bounding box center [224, 179] width 38 height 47
click at [248, 195] on div "de" at bounding box center [249, 179] width 8 height 47
click at [401, 195] on div "A" at bounding box center [400, 179] width 9 height 47
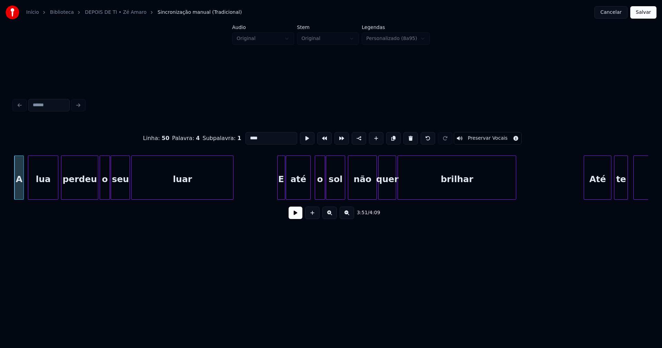
scroll to position [0, 16007]
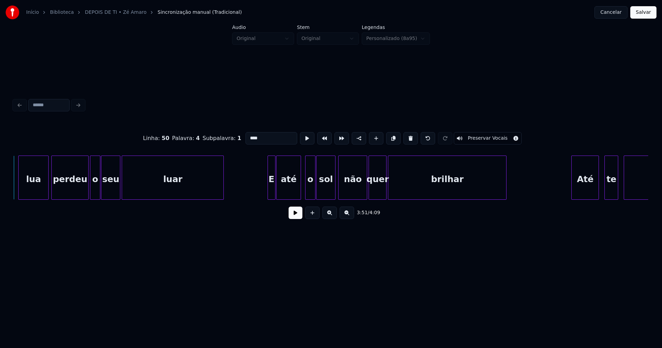
click at [596, 190] on div "Até" at bounding box center [585, 179] width 27 height 47
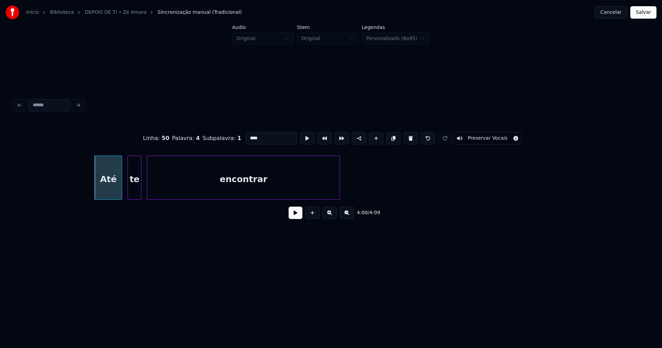
scroll to position [0, 16589]
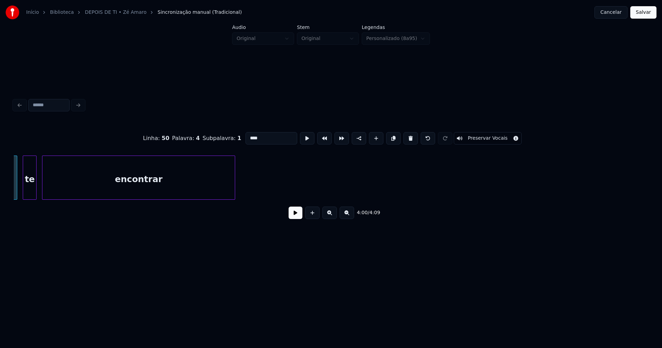
click at [647, 13] on button "Salvar" at bounding box center [644, 12] width 26 height 12
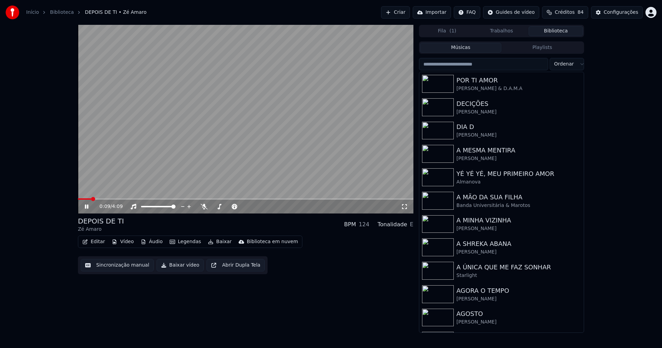
click at [85, 206] on icon at bounding box center [91, 207] width 16 height 6
click at [178, 268] on button "Baixar vídeo" at bounding box center [180, 265] width 47 height 12
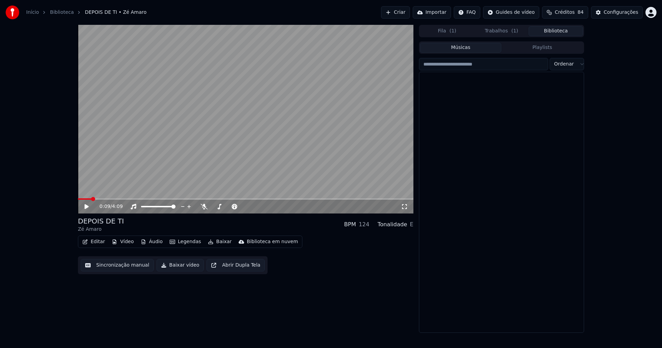
click at [562, 31] on button "Biblioteca" at bounding box center [556, 31] width 55 height 10
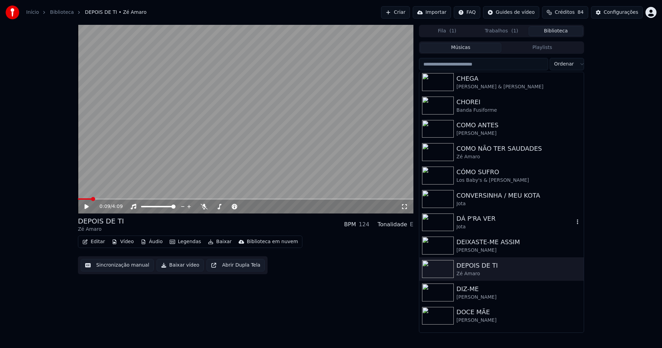
scroll to position [586, 0]
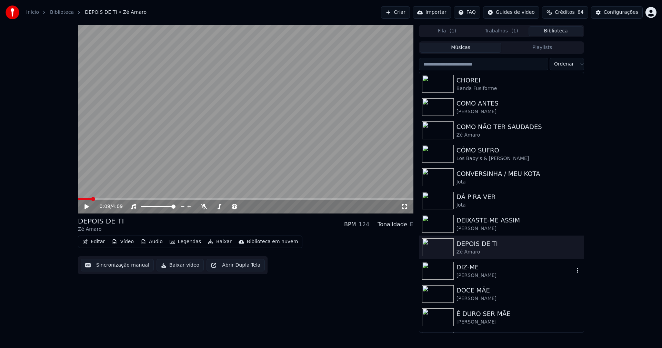
click at [462, 273] on div "[PERSON_NAME]" at bounding box center [516, 275] width 118 height 7
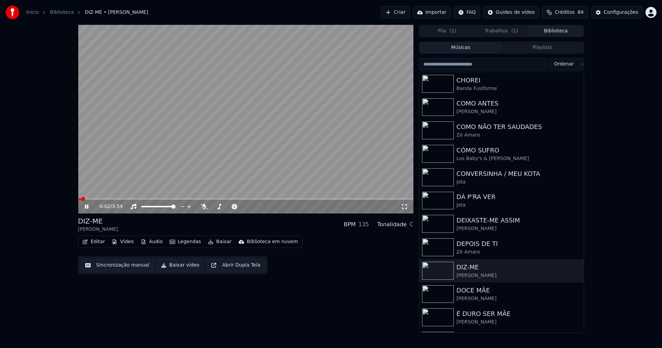
click at [87, 207] on icon at bounding box center [91, 207] width 16 height 6
click at [99, 240] on button "Editar" at bounding box center [94, 242] width 28 height 10
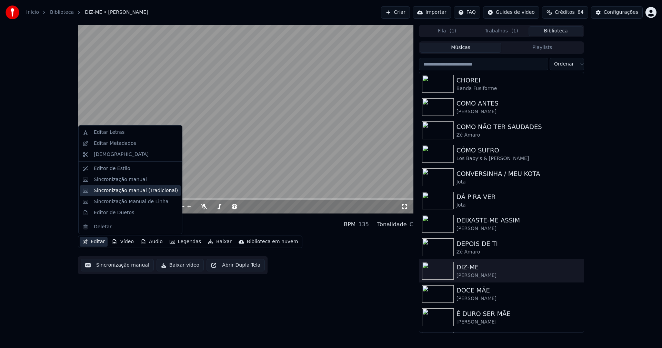
click at [136, 190] on div "Sincronização manual (Tradicional)" at bounding box center [136, 190] width 84 height 7
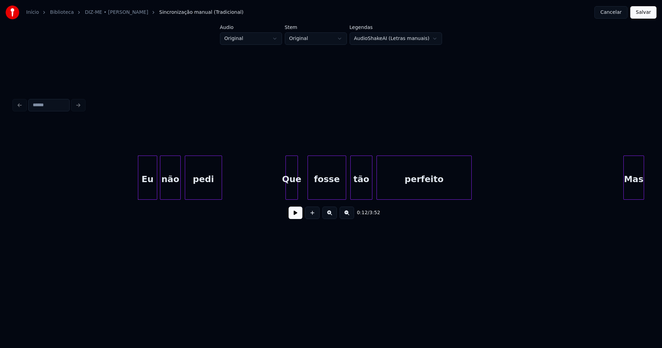
scroll to position [0, 728]
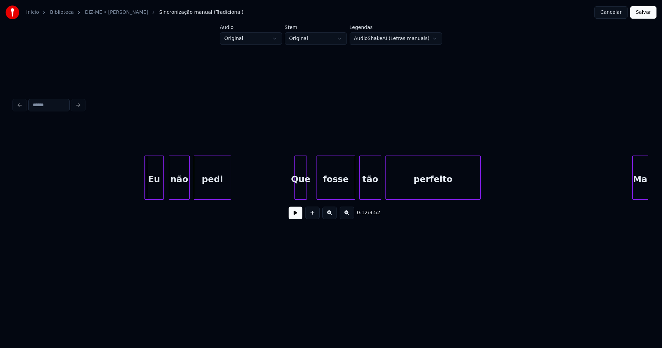
click at [154, 190] on div "Eu" at bounding box center [154, 179] width 19 height 47
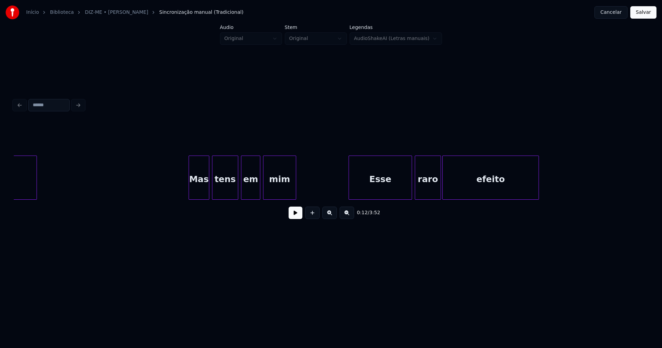
scroll to position [0, 1181]
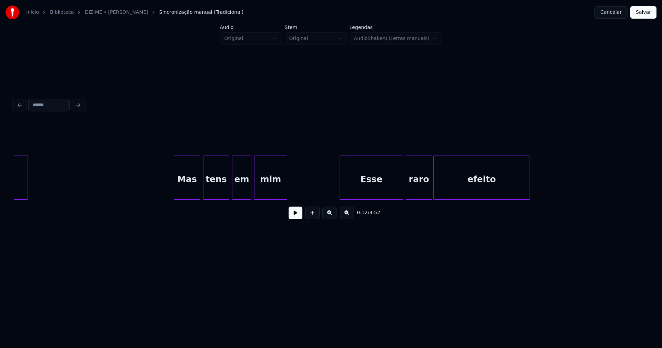
click at [175, 192] on div at bounding box center [175, 177] width 2 height 43
click at [221, 186] on div "tens" at bounding box center [217, 179] width 26 height 47
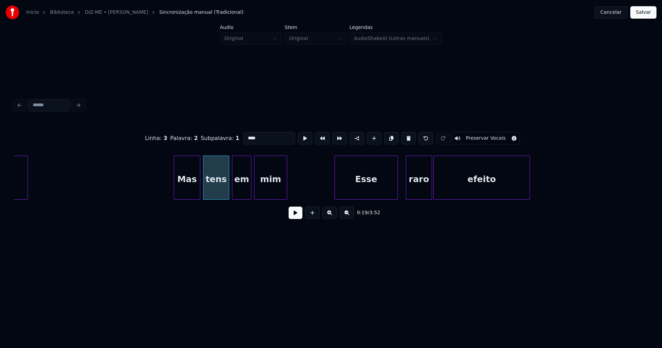
click at [367, 190] on div "Esse" at bounding box center [366, 179] width 63 height 47
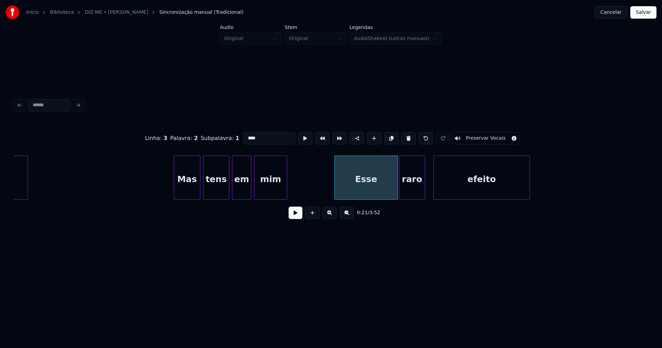
click at [409, 191] on div "raro" at bounding box center [412, 179] width 26 height 47
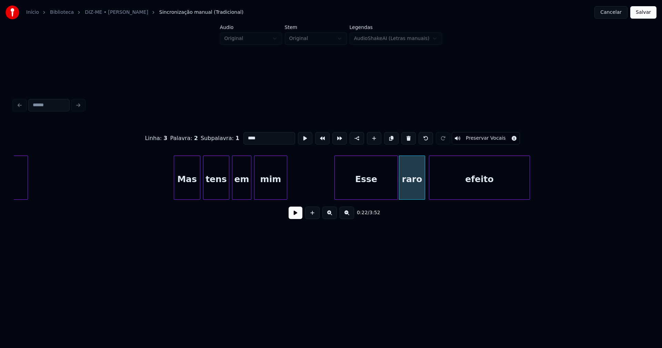
click at [431, 191] on div at bounding box center [431, 177] width 2 height 43
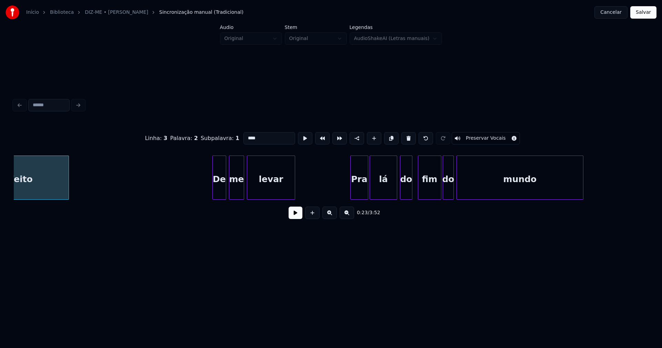
scroll to position [0, 1660]
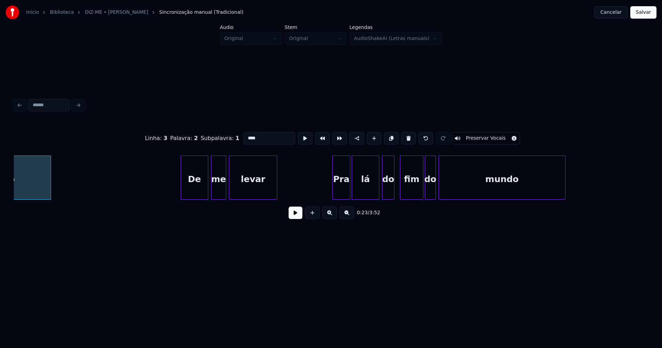
click at [182, 195] on div at bounding box center [182, 177] width 2 height 43
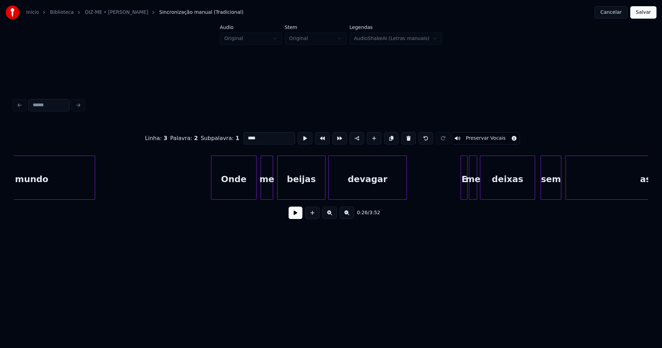
scroll to position [0, 2140]
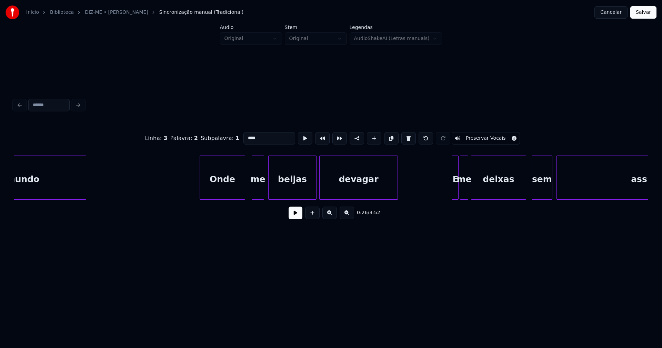
click at [225, 192] on div "Onde" at bounding box center [222, 179] width 45 height 47
click at [258, 191] on div "me" at bounding box center [257, 179] width 12 height 47
click at [449, 194] on div at bounding box center [449, 177] width 2 height 43
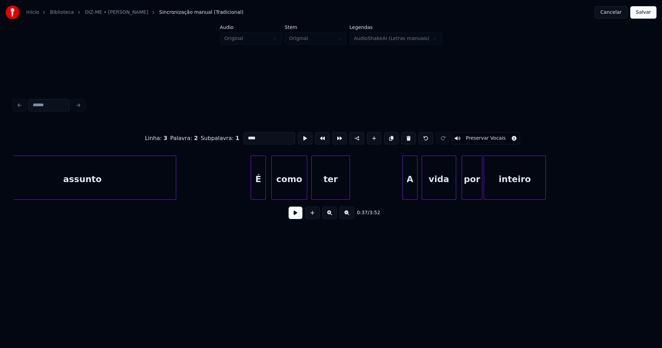
scroll to position [0, 2717]
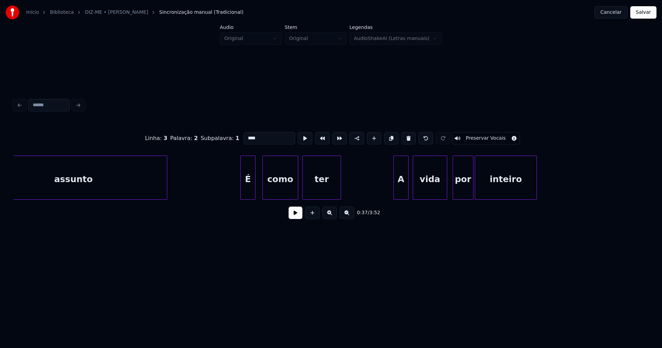
click at [251, 190] on div "É" at bounding box center [248, 179] width 14 height 47
click at [239, 190] on div at bounding box center [239, 177] width 2 height 43
click at [391, 192] on div at bounding box center [390, 177] width 2 height 43
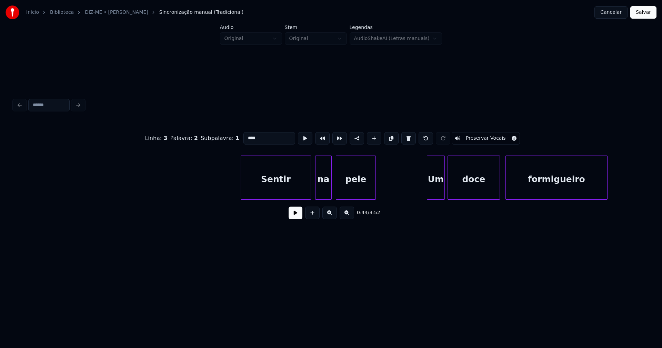
scroll to position [0, 3267]
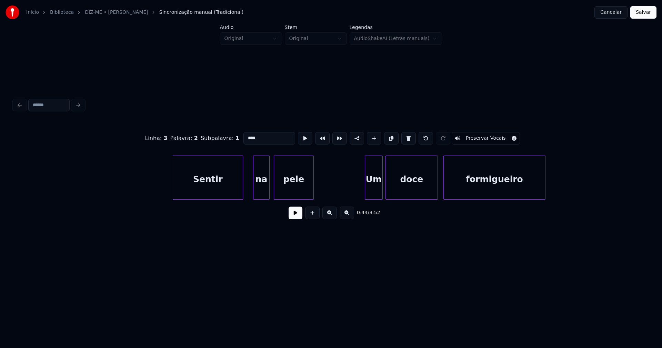
click at [215, 197] on div "Sentir na pele Um doce formigueiro" at bounding box center [331, 178] width 635 height 44
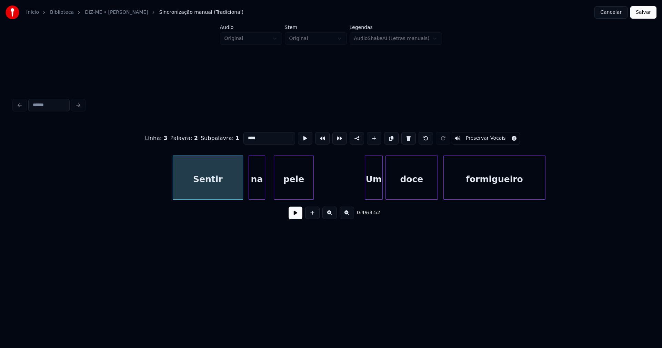
click at [260, 197] on div "Sentir na pele Um doce formigueiro" at bounding box center [331, 178] width 635 height 44
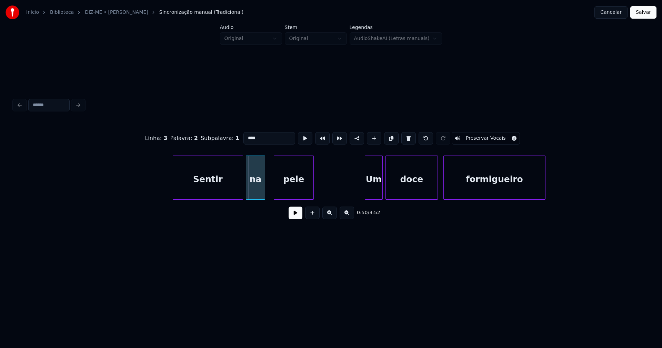
click at [248, 195] on div at bounding box center [247, 177] width 2 height 43
click at [371, 196] on div "Um" at bounding box center [369, 179] width 17 height 47
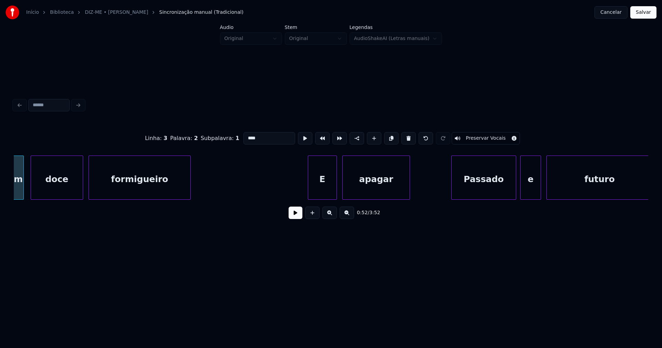
scroll to position [0, 3773]
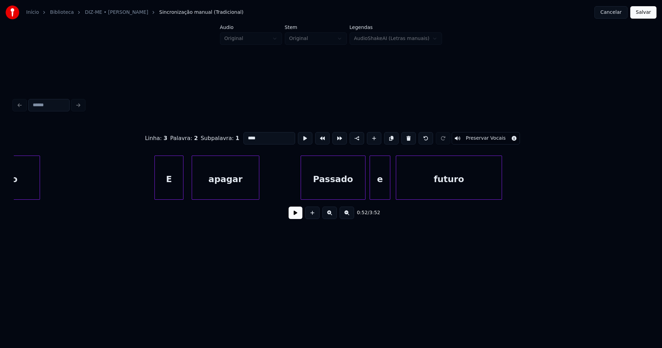
click at [173, 188] on div "E" at bounding box center [169, 179] width 28 height 47
click at [190, 195] on div at bounding box center [190, 177] width 2 height 43
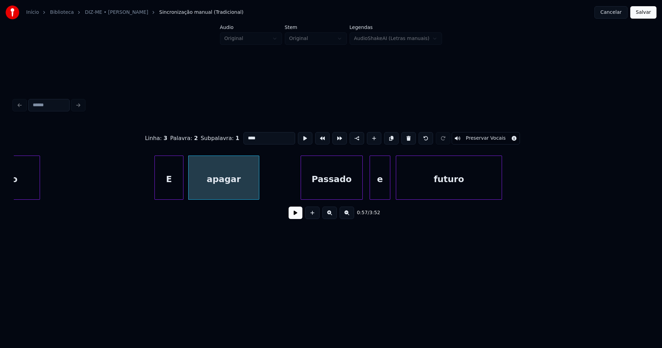
click at [361, 194] on div at bounding box center [362, 177] width 2 height 43
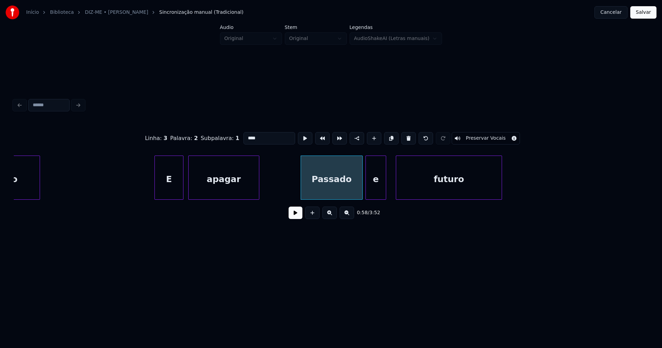
click at [379, 196] on div "e" at bounding box center [376, 179] width 20 height 47
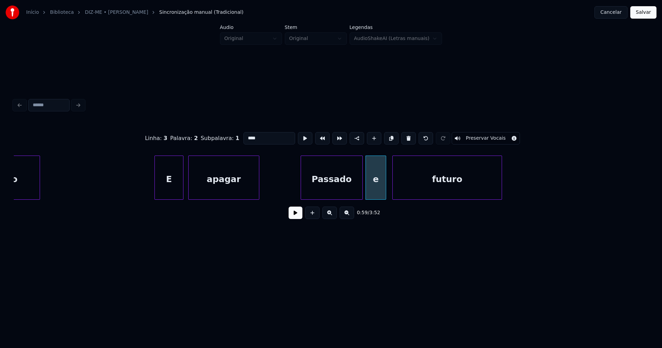
click at [393, 195] on div at bounding box center [394, 177] width 2 height 43
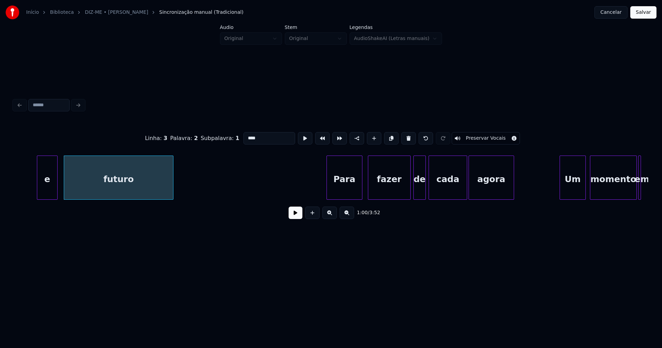
scroll to position [0, 4208]
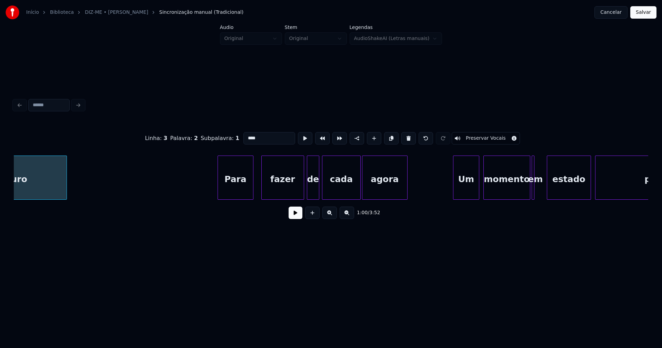
click at [240, 190] on div "Para" at bounding box center [235, 179] width 35 height 47
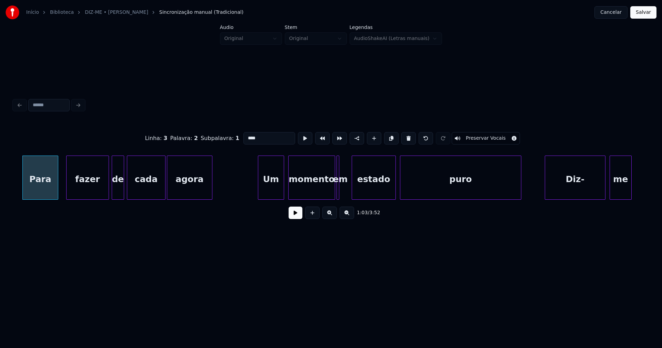
scroll to position [0, 4421]
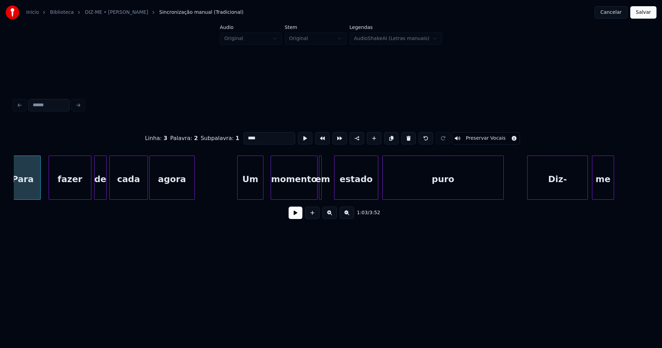
click at [252, 197] on div "Um" at bounding box center [251, 179] width 26 height 47
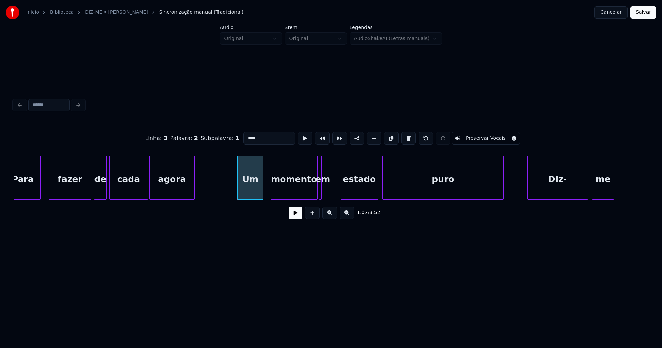
click at [342, 191] on div at bounding box center [342, 177] width 2 height 43
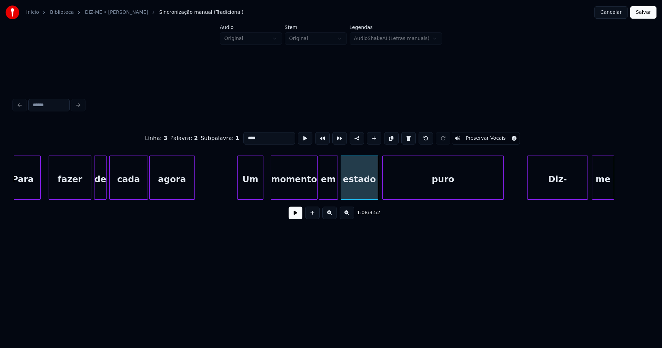
click at [337, 189] on div at bounding box center [337, 177] width 2 height 43
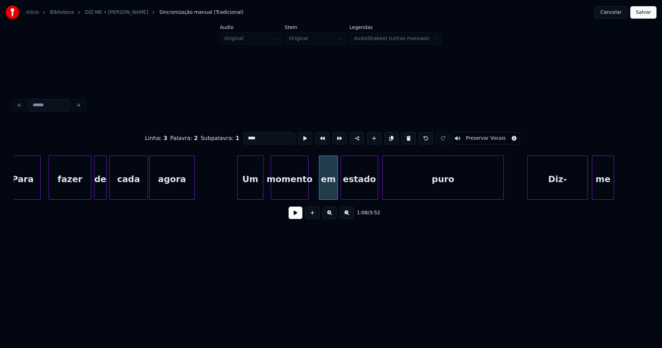
click at [306, 194] on div at bounding box center [307, 177] width 2 height 43
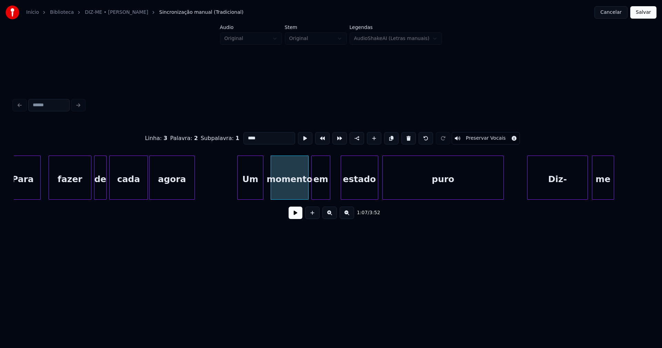
click at [314, 193] on div "em" at bounding box center [321, 179] width 18 height 47
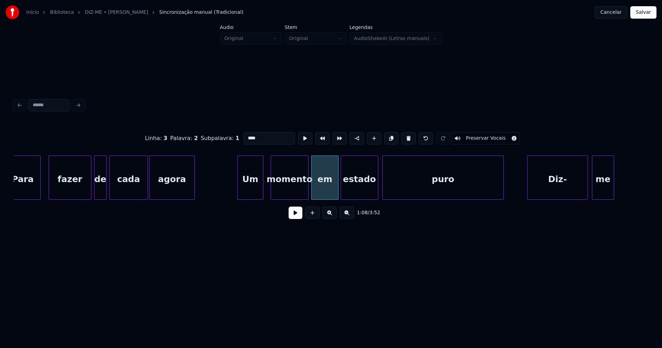
click at [337, 186] on div at bounding box center [337, 177] width 2 height 43
click at [289, 193] on div "momento" at bounding box center [286, 179] width 37 height 47
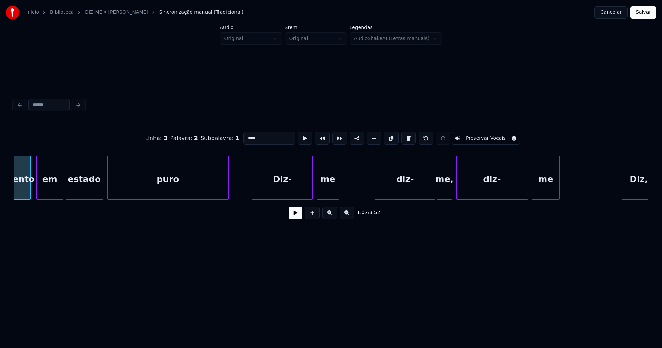
scroll to position [0, 4732]
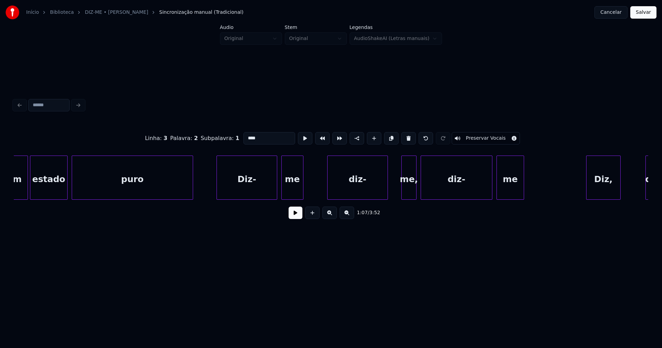
click at [364, 197] on div "em estado puro Diz- me diz- me, diz- me Diz, que" at bounding box center [331, 178] width 635 height 44
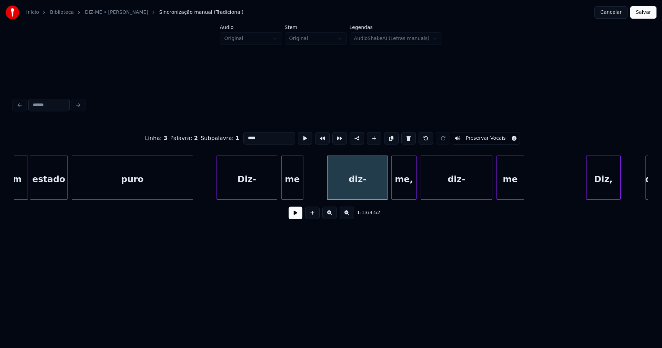
click at [393, 195] on div at bounding box center [393, 177] width 2 height 43
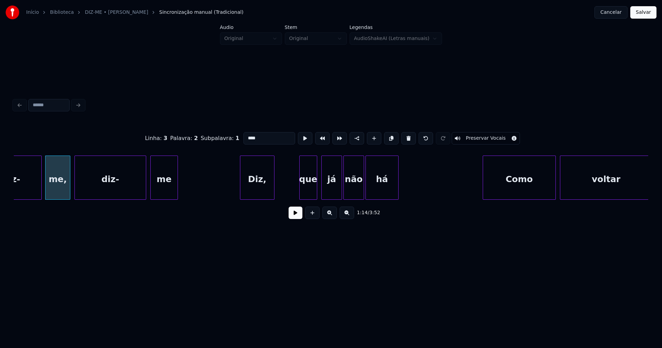
scroll to position [0, 5096]
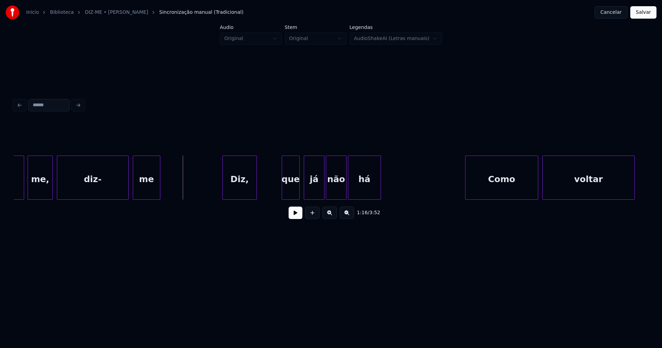
click at [296, 219] on button at bounding box center [296, 213] width 14 height 12
click at [295, 218] on button at bounding box center [296, 213] width 14 height 12
drag, startPoint x: 234, startPoint y: 203, endPoint x: 249, endPoint y: 203, distance: 15.2
click at [249, 200] on div "diz- me, diz- me Diz, que já não há Como voltar" at bounding box center [331, 178] width 635 height 44
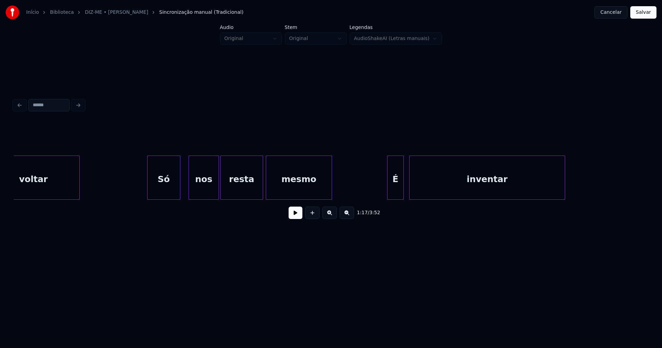
click at [173, 193] on div "Só" at bounding box center [164, 179] width 32 height 47
click at [197, 196] on div "nos" at bounding box center [198, 179] width 30 height 47
click at [243, 196] on div "resta" at bounding box center [238, 179] width 42 height 47
click at [294, 191] on div "mesmo" at bounding box center [298, 179] width 66 height 47
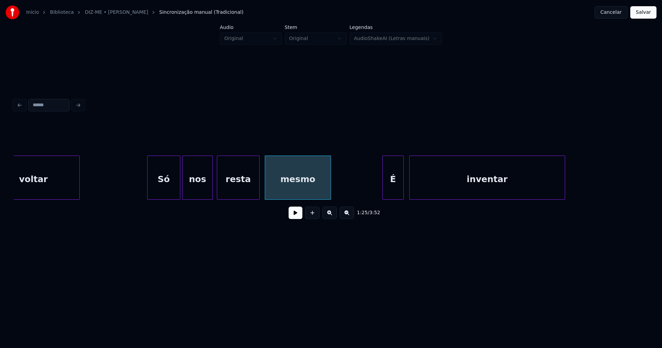
click at [384, 194] on div at bounding box center [384, 177] width 2 height 43
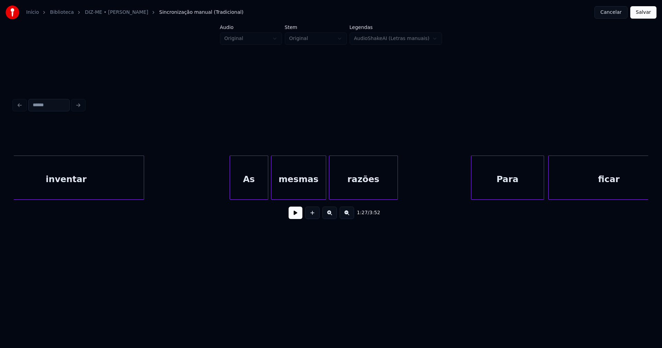
scroll to position [0, 6099]
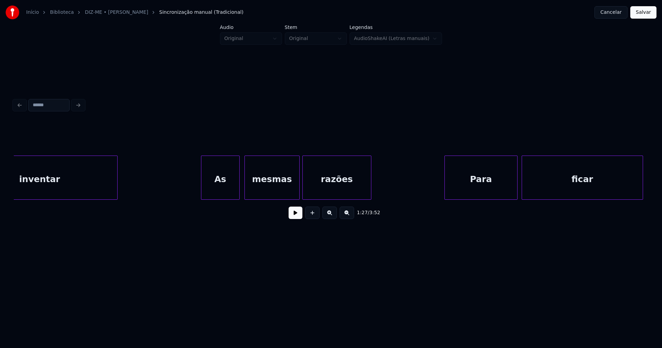
click at [221, 196] on div "As" at bounding box center [220, 179] width 38 height 47
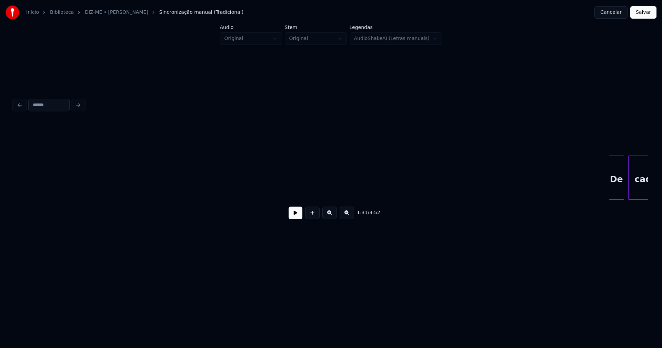
scroll to position [0, 8372]
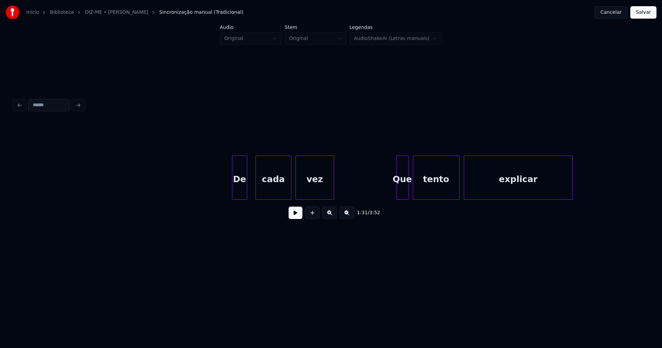
click at [236, 194] on div "De" at bounding box center [240, 179] width 14 height 47
click at [223, 195] on div at bounding box center [224, 177] width 2 height 43
click at [399, 189] on div "Que" at bounding box center [401, 179] width 12 height 47
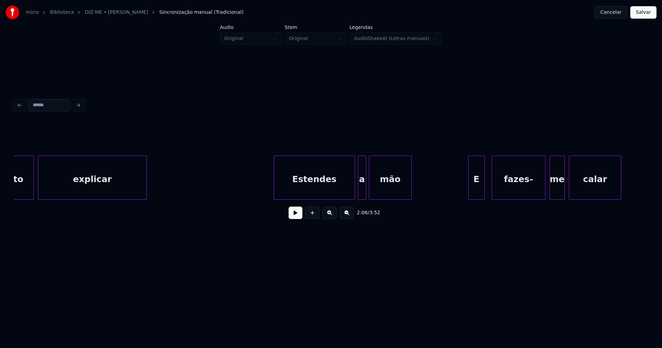
scroll to position [0, 8815]
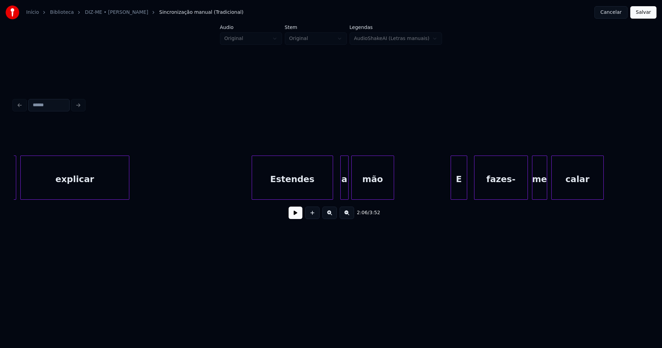
click at [298, 192] on div "Estendes" at bounding box center [292, 179] width 81 height 47
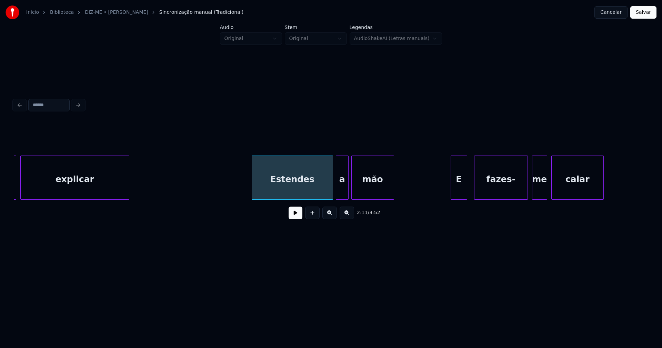
click at [337, 194] on div at bounding box center [337, 177] width 2 height 43
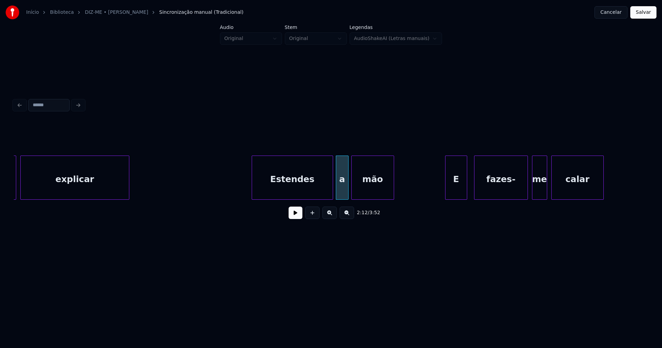
click at [447, 196] on div at bounding box center [447, 177] width 2 height 43
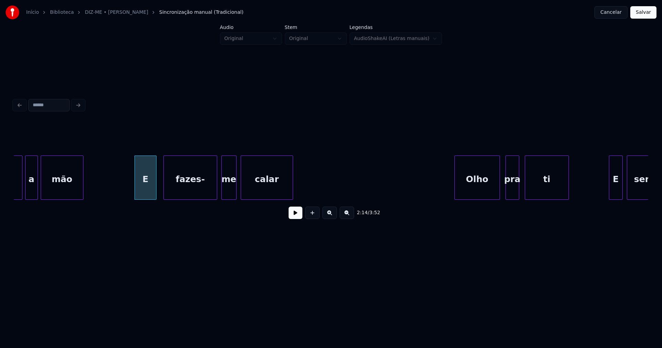
scroll to position [0, 9144]
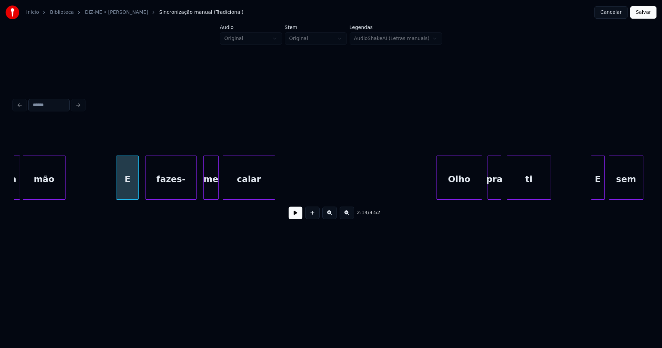
click at [196, 195] on div at bounding box center [195, 177] width 2 height 43
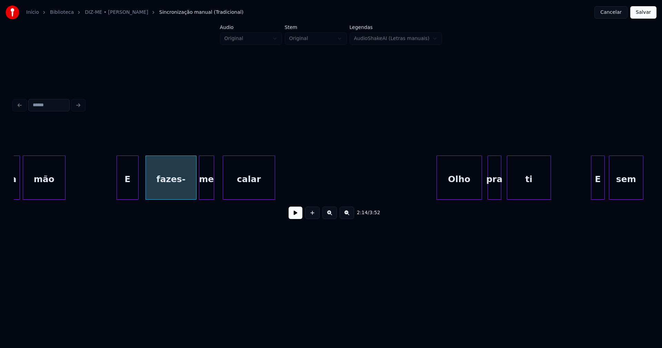
click at [206, 199] on div "a mão E fazes- me calar Olho pra ti E sem" at bounding box center [331, 178] width 635 height 44
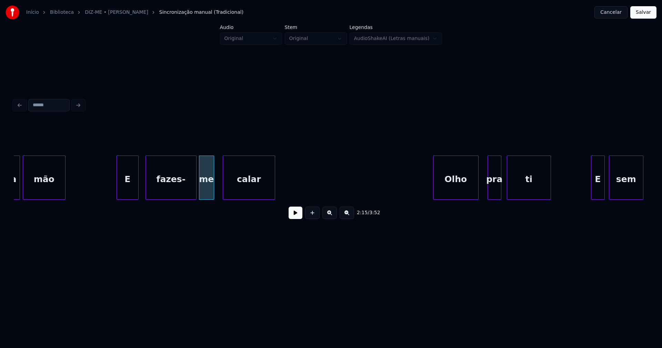
click at [454, 190] on div "Olho" at bounding box center [456, 179] width 45 height 47
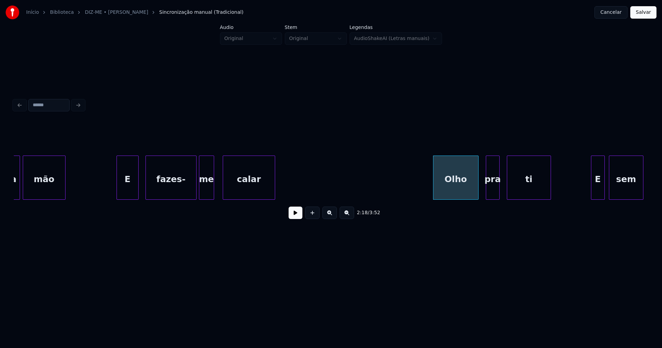
click at [493, 195] on div "pra" at bounding box center [492, 179] width 13 height 47
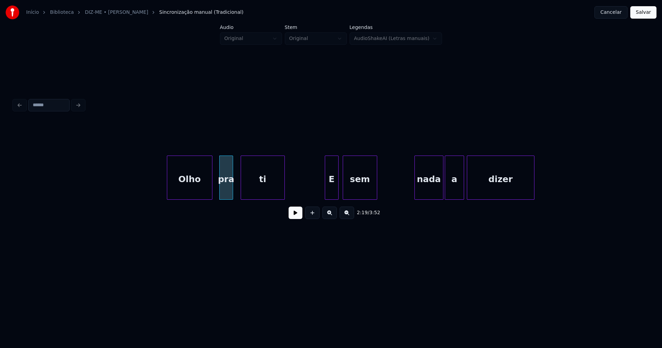
scroll to position [0, 9455]
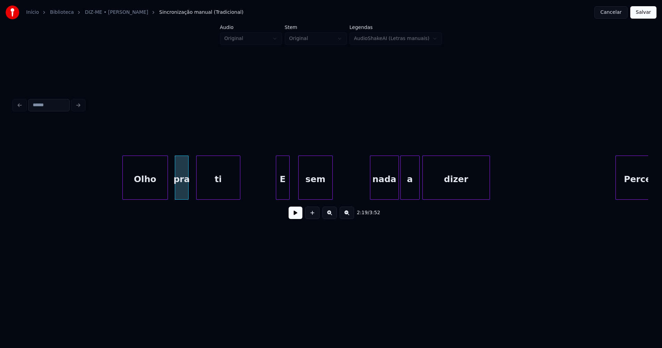
click at [279, 191] on div "E" at bounding box center [282, 179] width 13 height 47
click at [294, 187] on div at bounding box center [294, 177] width 2 height 43
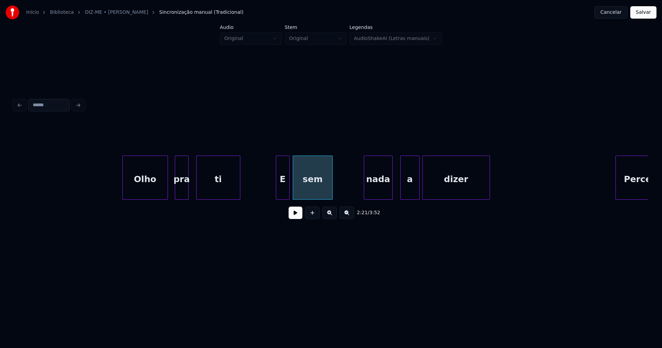
click at [375, 197] on div "nada" at bounding box center [378, 179] width 28 height 47
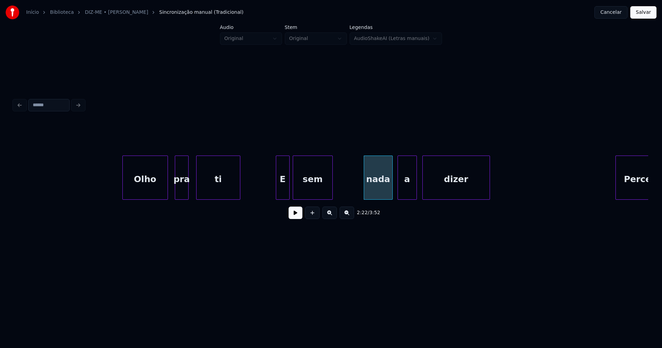
click at [406, 195] on div "a" at bounding box center [407, 179] width 19 height 47
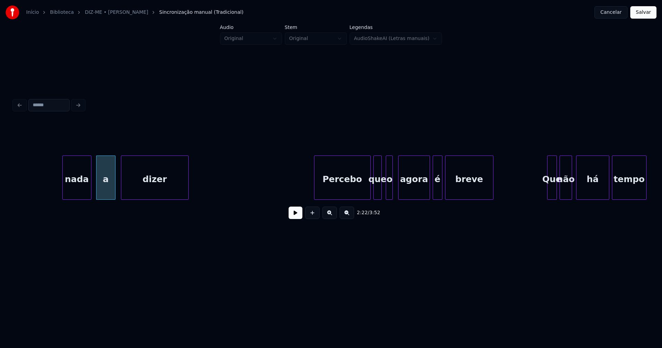
scroll to position [0, 9801]
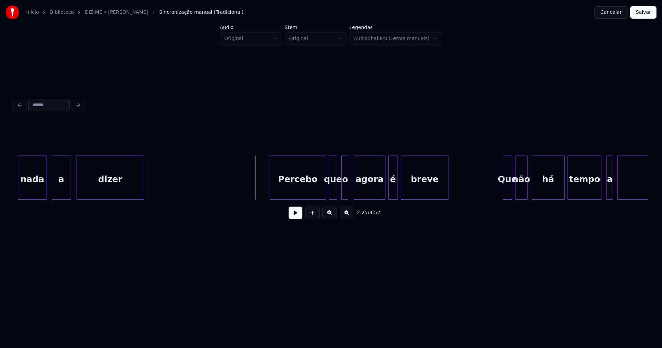
click at [295, 219] on button at bounding box center [296, 213] width 14 height 12
click at [296, 216] on button at bounding box center [296, 213] width 14 height 12
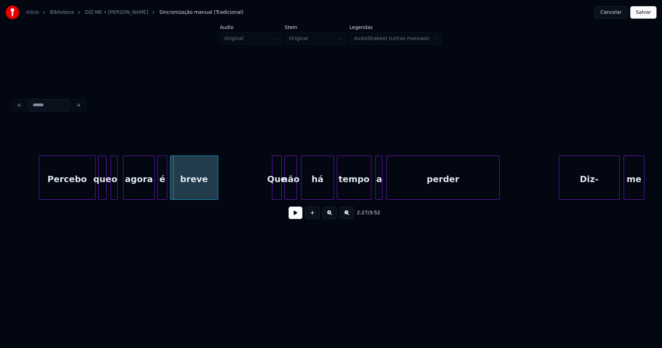
scroll to position [0, 10041]
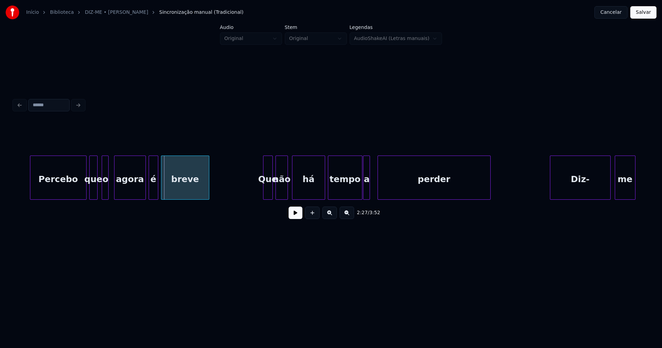
click at [366, 198] on div "Percebo que o agora é breve Que não há tempo a perder Diz- me" at bounding box center [331, 178] width 635 height 44
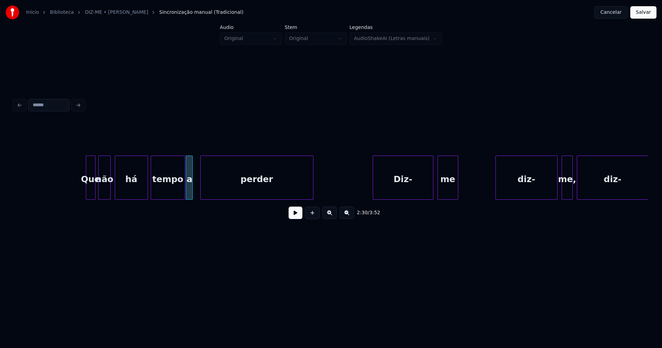
scroll to position [0, 10298]
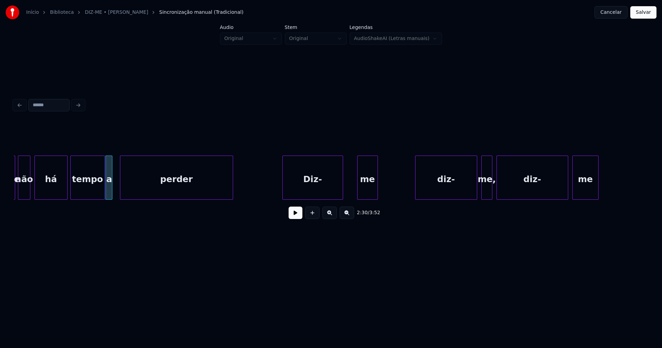
click at [325, 193] on div "Diz-" at bounding box center [313, 179] width 60 height 47
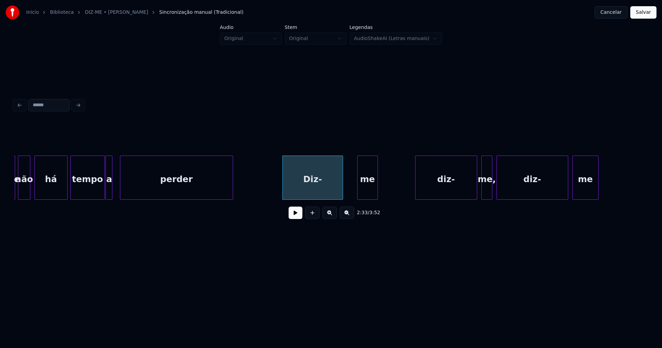
drag, startPoint x: 258, startPoint y: 186, endPoint x: 282, endPoint y: 204, distance: 29.8
drag, startPoint x: 290, startPoint y: 218, endPoint x: 318, endPoint y: 209, distance: 29.1
click at [293, 217] on button at bounding box center [296, 213] width 14 height 12
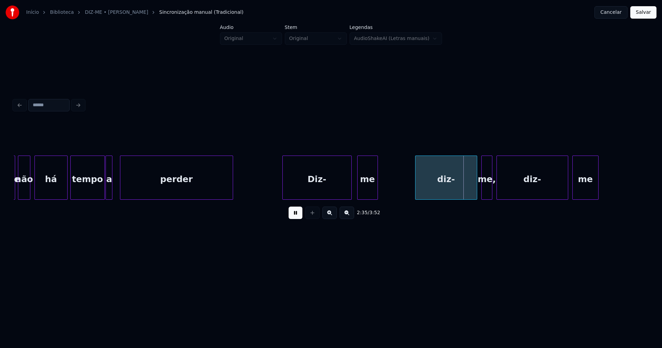
click at [349, 186] on div at bounding box center [350, 177] width 2 height 43
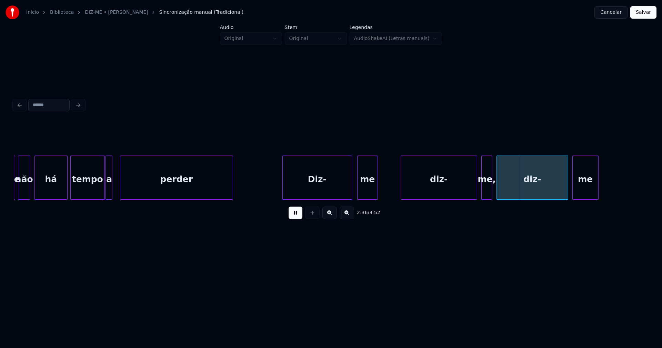
click at [402, 191] on div at bounding box center [402, 177] width 2 height 43
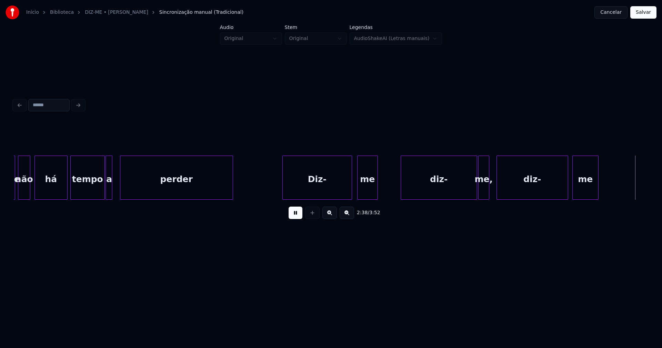
click at [483, 195] on div "me," at bounding box center [484, 179] width 10 height 47
click at [299, 217] on button at bounding box center [296, 213] width 14 height 12
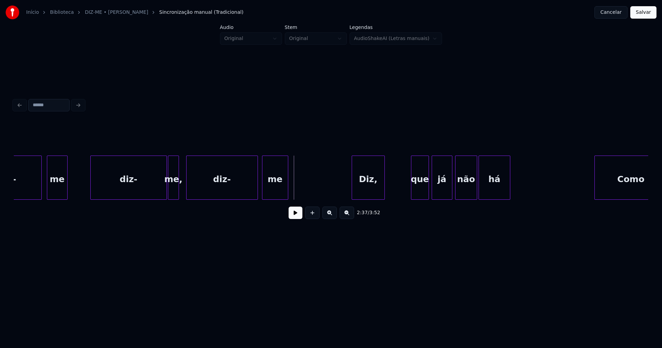
scroll to position [0, 10636]
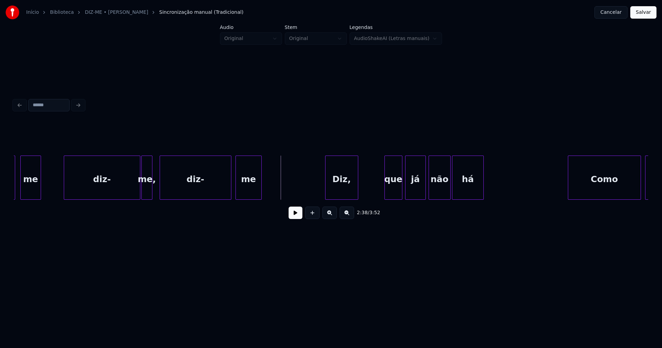
click at [293, 216] on button at bounding box center [296, 213] width 14 height 12
click at [292, 216] on button at bounding box center [296, 213] width 14 height 12
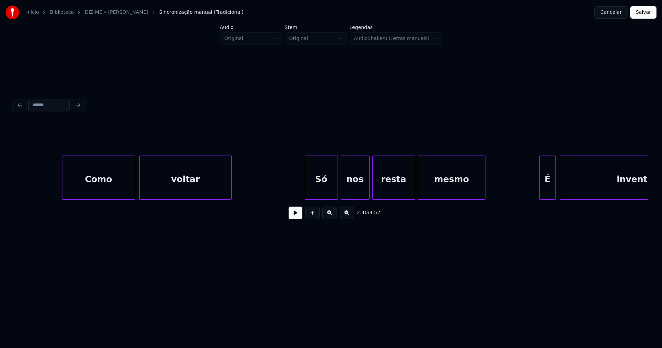
scroll to position [0, 11133]
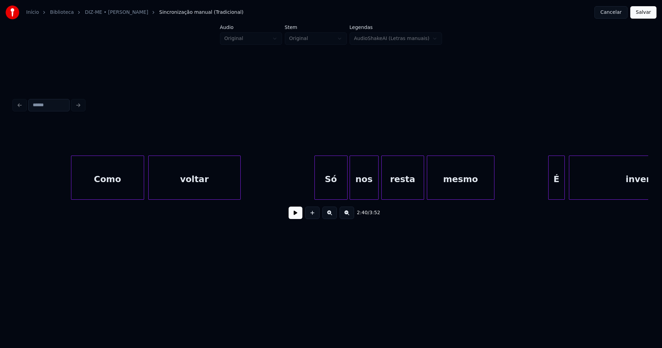
click at [338, 194] on div "Só" at bounding box center [331, 179] width 32 height 47
click at [306, 194] on div at bounding box center [306, 177] width 2 height 43
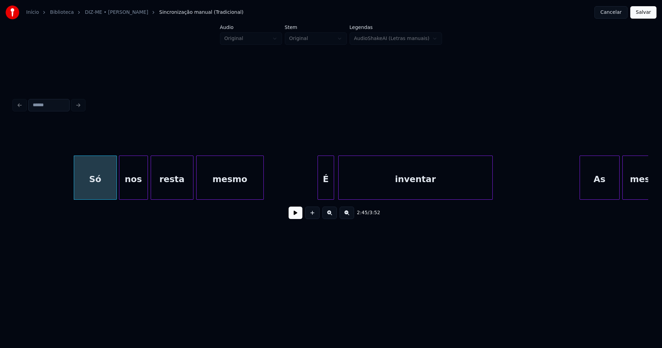
scroll to position [0, 11372]
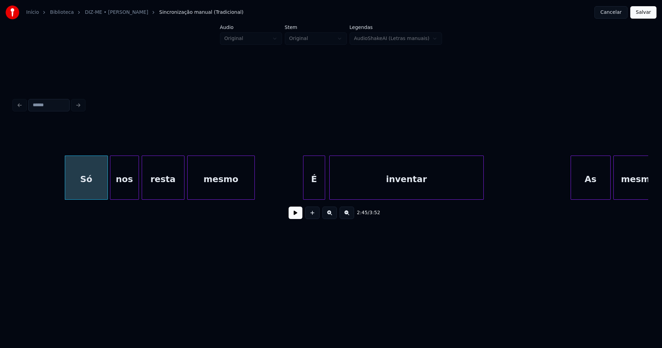
click at [304, 194] on div at bounding box center [305, 177] width 2 height 43
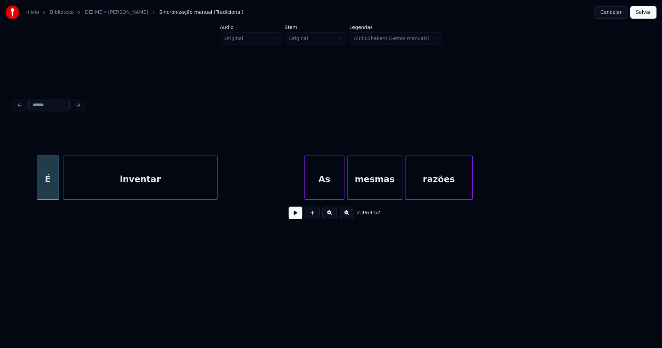
scroll to position [0, 11745]
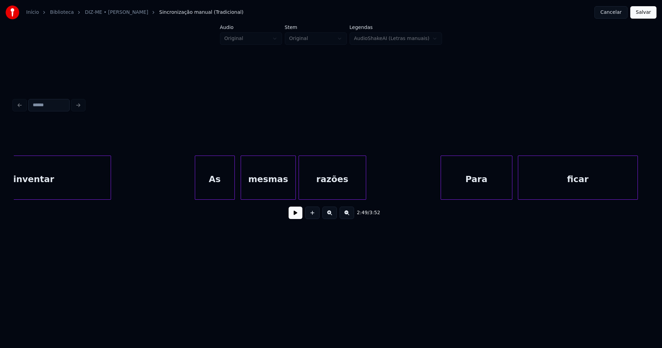
click at [219, 191] on div "As" at bounding box center [214, 179] width 39 height 47
click at [475, 194] on div "Para" at bounding box center [474, 179] width 71 height 47
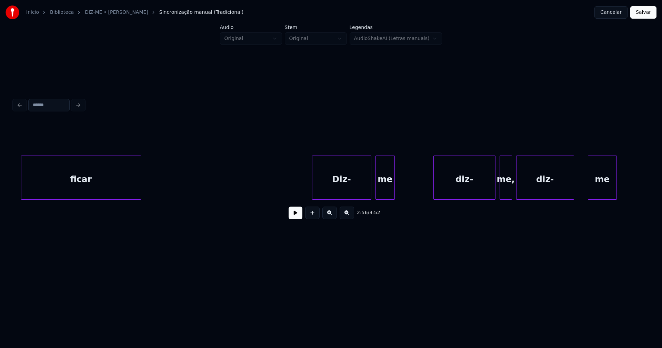
scroll to position [0, 12278]
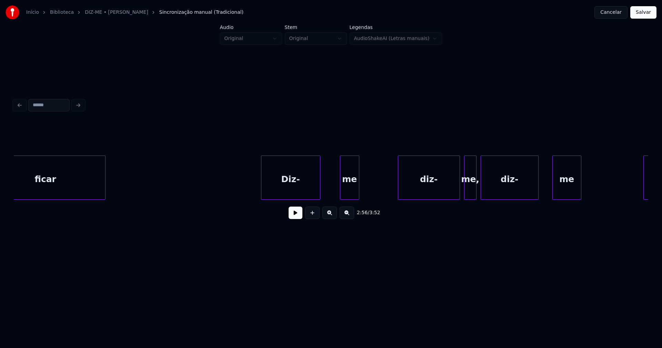
click at [299, 200] on div "ficar Diz- me diz- me, diz- me Diz-" at bounding box center [331, 178] width 635 height 44
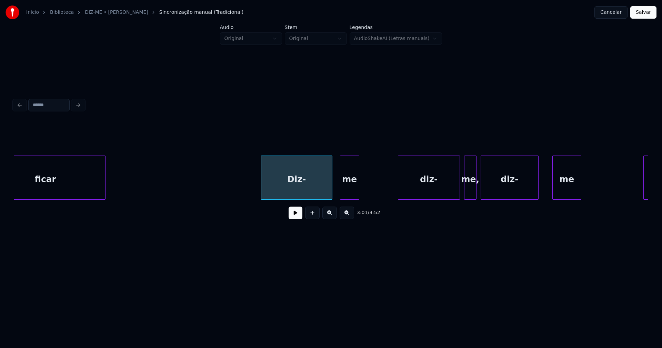
click at [330, 186] on div at bounding box center [331, 177] width 2 height 43
click at [468, 194] on div "me," at bounding box center [468, 179] width 12 height 47
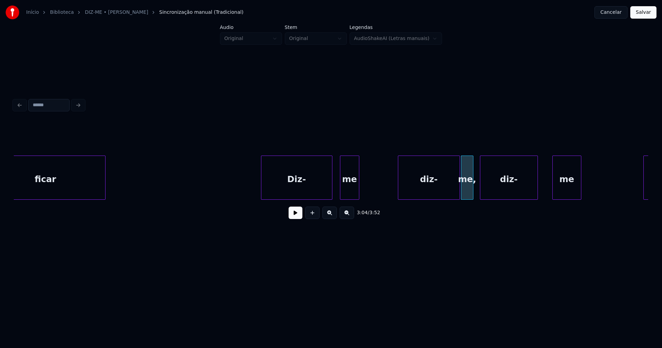
click at [502, 192] on div "diz-" at bounding box center [509, 179] width 57 height 47
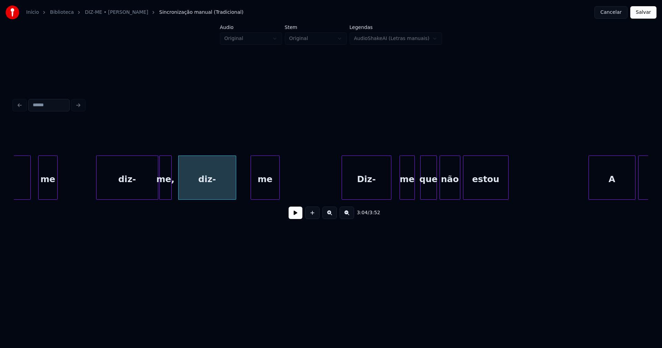
scroll to position [0, 12606]
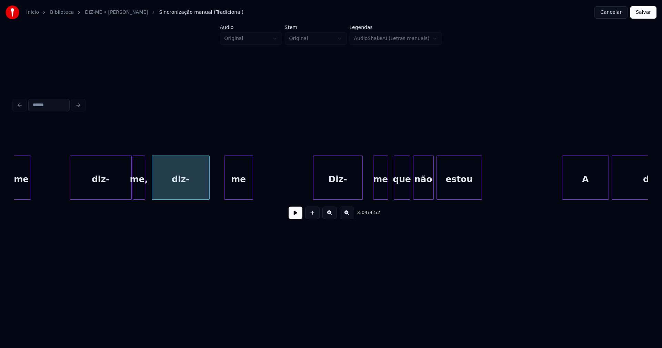
click at [336, 191] on div "Diz-" at bounding box center [338, 179] width 49 height 47
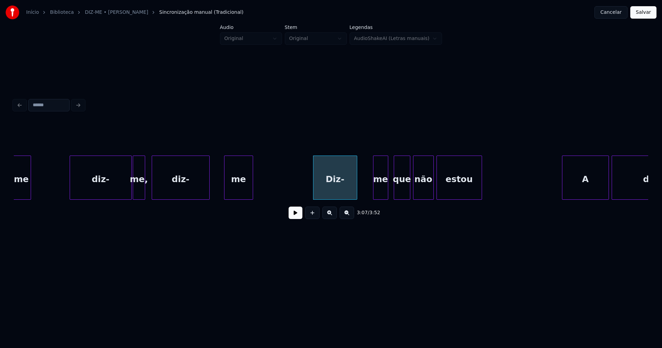
click at [356, 191] on div at bounding box center [356, 177] width 2 height 43
click at [361, 196] on div at bounding box center [361, 177] width 2 height 43
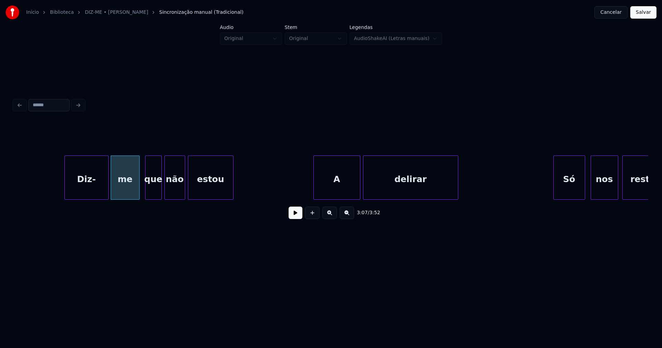
scroll to position [0, 12899]
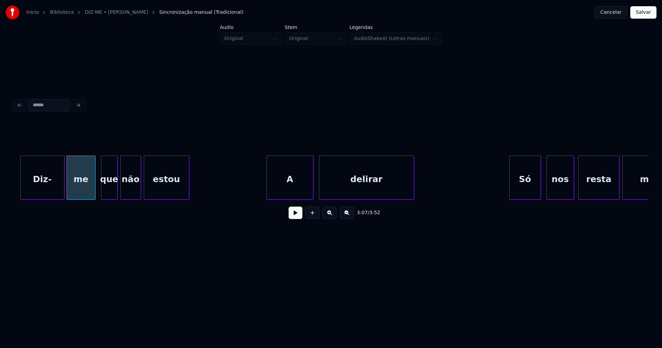
click at [300, 188] on div "A" at bounding box center [290, 179] width 46 height 47
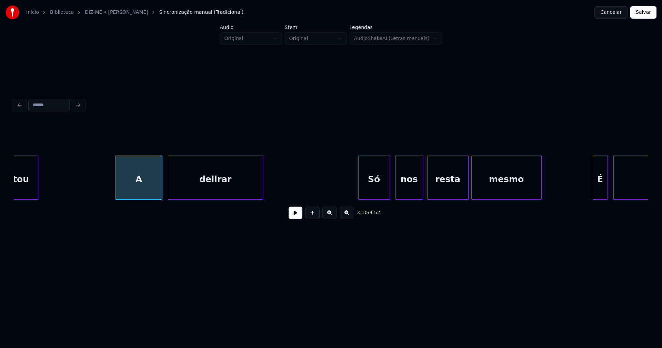
scroll to position [0, 13095]
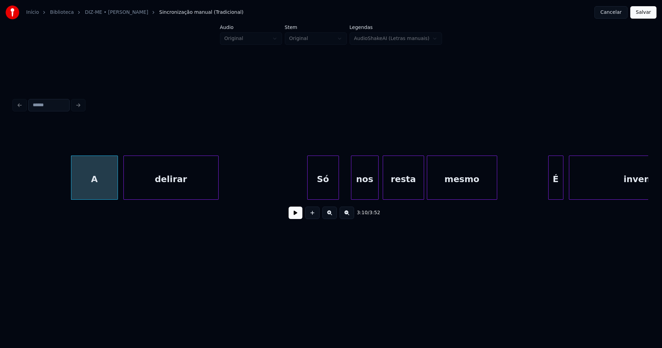
click at [327, 200] on div "A delirar Só nos resta mesmo É inventar" at bounding box center [331, 178] width 635 height 44
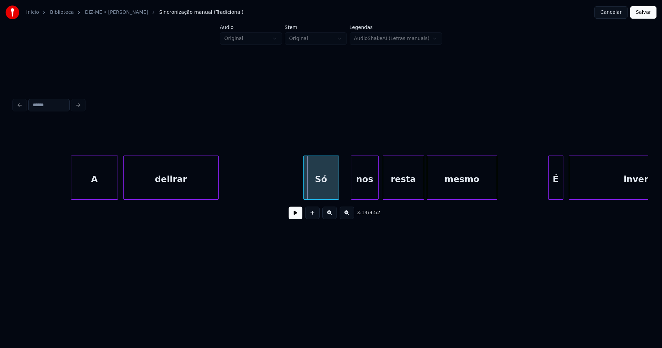
click at [305, 196] on div at bounding box center [305, 177] width 2 height 43
click at [359, 200] on div "A delirar Só nos resta mesmo É inventar" at bounding box center [331, 178] width 635 height 44
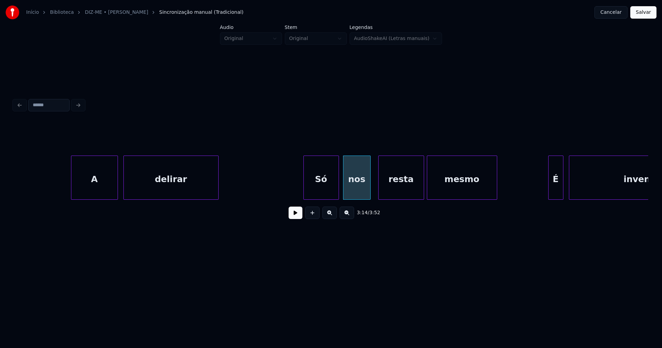
click at [380, 195] on div at bounding box center [380, 177] width 2 height 43
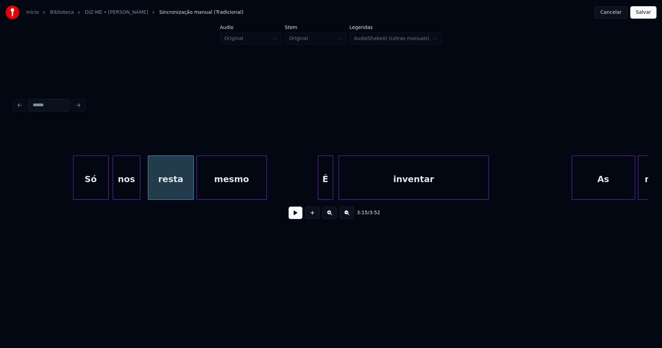
scroll to position [0, 13396]
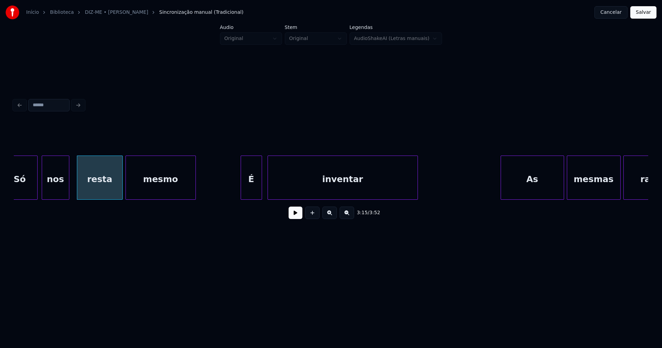
click at [243, 195] on div at bounding box center [242, 177] width 2 height 43
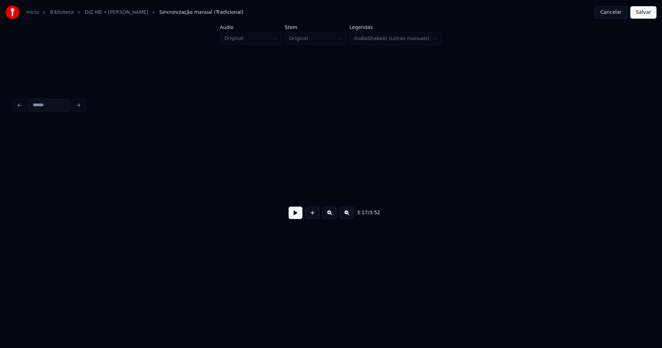
scroll to position [0, 14746]
click at [643, 16] on button "Salvar" at bounding box center [644, 12] width 26 height 12
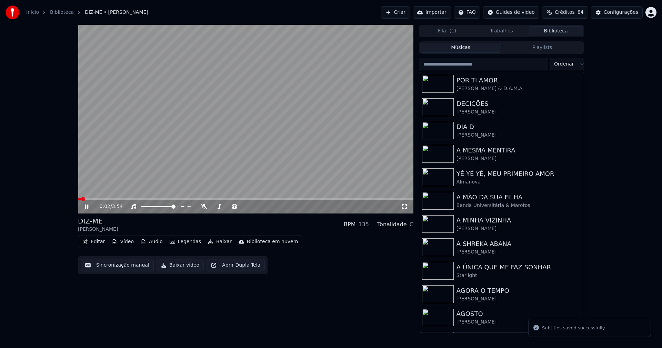
click at [89, 206] on icon at bounding box center [91, 207] width 16 height 6
click at [96, 240] on button "Editar" at bounding box center [94, 242] width 28 height 10
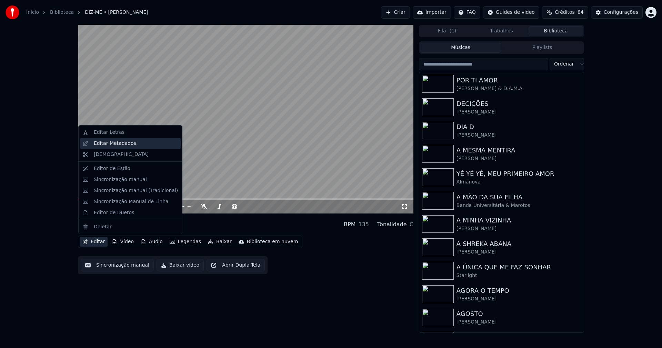
click at [111, 142] on div "Editar Metadados" at bounding box center [115, 143] width 42 height 7
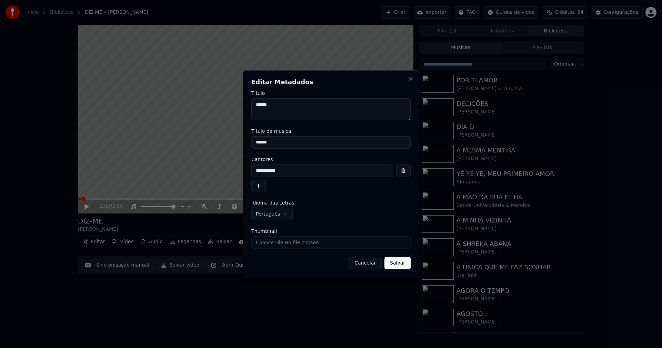
click at [281, 243] on input "Thumbnail" at bounding box center [330, 242] width 159 height 12
type input "**********"
click at [394, 266] on button "Salvar" at bounding box center [398, 263] width 26 height 12
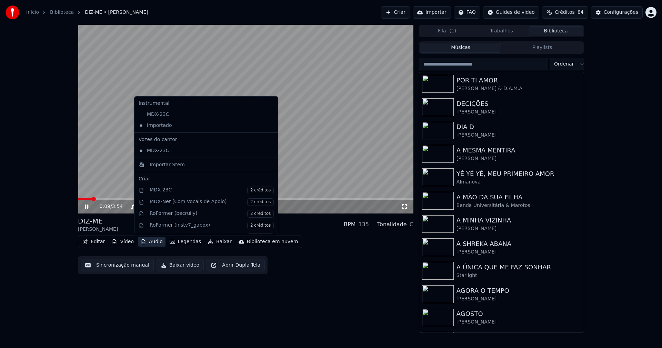
click at [155, 244] on button "Áudio" at bounding box center [152, 242] width 28 height 10
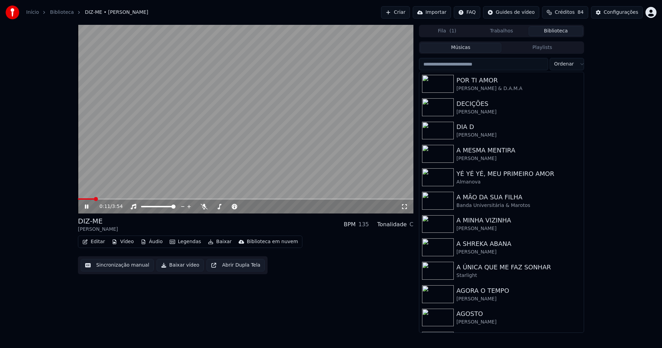
drag, startPoint x: 308, startPoint y: 306, endPoint x: 281, endPoint y: 300, distance: 28.0
click at [308, 306] on div "0:11 / 3:54 DIZ-ME [PERSON_NAME] BPM 135 Tonalidade C Editar Vídeo Áudio Legend…" at bounding box center [246, 179] width 336 height 308
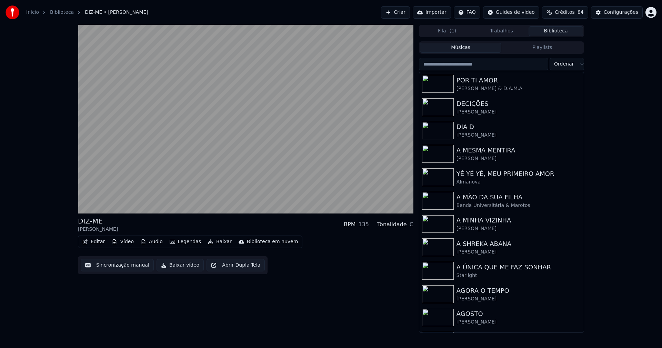
click at [123, 244] on button "Vídeo" at bounding box center [123, 242] width 28 height 10
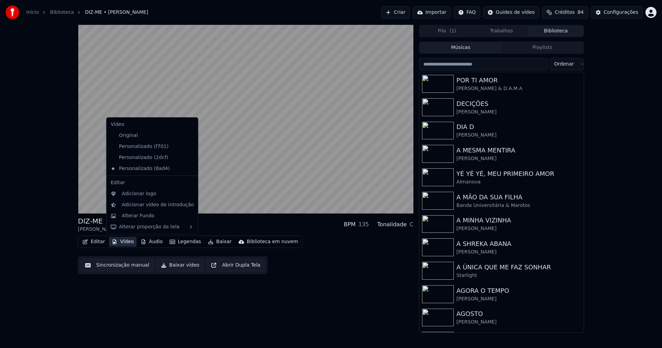
click at [189, 146] on icon at bounding box center [193, 147] width 8 height 6
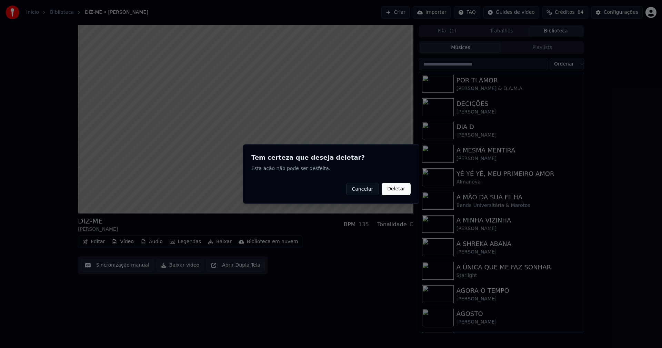
click at [398, 187] on button "Deletar" at bounding box center [396, 189] width 29 height 12
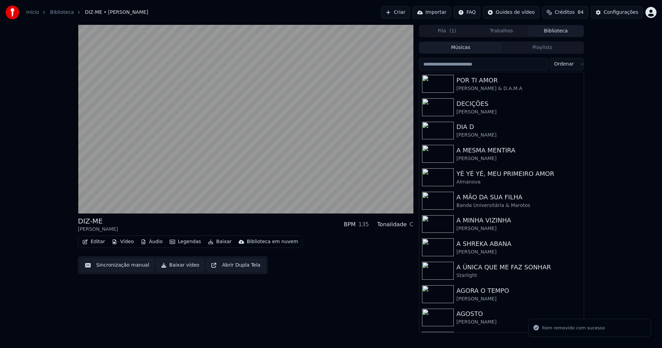
click at [127, 241] on button "Vídeo" at bounding box center [123, 242] width 28 height 10
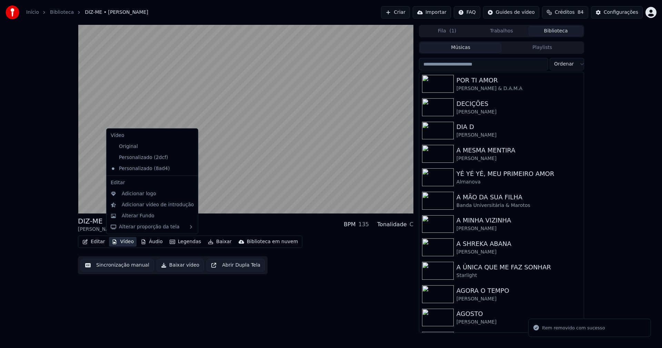
click at [189, 158] on icon at bounding box center [193, 158] width 8 height 6
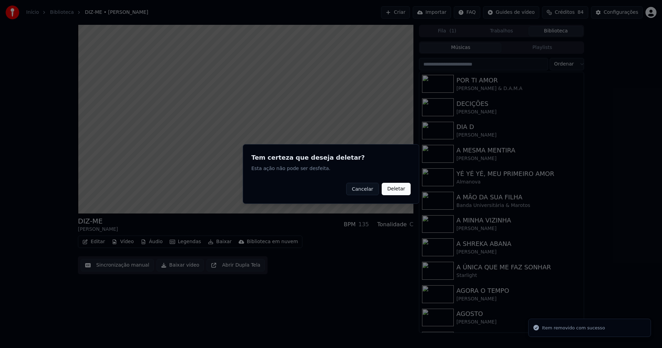
drag, startPoint x: 399, startPoint y: 188, endPoint x: 392, endPoint y: 196, distance: 10.7
click at [399, 188] on button "Deletar" at bounding box center [396, 189] width 29 height 12
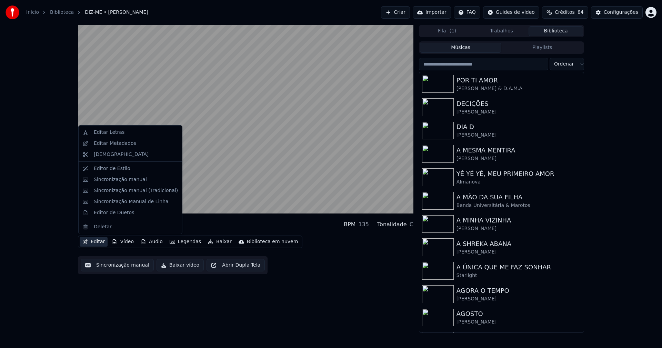
click at [100, 240] on button "Editar" at bounding box center [94, 242] width 28 height 10
click at [174, 266] on button "Baixar vídeo" at bounding box center [180, 265] width 47 height 12
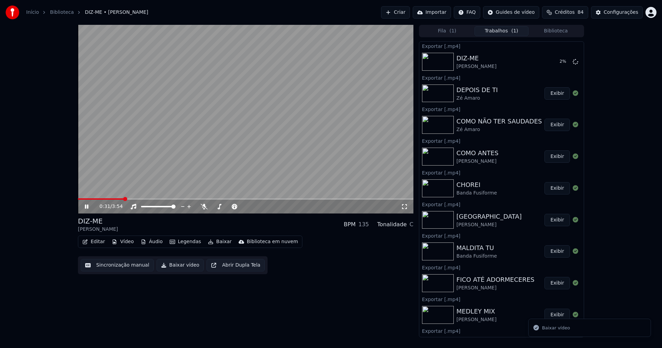
click at [87, 209] on icon at bounding box center [91, 207] width 16 height 6
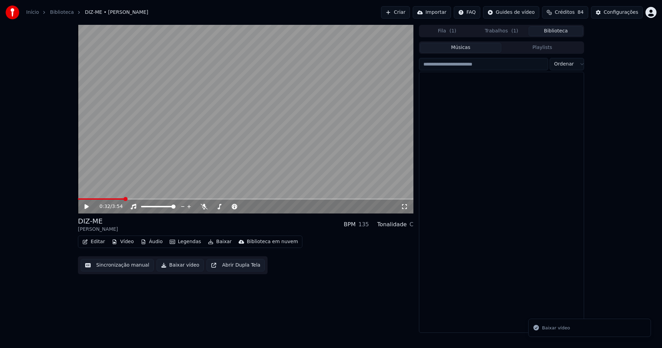
click at [563, 29] on button "Biblioteca" at bounding box center [556, 31] width 55 height 10
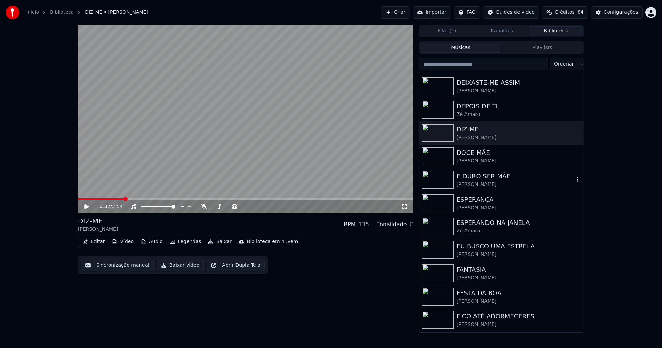
scroll to position [759, 0]
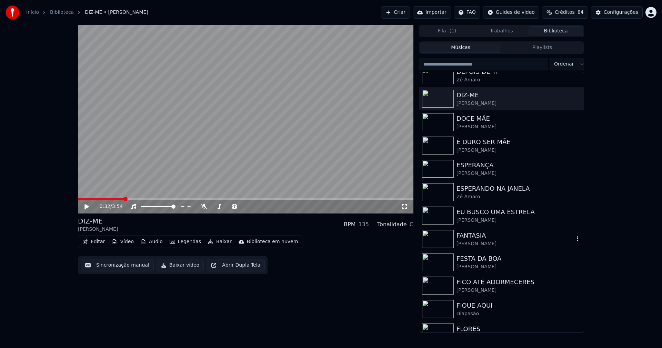
click at [489, 235] on div "FANTASIA" at bounding box center [516, 236] width 118 height 10
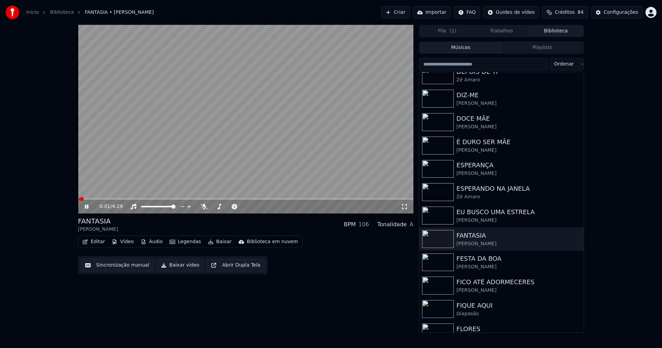
click at [85, 207] on icon at bounding box center [86, 207] width 3 height 4
click at [97, 243] on button "Editar" at bounding box center [94, 242] width 28 height 10
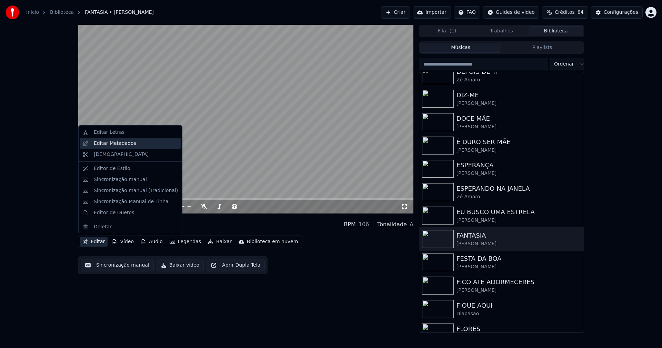
click at [111, 145] on div "Editar Metadados" at bounding box center [115, 143] width 42 height 7
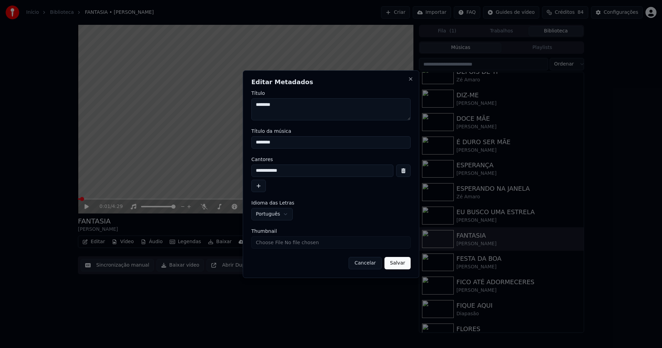
click at [275, 242] on input "Thumbnail" at bounding box center [330, 242] width 159 height 12
type input "**********"
click at [399, 263] on button "Salvar" at bounding box center [398, 263] width 26 height 12
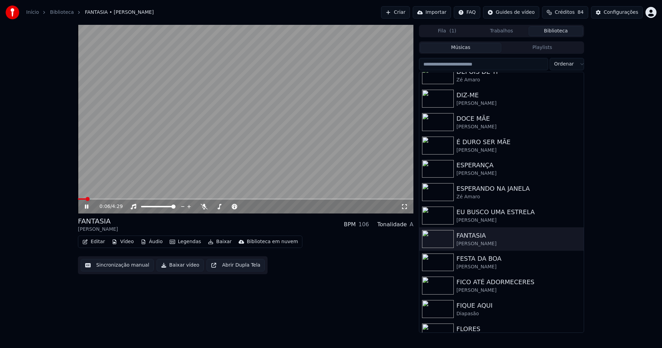
click at [87, 207] on icon at bounding box center [91, 207] width 16 height 6
click at [97, 239] on button "Editar" at bounding box center [94, 242] width 28 height 10
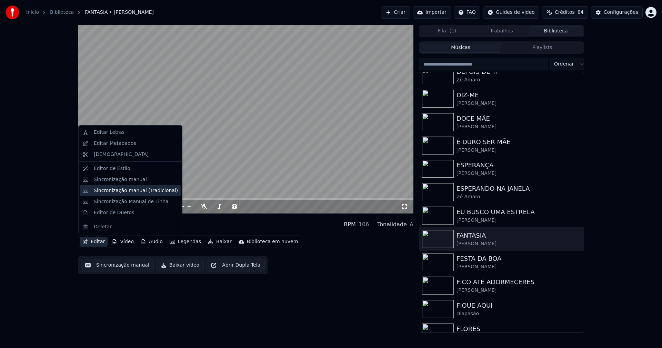
click at [120, 194] on div "Sincronização manual (Tradicional)" at bounding box center [130, 190] width 101 height 11
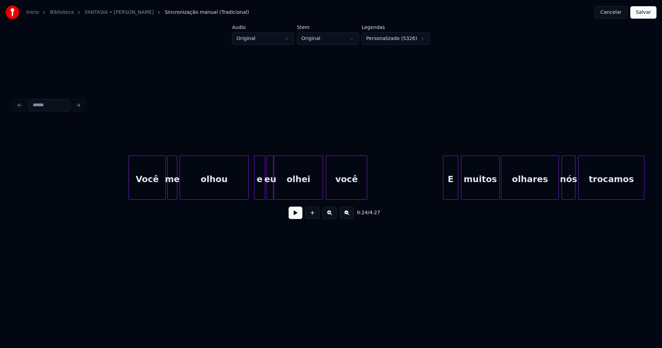
scroll to position [0, 2187]
click at [185, 188] on div at bounding box center [186, 177] width 2 height 43
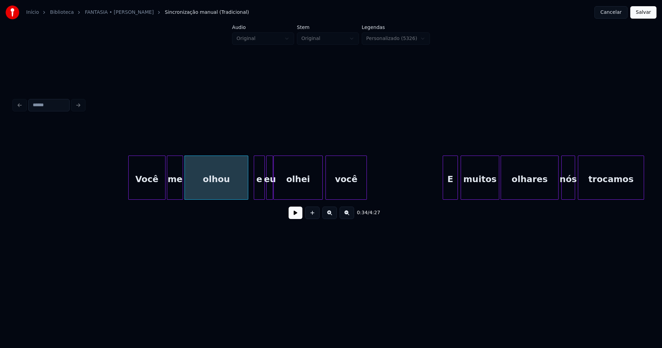
click at [182, 187] on div at bounding box center [182, 177] width 2 height 43
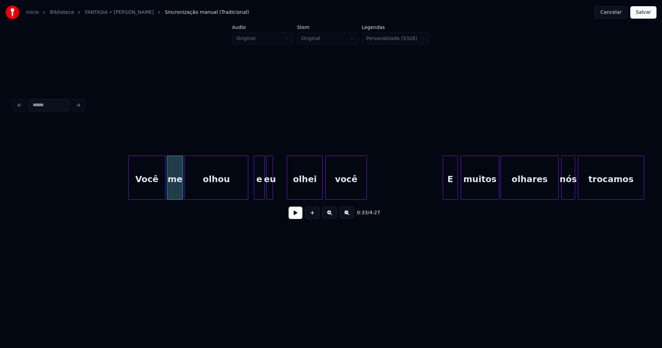
click at [289, 189] on div at bounding box center [288, 177] width 2 height 43
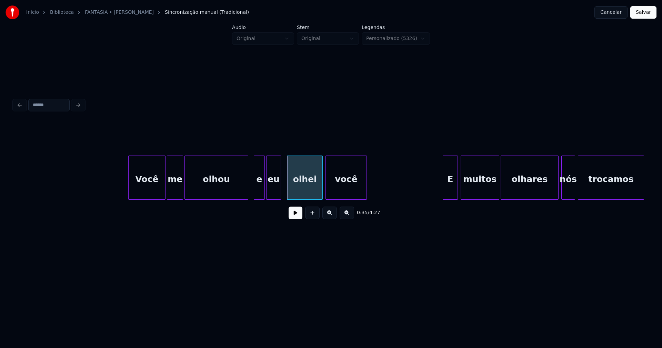
click at [280, 185] on div at bounding box center [280, 177] width 2 height 43
click at [274, 188] on div "eu" at bounding box center [276, 179] width 14 height 47
click at [293, 216] on button at bounding box center [296, 213] width 14 height 12
click at [291, 216] on button at bounding box center [296, 213] width 14 height 12
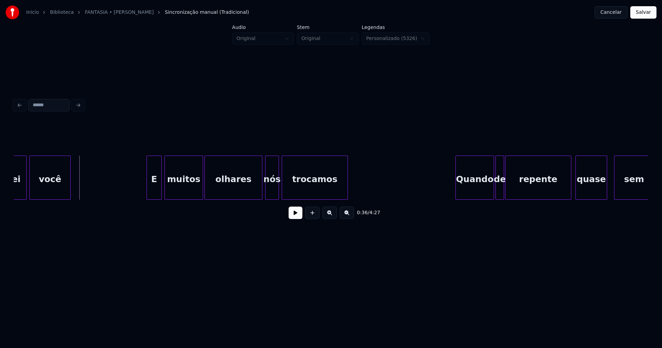
scroll to position [0, 2494]
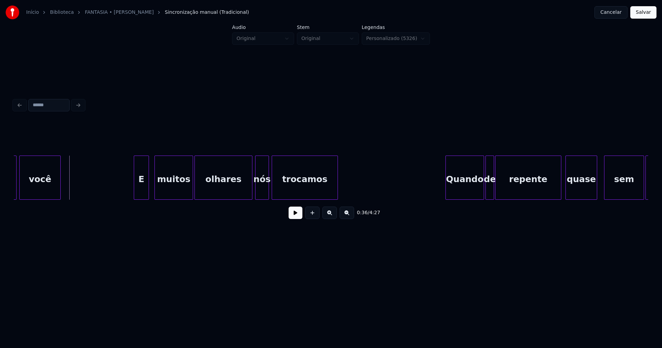
click at [140, 190] on div "E" at bounding box center [141, 179] width 14 height 47
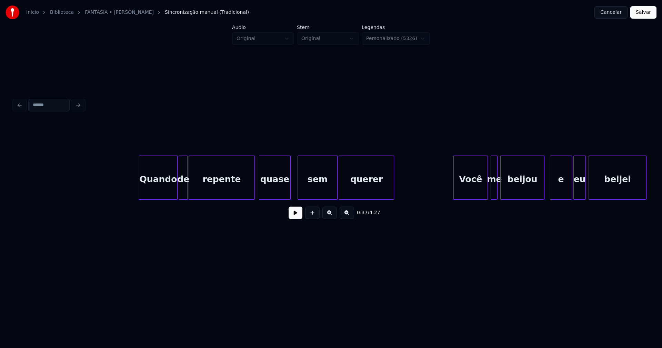
scroll to position [0, 2821]
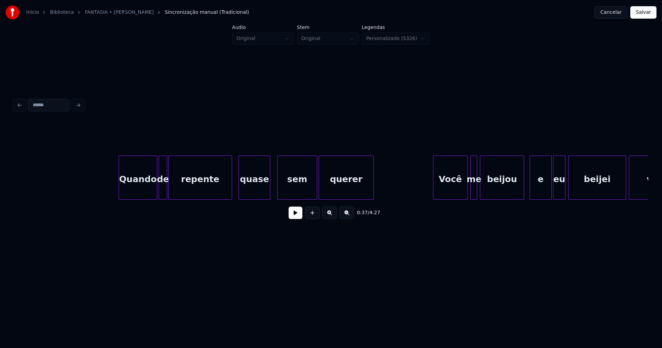
click at [230, 192] on div at bounding box center [231, 177] width 2 height 43
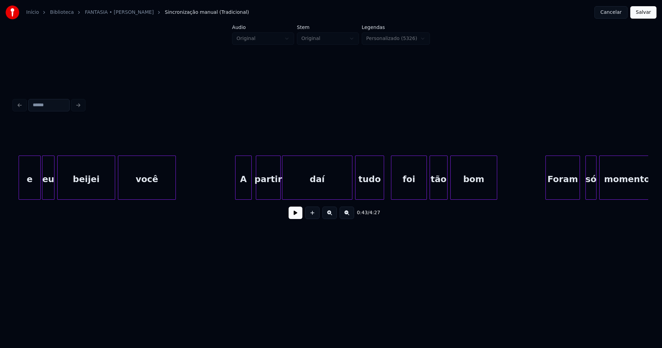
scroll to position [0, 3342]
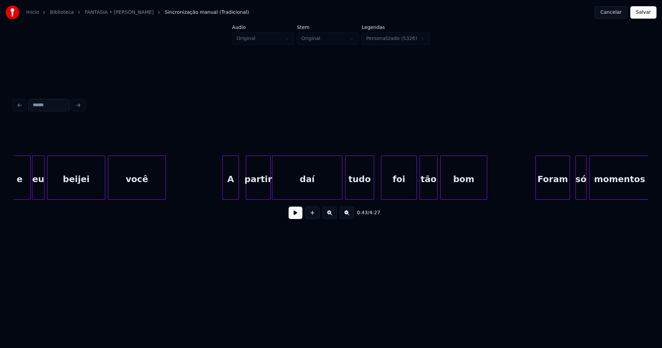
click at [232, 191] on div "A" at bounding box center [231, 179] width 16 height 47
click at [260, 193] on div "partir" at bounding box center [257, 179] width 24 height 47
click at [340, 193] on div at bounding box center [339, 177] width 2 height 43
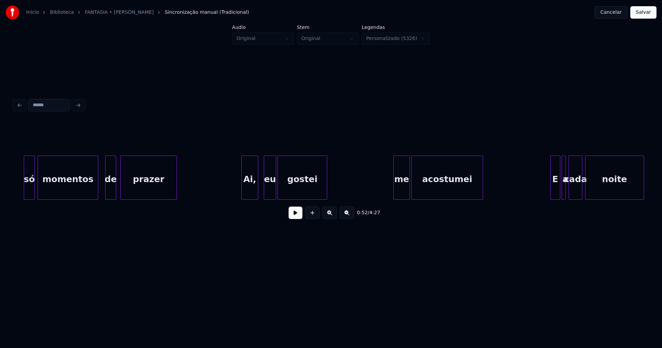
scroll to position [0, 3914]
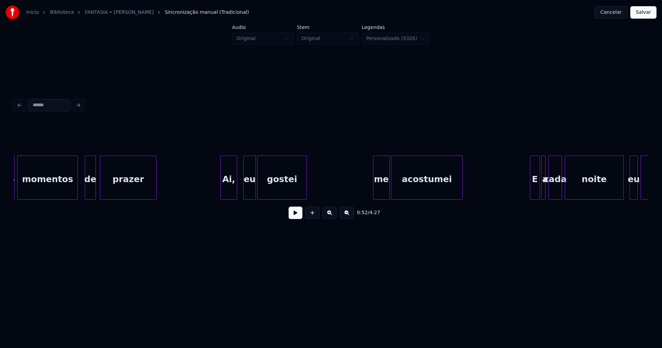
click at [228, 191] on div "Ai," at bounding box center [229, 179] width 16 height 47
click at [368, 190] on div at bounding box center [367, 177] width 2 height 43
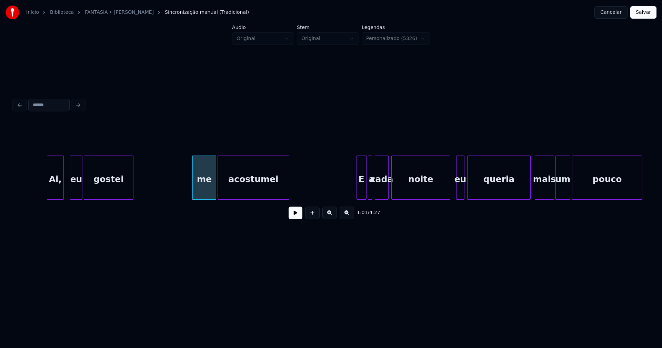
scroll to position [0, 4241]
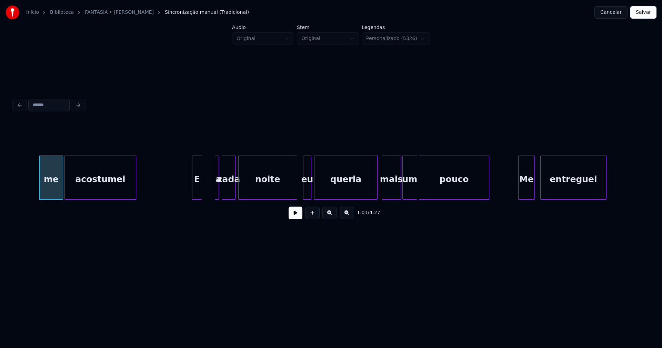
click at [196, 194] on div "E" at bounding box center [197, 179] width 9 height 47
click at [203, 193] on div "a" at bounding box center [205, 178] width 4 height 44
click at [212, 189] on div at bounding box center [212, 177] width 2 height 43
click at [277, 195] on div at bounding box center [276, 177] width 2 height 43
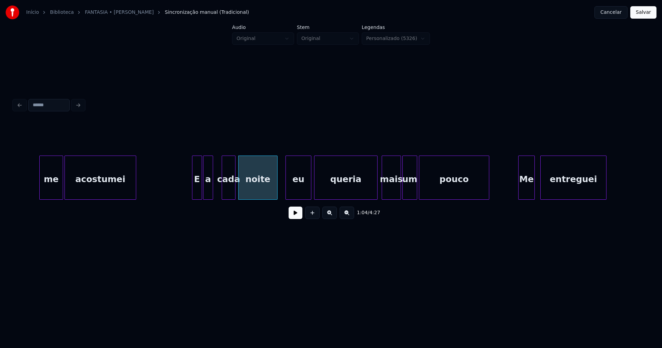
click at [286, 193] on div at bounding box center [287, 177] width 2 height 43
click at [299, 191] on div "eu" at bounding box center [295, 179] width 25 height 47
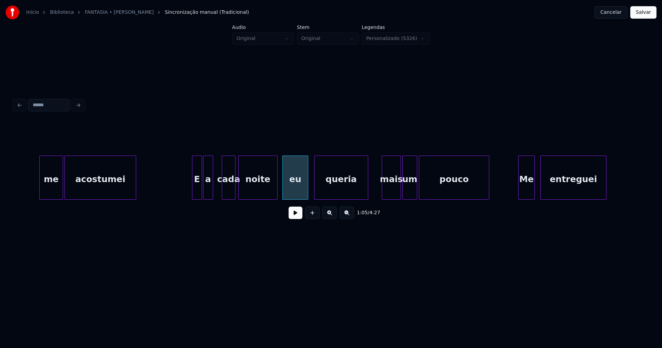
click at [367, 197] on div "queria" at bounding box center [341, 178] width 54 height 44
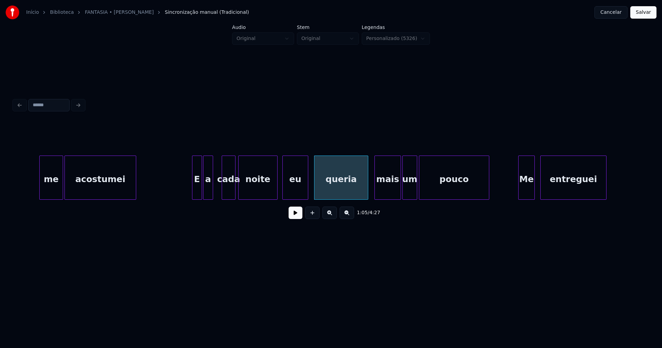
click at [377, 193] on div at bounding box center [376, 177] width 2 height 43
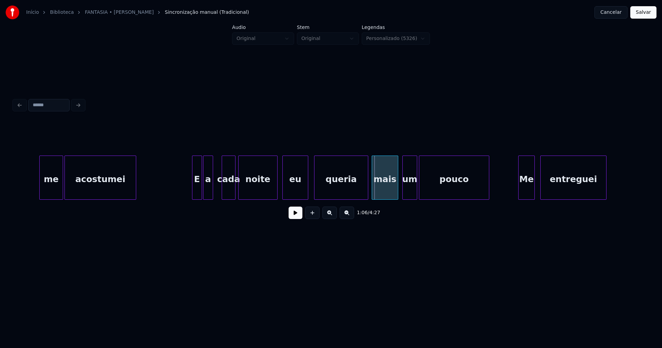
click at [394, 192] on div "mais" at bounding box center [385, 179] width 26 height 47
click at [406, 190] on div "um" at bounding box center [407, 179] width 14 height 47
click at [365, 193] on div at bounding box center [365, 177] width 2 height 43
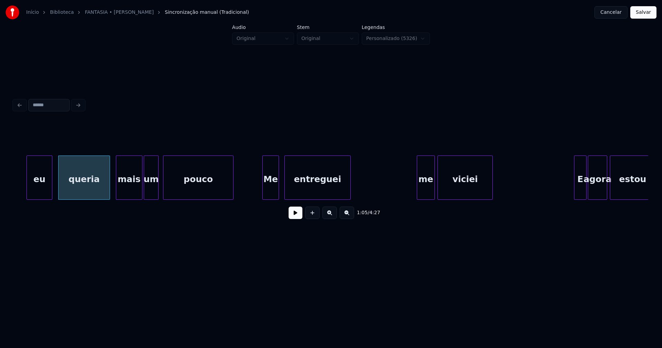
scroll to position [0, 4517]
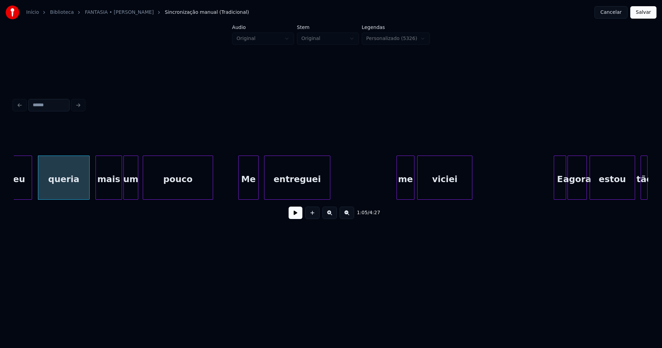
click at [241, 190] on div "Me" at bounding box center [248, 178] width 20 height 44
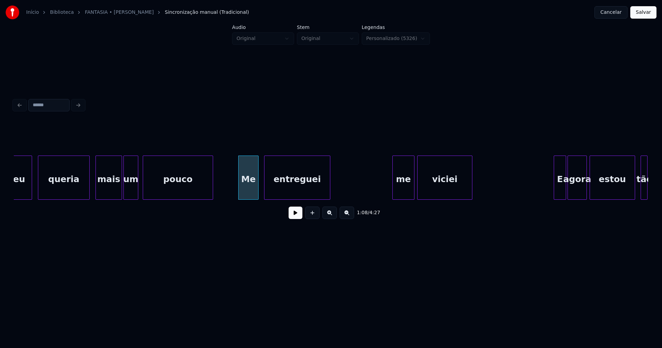
click at [394, 190] on div at bounding box center [394, 177] width 2 height 43
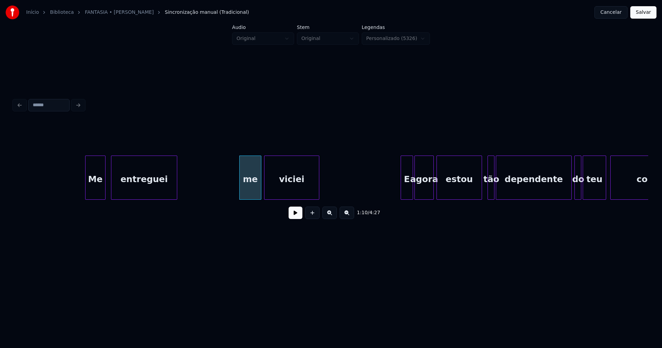
scroll to position [0, 4885]
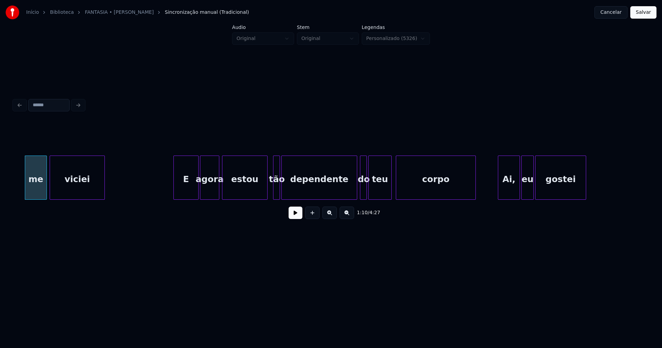
click at [175, 193] on div at bounding box center [175, 177] width 2 height 43
click at [288, 190] on div at bounding box center [289, 177] width 2 height 43
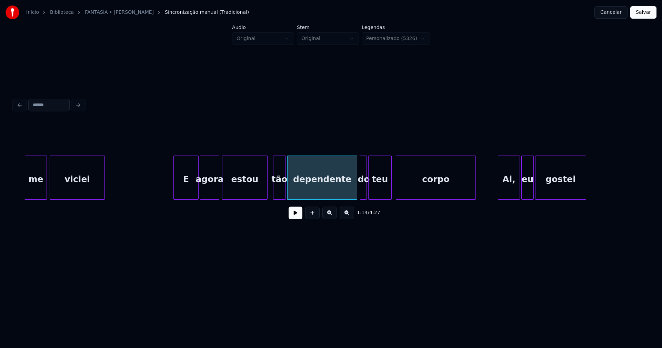
click at [284, 189] on div at bounding box center [285, 177] width 2 height 43
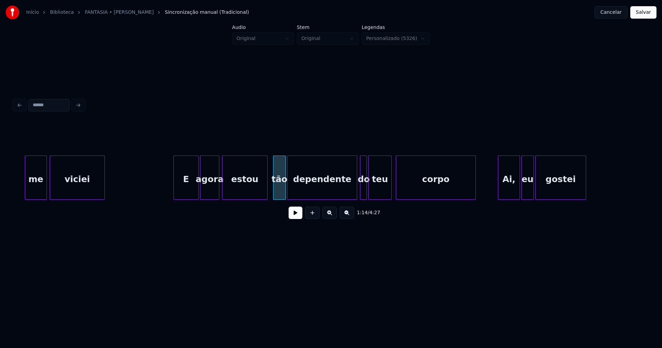
click at [296, 218] on button at bounding box center [296, 213] width 14 height 12
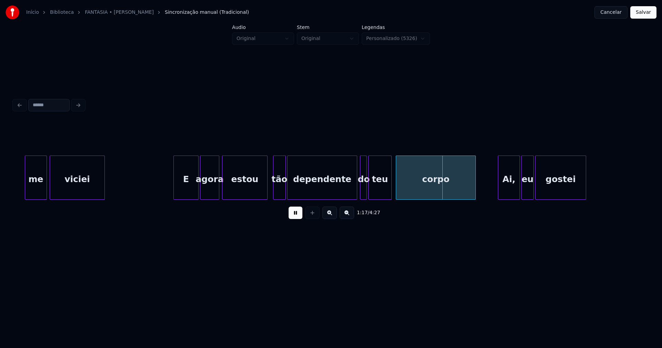
drag, startPoint x: 296, startPoint y: 215, endPoint x: 291, endPoint y: 215, distance: 4.8
click at [295, 215] on button at bounding box center [296, 213] width 14 height 12
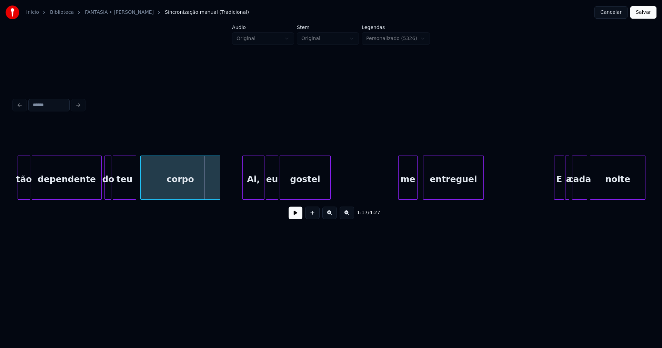
scroll to position [0, 5151]
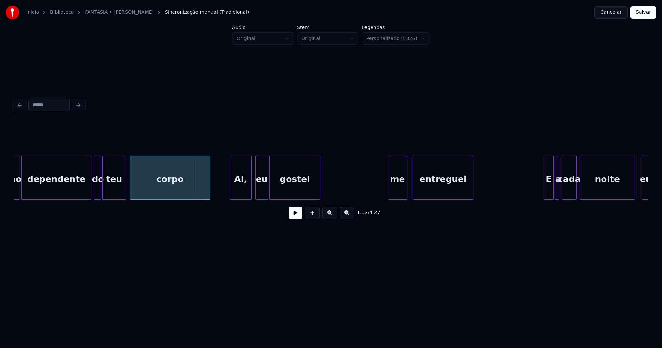
click at [242, 190] on div "Ai," at bounding box center [240, 179] width 21 height 47
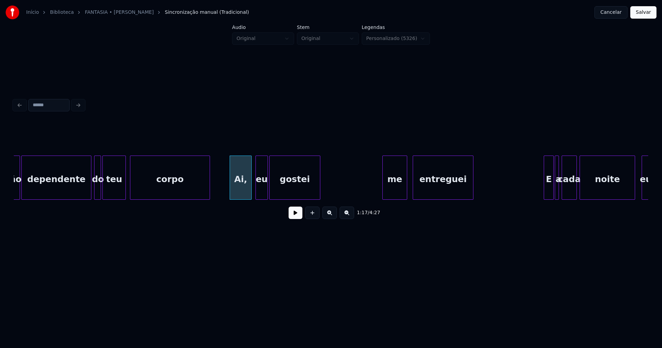
click at [384, 194] on div at bounding box center [384, 177] width 2 height 43
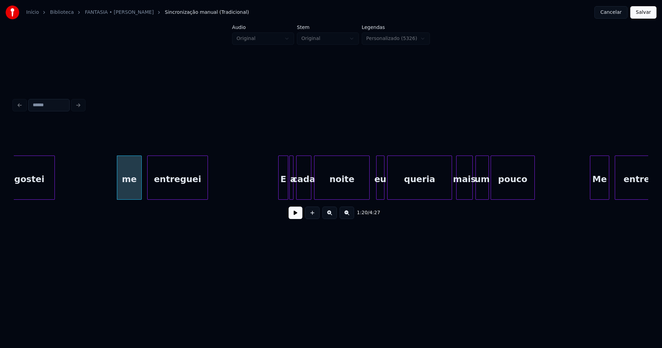
scroll to position [0, 5457]
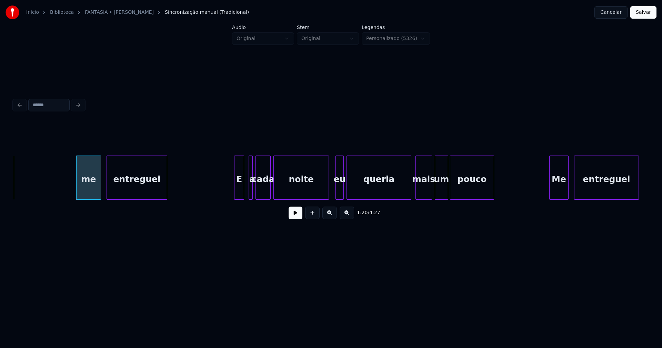
click at [239, 192] on div "E" at bounding box center [239, 179] width 9 height 47
click at [246, 194] on div at bounding box center [247, 177] width 2 height 43
click at [295, 213] on button at bounding box center [296, 213] width 14 height 12
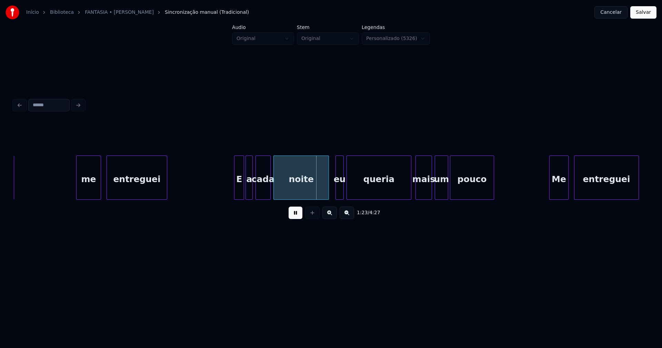
drag, startPoint x: 297, startPoint y: 216, endPoint x: 310, endPoint y: 209, distance: 15.1
click at [297, 216] on button at bounding box center [296, 213] width 14 height 12
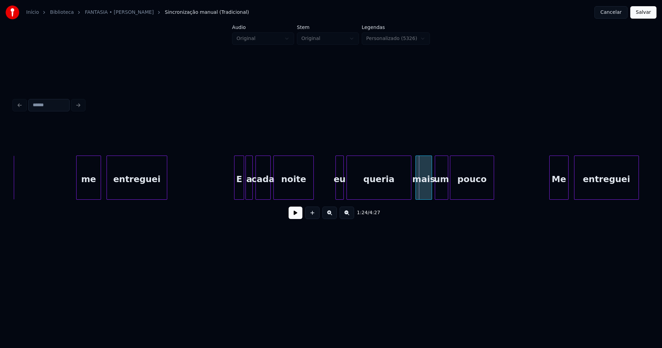
click at [312, 193] on div at bounding box center [313, 177] width 2 height 43
click at [297, 213] on button at bounding box center [296, 213] width 14 height 12
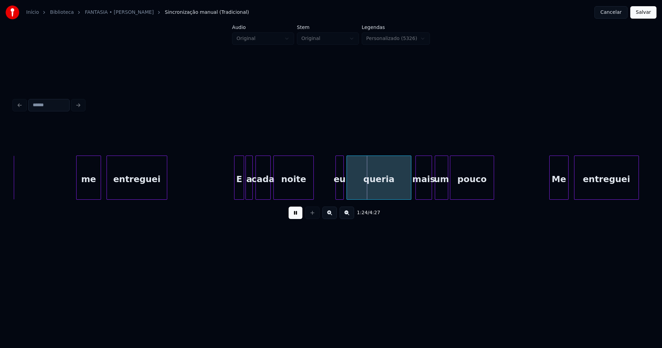
drag, startPoint x: 298, startPoint y: 219, endPoint x: 307, endPoint y: 213, distance: 10.9
click at [299, 218] on button at bounding box center [296, 213] width 14 height 12
click at [318, 196] on div at bounding box center [319, 177] width 2 height 43
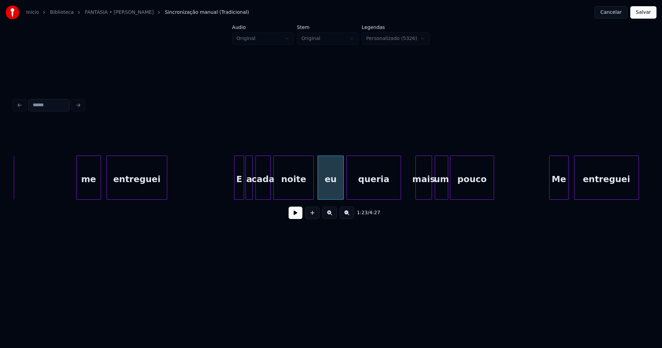
click at [401, 195] on div at bounding box center [400, 177] width 2 height 43
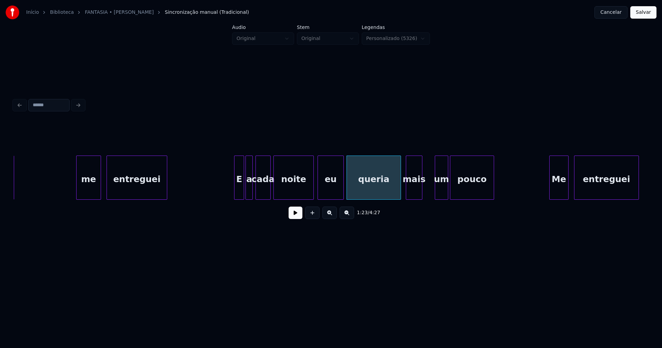
click at [414, 197] on div "mais" at bounding box center [414, 179] width 16 height 47
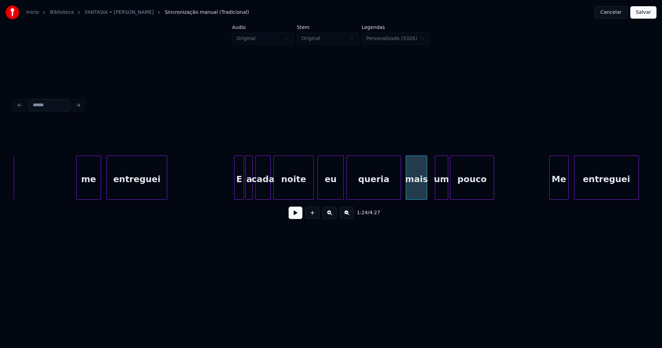
click at [426, 188] on div at bounding box center [426, 177] width 2 height 43
click at [435, 194] on div "um" at bounding box center [435, 179] width 13 height 47
click at [464, 188] on div "pouco" at bounding box center [469, 179] width 43 height 47
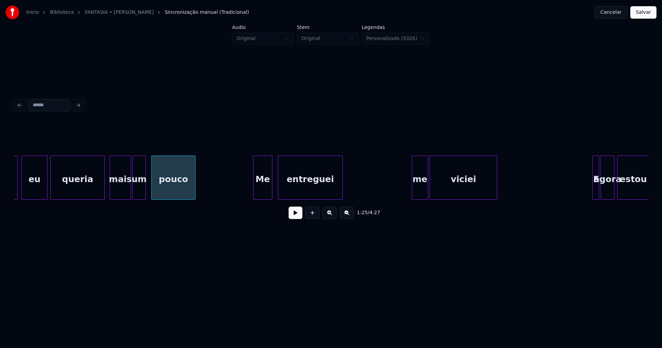
scroll to position [0, 5764]
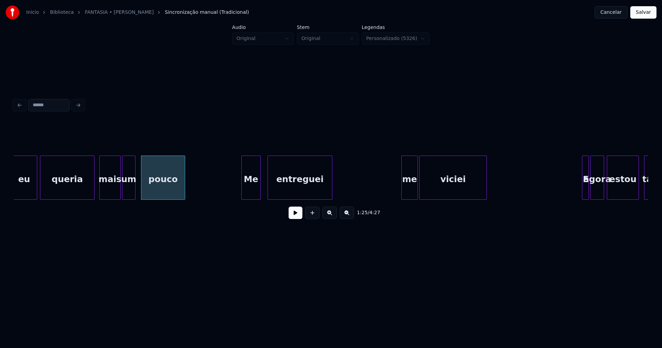
click at [254, 189] on div "Me" at bounding box center [251, 179] width 19 height 47
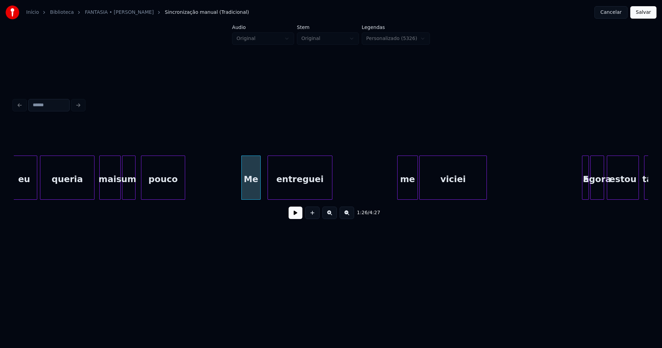
click at [399, 196] on div at bounding box center [399, 177] width 2 height 43
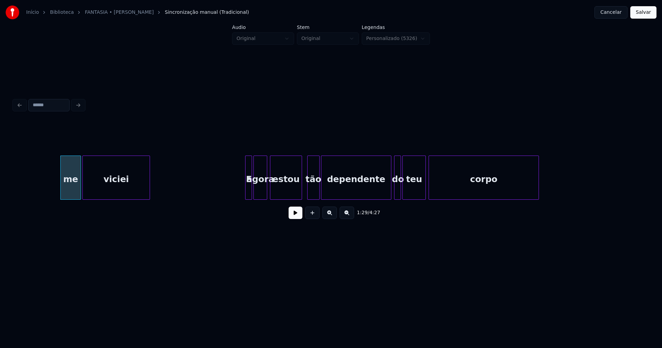
scroll to position [0, 6101]
click at [241, 194] on div at bounding box center [241, 177] width 2 height 43
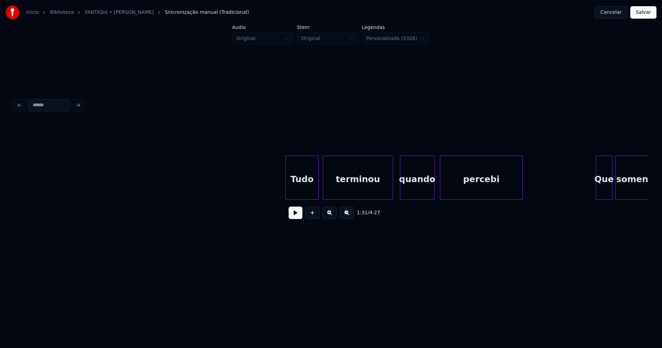
scroll to position [0, 7675]
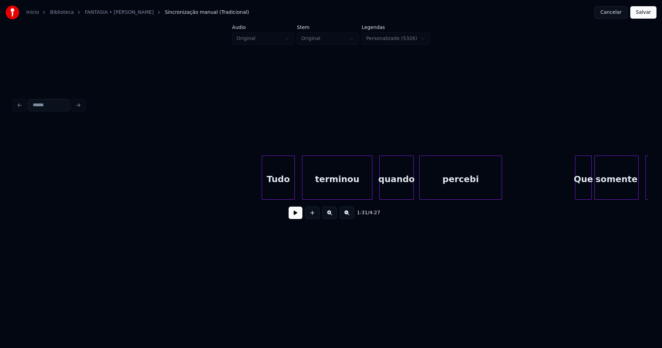
click at [278, 191] on div "Tudo" at bounding box center [278, 179] width 32 height 47
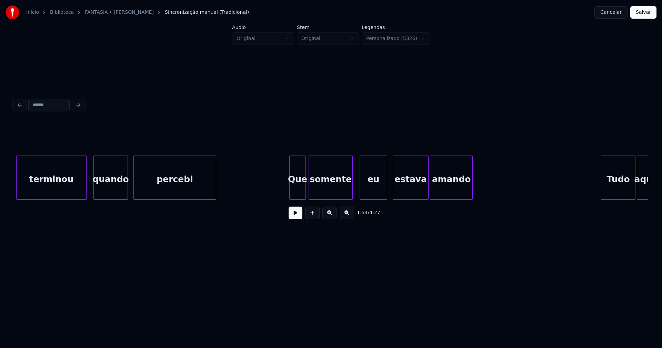
scroll to position [0, 7992]
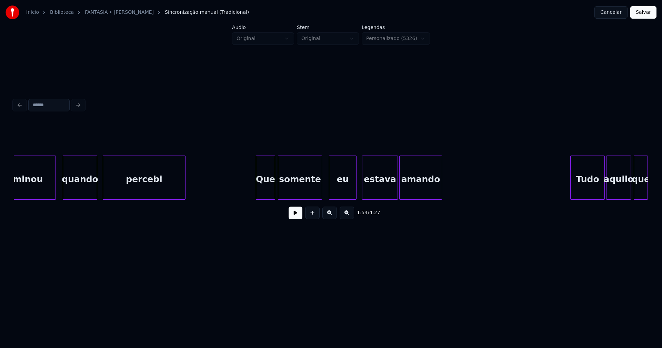
click at [258, 193] on div at bounding box center [257, 177] width 2 height 43
click at [349, 195] on div "eu" at bounding box center [341, 179] width 27 height 47
click at [369, 193] on div "estava" at bounding box center [376, 179] width 35 height 47
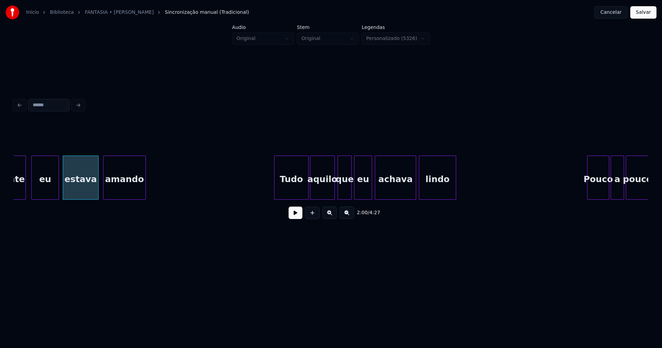
scroll to position [0, 8309]
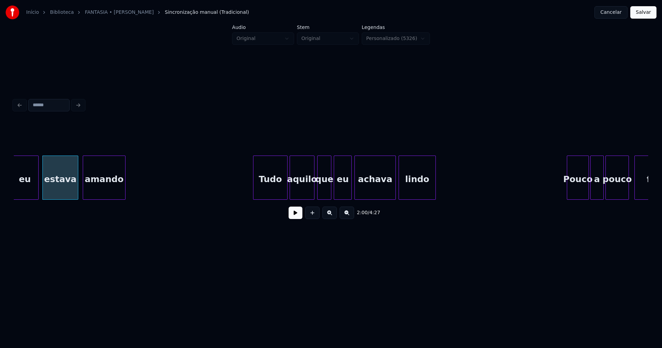
click at [274, 192] on div "Tudo" at bounding box center [271, 179] width 34 height 47
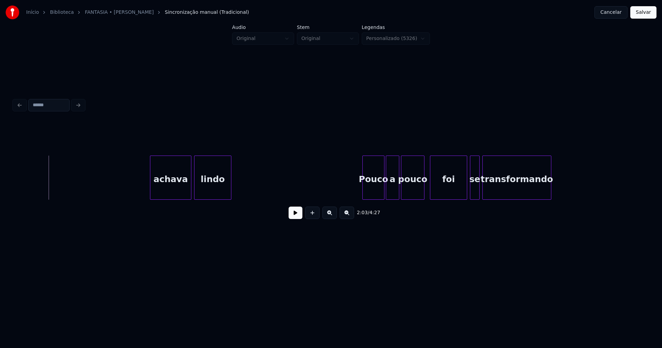
scroll to position [0, 8666]
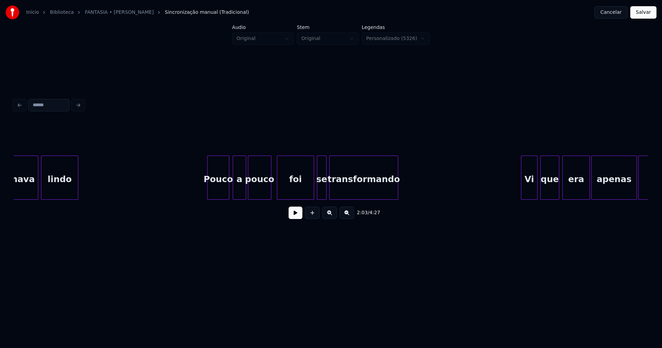
click at [224, 191] on div "Pouco" at bounding box center [218, 179] width 21 height 47
click at [225, 192] on div at bounding box center [225, 177] width 2 height 43
click at [235, 193] on div "a" at bounding box center [233, 179] width 13 height 47
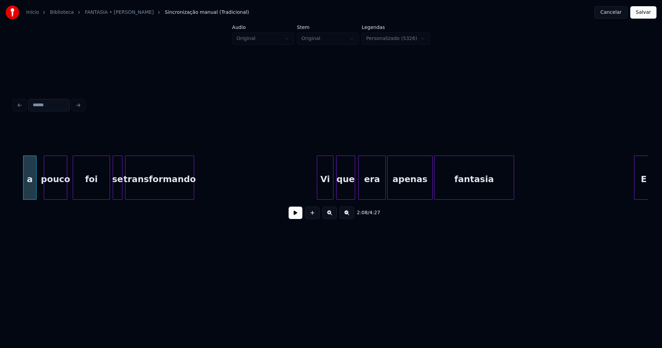
scroll to position [0, 8922]
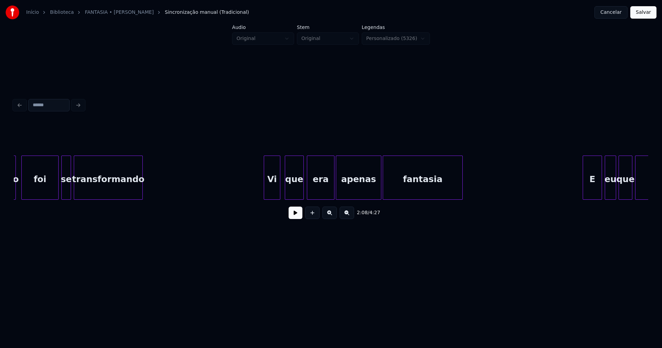
click at [273, 194] on div "Vi" at bounding box center [272, 179] width 16 height 47
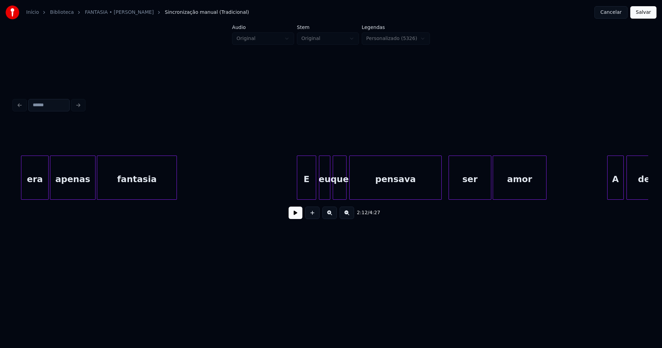
scroll to position [0, 9228]
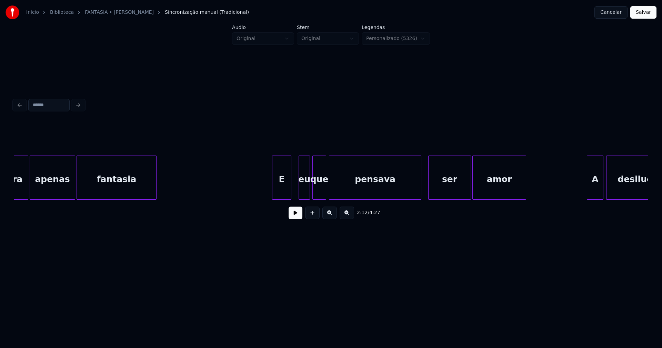
click at [284, 194] on div "E" at bounding box center [282, 179] width 19 height 47
click at [300, 199] on div "era apenas fantasia E eu que pensava ser amor A desilução" at bounding box center [331, 178] width 635 height 44
click at [316, 194] on div "que" at bounding box center [317, 179] width 13 height 47
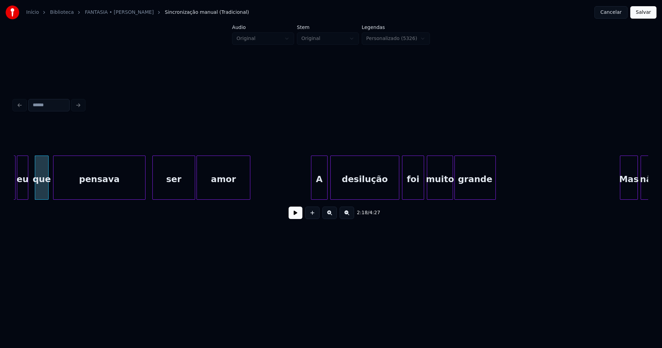
scroll to position [0, 9505]
click at [317, 196] on div "A" at bounding box center [316, 179] width 16 height 47
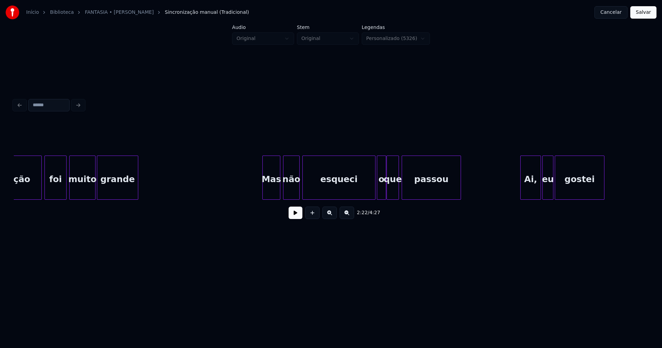
scroll to position [0, 9882]
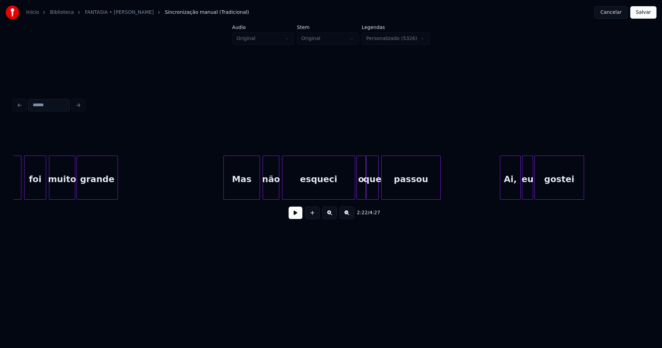
click at [225, 191] on div at bounding box center [225, 177] width 2 height 43
drag, startPoint x: 217, startPoint y: 187, endPoint x: 276, endPoint y: 209, distance: 62.4
click at [298, 216] on button at bounding box center [296, 213] width 14 height 12
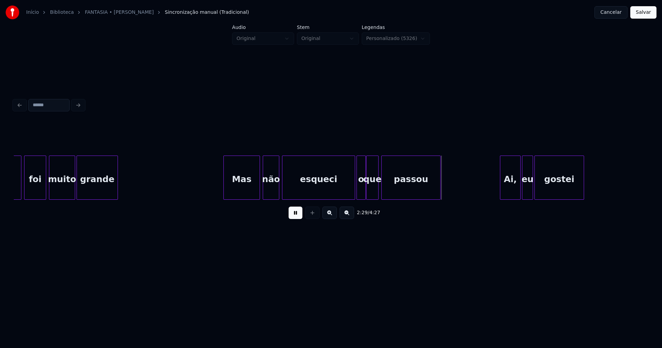
drag, startPoint x: 295, startPoint y: 214, endPoint x: 346, endPoint y: 203, distance: 52.4
click at [295, 214] on button at bounding box center [296, 213] width 14 height 12
click at [350, 193] on div at bounding box center [350, 177] width 2 height 43
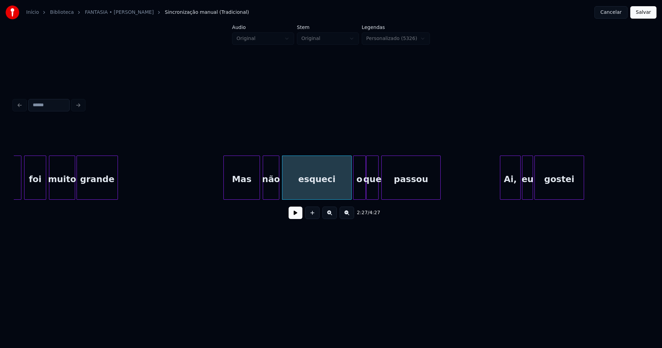
click at [355, 194] on div at bounding box center [355, 177] width 2 height 43
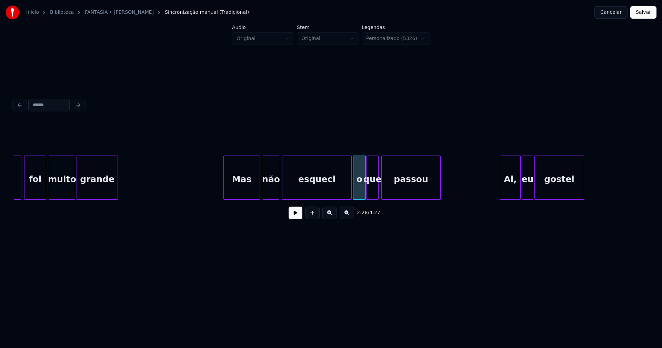
click at [359, 189] on div "o" at bounding box center [360, 179] width 12 height 47
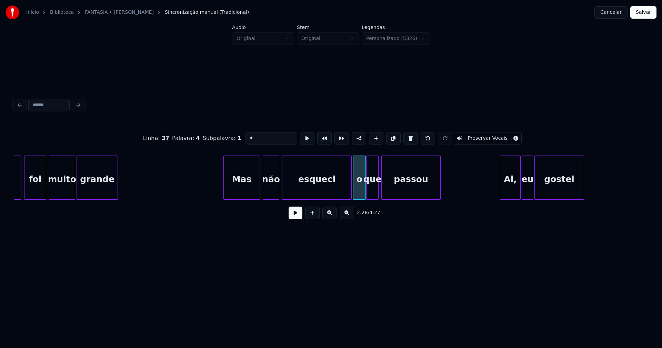
click at [246, 135] on input "*" at bounding box center [272, 138] width 52 height 12
type input "**"
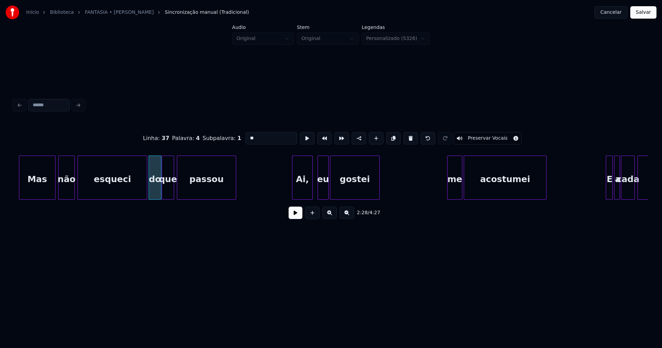
click at [305, 200] on div "Mas não esqueci do que passou Ai, eu gostei me acostumei E a cada noite" at bounding box center [331, 178] width 635 height 44
click at [321, 196] on div "eu" at bounding box center [320, 179] width 10 height 47
click at [439, 196] on div at bounding box center [438, 177] width 2 height 43
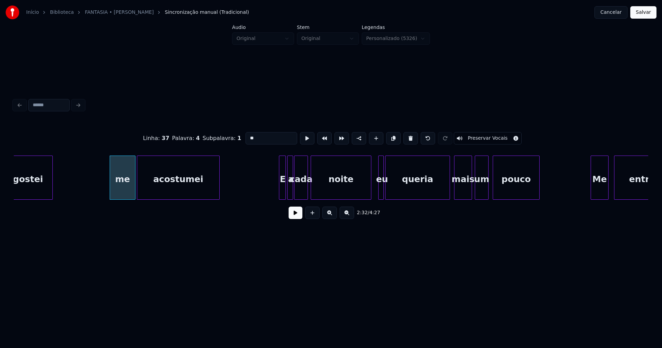
scroll to position [0, 10404]
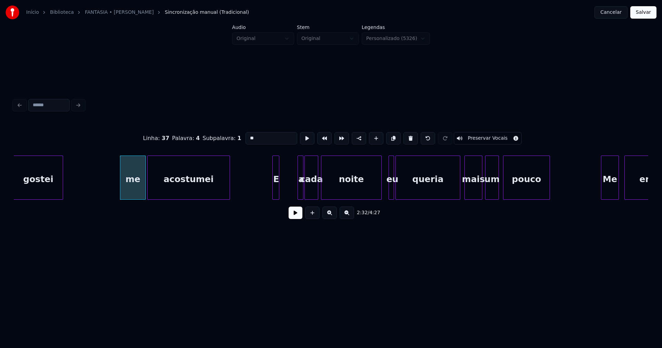
click at [276, 194] on div "E" at bounding box center [276, 179] width 7 height 47
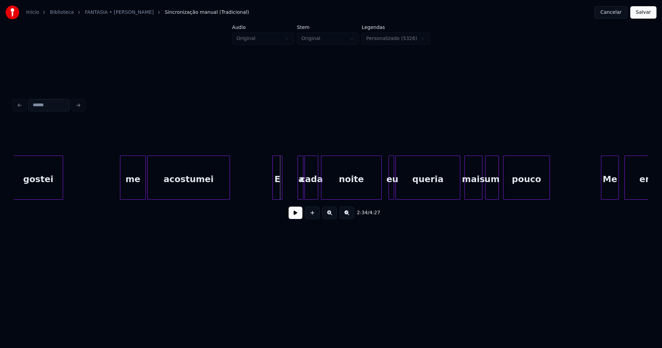
click at [282, 190] on div at bounding box center [281, 177] width 2 height 43
click at [285, 195] on div "a" at bounding box center [288, 178] width 6 height 44
click at [288, 192] on div at bounding box center [287, 177] width 2 height 43
click at [295, 189] on div at bounding box center [295, 177] width 2 height 43
click at [361, 198] on div "gostei me acostumei E a cada noite eu queria mais um pouco Me entreguei" at bounding box center [331, 178] width 635 height 44
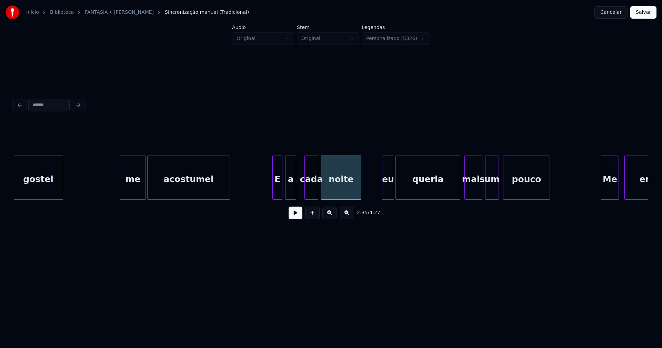
click at [383, 191] on div at bounding box center [384, 177] width 2 height 43
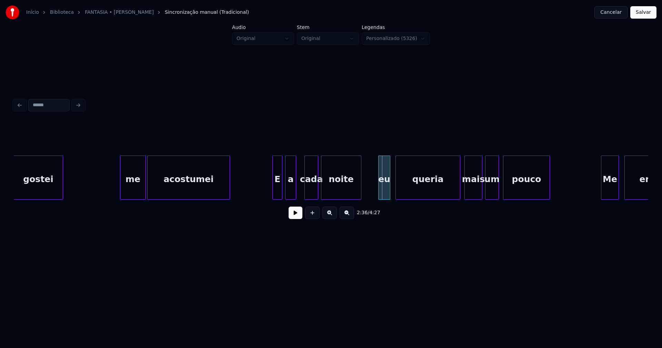
click at [385, 191] on div "eu" at bounding box center [384, 179] width 11 height 47
click at [368, 195] on div at bounding box center [369, 177] width 2 height 43
click at [503, 194] on div at bounding box center [503, 177] width 2 height 43
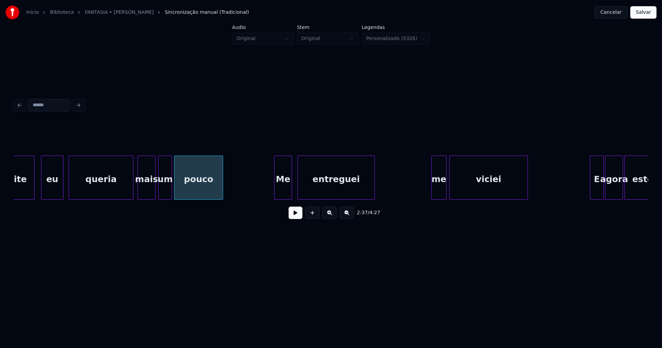
scroll to position [0, 10741]
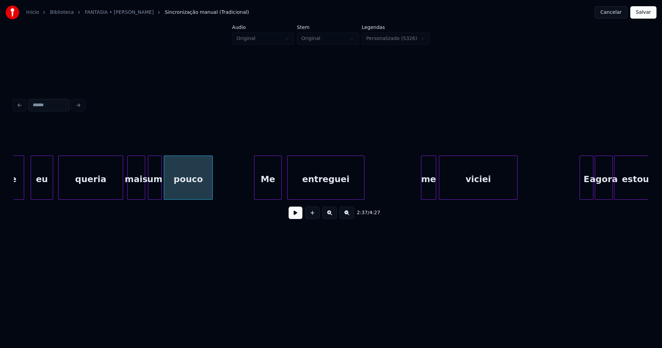
click at [256, 194] on div at bounding box center [256, 177] width 2 height 43
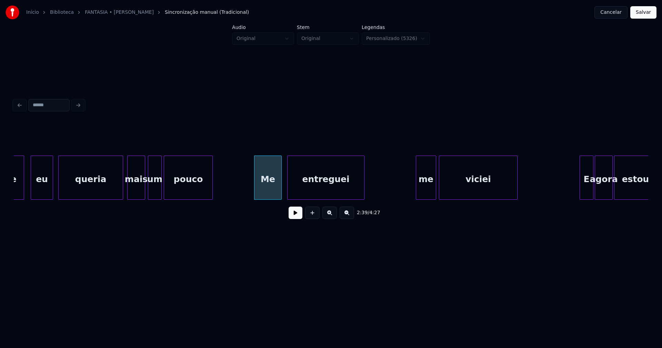
click at [417, 190] on div at bounding box center [417, 177] width 2 height 43
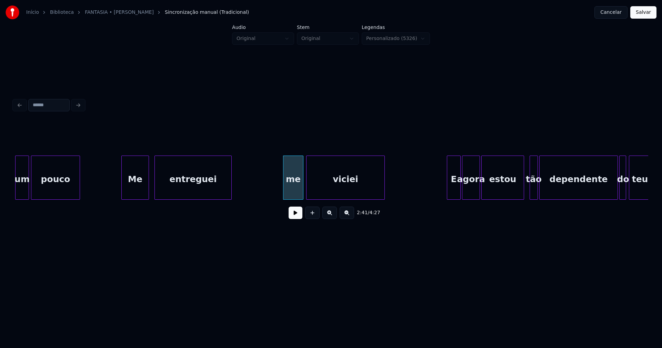
scroll to position [0, 11048]
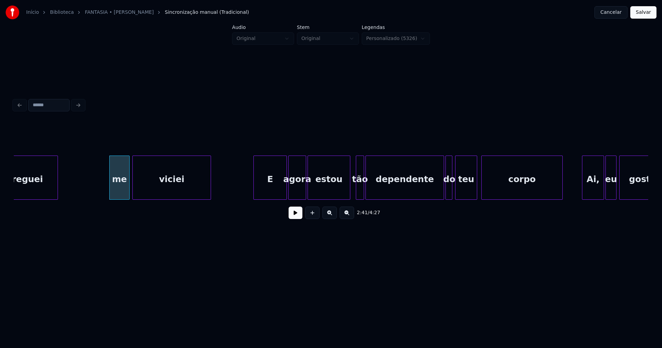
click at [255, 194] on div at bounding box center [255, 177] width 2 height 43
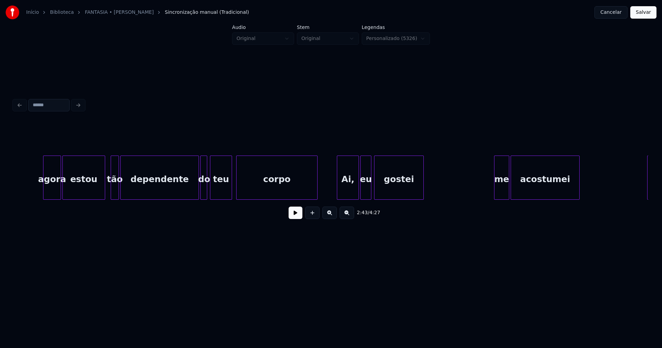
scroll to position [0, 11334]
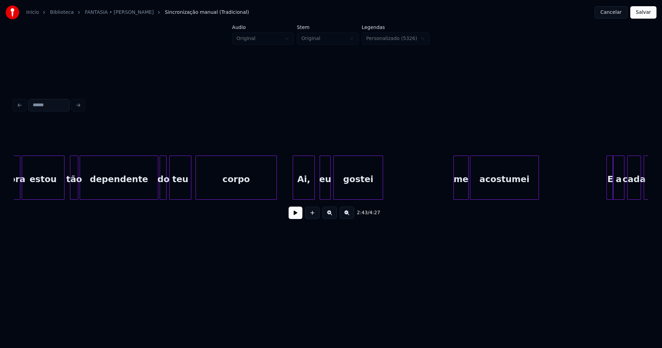
click at [304, 195] on div "Ai," at bounding box center [303, 179] width 21 height 47
click at [319, 194] on div at bounding box center [319, 177] width 2 height 43
click at [448, 192] on div at bounding box center [449, 177] width 2 height 43
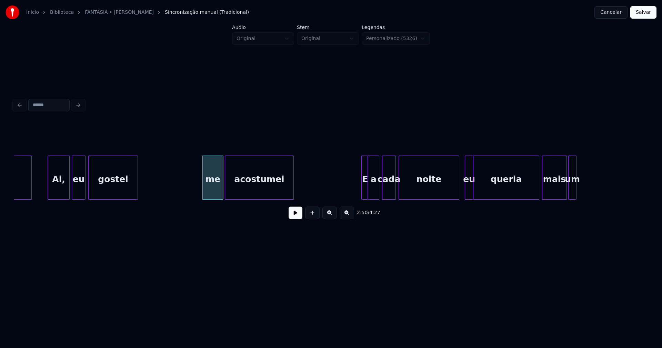
scroll to position [0, 11620]
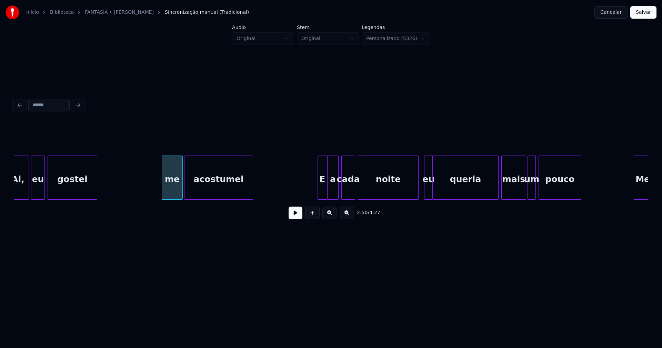
click at [319, 191] on div at bounding box center [319, 177] width 2 height 43
click at [313, 199] on div "Ai, eu gostei me acostumei E a cada noite eu queria mais um pouco Me" at bounding box center [331, 178] width 635 height 44
click at [324, 196] on div "a" at bounding box center [324, 179] width 11 height 47
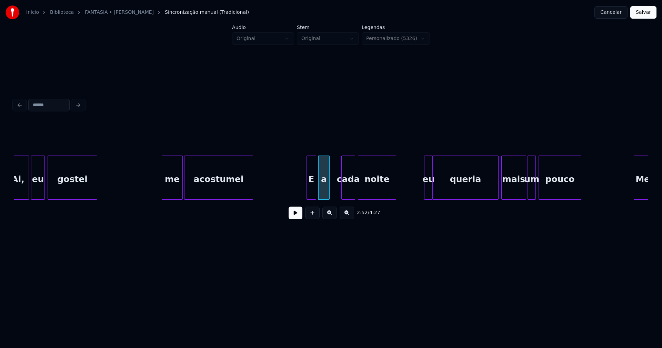
click at [396, 205] on div "2:52 / 4:27" at bounding box center [331, 173] width 635 height 105
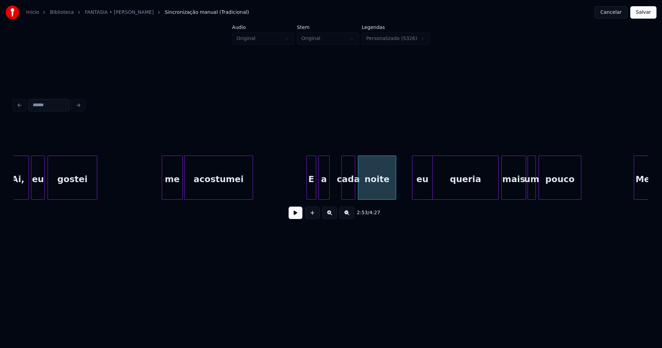
click at [414, 195] on div at bounding box center [414, 177] width 2 height 43
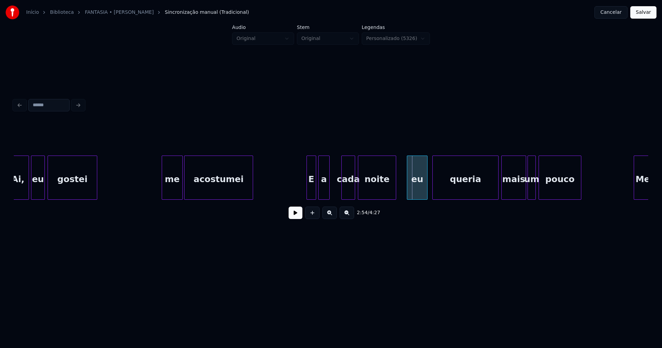
click at [417, 194] on div "eu" at bounding box center [417, 179] width 20 height 47
click at [404, 196] on div at bounding box center [403, 177] width 2 height 43
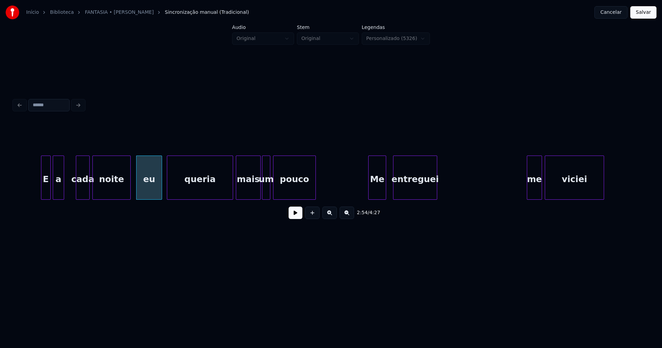
scroll to position [0, 11926]
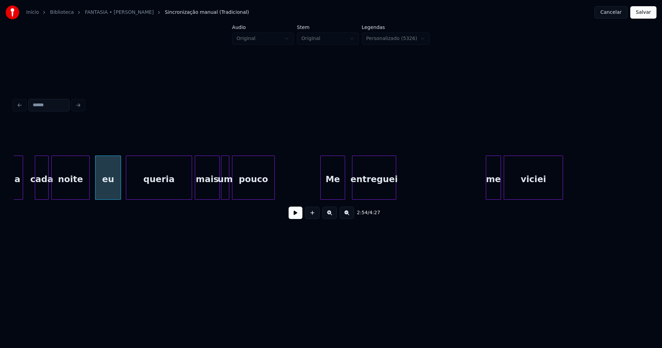
click at [323, 195] on div at bounding box center [322, 177] width 2 height 43
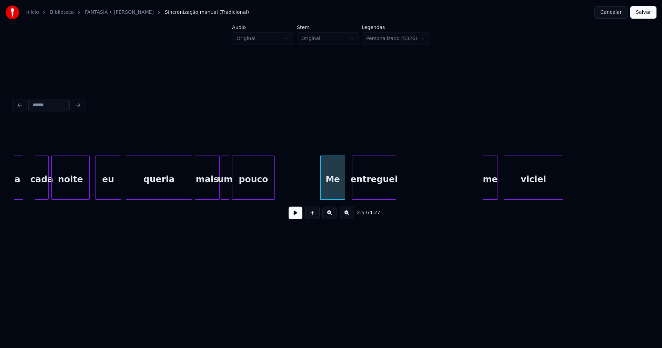
click at [486, 195] on div "me" at bounding box center [490, 179] width 14 height 47
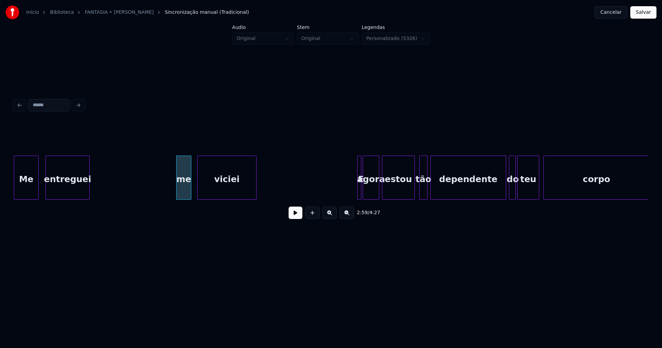
scroll to position [0, 12264]
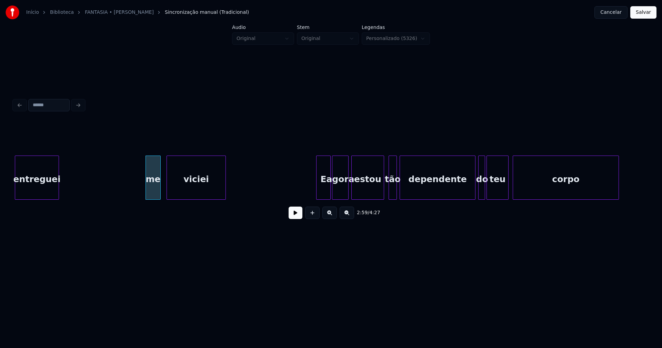
click at [317, 190] on div at bounding box center [318, 177] width 2 height 43
click at [480, 193] on div "do" at bounding box center [480, 179] width 7 height 47
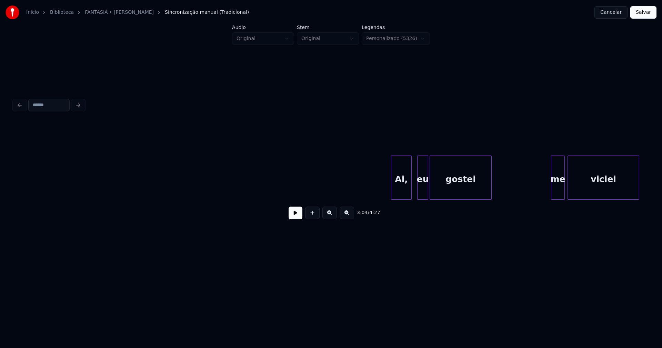
scroll to position [0, 13746]
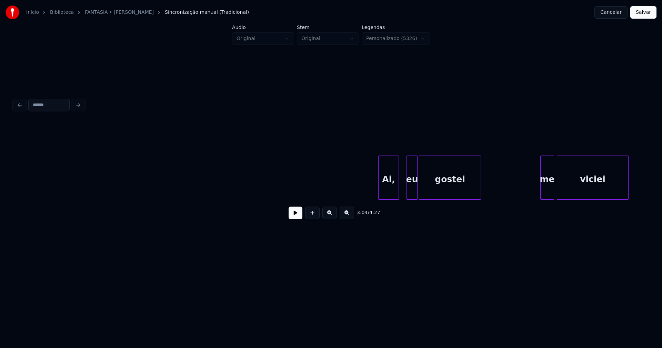
click at [391, 190] on div "Ai," at bounding box center [389, 179] width 20 height 47
click at [412, 193] on div "eu" at bounding box center [410, 179] width 10 height 47
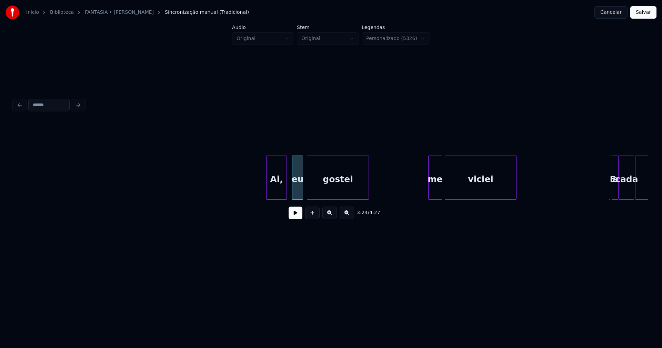
scroll to position [0, 13878]
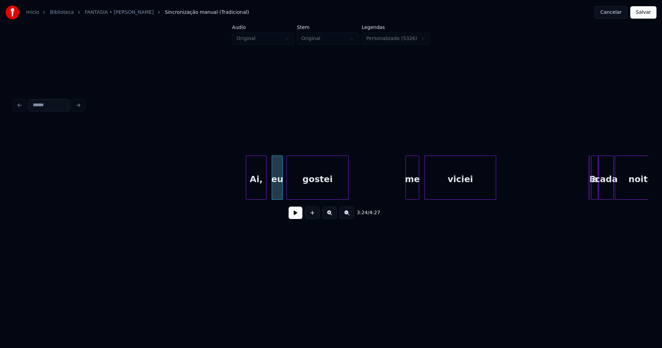
click at [412, 194] on div "me" at bounding box center [412, 179] width 13 height 47
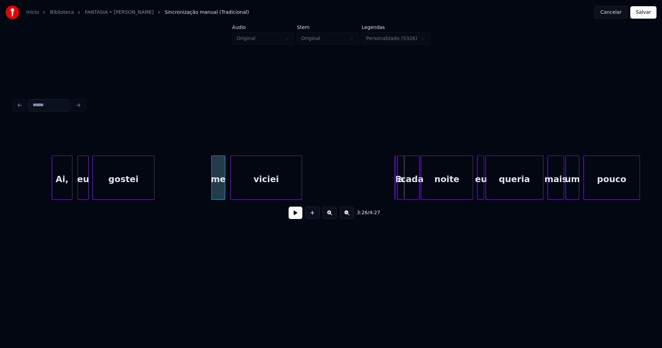
scroll to position [0, 14093]
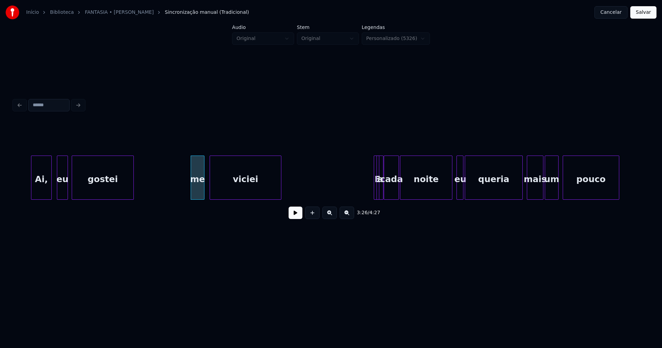
drag, startPoint x: 370, startPoint y: 159, endPoint x: 364, endPoint y: 164, distance: 7.2
click at [375, 156] on div at bounding box center [375, 177] width 2 height 43
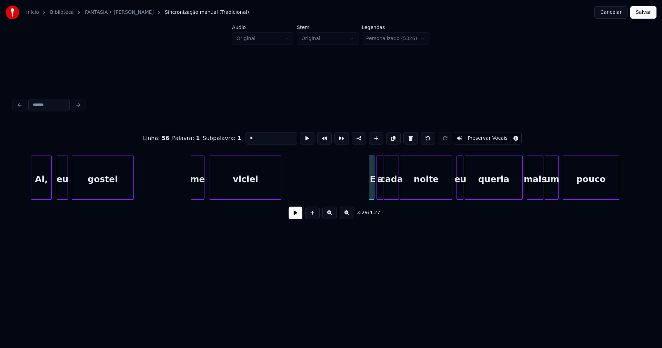
click at [369, 161] on div "E" at bounding box center [372, 178] width 6 height 44
click at [438, 205] on div "Linha : 56 [GEOGRAPHIC_DATA] : 1 Subpalavra : 1 * Preservar Vocais 3:29 / 4:27" at bounding box center [331, 173] width 635 height 105
click at [451, 195] on div at bounding box center [452, 177] width 2 height 43
click at [452, 197] on div "Ai, eu gostei me viciei E a cada noite eu queria mais um pouco" at bounding box center [331, 178] width 635 height 44
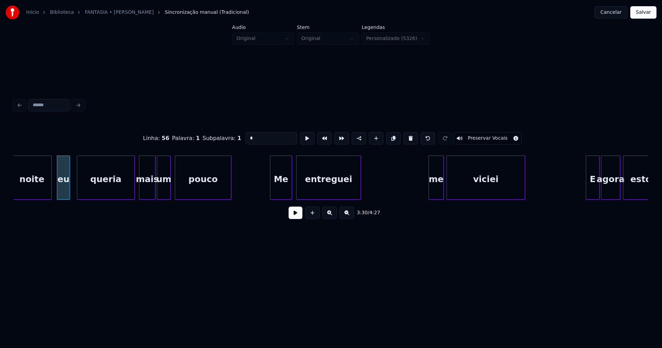
scroll to position [0, 14491]
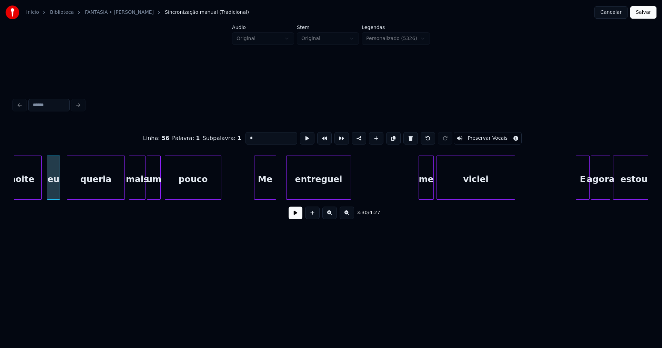
click at [264, 192] on div "Me" at bounding box center [265, 179] width 21 height 47
click at [251, 194] on div at bounding box center [251, 177] width 2 height 43
click at [283, 195] on div at bounding box center [284, 177] width 2 height 43
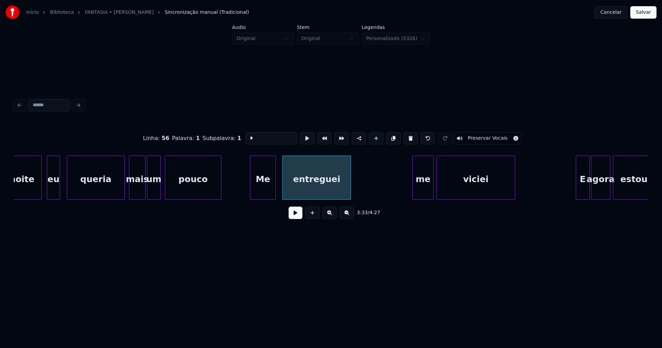
click at [414, 194] on div at bounding box center [414, 177] width 2 height 43
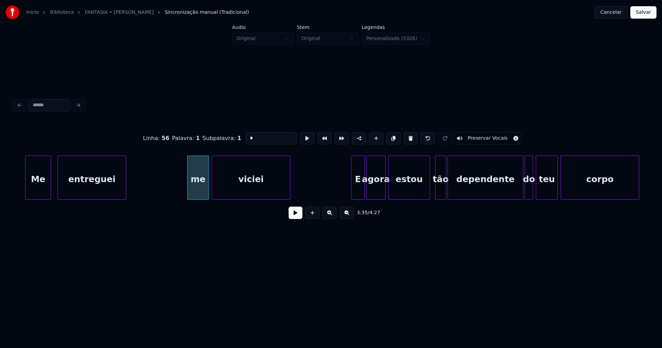
scroll to position [0, 14727]
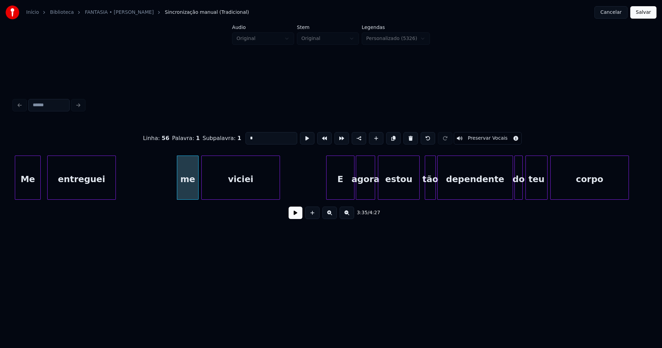
click at [328, 196] on div at bounding box center [328, 177] width 2 height 43
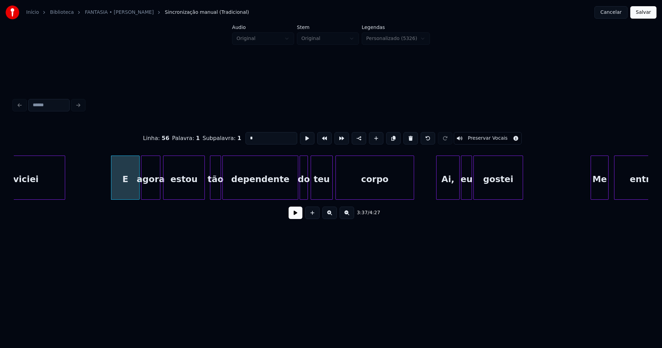
scroll to position [0, 14951]
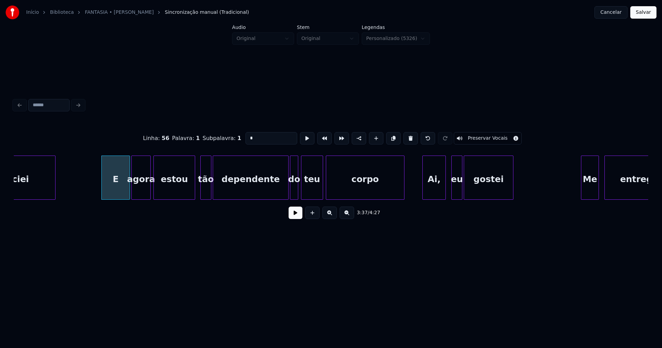
click at [437, 195] on div "Ai," at bounding box center [434, 179] width 23 height 47
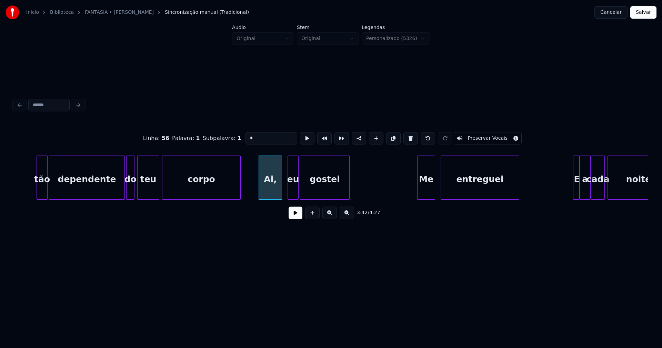
scroll to position [0, 15156]
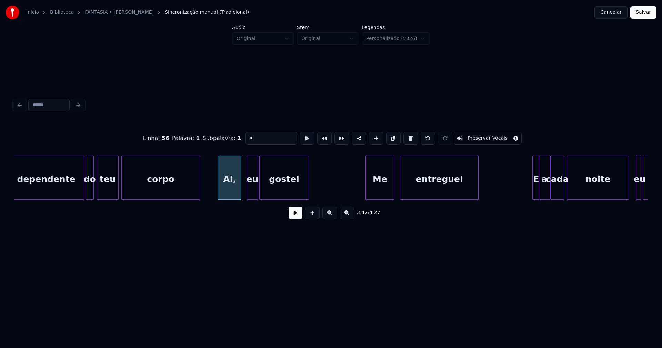
click at [366, 197] on div "Me" at bounding box center [380, 178] width 29 height 44
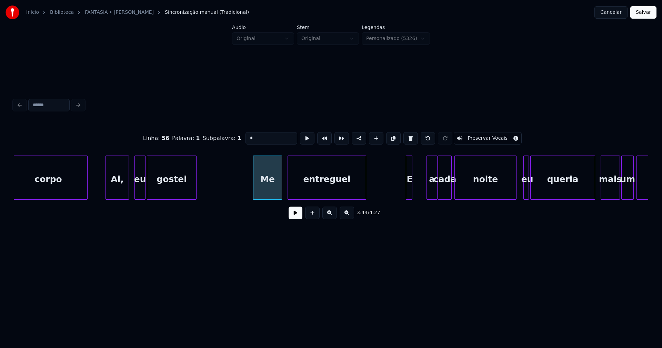
click at [409, 197] on div "corpo Ai, eu gostei Me entreguei E a cada noite eu queria mais um pouco" at bounding box center [331, 178] width 635 height 44
click at [414, 190] on div at bounding box center [414, 177] width 2 height 43
click at [423, 195] on div "a" at bounding box center [423, 179] width 10 height 47
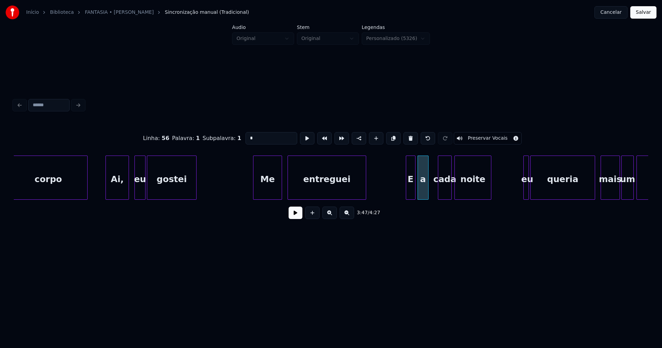
click at [491, 199] on div "corpo Ai, eu gostei Me entreguei E a cada noite eu queria mais um pouco" at bounding box center [331, 178] width 635 height 44
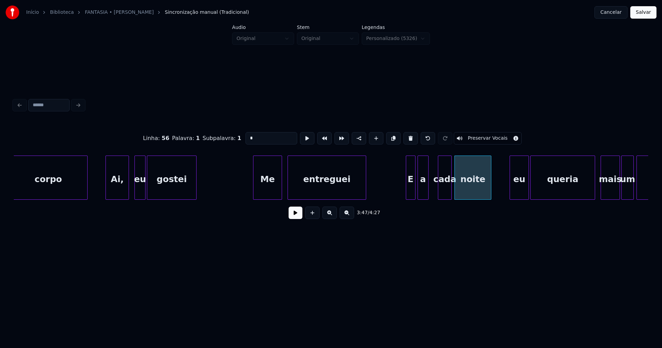
click at [511, 191] on div at bounding box center [511, 177] width 2 height 43
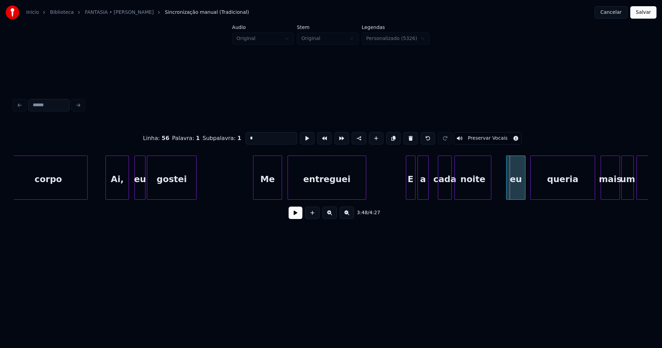
click at [518, 191] on div "eu" at bounding box center [516, 179] width 19 height 47
click at [499, 196] on div at bounding box center [500, 177] width 2 height 43
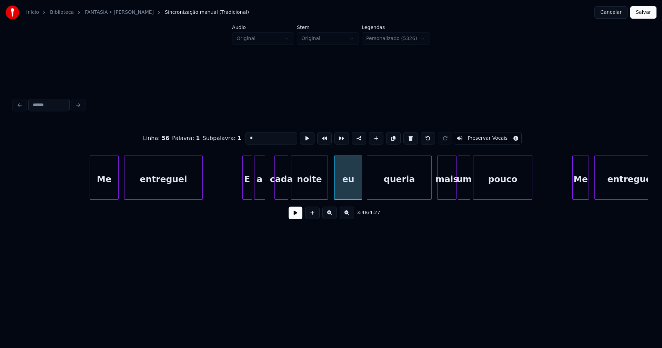
scroll to position [0, 15453]
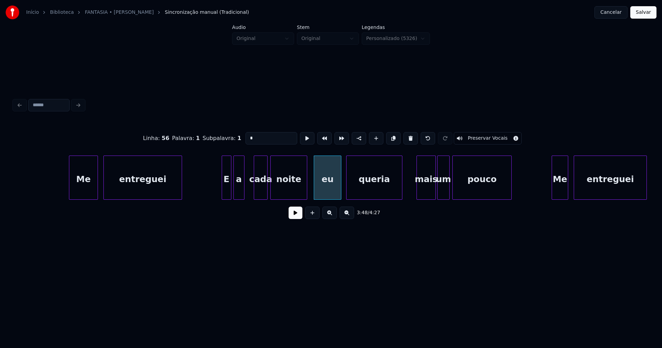
click at [401, 197] on div "queria" at bounding box center [374, 178] width 56 height 44
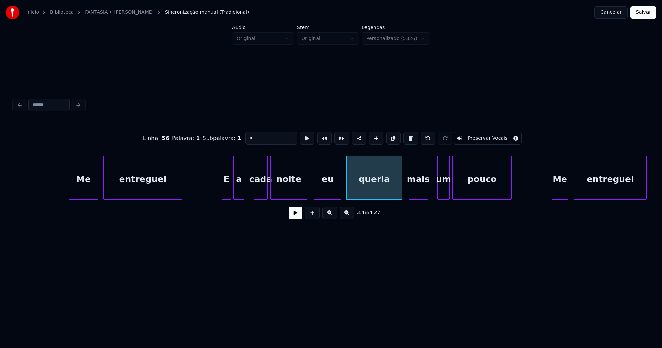
click at [419, 194] on div "mais" at bounding box center [418, 179] width 19 height 47
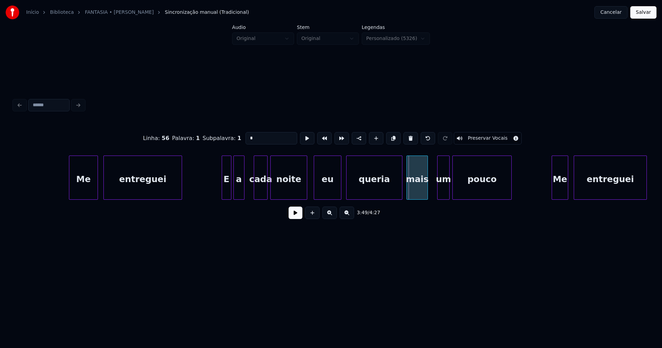
click at [409, 195] on div at bounding box center [408, 177] width 2 height 43
click at [438, 191] on div "um" at bounding box center [440, 179] width 12 height 47
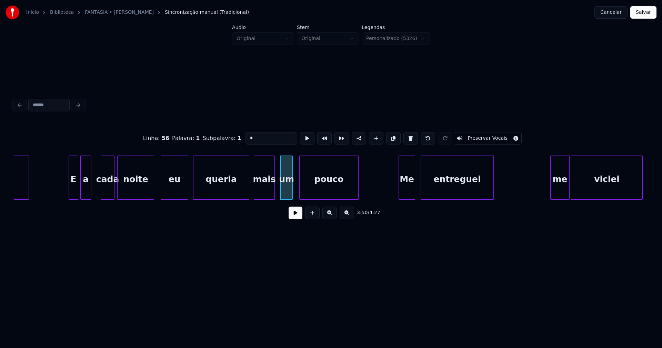
scroll to position [0, 15616]
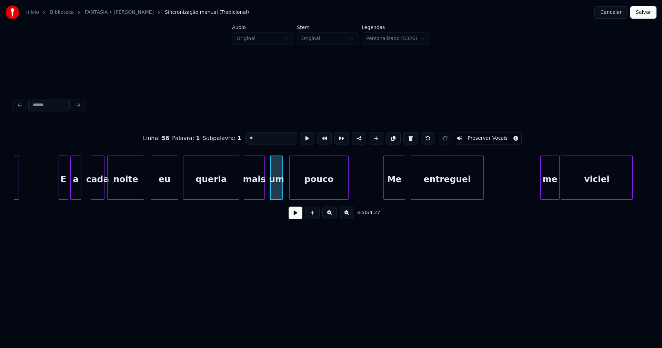
click at [386, 196] on div at bounding box center [385, 177] width 2 height 43
click at [532, 196] on div at bounding box center [531, 177] width 2 height 43
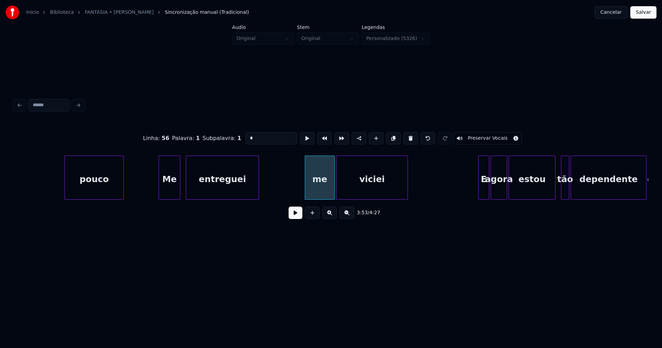
scroll to position [0, 15902]
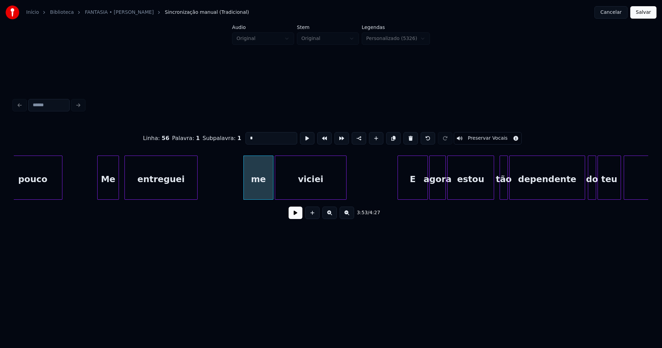
click at [400, 197] on div "E" at bounding box center [413, 178] width 30 height 44
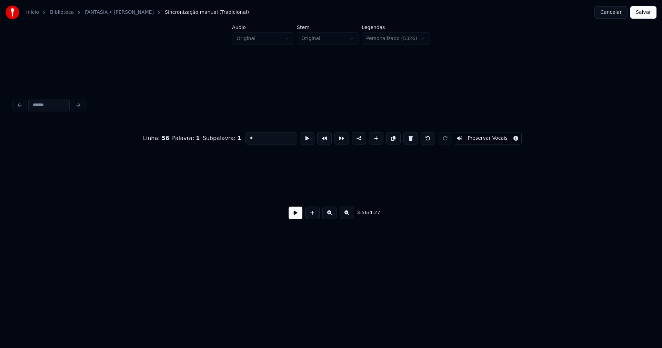
scroll to position [0, 16914]
click at [647, 13] on button "Salvar" at bounding box center [644, 12] width 26 height 12
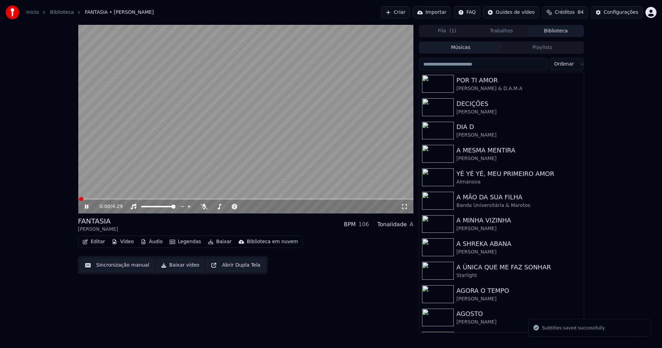
click at [87, 207] on icon at bounding box center [91, 207] width 16 height 6
click at [177, 268] on button "Baixar vídeo" at bounding box center [180, 265] width 47 height 12
